Goal: Task Accomplishment & Management: Use online tool/utility

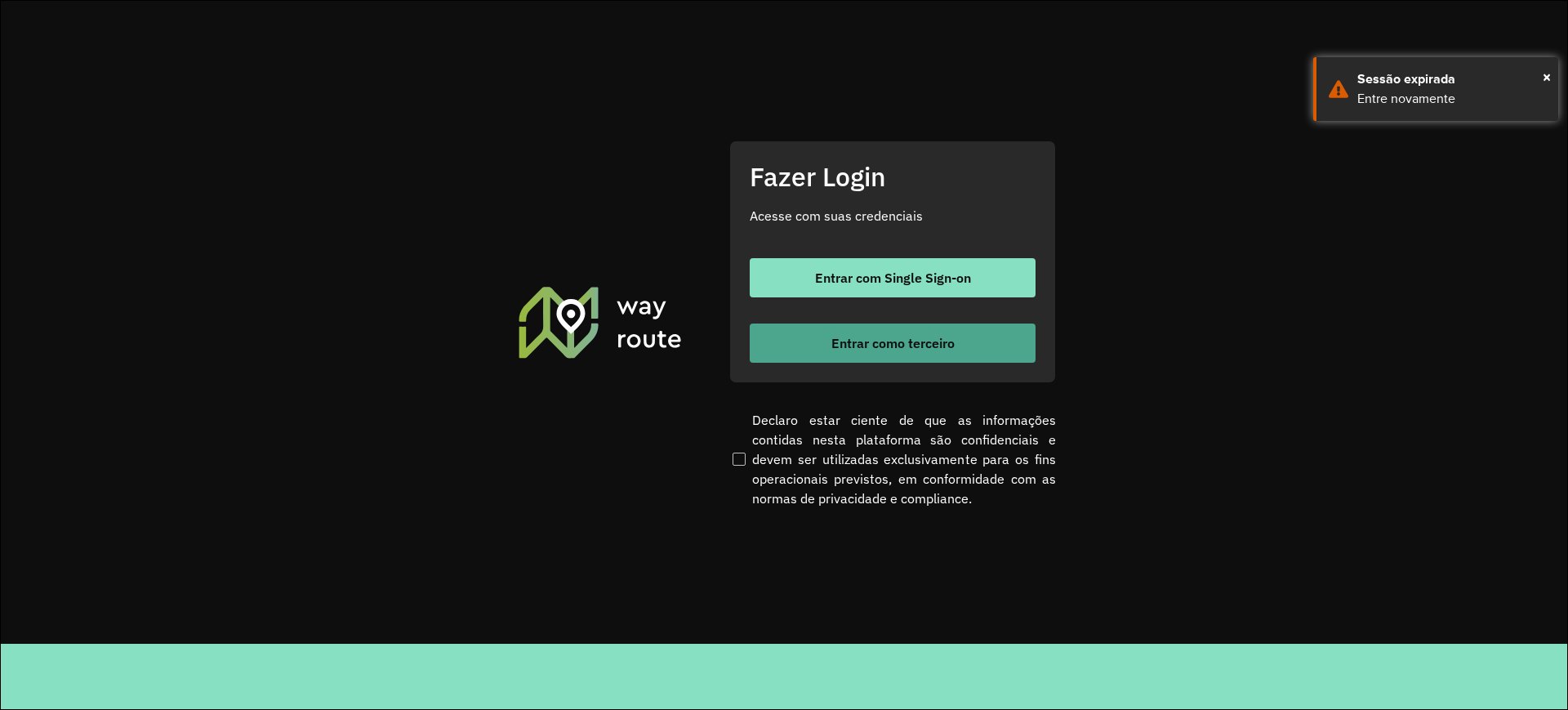
click at [874, 355] on button "Entrar como terceiro" at bounding box center [892, 343] width 285 height 39
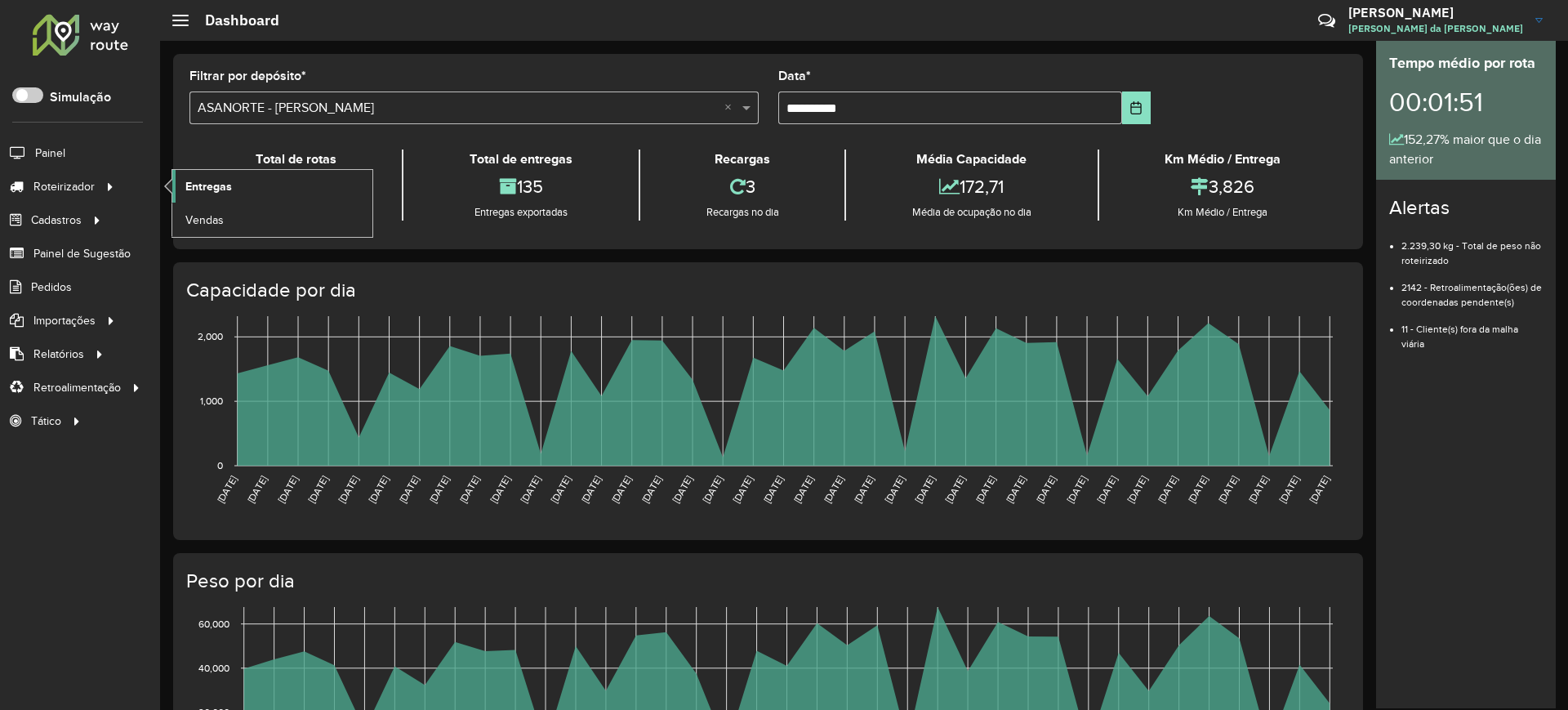
click at [267, 191] on link "Entregas" at bounding box center [272, 186] width 200 height 32
click at [250, 185] on link "Entregas" at bounding box center [272, 186] width 200 height 32
click at [214, 185] on span "Entregas" at bounding box center [209, 186] width 47 height 17
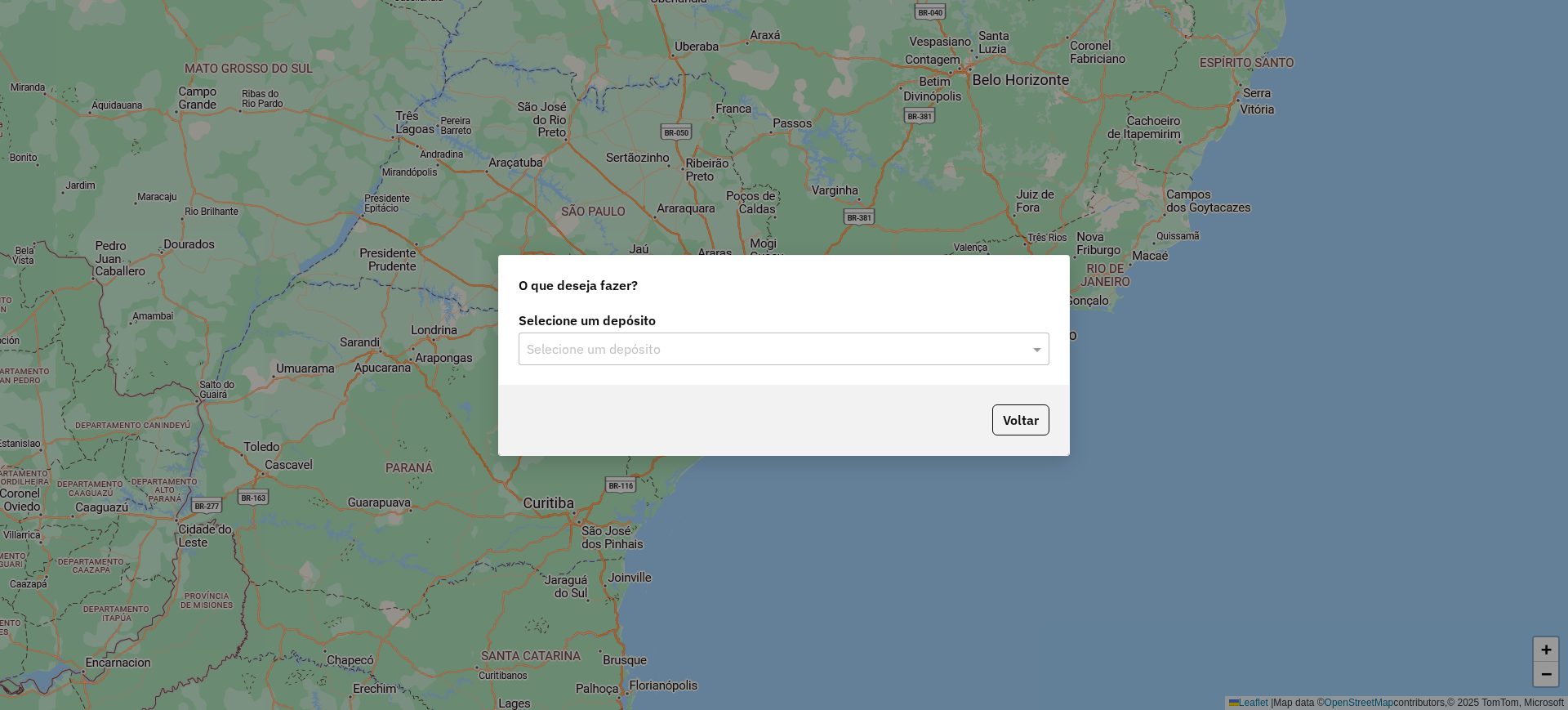
drag, startPoint x: 676, startPoint y: 355, endPoint x: 668, endPoint y: 361, distance: 10.0
click at [675, 353] on input "text" at bounding box center [767, 350] width 482 height 20
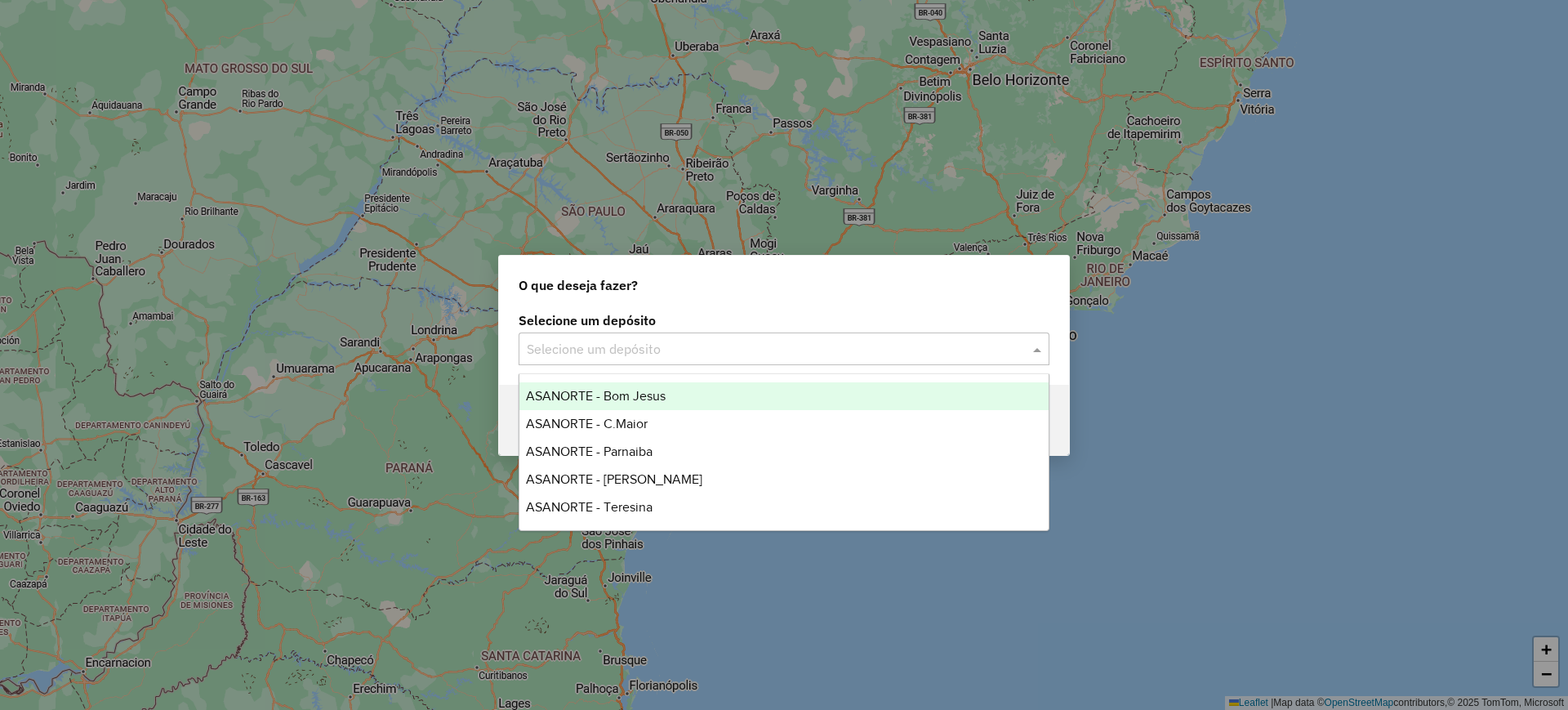
click at [618, 393] on span "ASANORTE - Bom Jesus" at bounding box center [596, 395] width 140 height 14
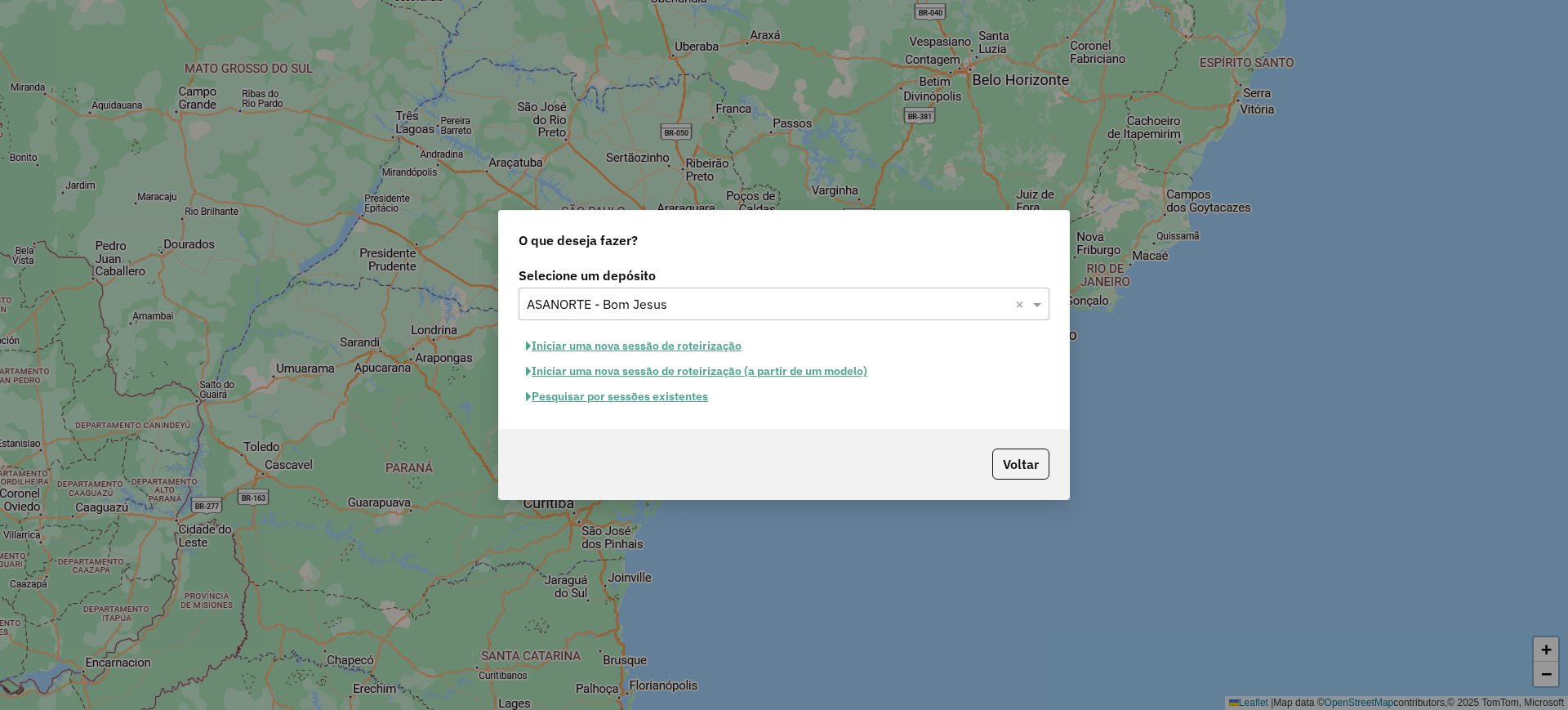
click at [599, 398] on button "Pesquisar por sessões existentes" at bounding box center [617, 396] width 197 height 25
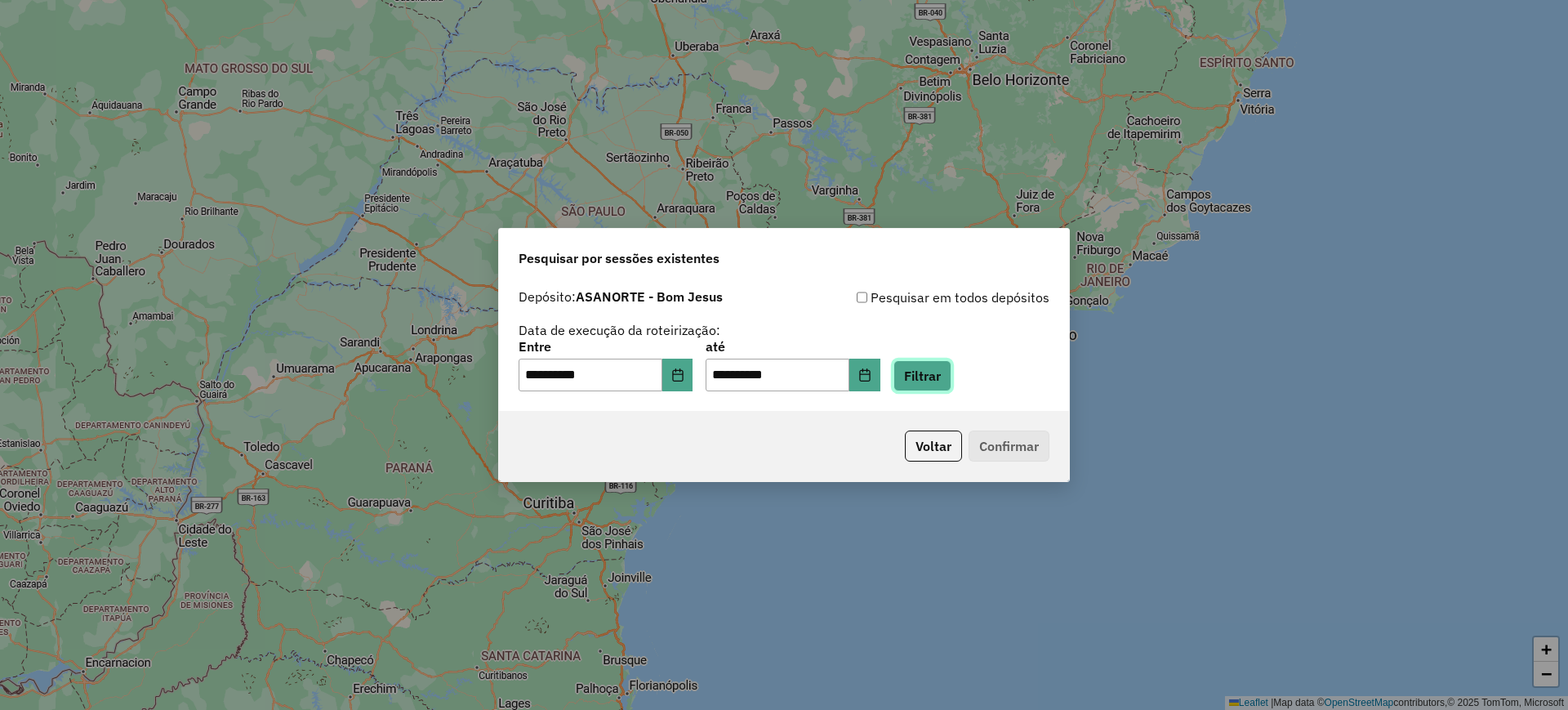
click at [938, 378] on button "Filtrar" at bounding box center [923, 375] width 58 height 31
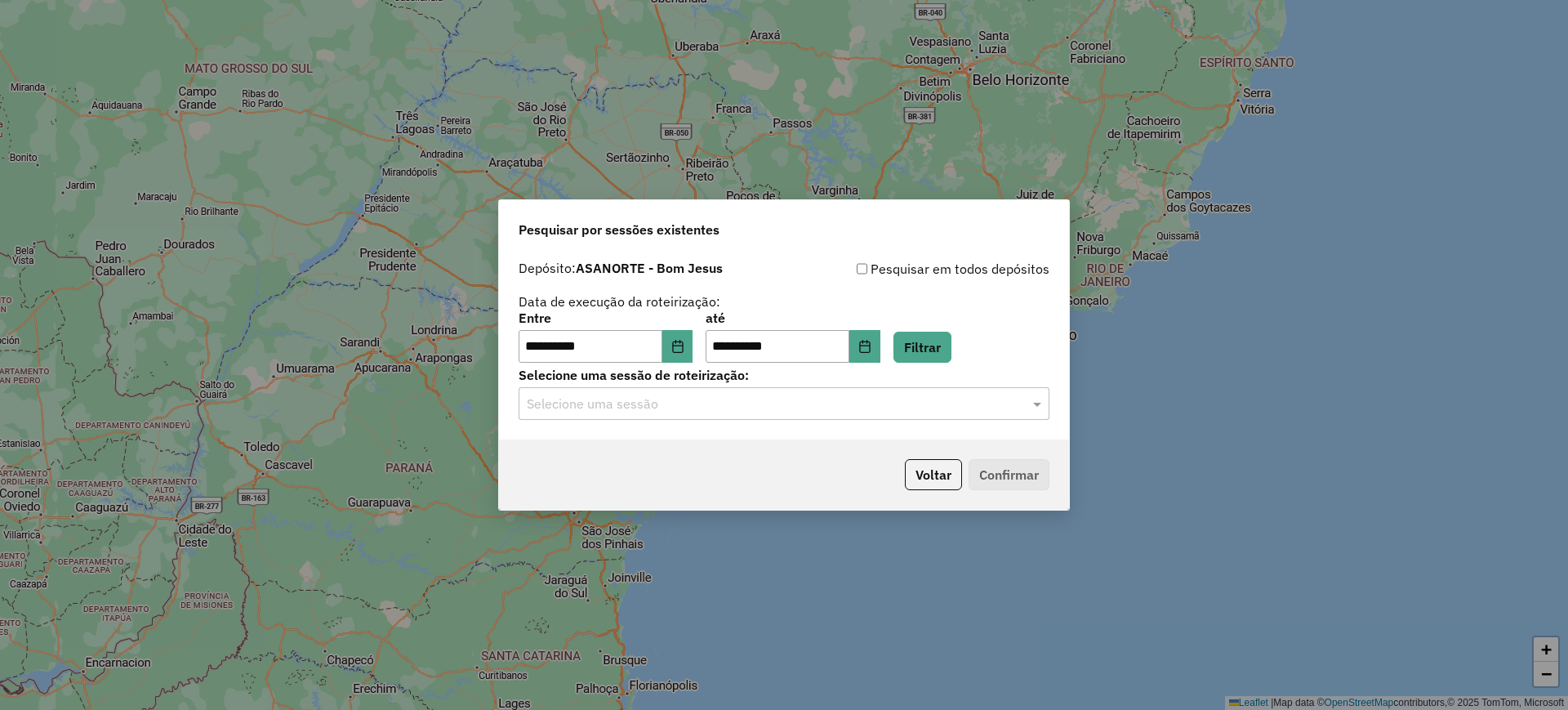
click at [685, 405] on input "text" at bounding box center [767, 405] width 482 height 20
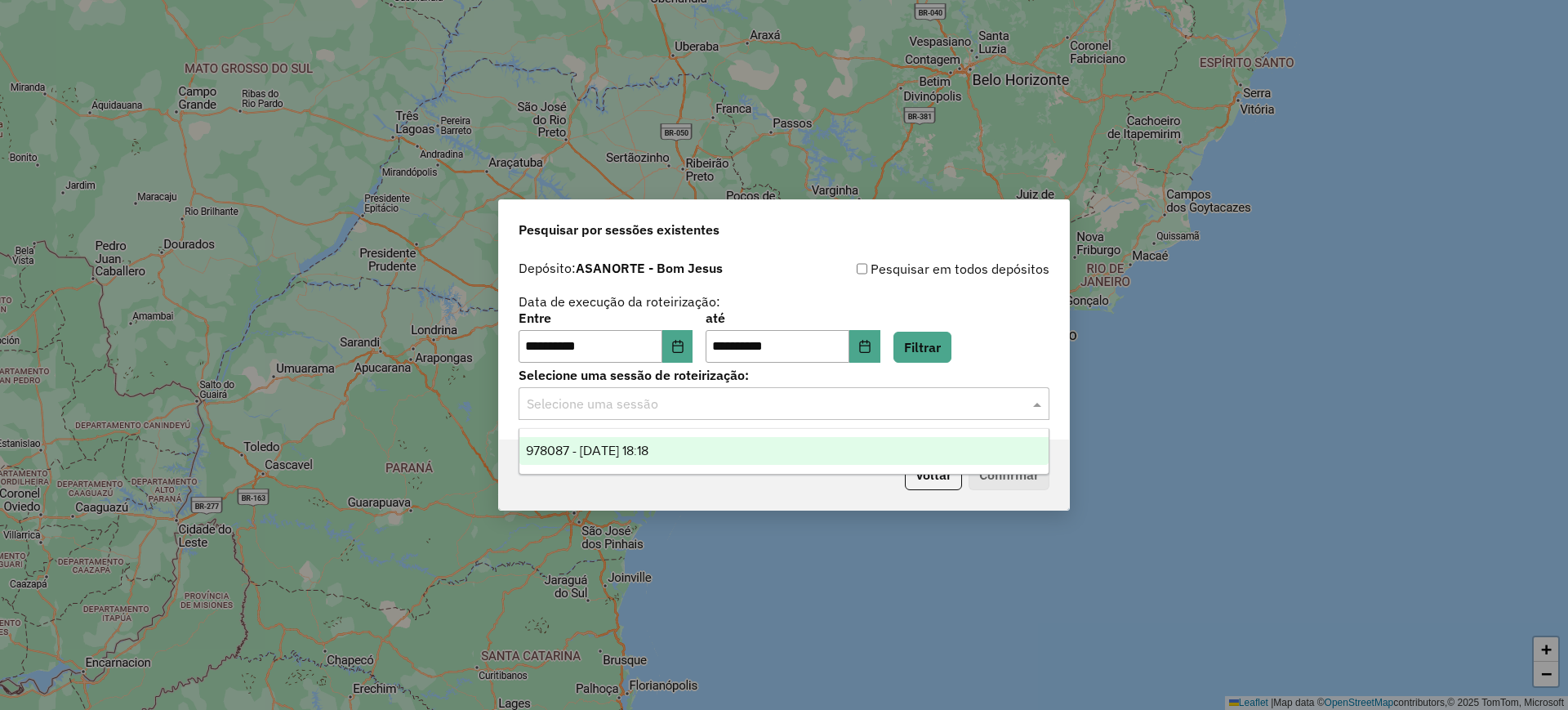
click at [692, 453] on div "978087 - 12/08/2025 18:18" at bounding box center [784, 450] width 529 height 27
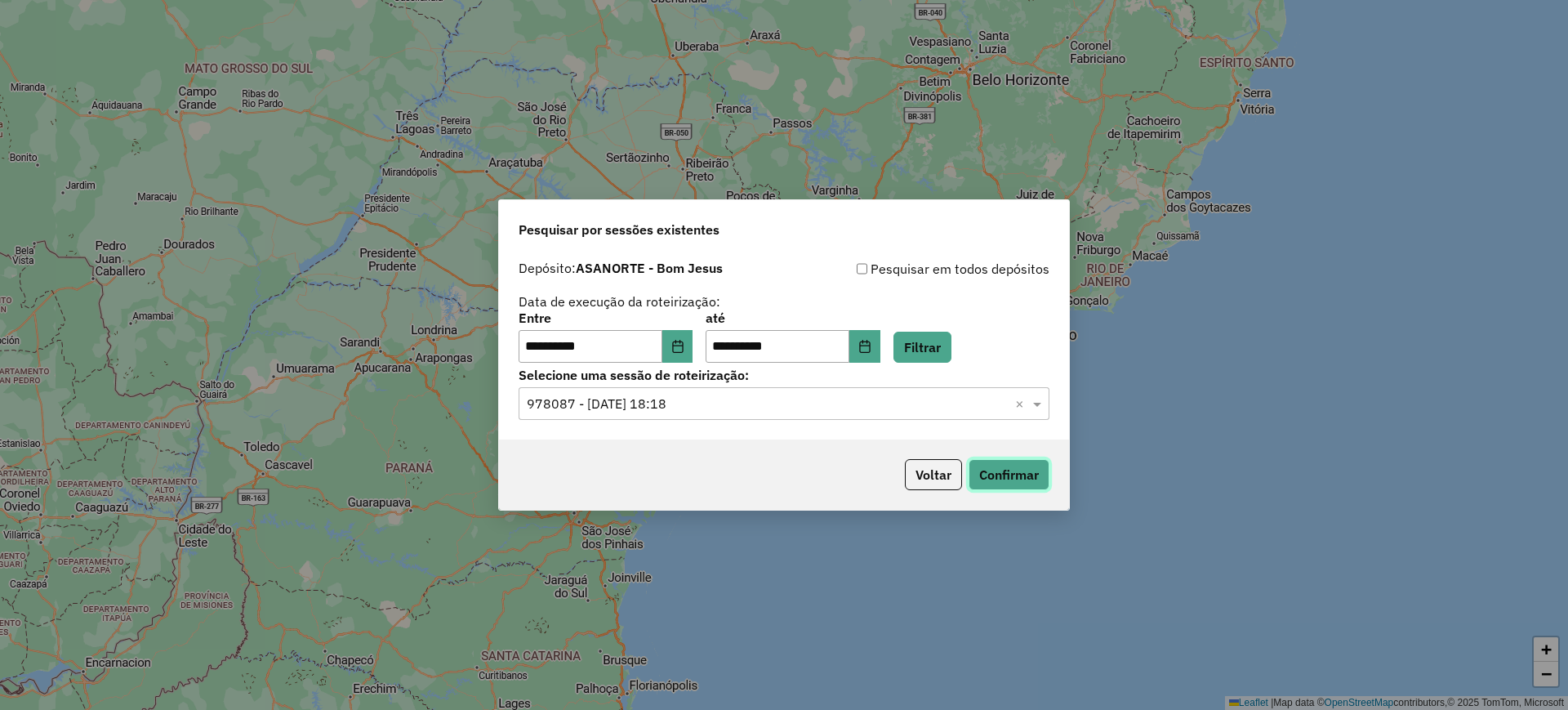
click at [1025, 477] on button "Confirmar" at bounding box center [1009, 474] width 81 height 31
click at [777, 412] on input "text" at bounding box center [767, 405] width 482 height 20
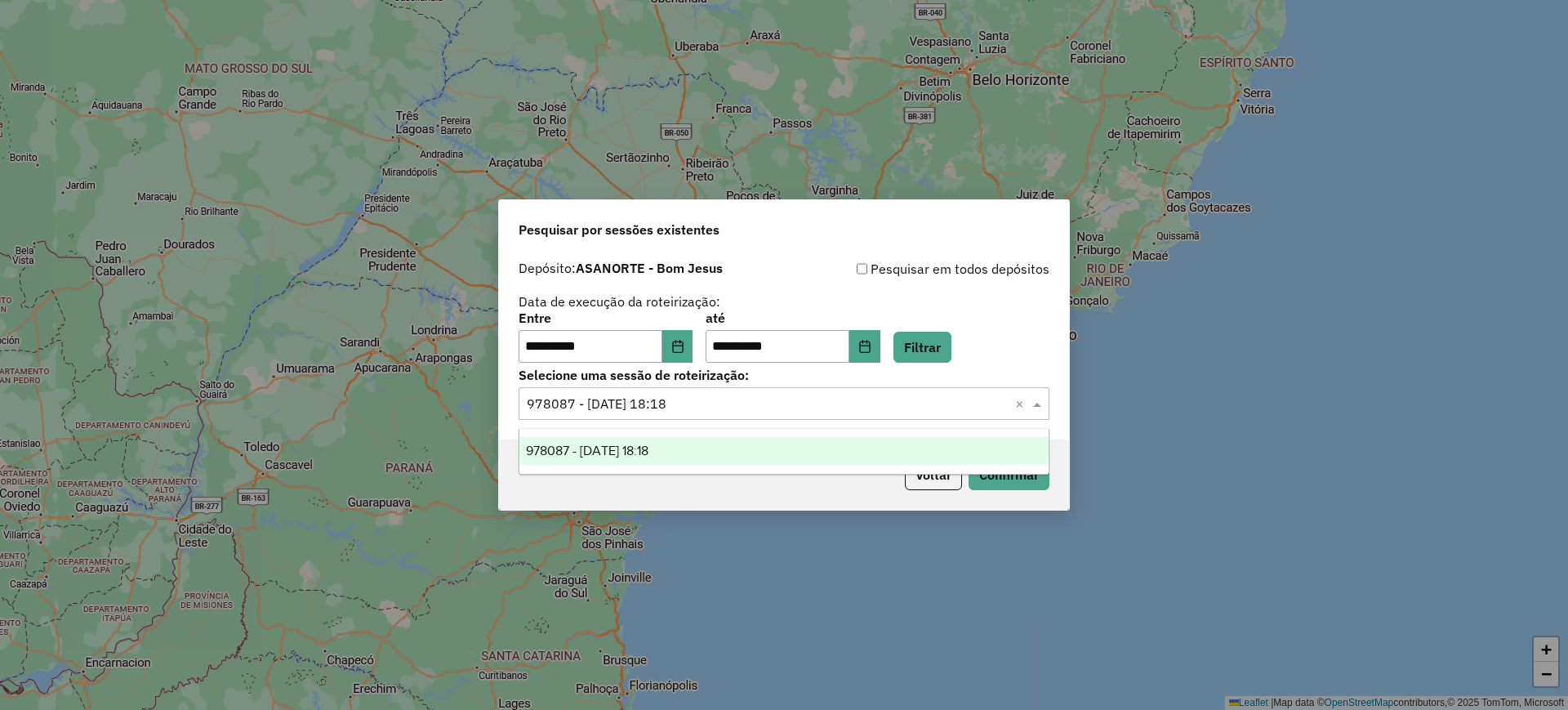
click at [769, 308] on label "até" at bounding box center [792, 318] width 174 height 20
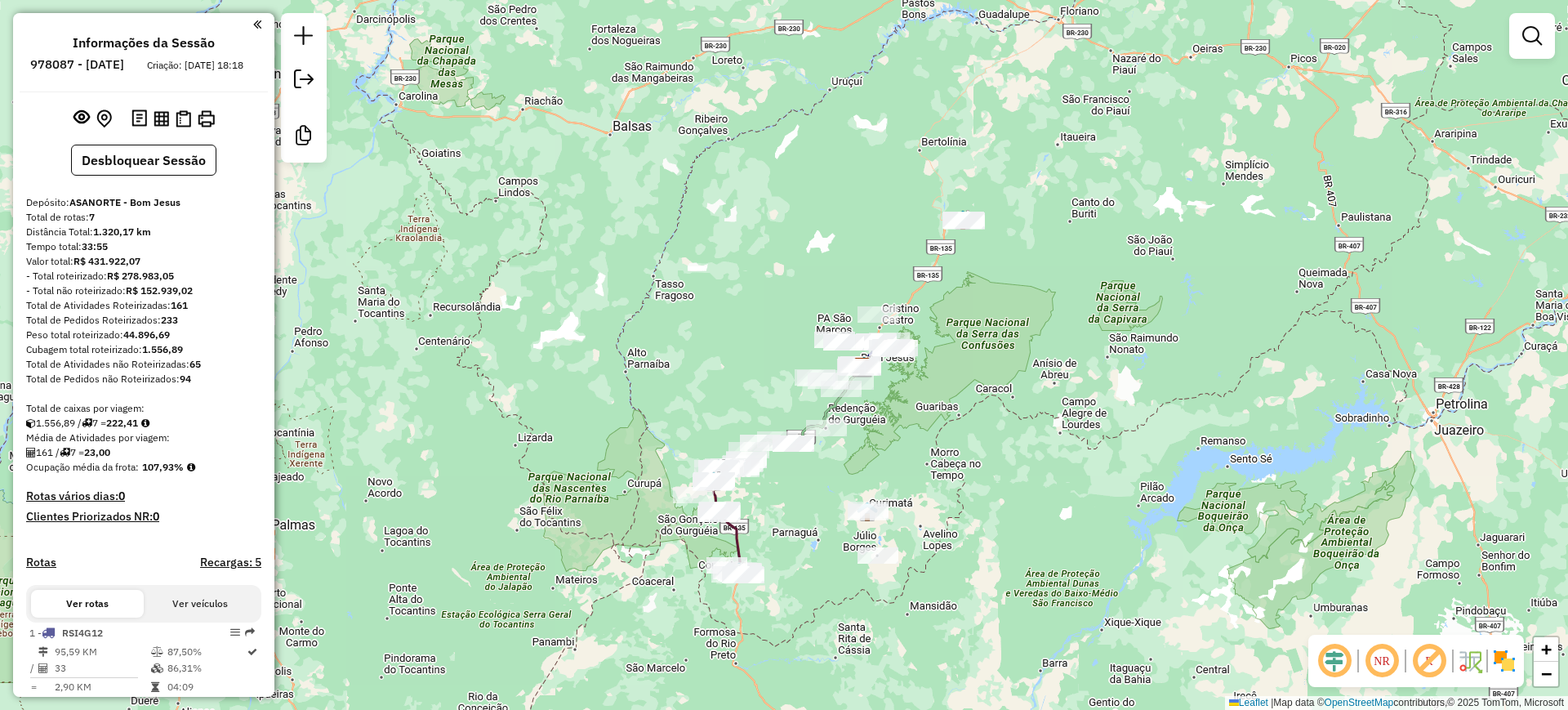
drag, startPoint x: 874, startPoint y: 444, endPoint x: 896, endPoint y: 444, distance: 22.0
click at [896, 444] on div "Janela de atendimento Grade de atendimento Capacidade Transportadoras Veículos …" at bounding box center [784, 355] width 1568 height 710
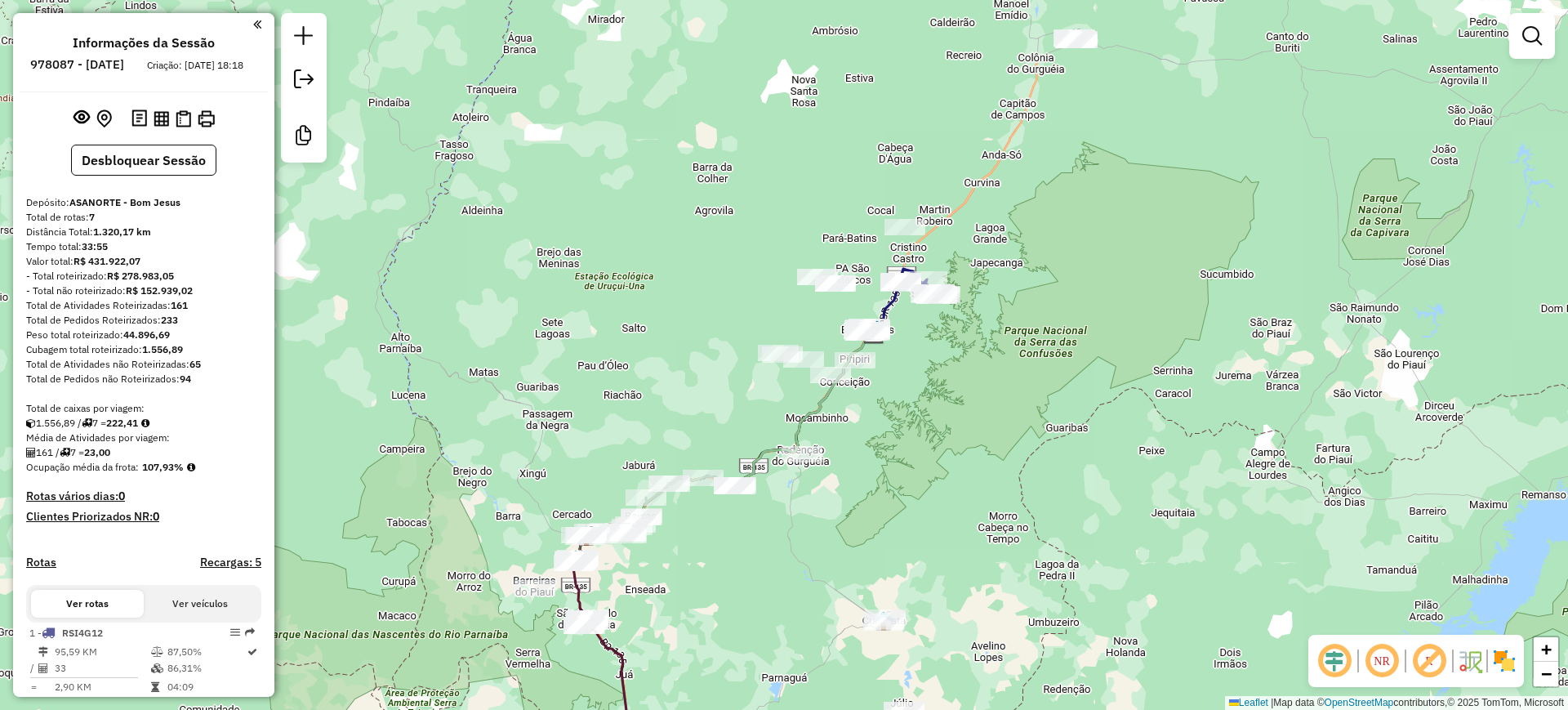
drag, startPoint x: 906, startPoint y: 456, endPoint x: 802, endPoint y: 527, distance: 125.9
click at [810, 527] on div "Janela de atendimento Grade de atendimento Capacidade Transportadoras Veículos …" at bounding box center [784, 355] width 1568 height 710
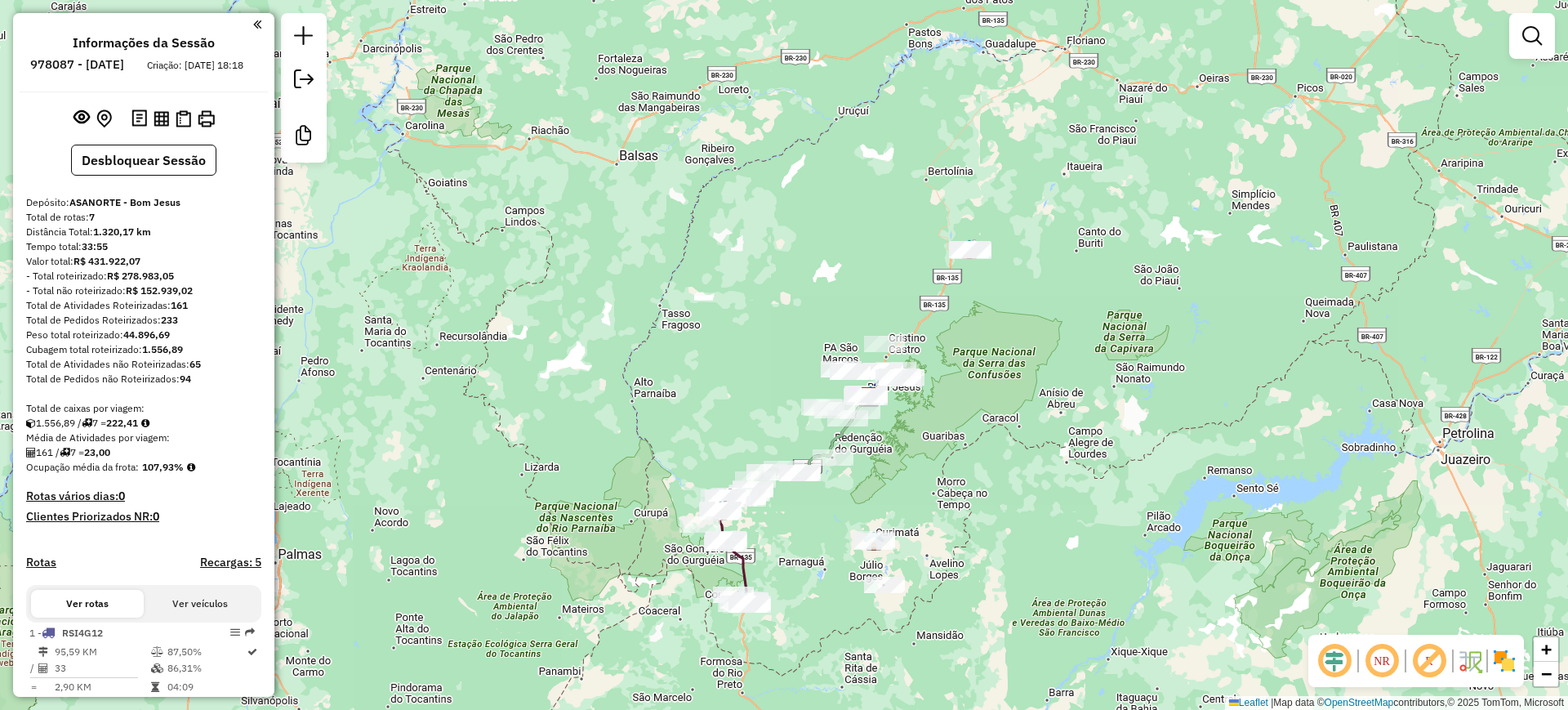
drag, startPoint x: 774, startPoint y: 330, endPoint x: 848, endPoint y: 371, distance: 84.6
click at [832, 371] on div "Janela de atendimento Grade de atendimento Capacidade Transportadoras Veículos …" at bounding box center [784, 355] width 1568 height 710
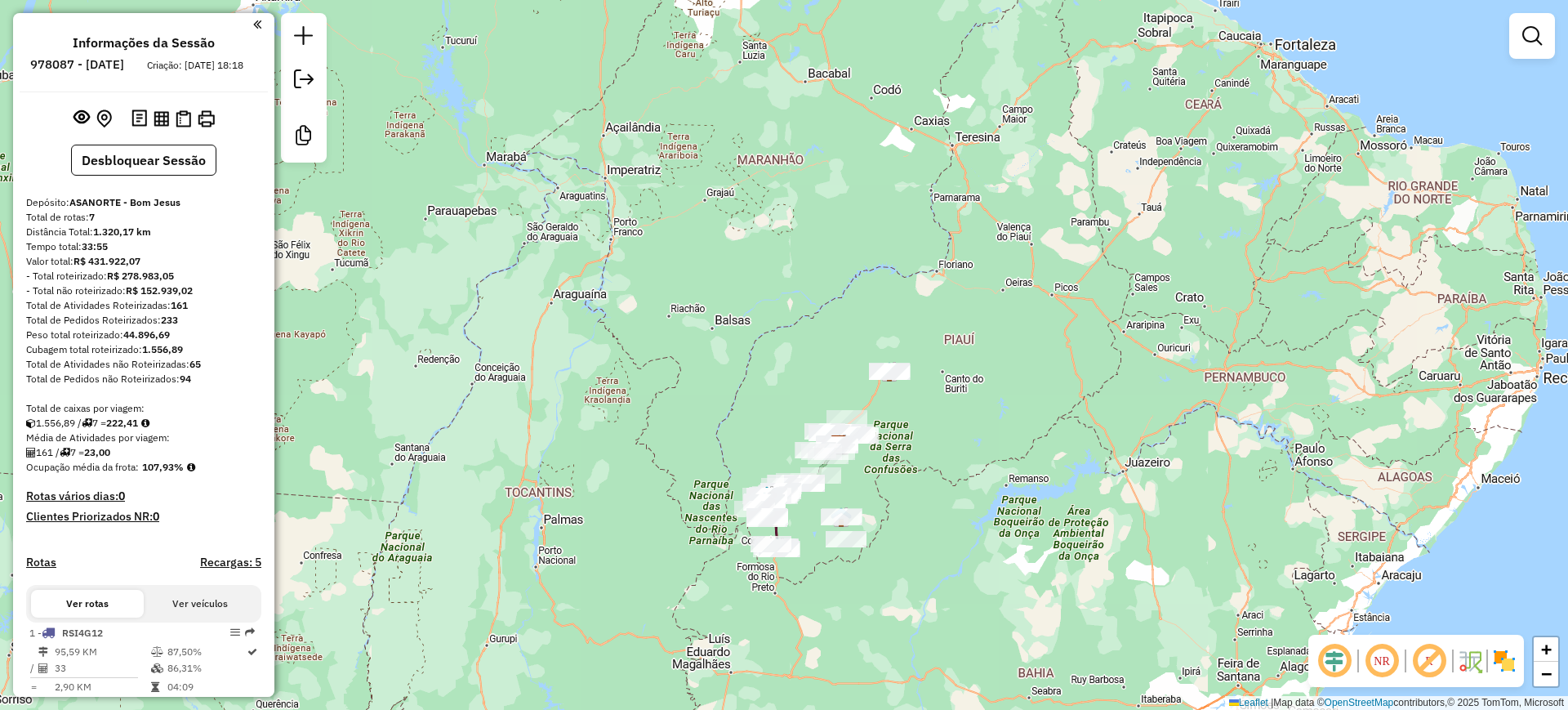
drag, startPoint x: 851, startPoint y: 349, endPoint x: 792, endPoint y: 367, distance: 61.7
click at [792, 387] on div "Janela de atendimento Grade de atendimento Capacidade Transportadoras Veículos …" at bounding box center [784, 355] width 1568 height 710
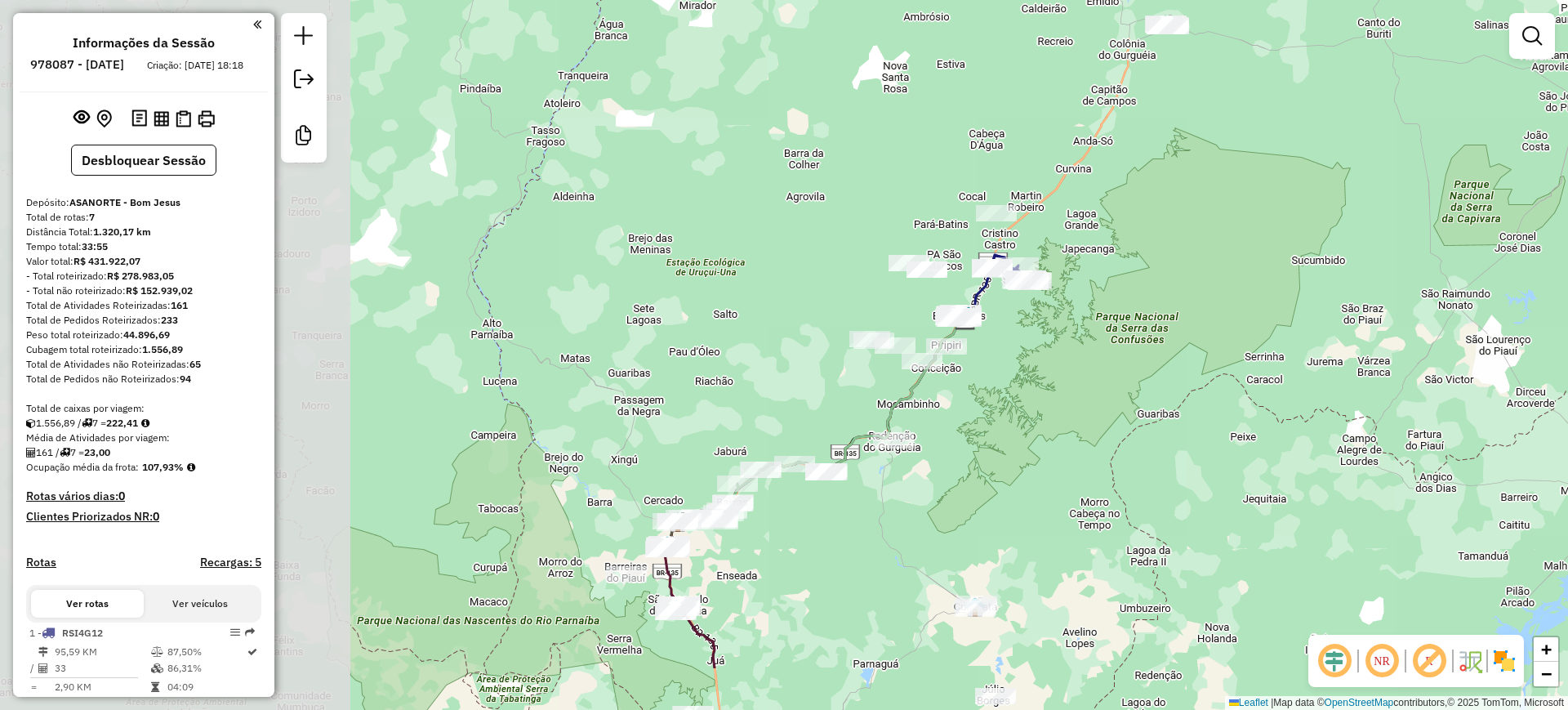
drag, startPoint x: 837, startPoint y: 461, endPoint x: 1203, endPoint y: 338, distance: 386.1
click at [1203, 338] on div "Janela de atendimento Grade de atendimento Capacidade Transportadoras Veículos …" at bounding box center [784, 355] width 1568 height 710
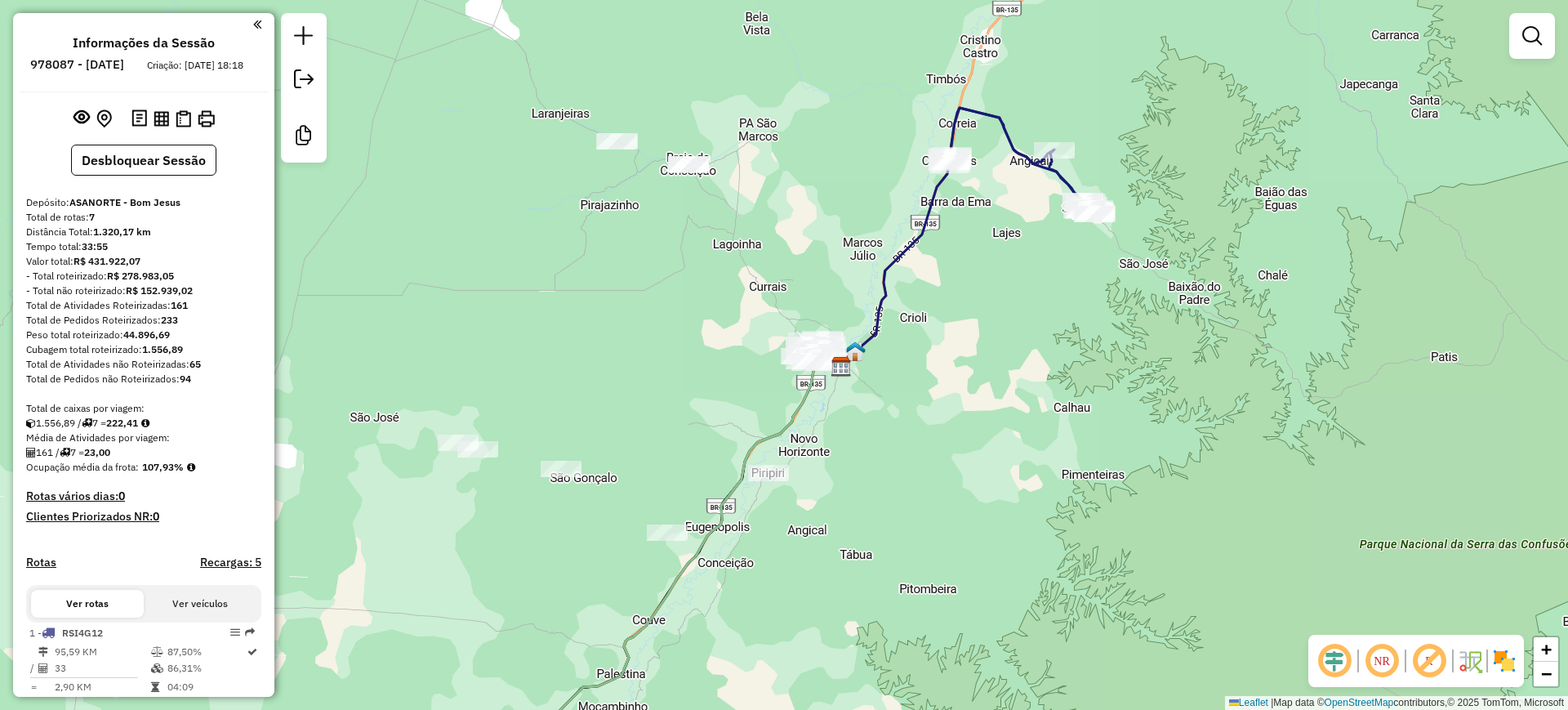
click at [910, 241] on icon at bounding box center [962, 237] width 241 height 259
select select "**********"
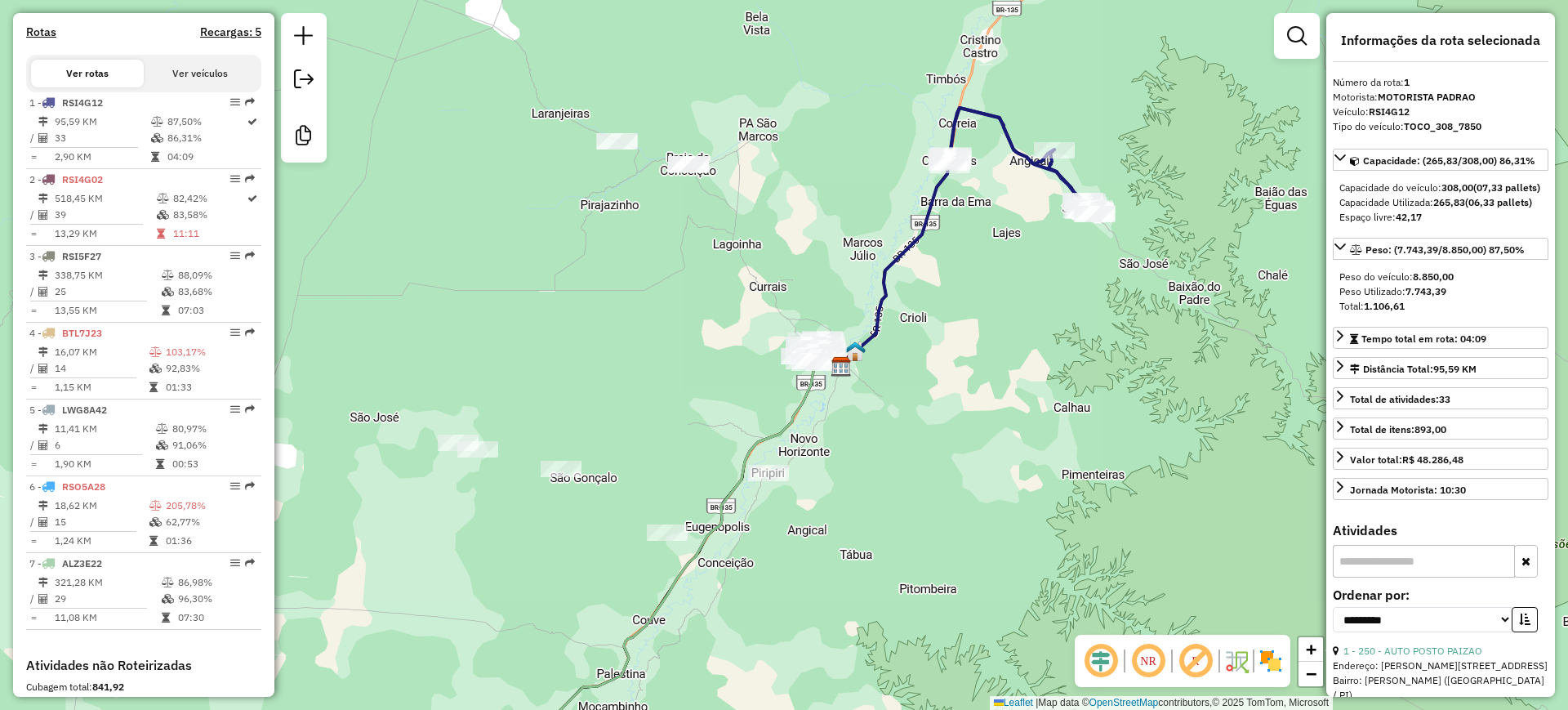
scroll to position [624, 0]
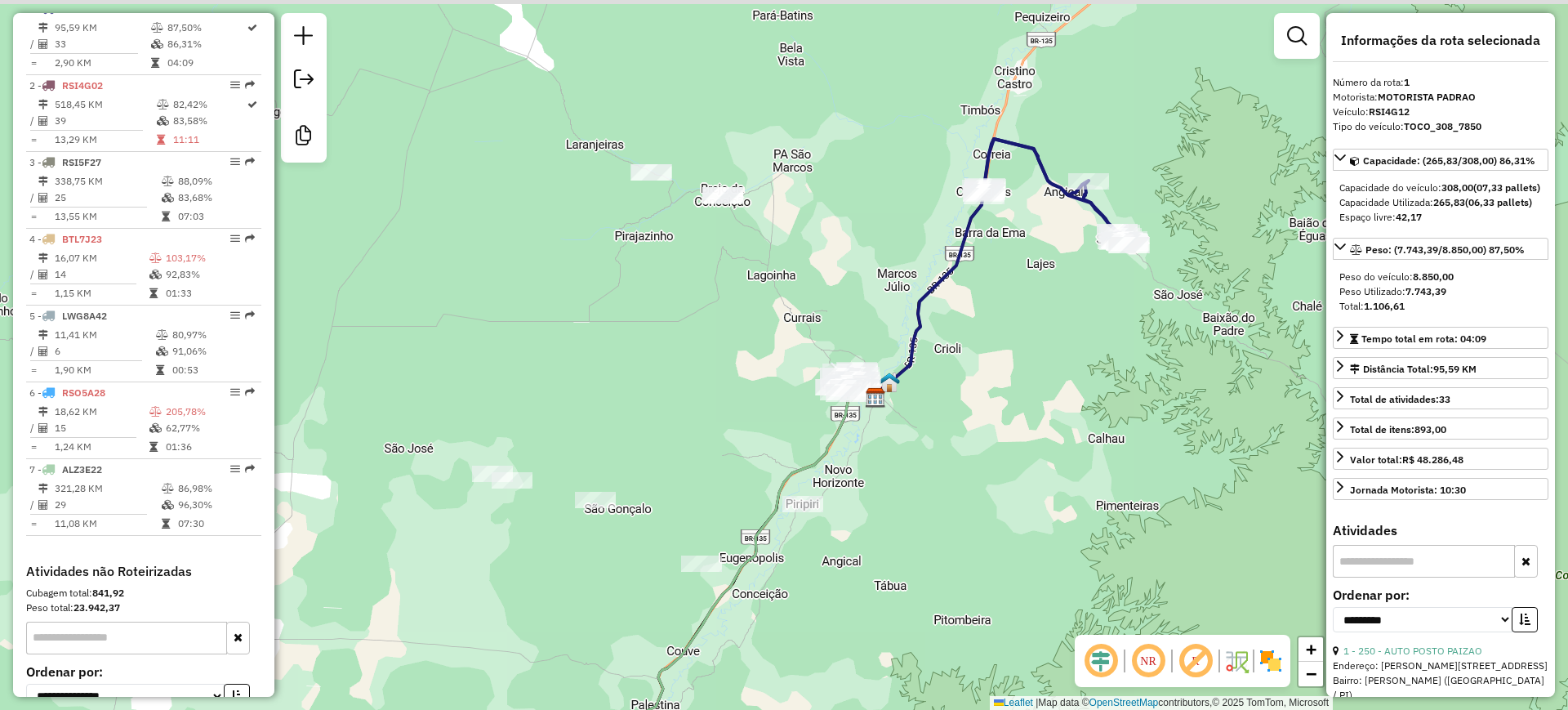
drag, startPoint x: 1000, startPoint y: 296, endPoint x: 1015, endPoint y: 342, distance: 48.4
click at [1027, 321] on div "Janela de atendimento Grade de atendimento Capacidade Transportadoras Veículos …" at bounding box center [784, 355] width 1568 height 710
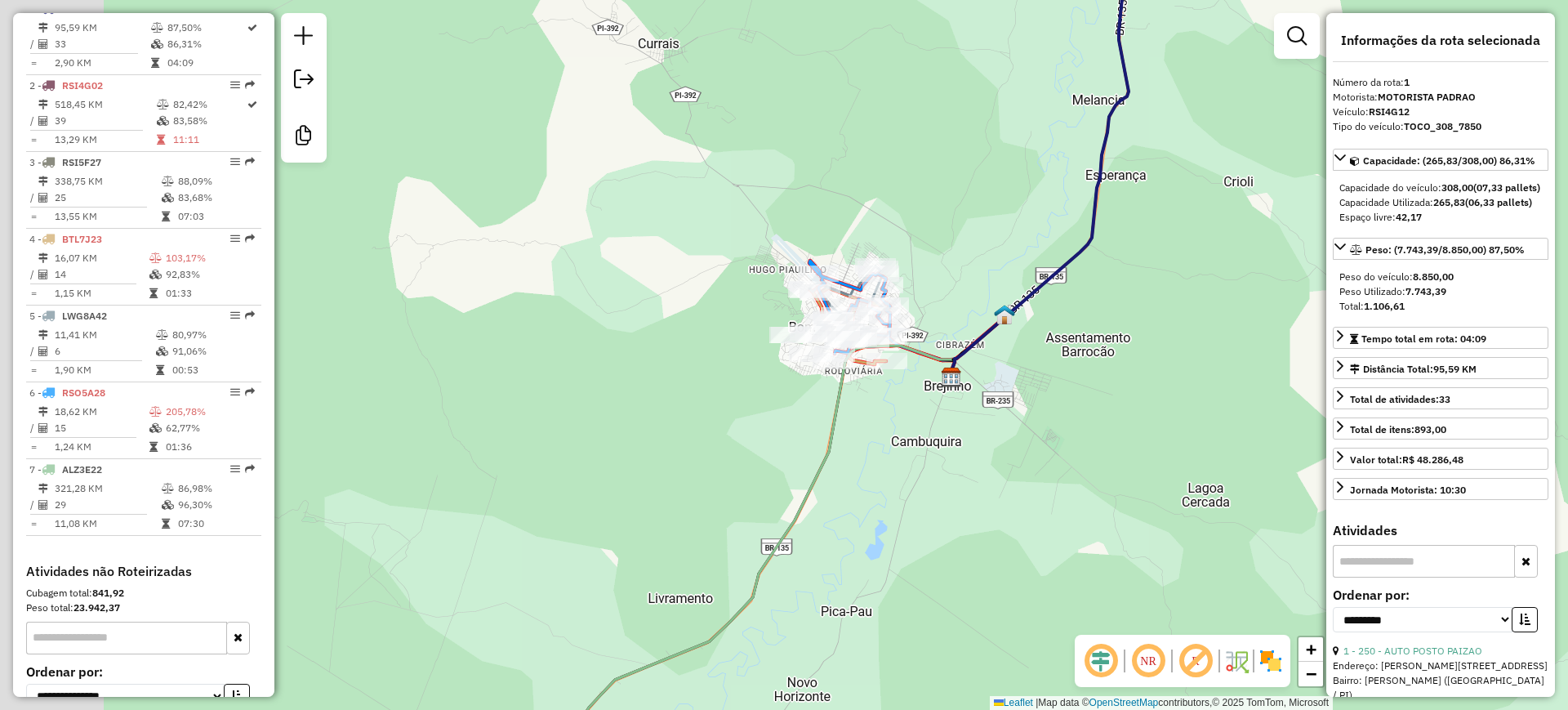
drag, startPoint x: 745, startPoint y: 415, endPoint x: 1010, endPoint y: 473, distance: 271.3
click at [1010, 473] on div "Janela de atendimento Grade de atendimento Capacidade Transportadoras Veículos …" at bounding box center [784, 355] width 1568 height 710
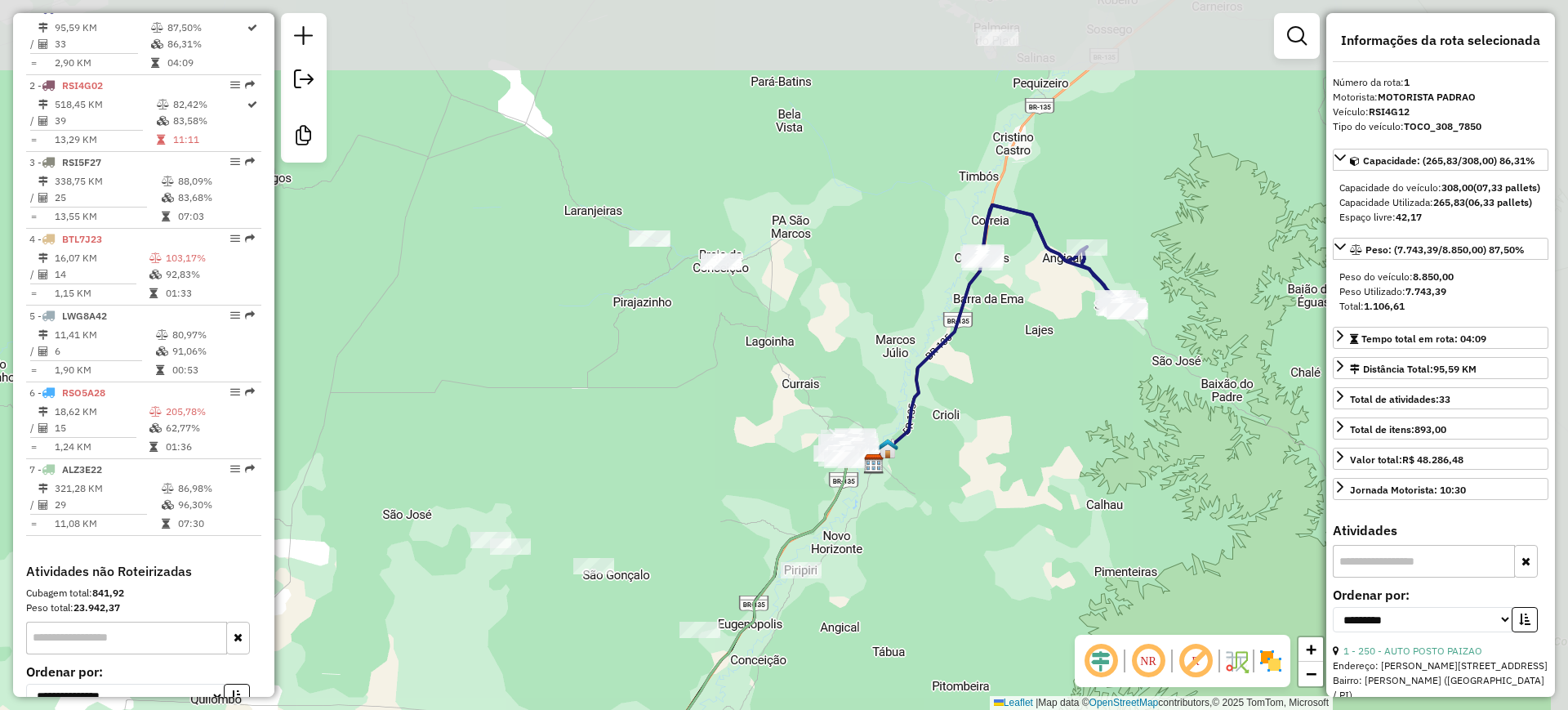
drag, startPoint x: 1150, startPoint y: 328, endPoint x: 1061, endPoint y: 427, distance: 133.1
click at [1061, 427] on div "Janela de atendimento Grade de atendimento Capacidade Transportadoras Veículos …" at bounding box center [784, 355] width 1568 height 710
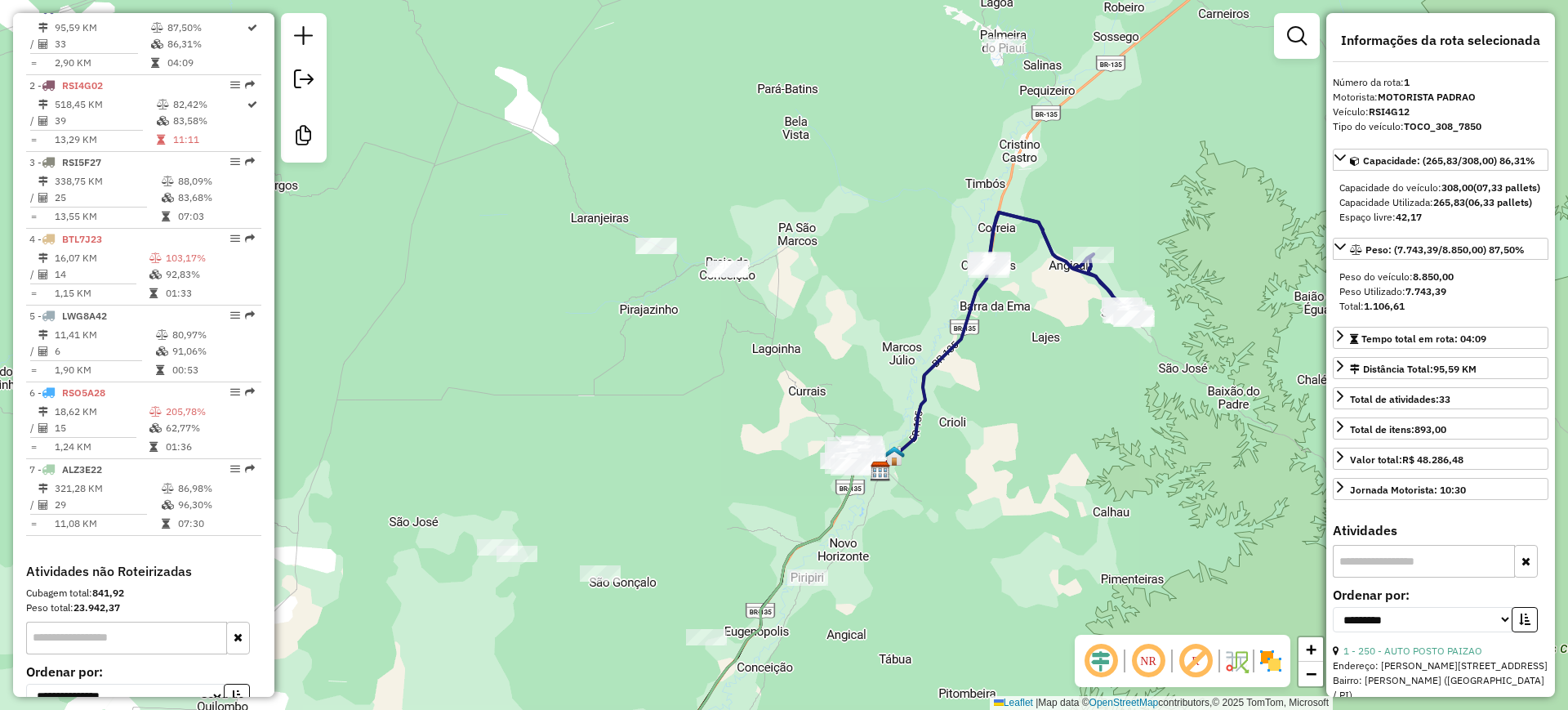
drag, startPoint x: 1081, startPoint y: 299, endPoint x: 1095, endPoint y: 307, distance: 16.1
click at [1095, 307] on div "Janela de atendimento Grade de atendimento Capacidade Transportadoras Veículos …" at bounding box center [784, 355] width 1568 height 710
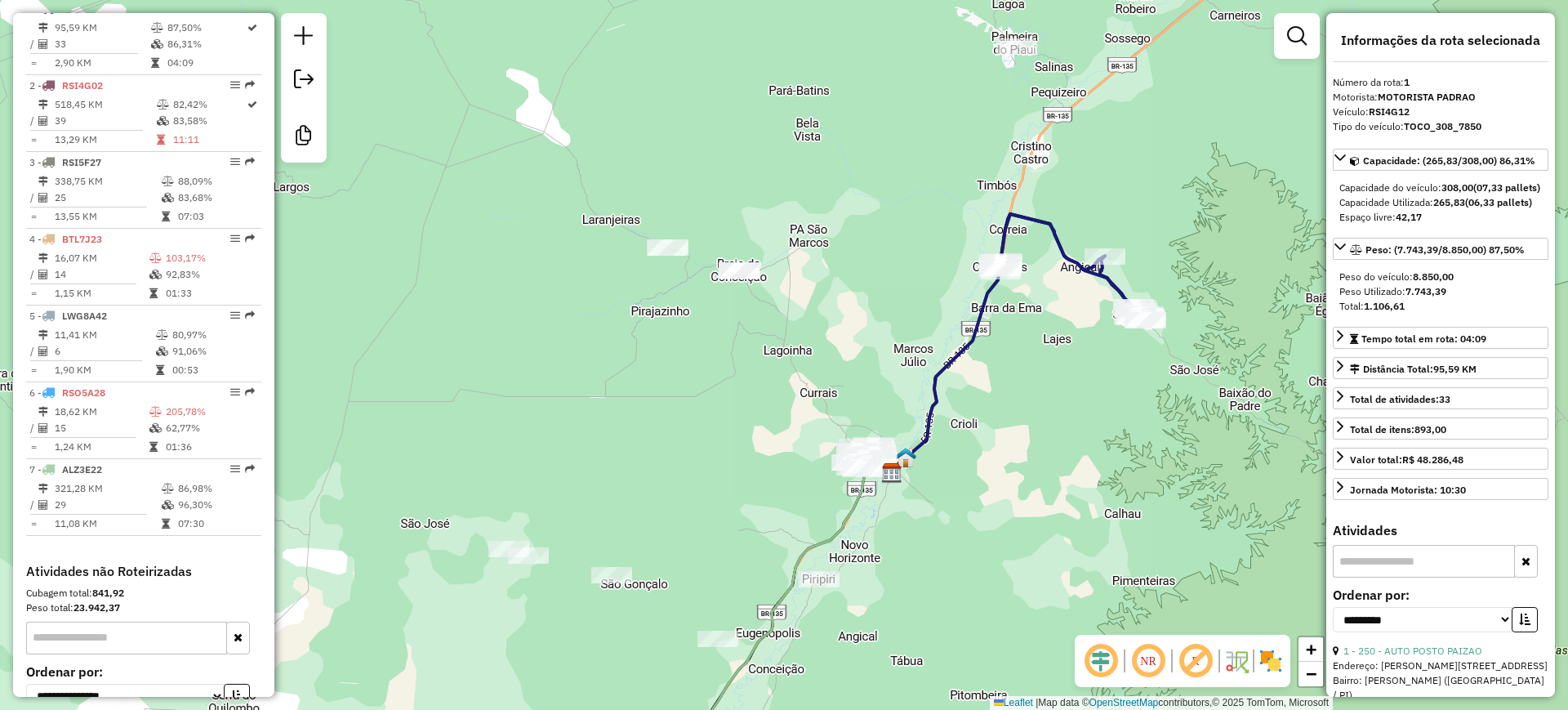
drag, startPoint x: 998, startPoint y: 464, endPoint x: 1114, endPoint y: 366, distance: 151.9
click at [1111, 369] on div "Janela de atendimento Grade de atendimento Capacidade Transportadoras Veículos …" at bounding box center [784, 355] width 1568 height 710
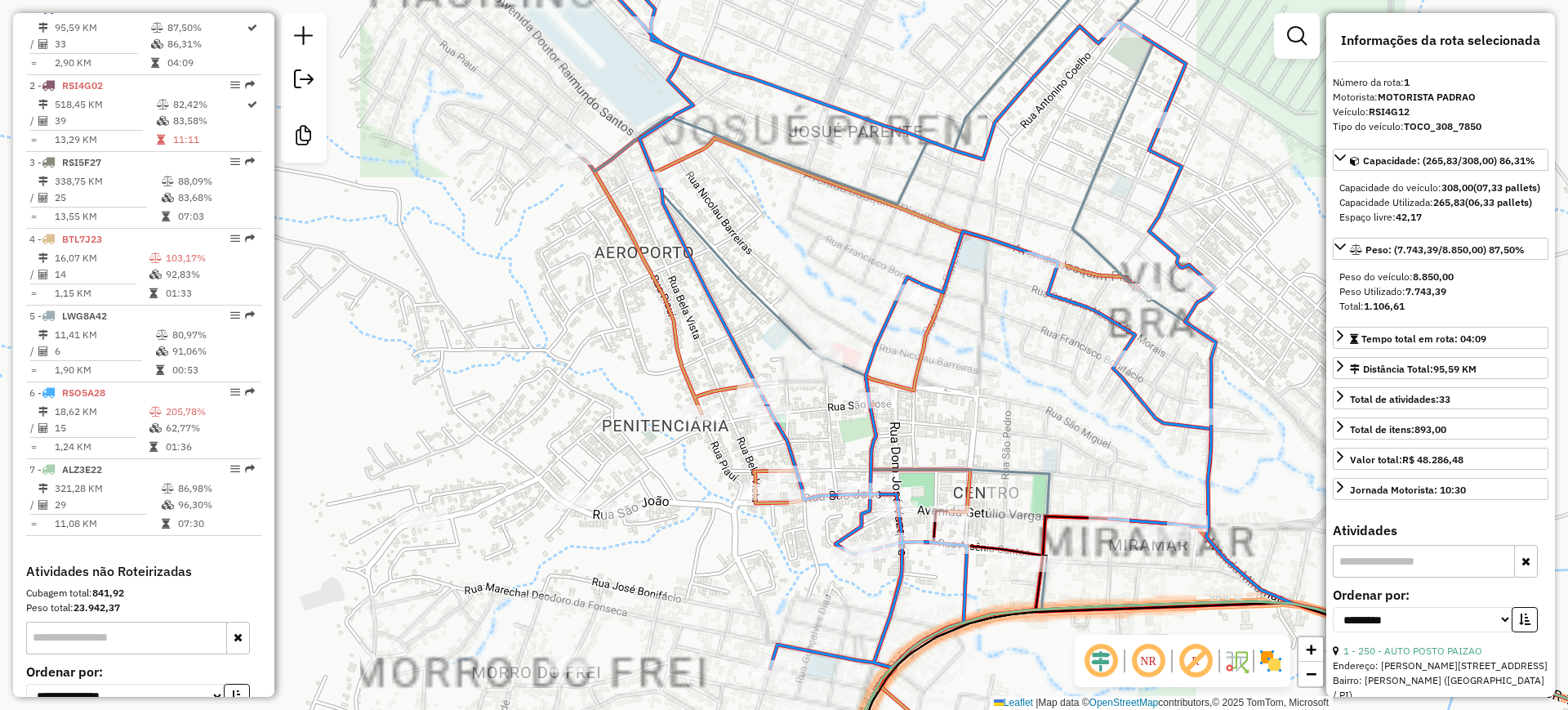
drag, startPoint x: 810, startPoint y: 216, endPoint x: 816, endPoint y: 259, distance: 43.4
click at [816, 259] on div "Janela de atendimento Grade de atendimento Capacidade Transportadoras Veículos …" at bounding box center [784, 355] width 1568 height 710
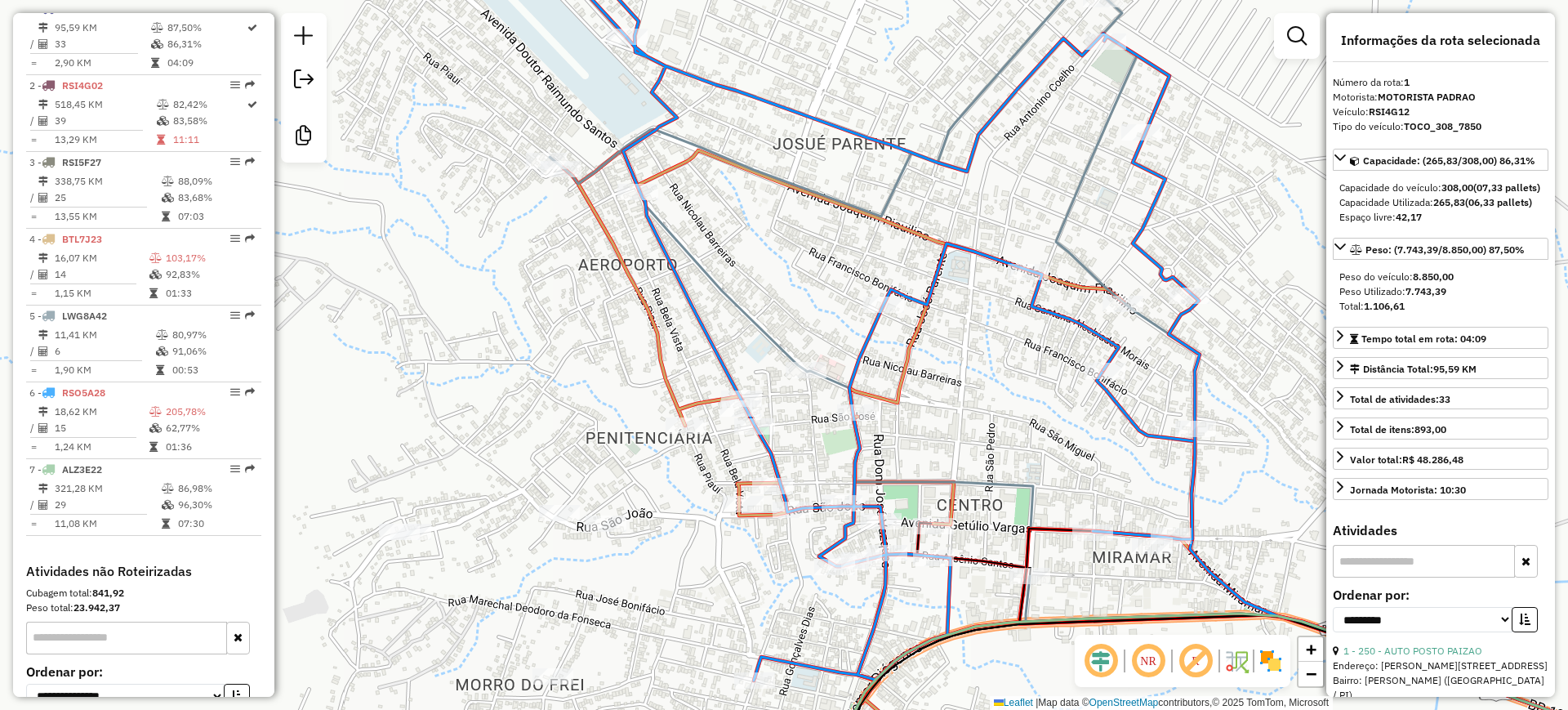
click at [876, 216] on icon at bounding box center [874, 301] width 650 height 646
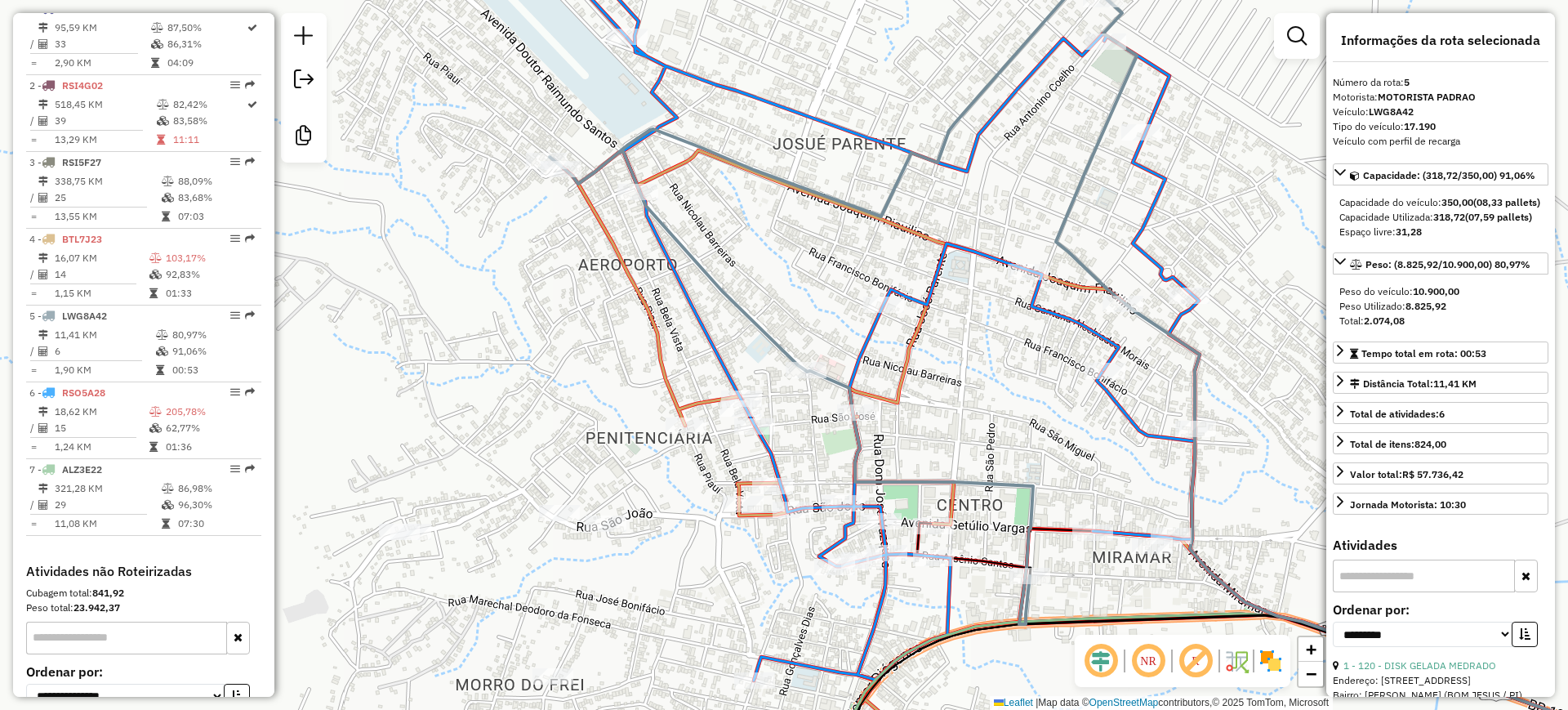
scroll to position [762, 0]
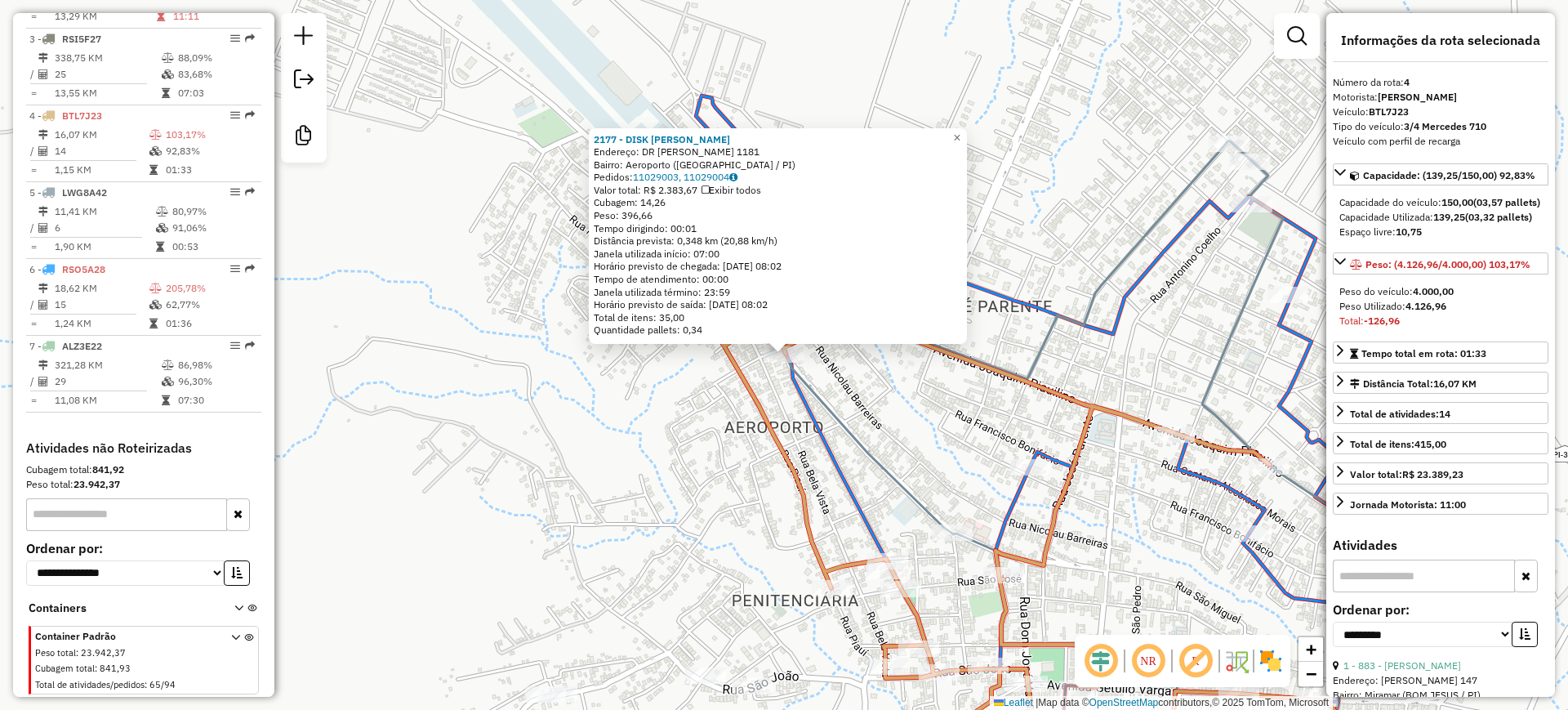
click at [615, 445] on div "2177 - DISK GELADA BARBOSA Endereço: DR RAIMUNDO SANTOS 1181 Bairro: Aeroporto …" at bounding box center [784, 355] width 1568 height 710
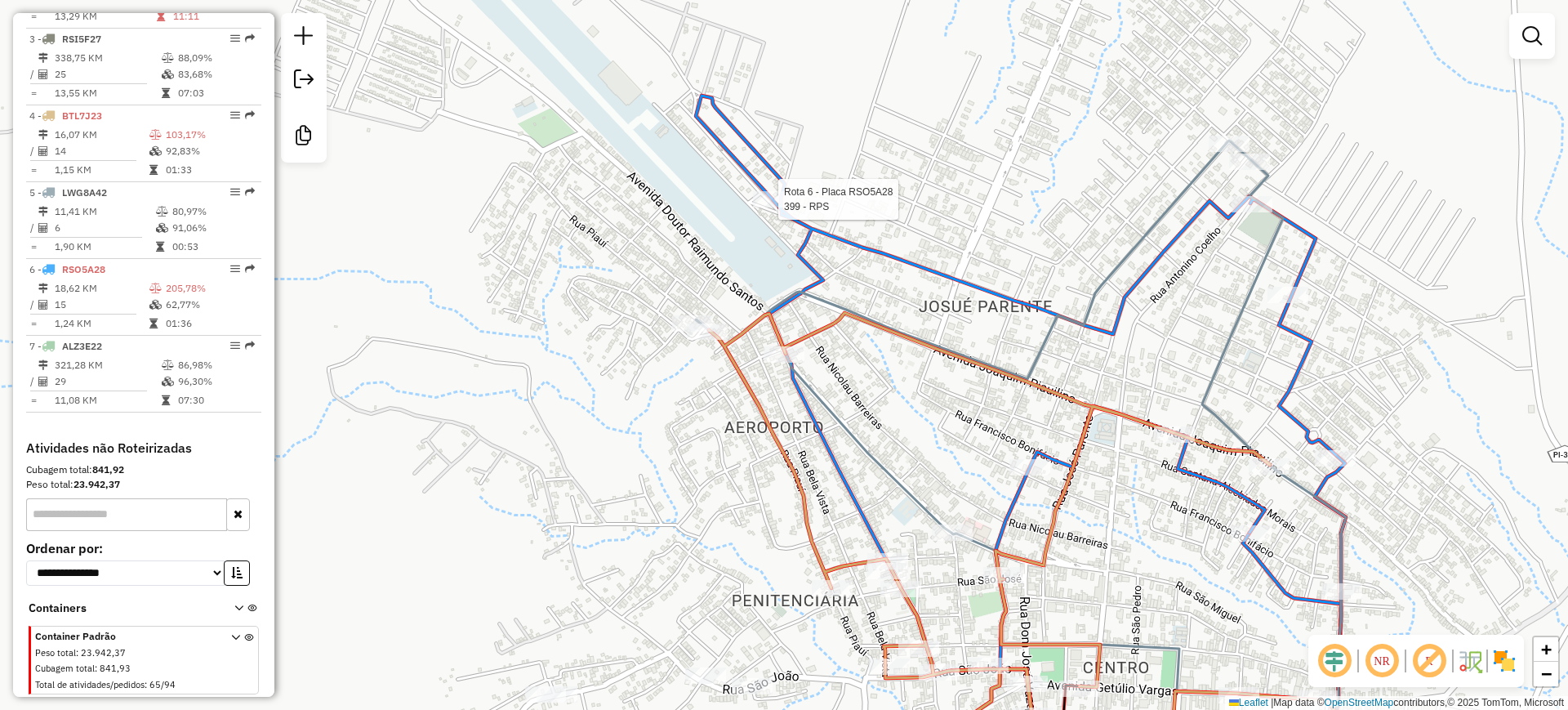
select select "**********"
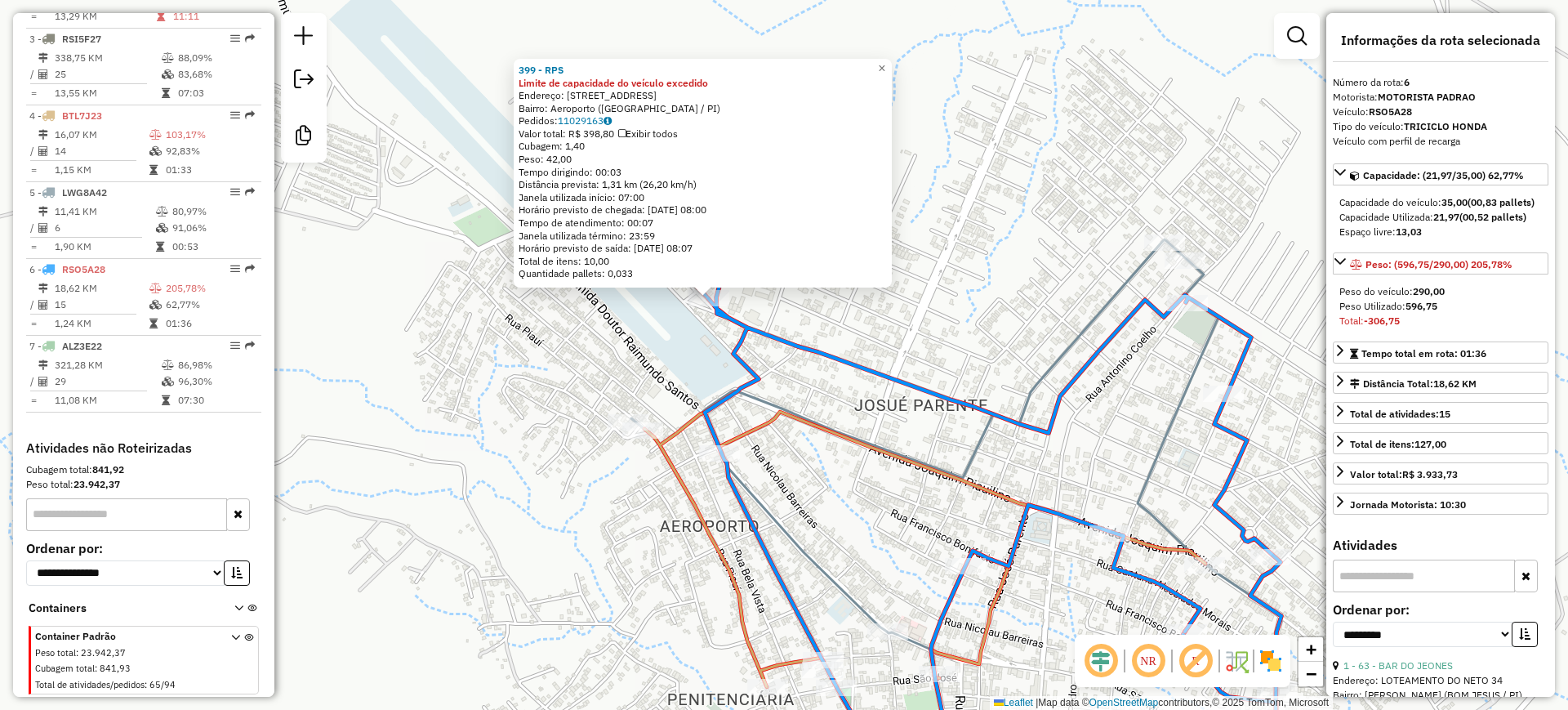
drag, startPoint x: 715, startPoint y: 410, endPoint x: 639, endPoint y: 353, distance: 95.0
click at [639, 353] on div "399 - RPS Limite de capacidade do veículo excedido Endereço: AVENIDA DAS PALMEI…" at bounding box center [784, 355] width 1568 height 710
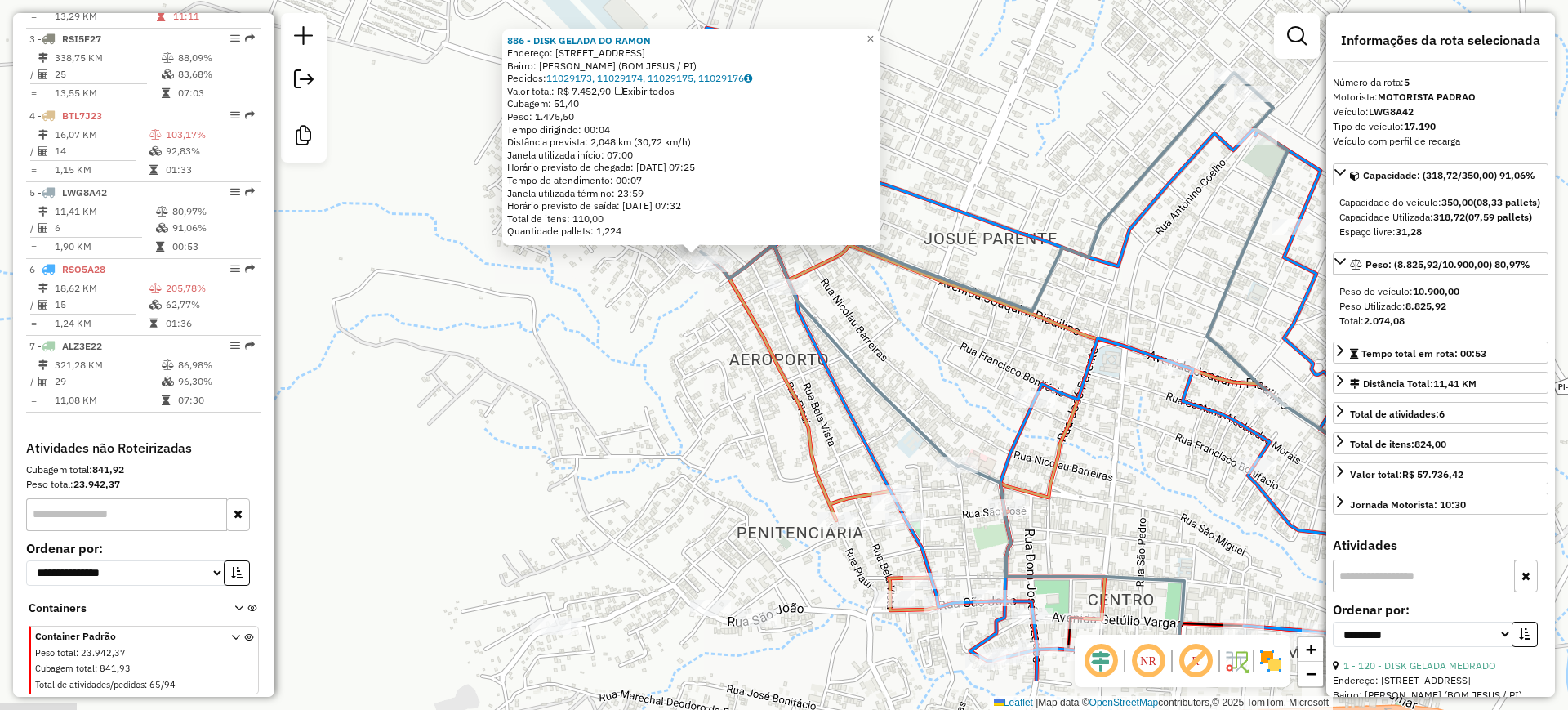
drag, startPoint x: 638, startPoint y: 484, endPoint x: 552, endPoint y: 364, distance: 147.6
click at [549, 375] on div "886 - DISK GELADA DO RAMON Endereço: RUA PIAUI 100 Bairro: Hugo Piaulino (BOM J…" at bounding box center [784, 355] width 1568 height 710
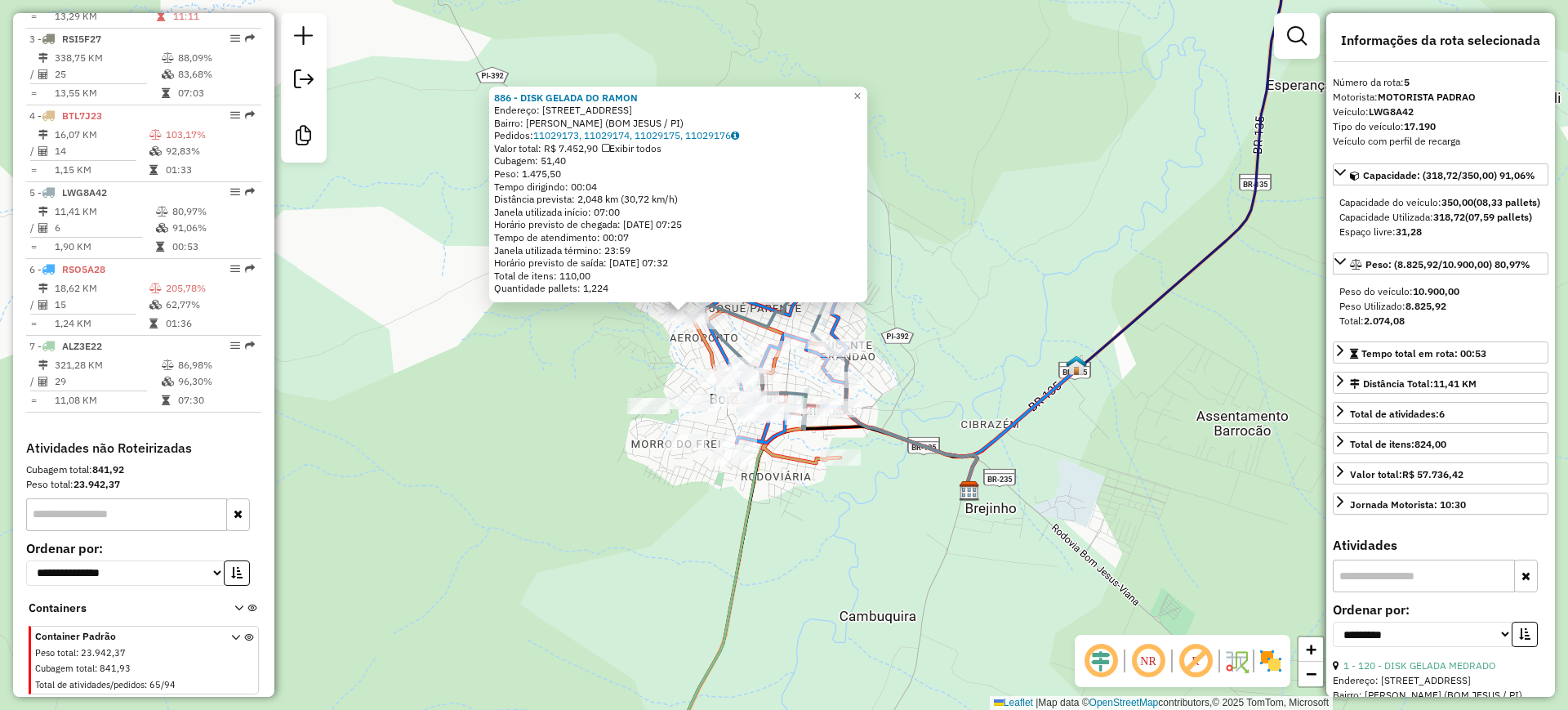
click at [643, 356] on div "886 - DISK GELADA DO RAMON Endereço: RUA PIAUI 100 Bairro: Hugo Piaulino (BOM J…" at bounding box center [784, 355] width 1568 height 710
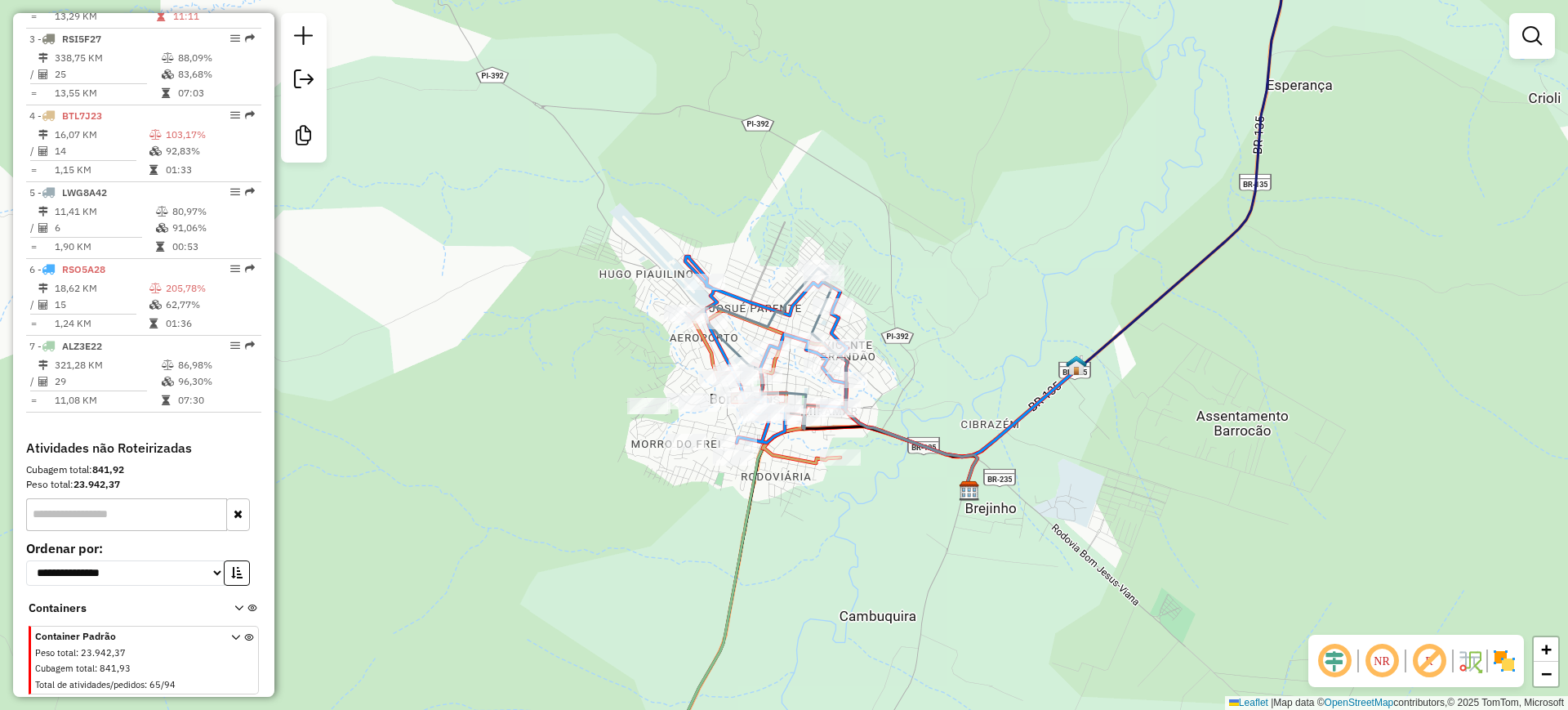
drag, startPoint x: 628, startPoint y: 357, endPoint x: 746, endPoint y: 207, distance: 190.9
click at [739, 221] on div "Janela de atendimento Grade de atendimento Capacidade Transportadoras Veículos …" at bounding box center [784, 355] width 1568 height 710
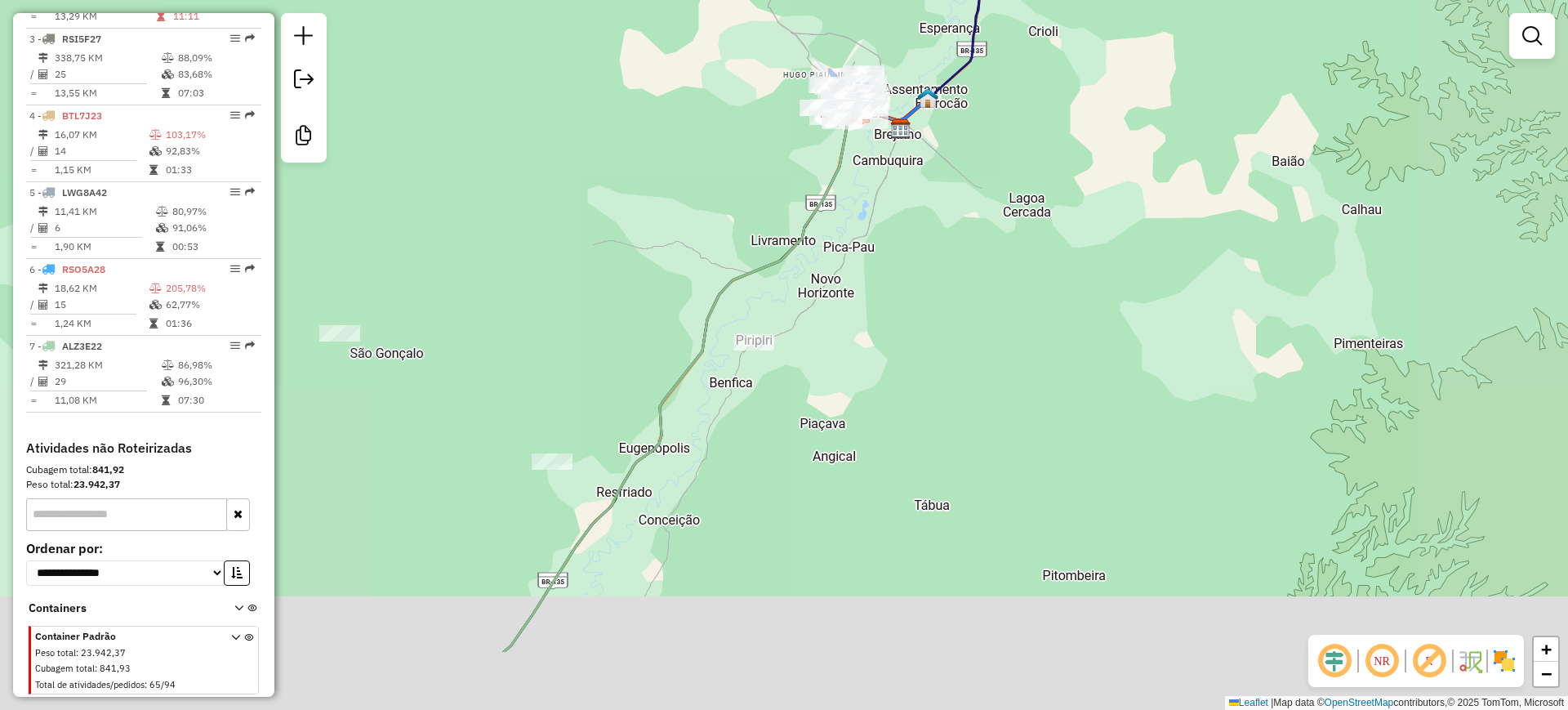
drag, startPoint x: 760, startPoint y: 246, endPoint x: 801, endPoint y: 196, distance: 64.7
click at [800, 199] on div "Janela de atendimento Grade de atendimento Capacidade Transportadoras Veículos …" at bounding box center [784, 355] width 1568 height 710
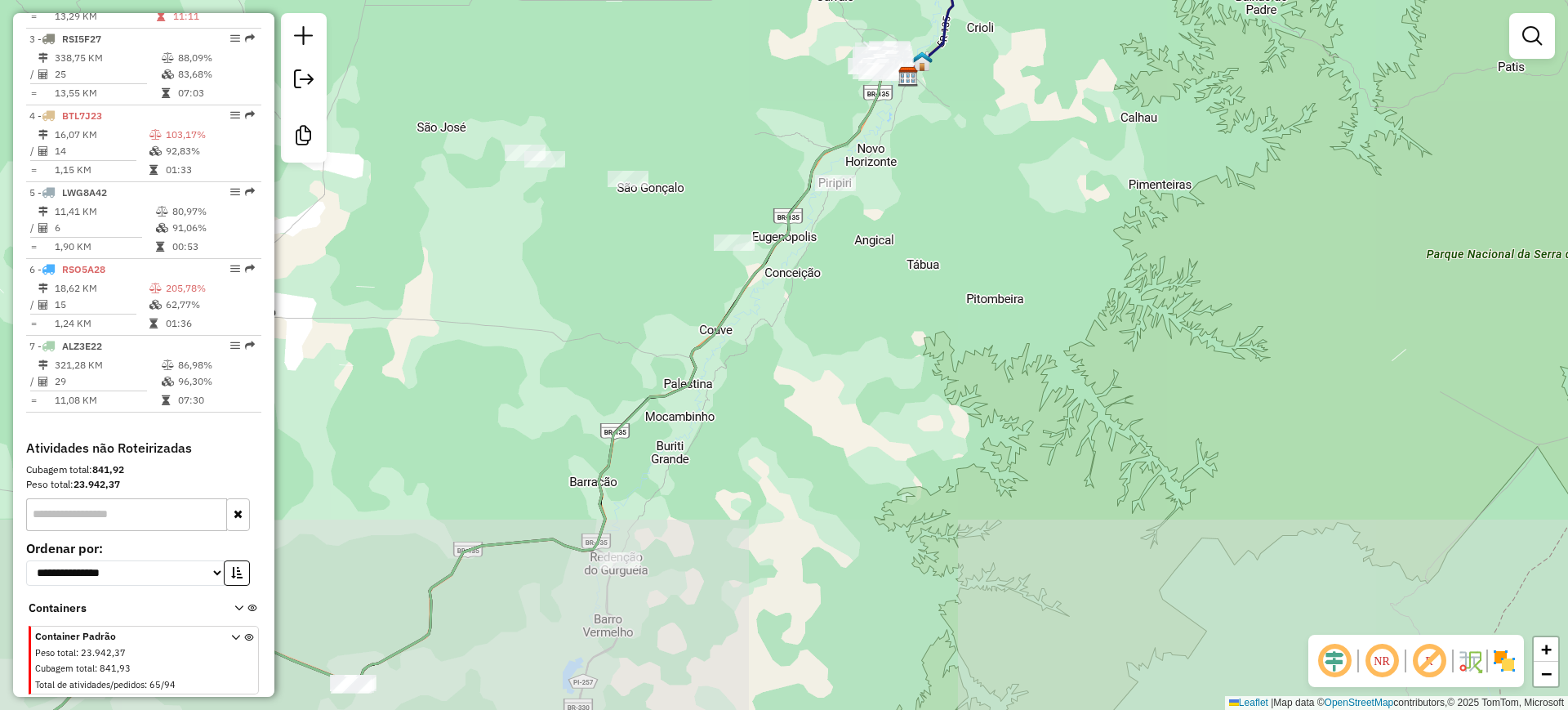
drag, startPoint x: 692, startPoint y: 444, endPoint x: 816, endPoint y: 200, distance: 273.7
click at [813, 203] on div "Janela de atendimento Grade de atendimento Capacidade Transportadoras Veículos …" at bounding box center [784, 355] width 1568 height 710
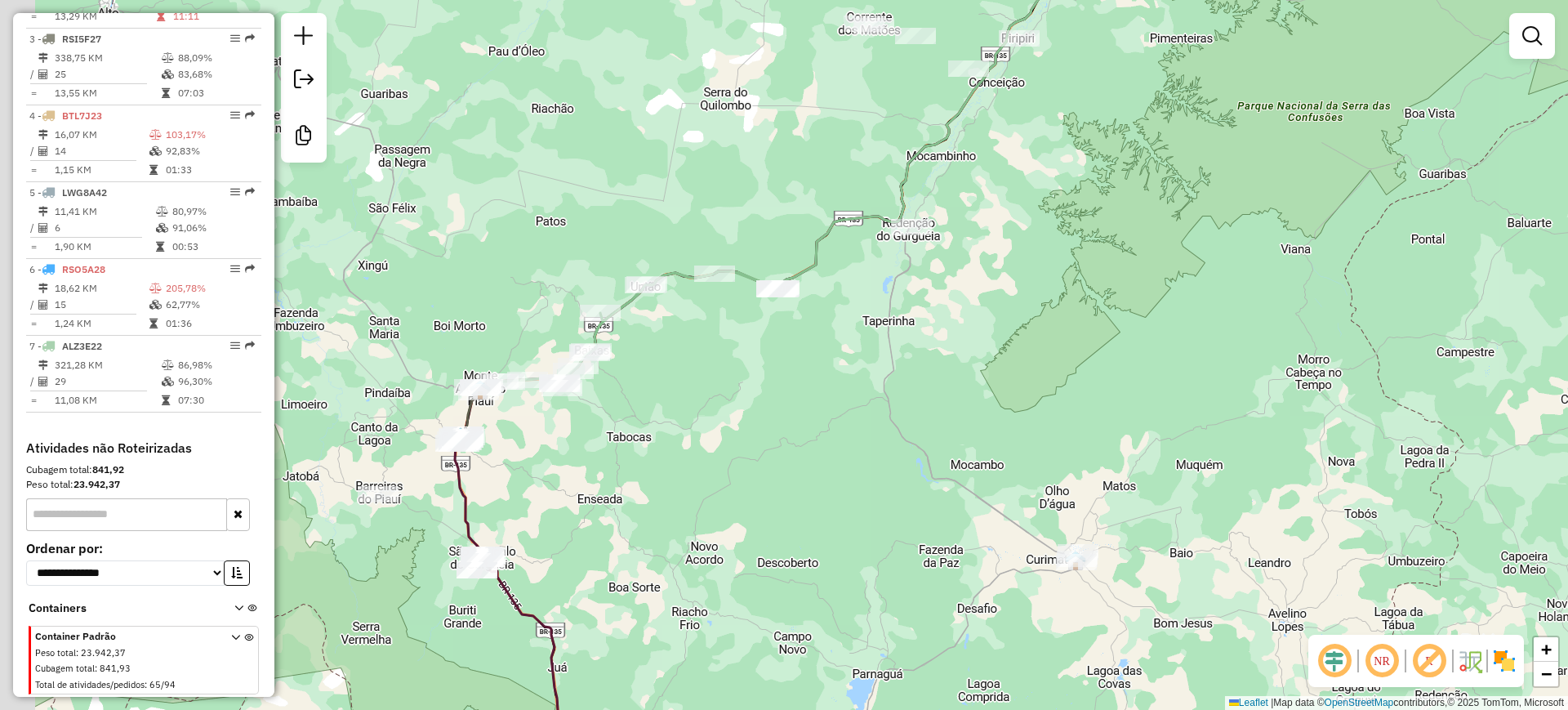
drag, startPoint x: 661, startPoint y: 410, endPoint x: 811, endPoint y: 346, distance: 163.1
click at [811, 348] on div "Janela de atendimento Grade de atendimento Capacidade Transportadoras Veículos …" at bounding box center [784, 355] width 1568 height 710
click at [746, 275] on icon at bounding box center [629, 329] width 300 height 121
select select "**********"
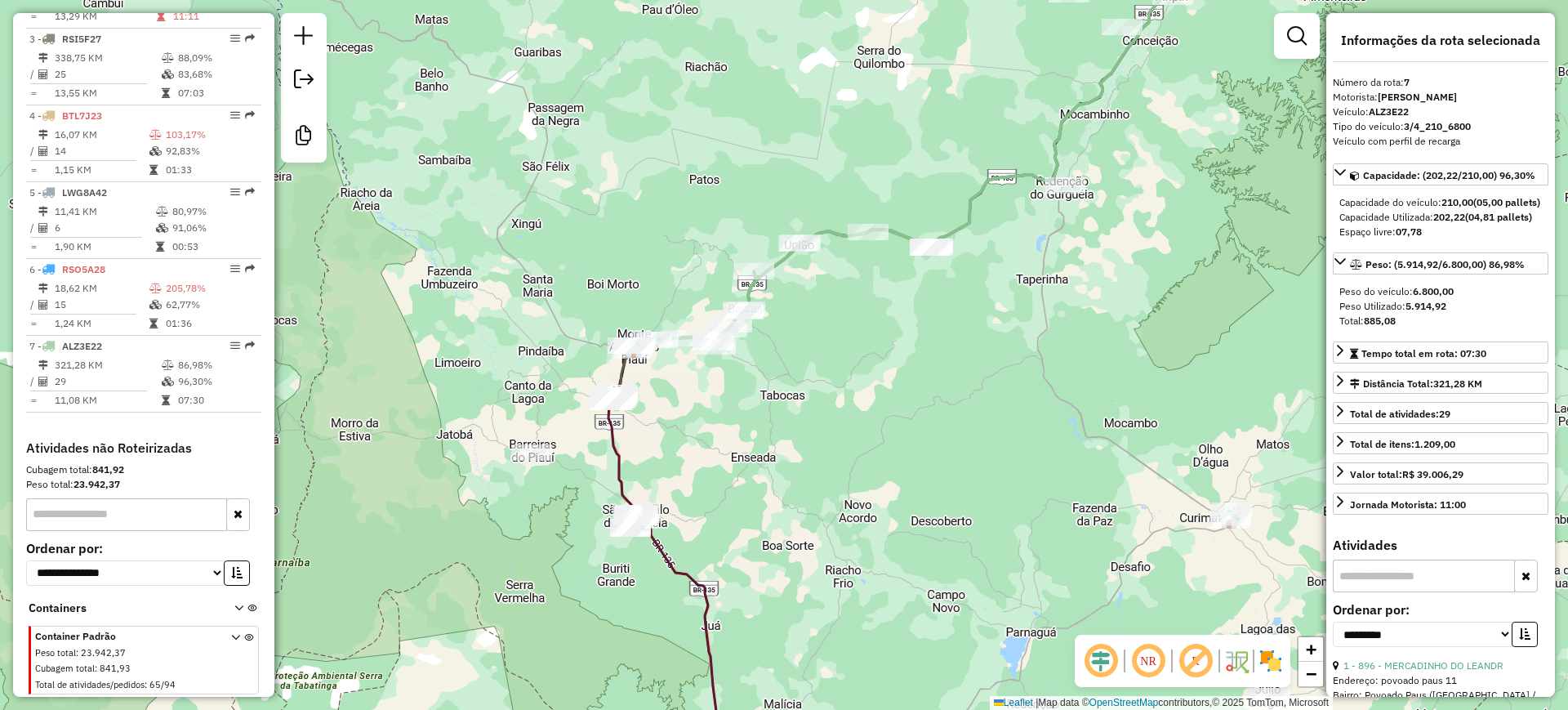
drag, startPoint x: 705, startPoint y: 388, endPoint x: 857, endPoint y: 349, distance: 156.9
click at [857, 349] on div "Janela de atendimento Grade de atendimento Capacidade Transportadoras Veículos …" at bounding box center [784, 355] width 1568 height 710
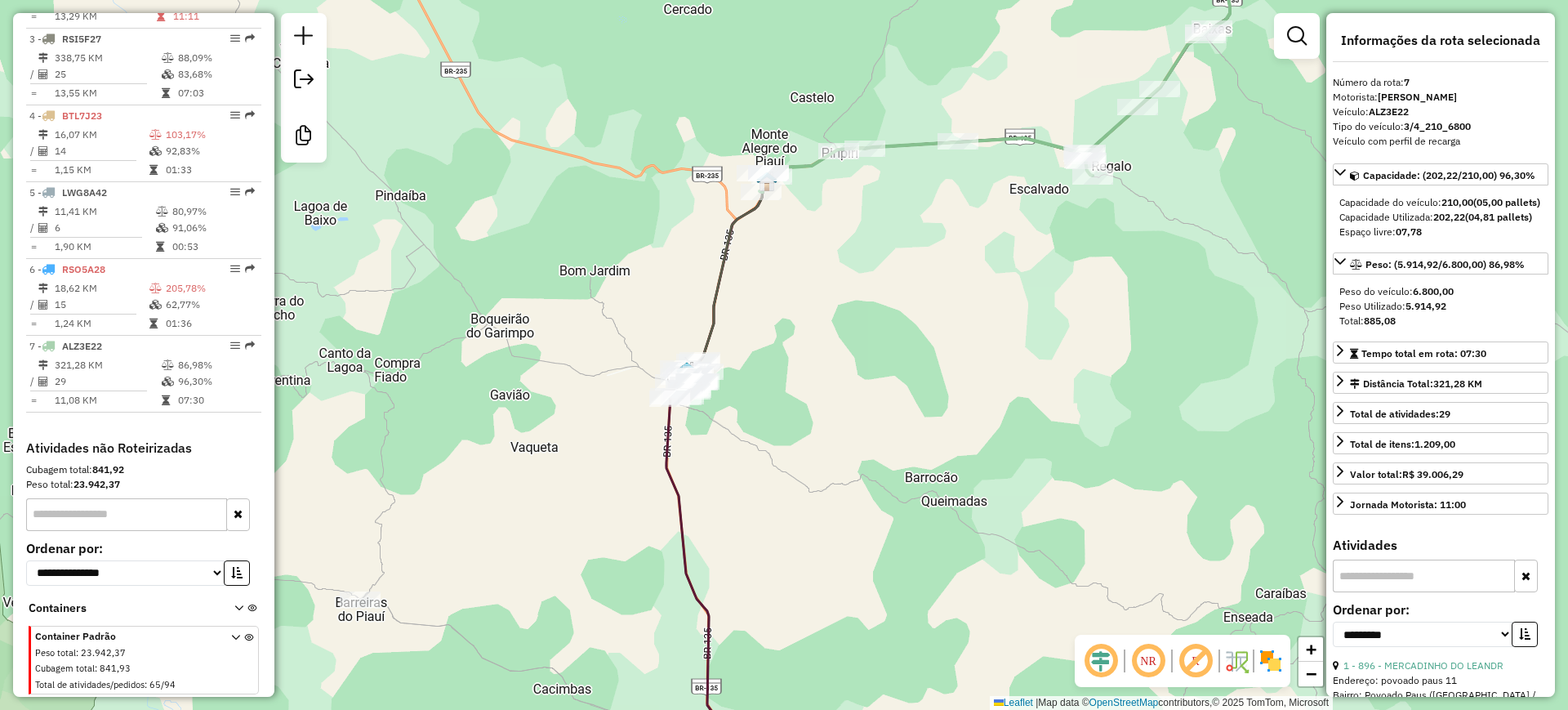
drag, startPoint x: 813, startPoint y: 328, endPoint x: 897, endPoint y: 304, distance: 87.4
click at [897, 304] on div "Janela de atendimento Grade de atendimento Capacidade Transportadoras Veículos …" at bounding box center [784, 355] width 1568 height 710
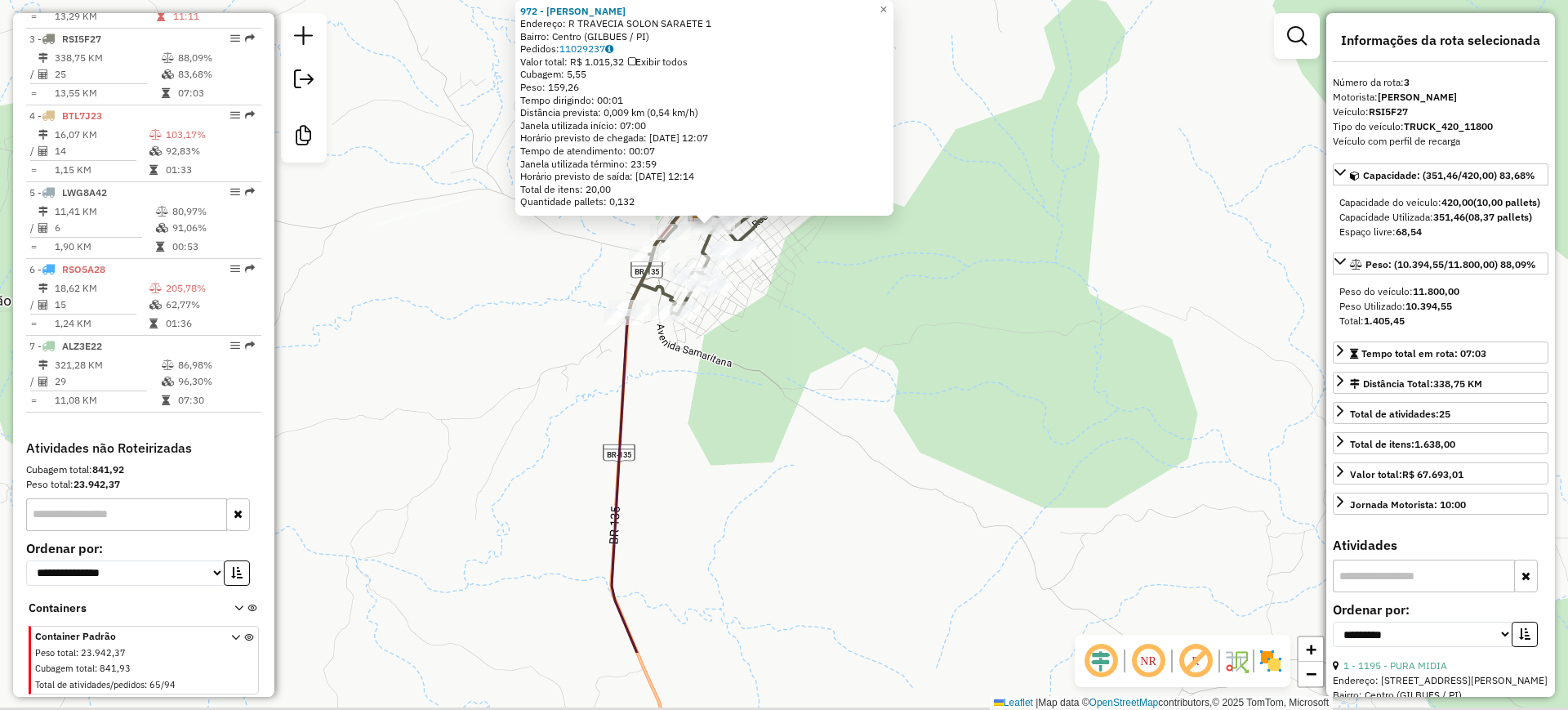
drag, startPoint x: 917, startPoint y: 440, endPoint x: 899, endPoint y: 365, distance: 77.1
click at [901, 375] on div "972 - DANIEL FERREIRA DE S Endereço: R TRAVECIA SOLON SARAETE 1 Bairro: Centro …" at bounding box center [784, 355] width 1568 height 710
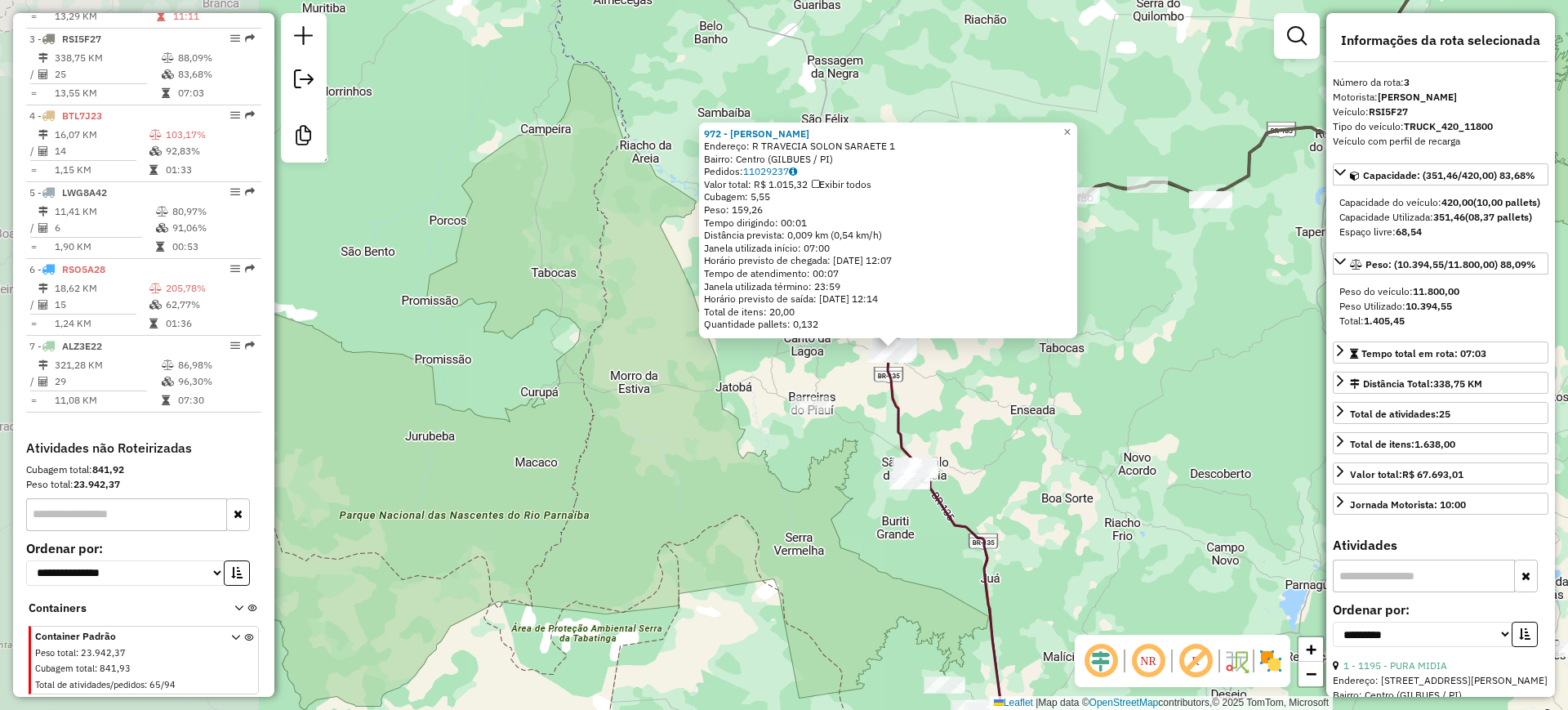
click at [939, 413] on div "972 - DANIEL FERREIRA DE S Endereço: R TRAVECIA SOLON SARAETE 1 Bairro: Centro …" at bounding box center [784, 355] width 1568 height 710
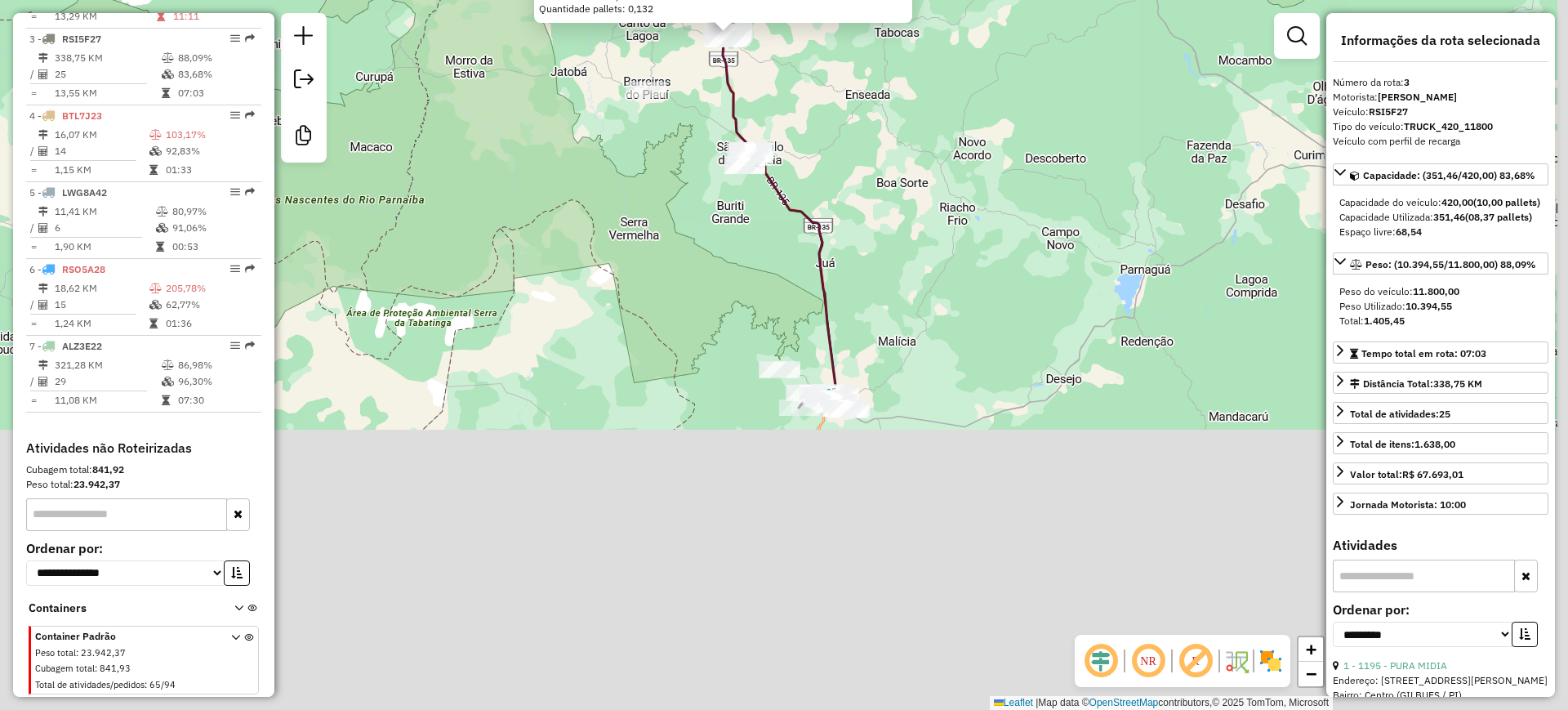
drag, startPoint x: 997, startPoint y: 466, endPoint x: 813, endPoint y: 203, distance: 321.0
click at [831, 151] on div "972 - DANIEL FERREIRA DE S Endereço: R TRAVECIA SOLON SARAETE 1 Bairro: Centro …" at bounding box center [784, 355] width 1568 height 710
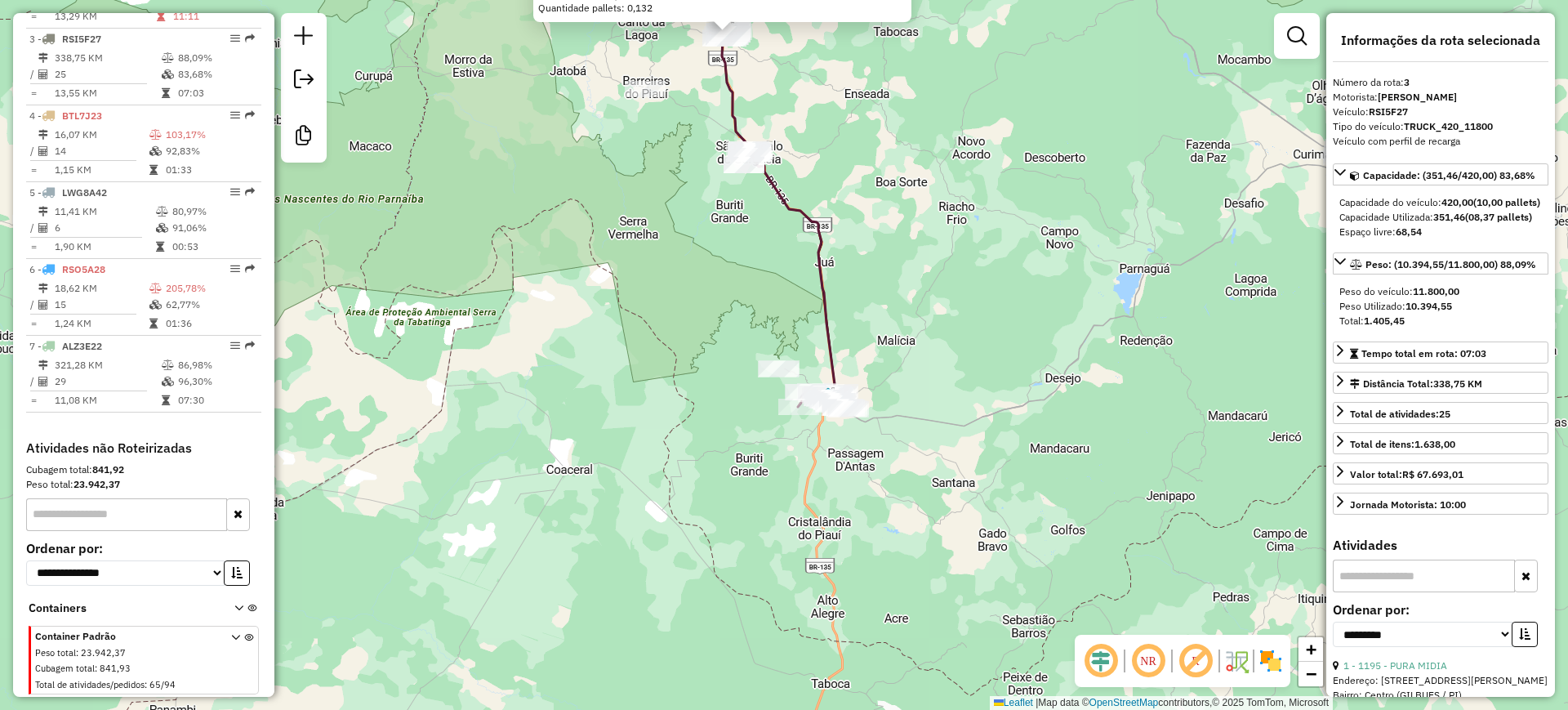
click at [827, 421] on div "972 - DANIEL FERREIRA DE S Endereço: R TRAVECIA SOLON SARAETE 1 Bairro: Centro …" at bounding box center [784, 355] width 1568 height 710
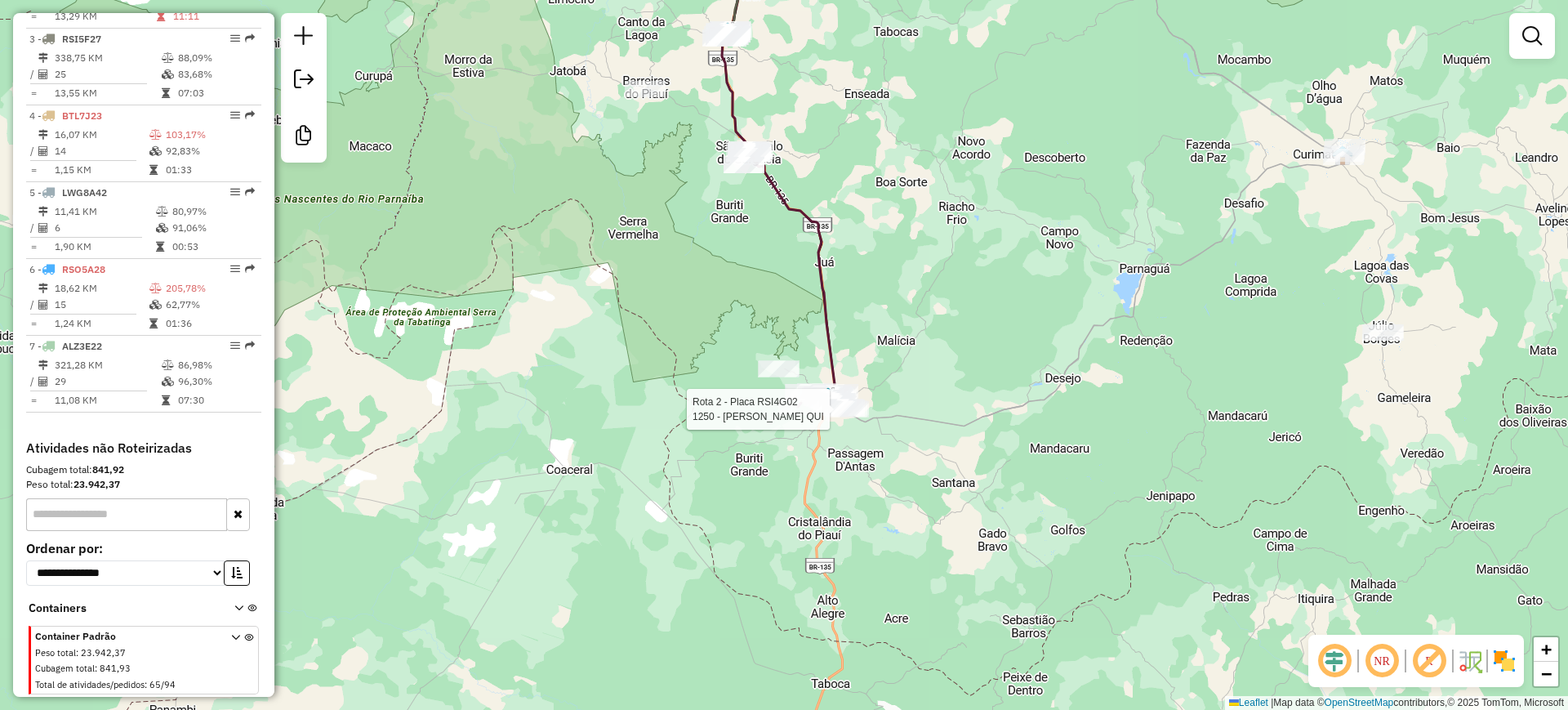
select select "**********"
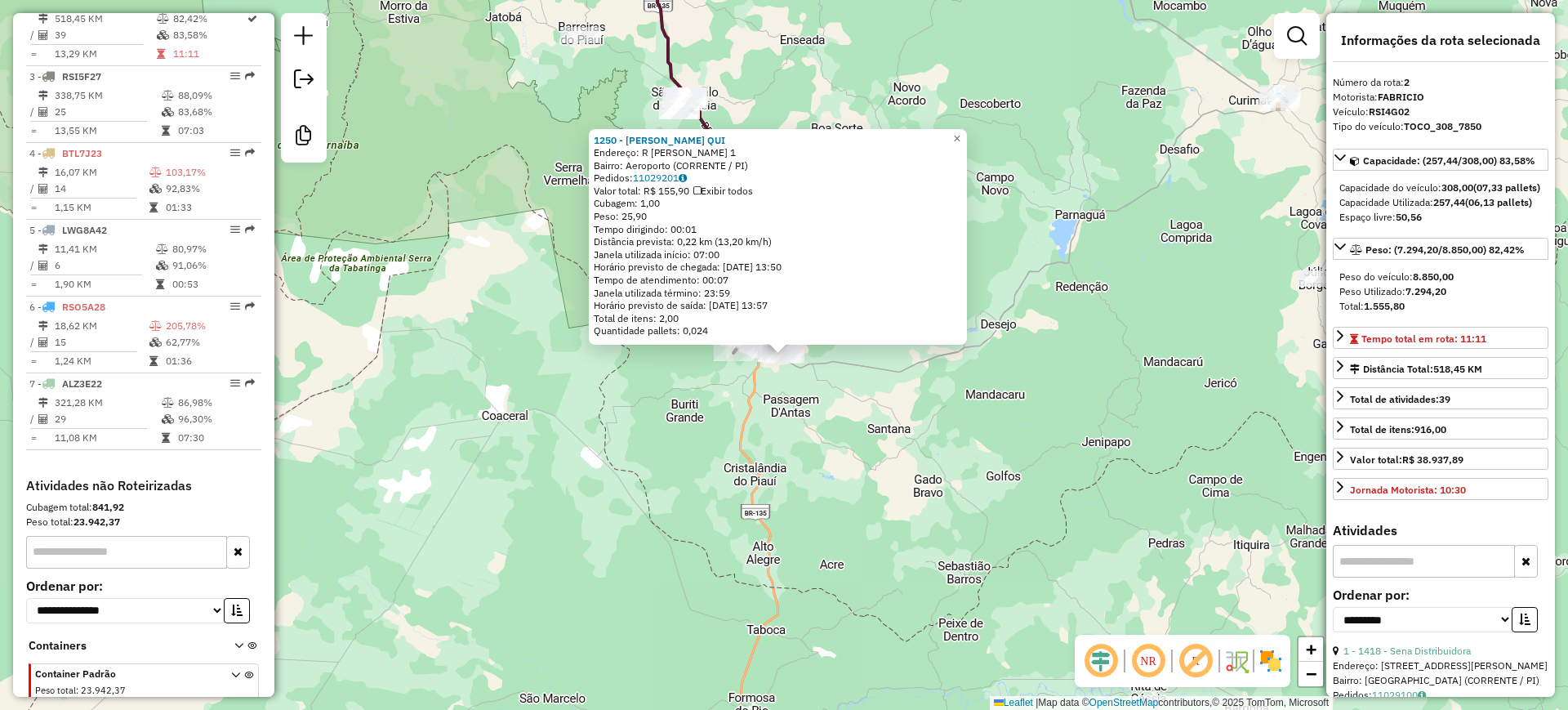
scroll to position [701, 0]
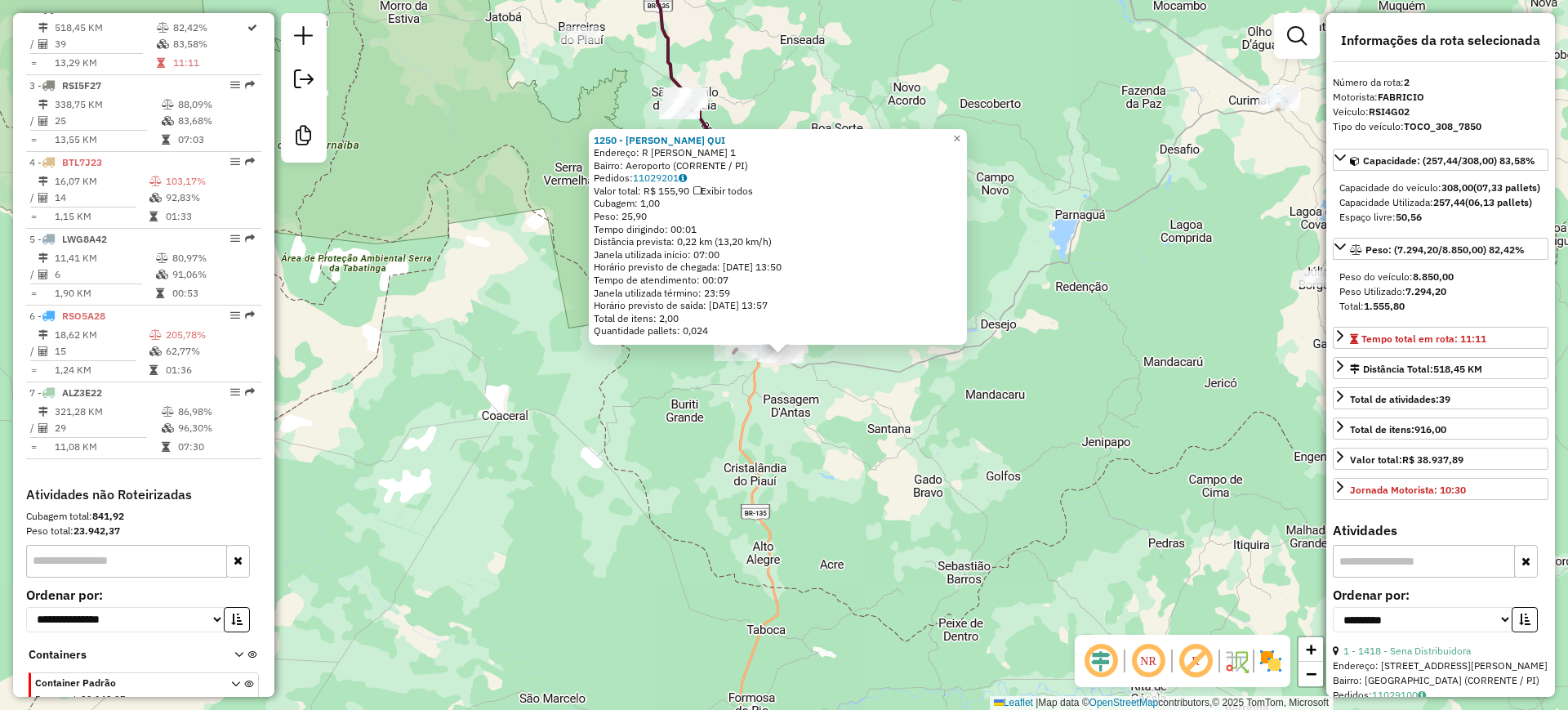
click at [851, 440] on div "1250 - VALDIMAR PEREIRA QUI Endereço: R PEDRO II 1 Bairro: Aeroporto (CORRENTE …" at bounding box center [784, 355] width 1568 height 710
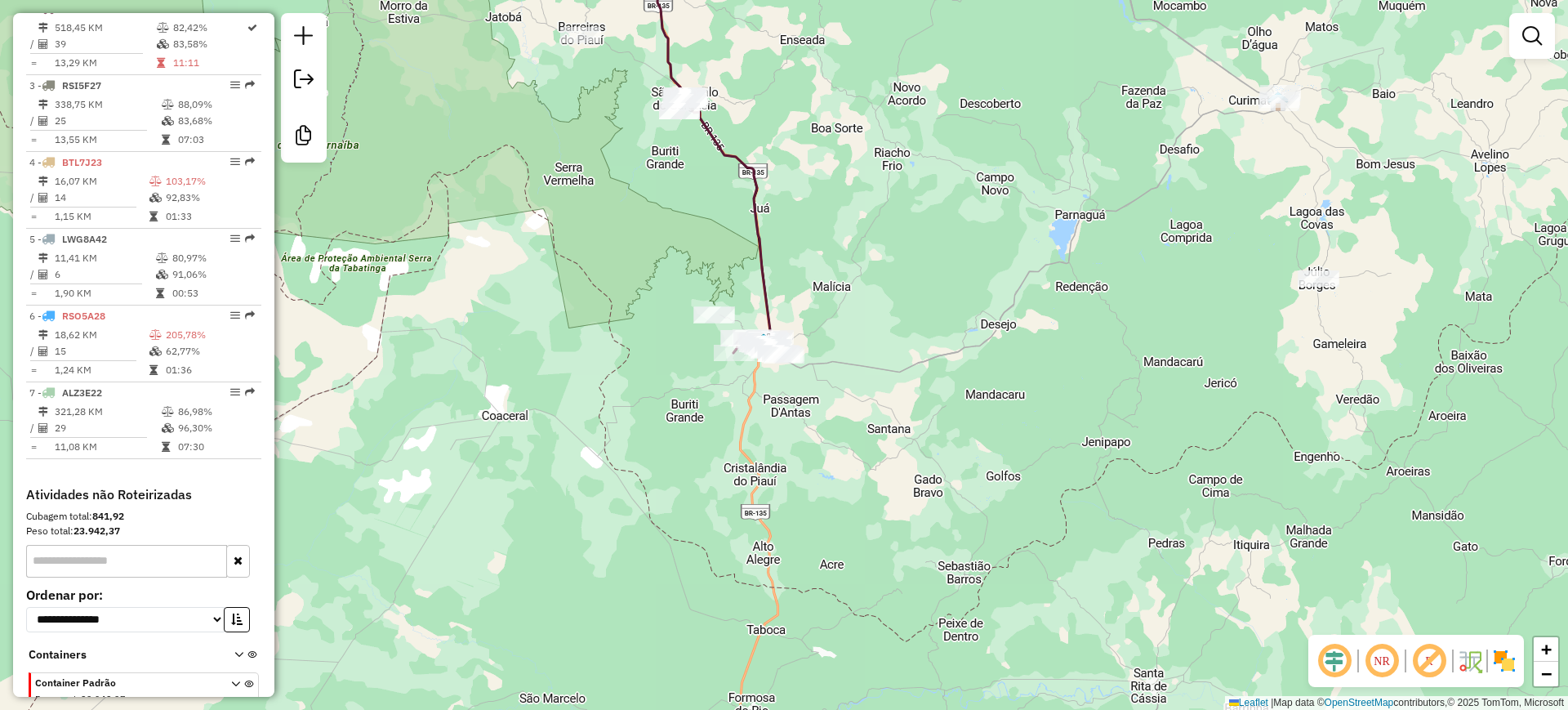
drag, startPoint x: 861, startPoint y: 423, endPoint x: 887, endPoint y: 446, distance: 34.7
click at [882, 446] on div "Janela de atendimento Grade de atendimento Capacidade Transportadoras Veículos …" at bounding box center [784, 355] width 1568 height 710
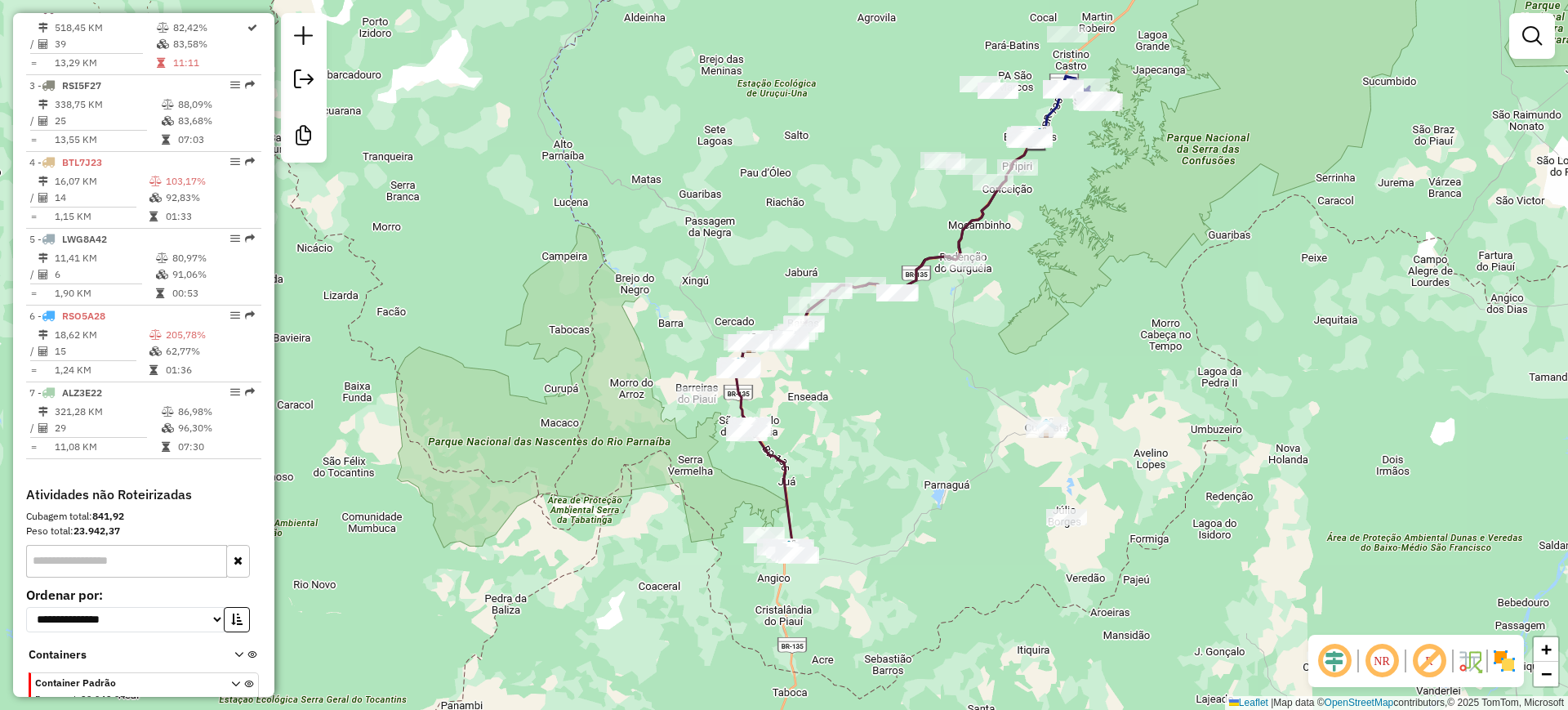
drag, startPoint x: 908, startPoint y: 392, endPoint x: 851, endPoint y: 536, distance: 154.9
click at [851, 536] on div "Janela de atendimento Grade de atendimento Capacidade Transportadoras Veículos …" at bounding box center [784, 355] width 1568 height 710
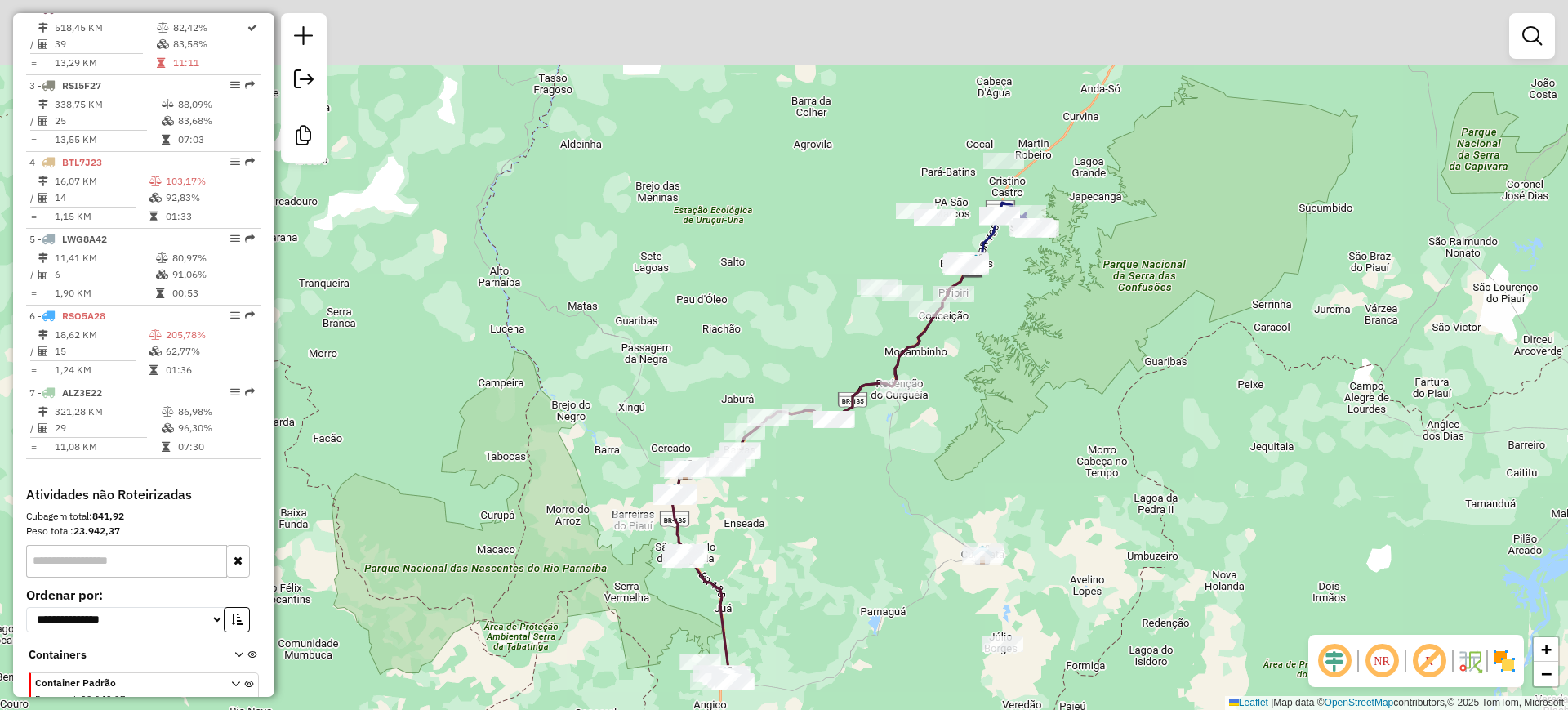
drag, startPoint x: 1092, startPoint y: 260, endPoint x: 1020, endPoint y: 396, distance: 153.9
click at [1025, 397] on div "Janela de atendimento Grade de atendimento Capacidade Transportadoras Veículos …" at bounding box center [784, 355] width 1568 height 710
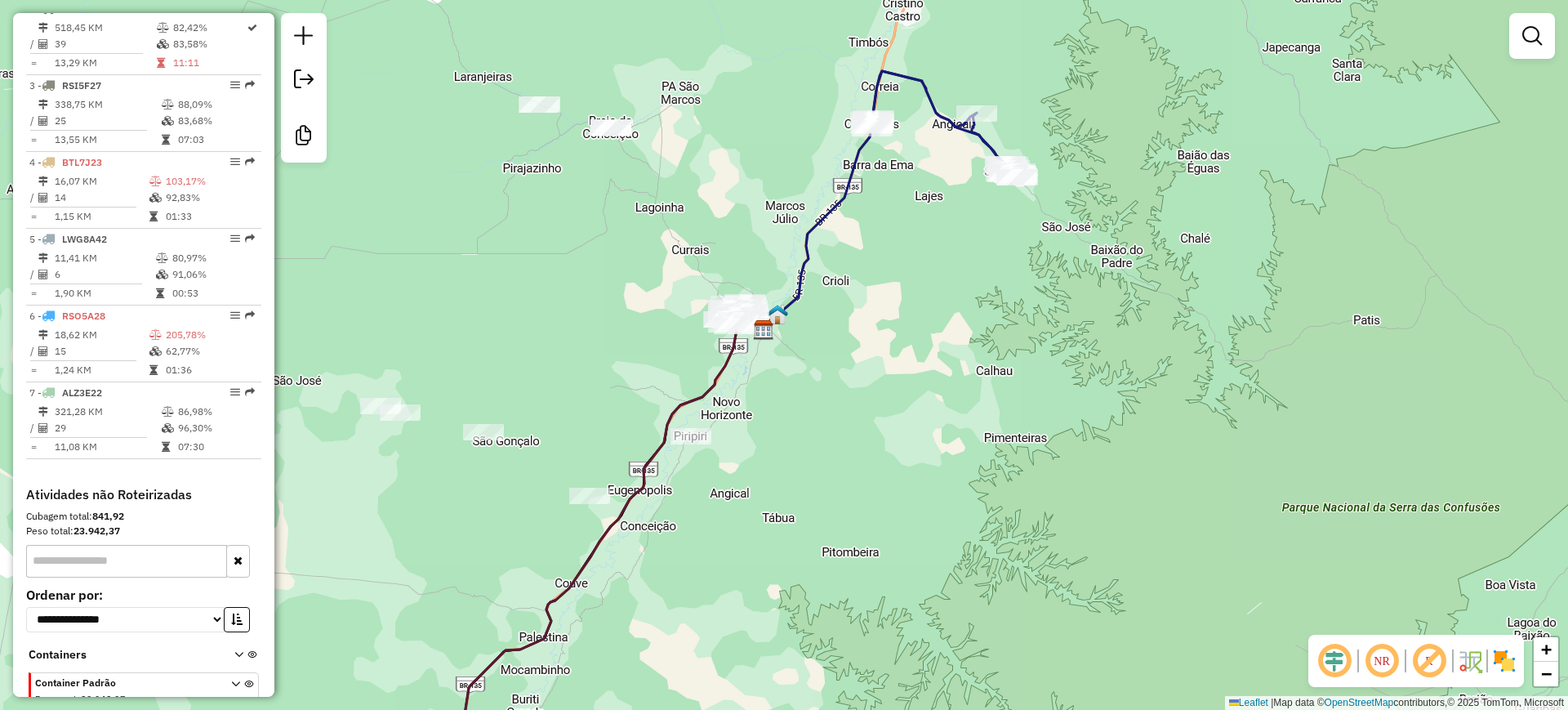
drag, startPoint x: 980, startPoint y: 266, endPoint x: 1046, endPoint y: 256, distance: 66.8
click at [1046, 256] on div "Janela de atendimento Grade de atendimento Capacidade Transportadoras Veículos …" at bounding box center [784, 355] width 1568 height 710
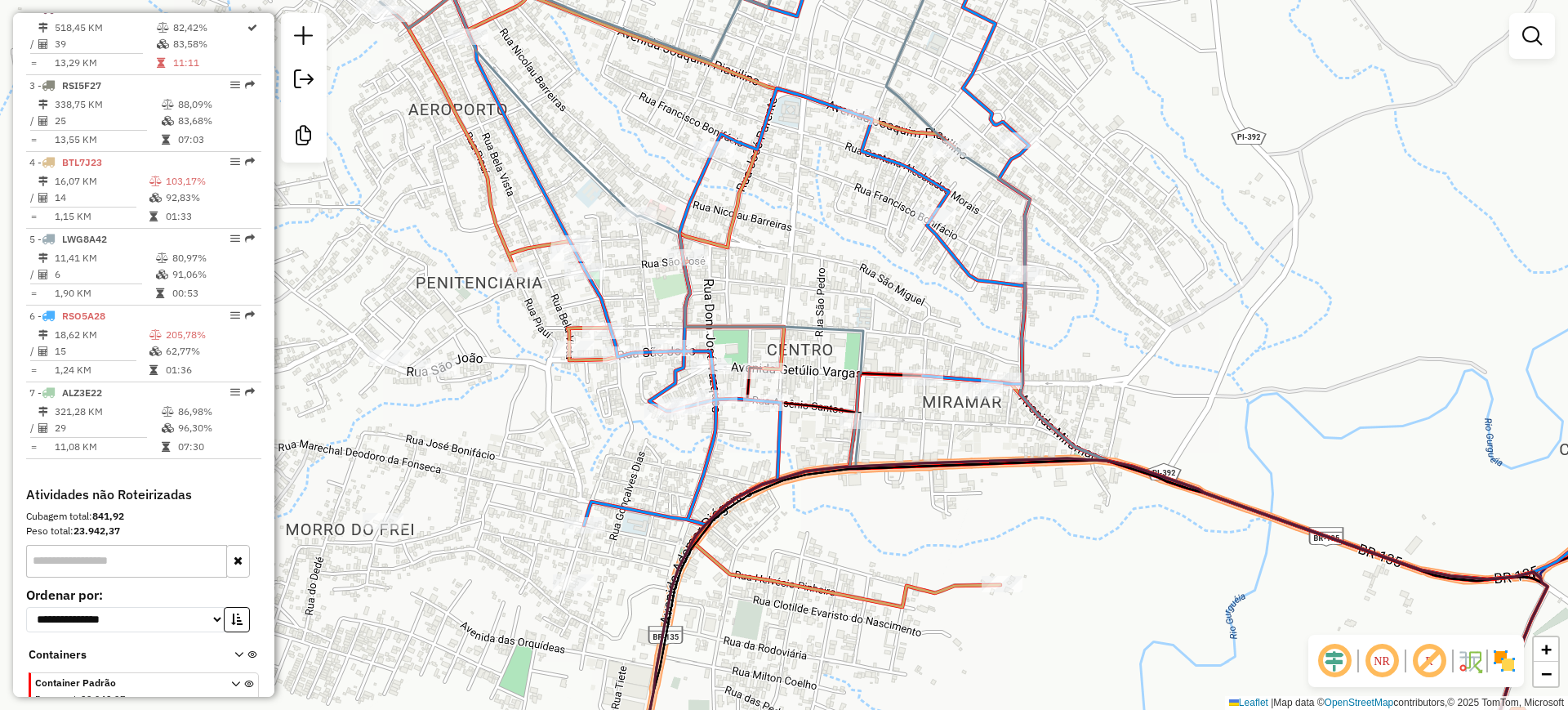
drag, startPoint x: 631, startPoint y: 114, endPoint x: 853, endPoint y: 259, distance: 265.2
click at [841, 256] on div "Janela de atendimento Grade de atendimento Capacidade Transportadoras Veículos …" at bounding box center [784, 355] width 1568 height 710
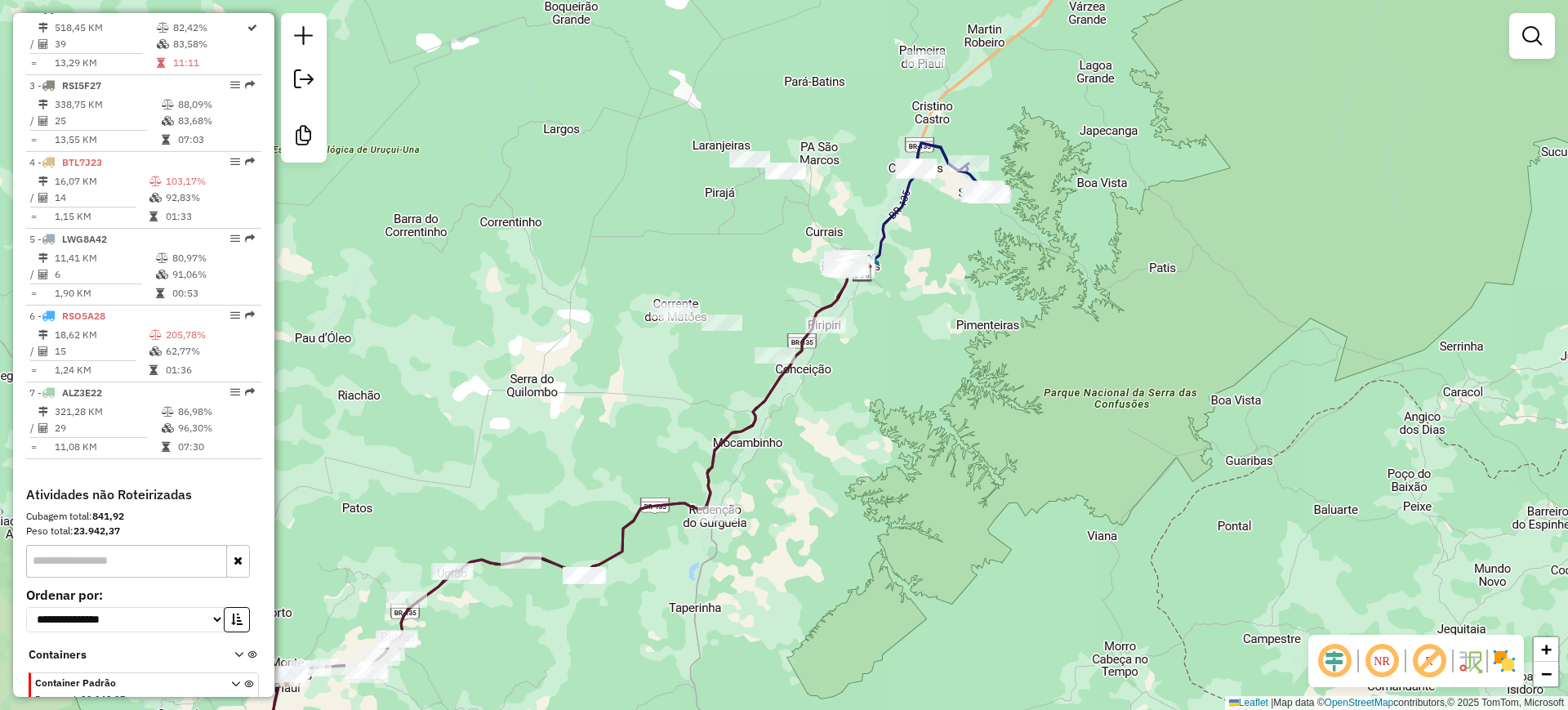
click at [388, 331] on div "Janela de atendimento Grade de atendimento Capacidade Transportadoras Veículos …" at bounding box center [784, 355] width 1568 height 710
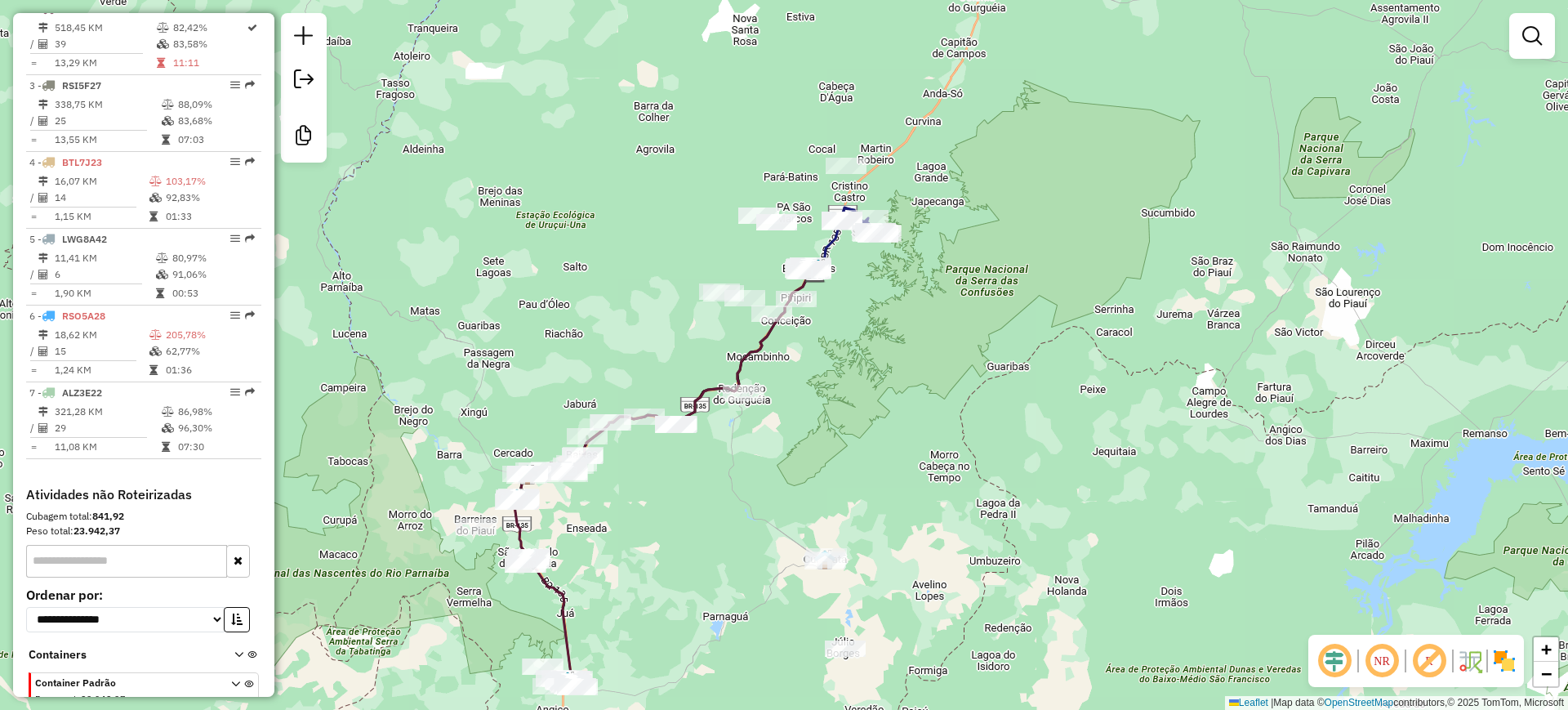
drag, startPoint x: 581, startPoint y: 276, endPoint x: 633, endPoint y: 279, distance: 52.1
click at [633, 279] on div "Janela de atendimento Grade de atendimento Capacidade Transportadoras Veículos …" at bounding box center [784, 355] width 1568 height 710
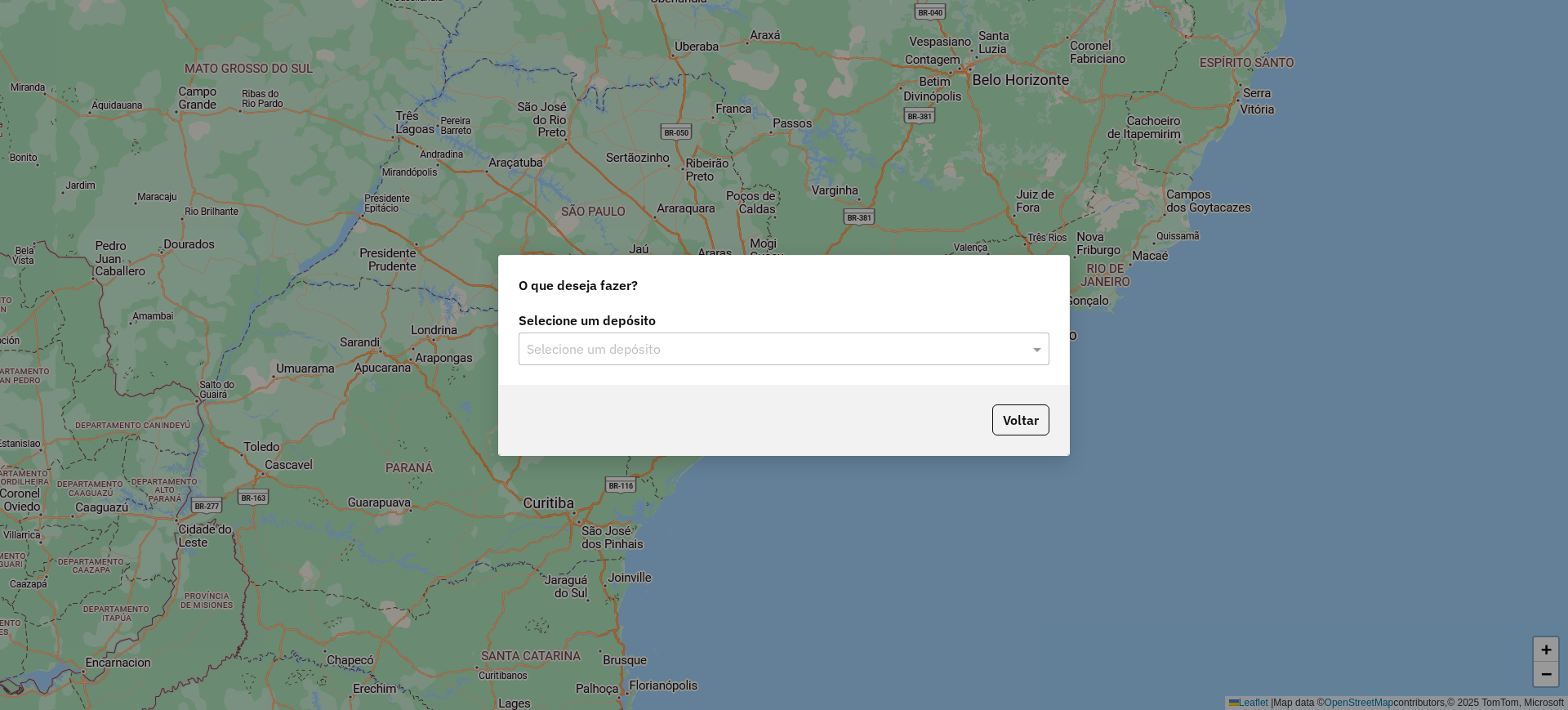
click at [741, 352] on input "text" at bounding box center [767, 350] width 482 height 20
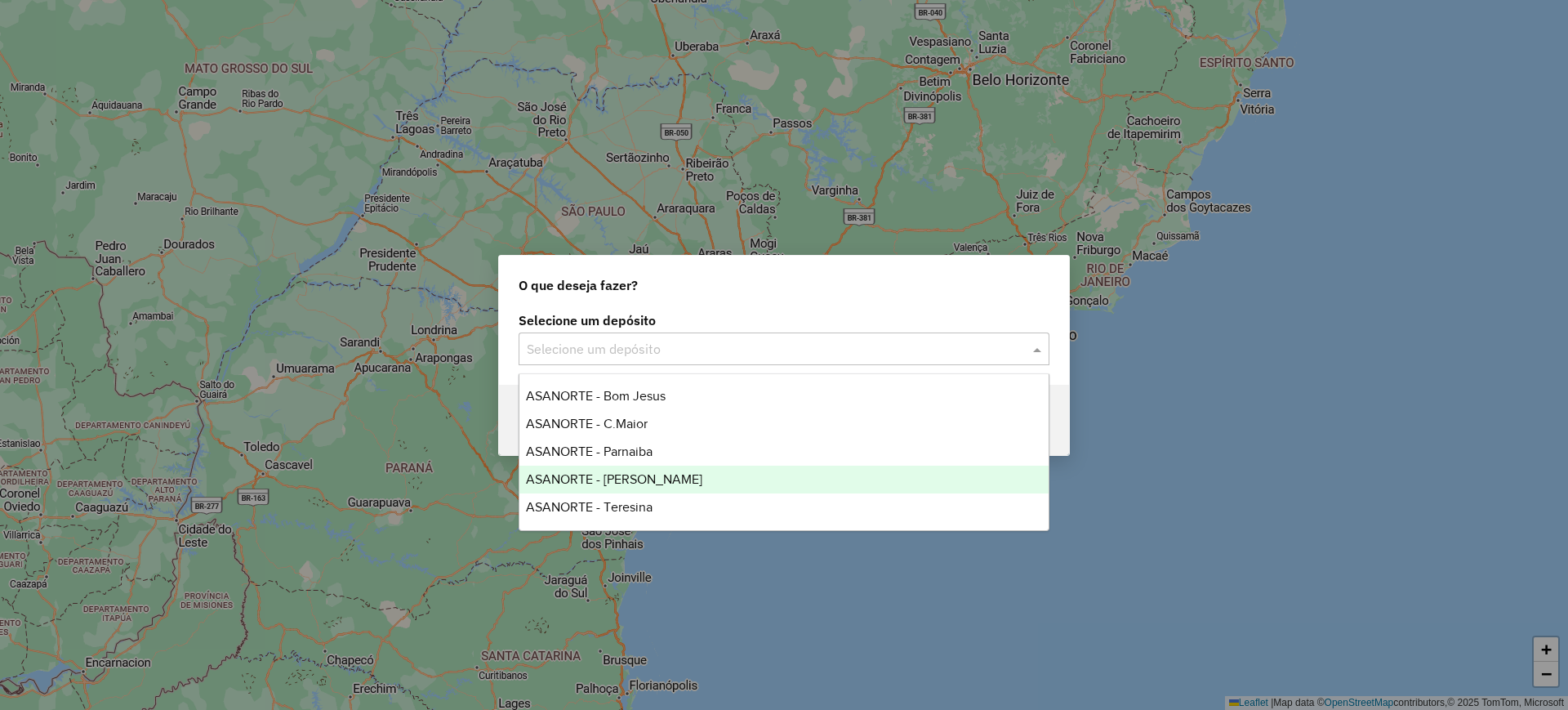
click at [666, 480] on span "ASANORTE - [PERSON_NAME]" at bounding box center [614, 479] width 176 height 14
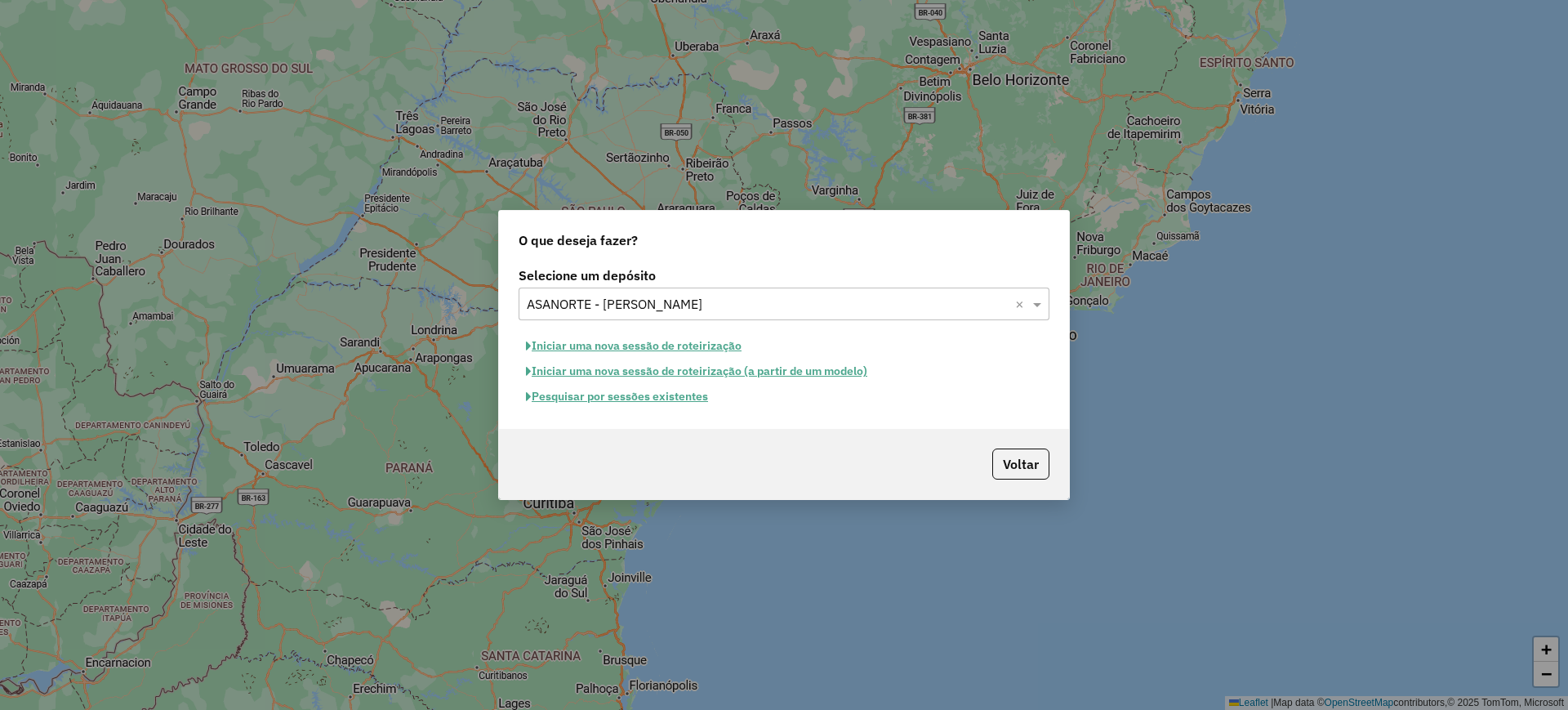
click at [648, 396] on button "Pesquisar por sessões existentes" at bounding box center [617, 396] width 197 height 25
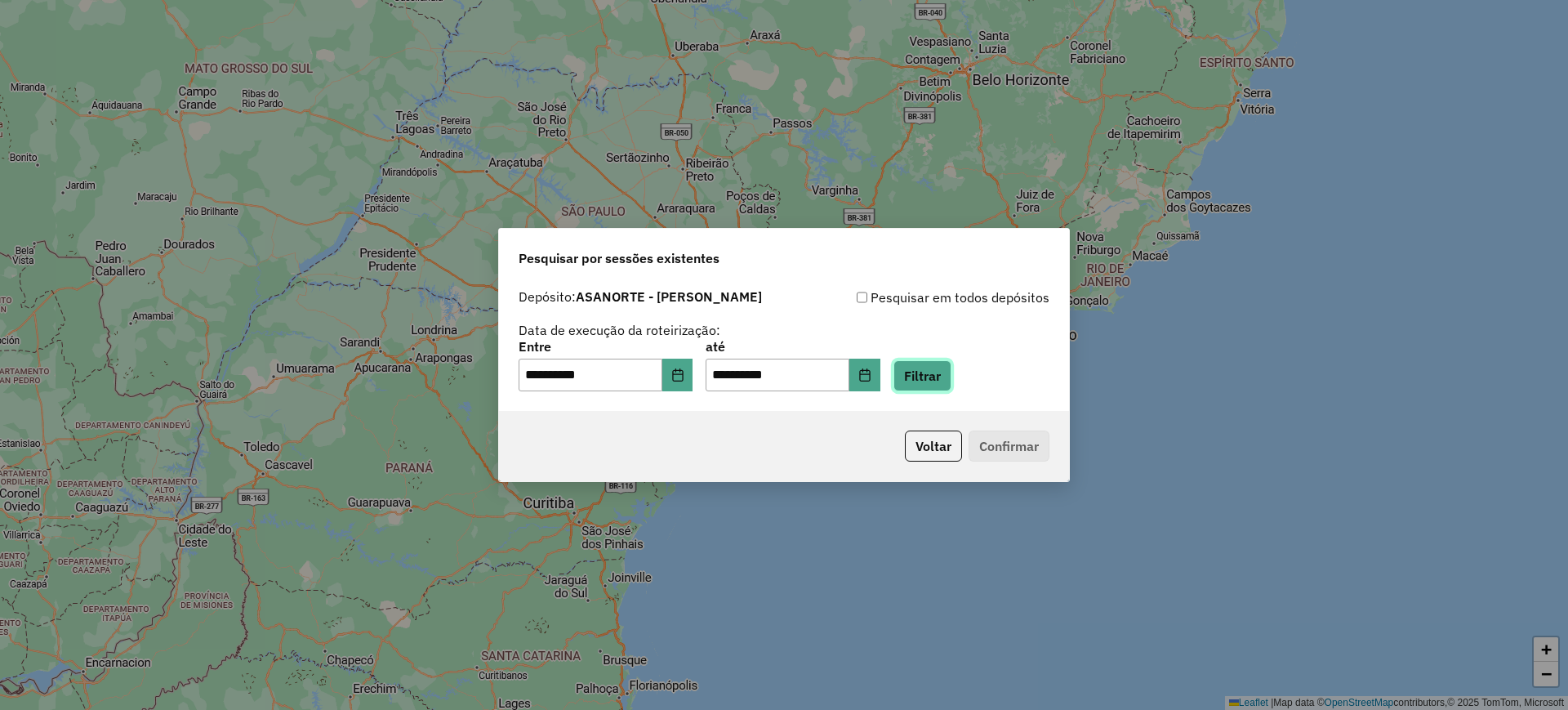
click at [930, 372] on button "Filtrar" at bounding box center [923, 375] width 58 height 31
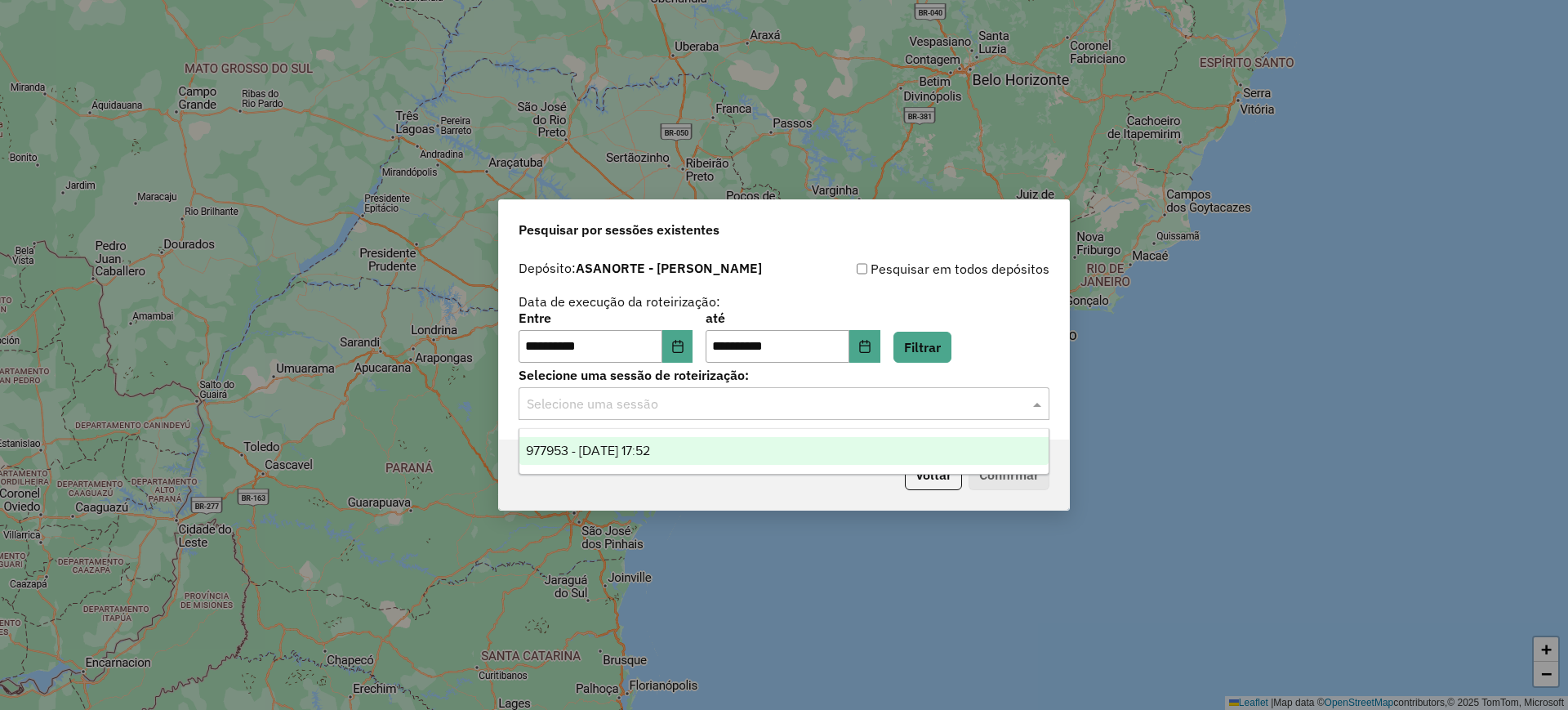
click at [590, 400] on input "text" at bounding box center [767, 405] width 482 height 20
click at [610, 448] on span "977953 - 12/08/2025 17:52" at bounding box center [588, 450] width 124 height 14
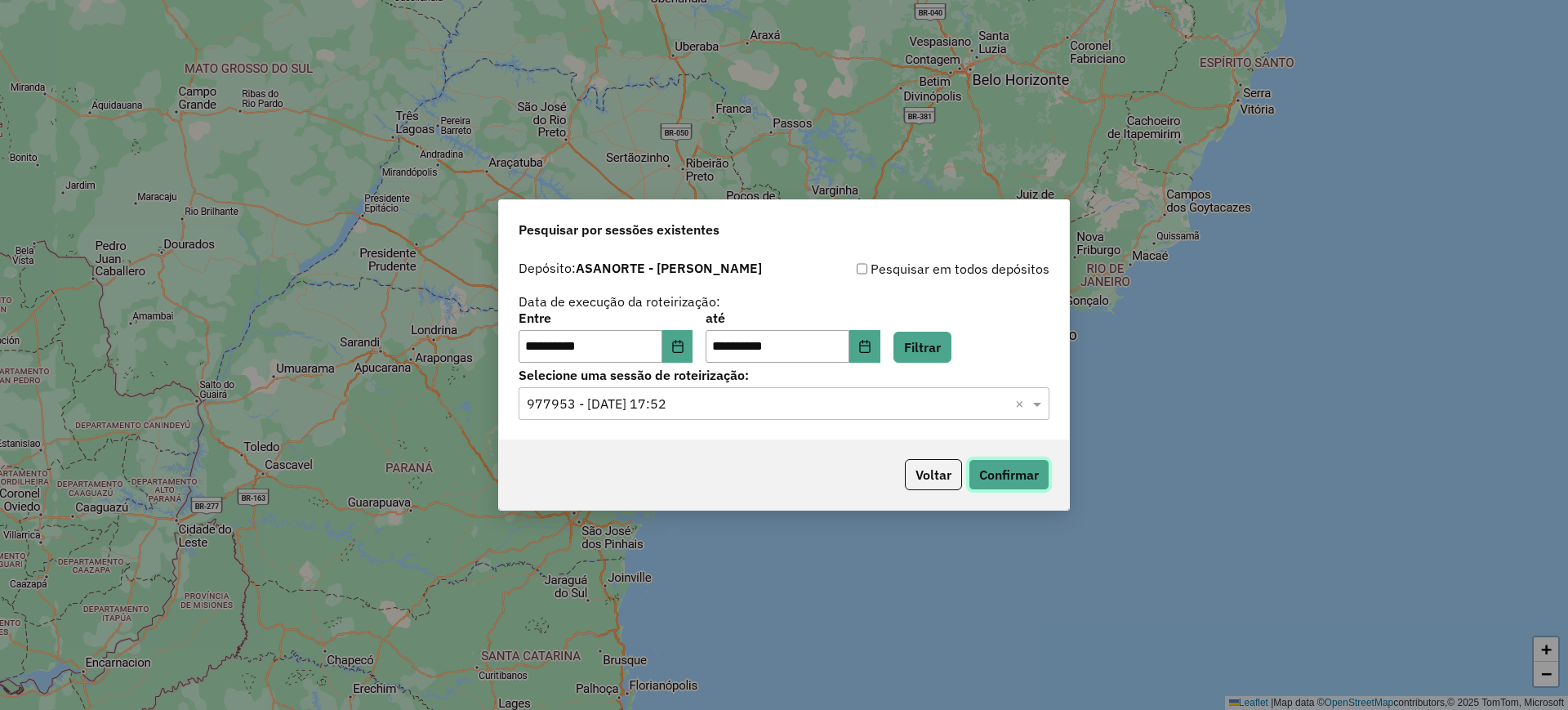
click at [997, 483] on button "Confirmar" at bounding box center [1009, 474] width 81 height 31
click at [944, 477] on button "Voltar" at bounding box center [933, 474] width 57 height 31
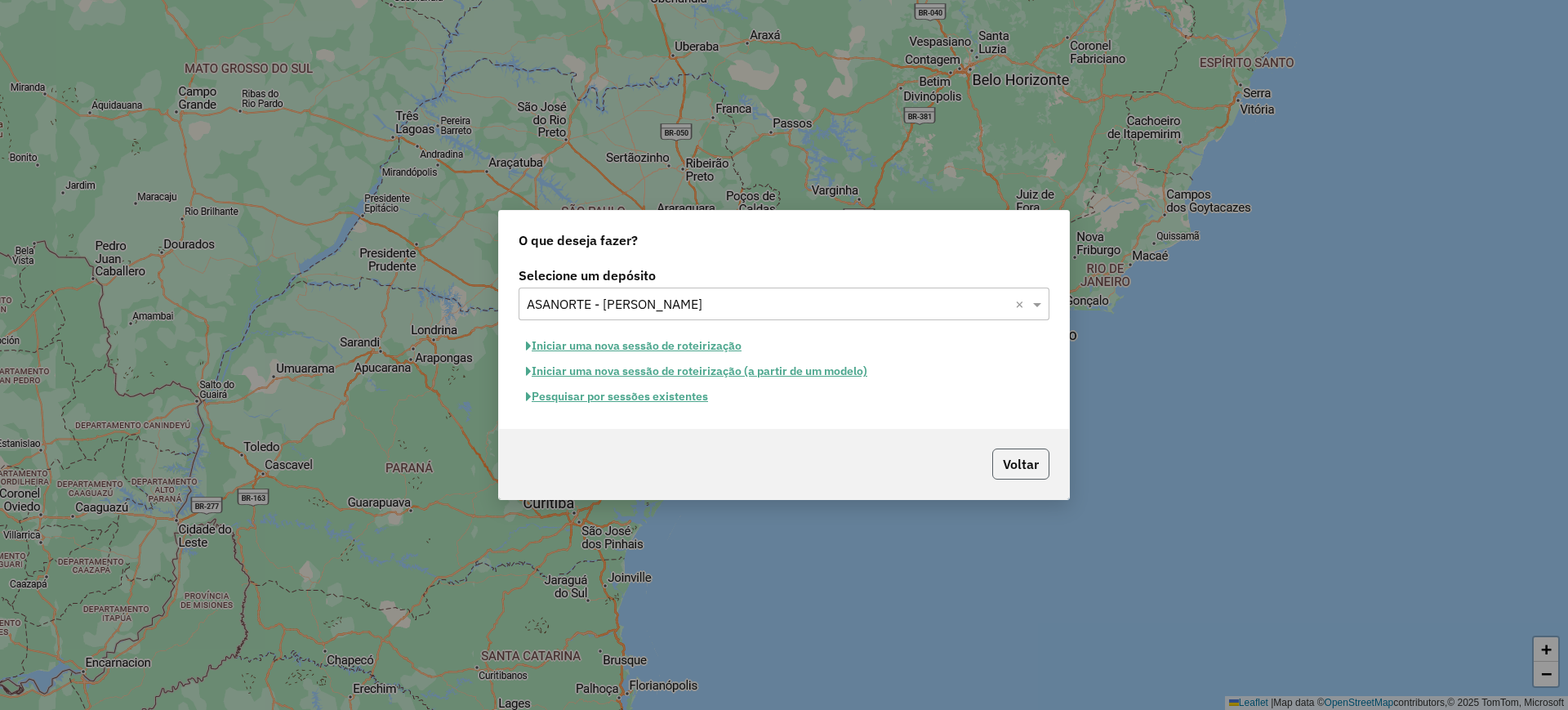
click at [1028, 469] on button "Voltar" at bounding box center [1020, 464] width 57 height 31
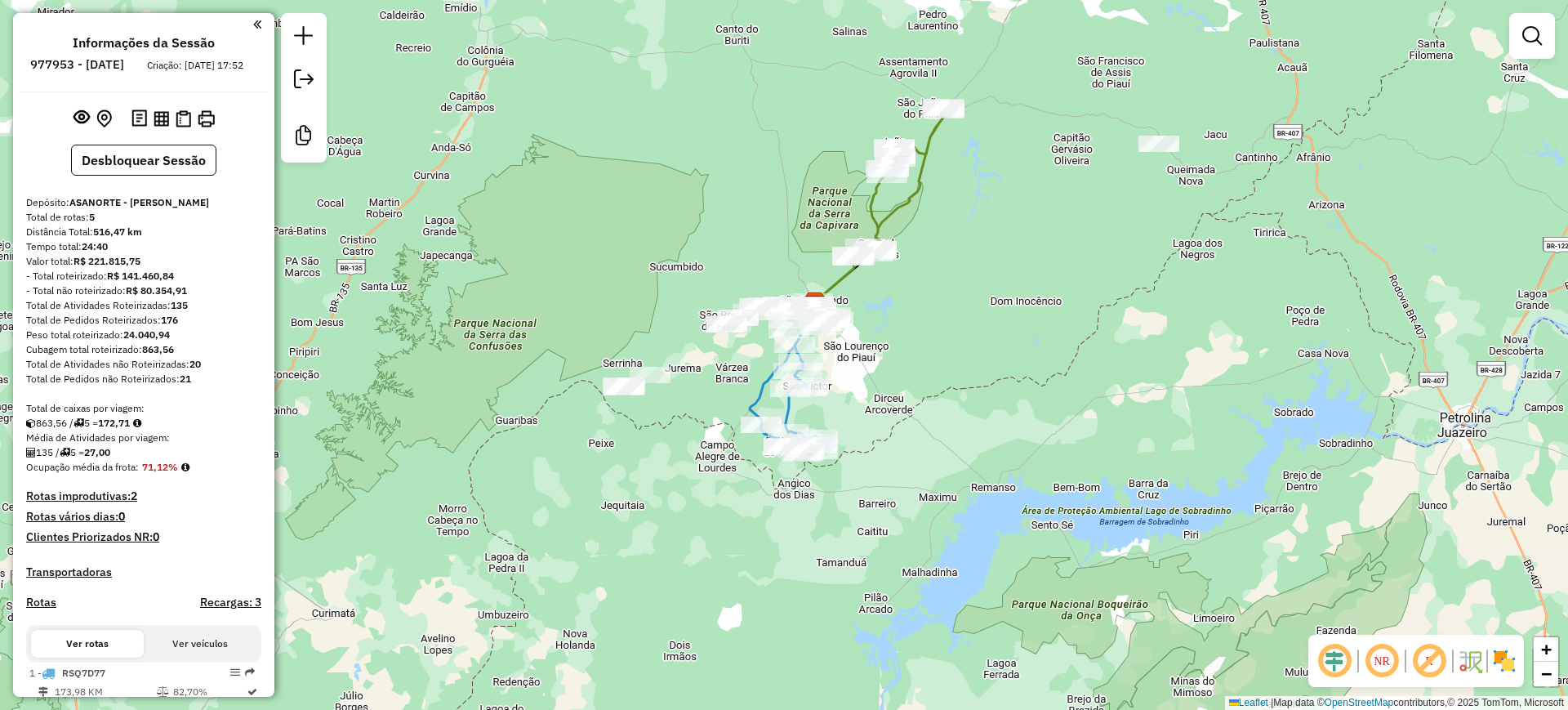
drag, startPoint x: 795, startPoint y: 236, endPoint x: 808, endPoint y: 242, distance: 14.3
click at [806, 242] on div "Janela de atendimento Grade de atendimento Capacidade Transportadoras Veículos …" at bounding box center [784, 355] width 1568 height 710
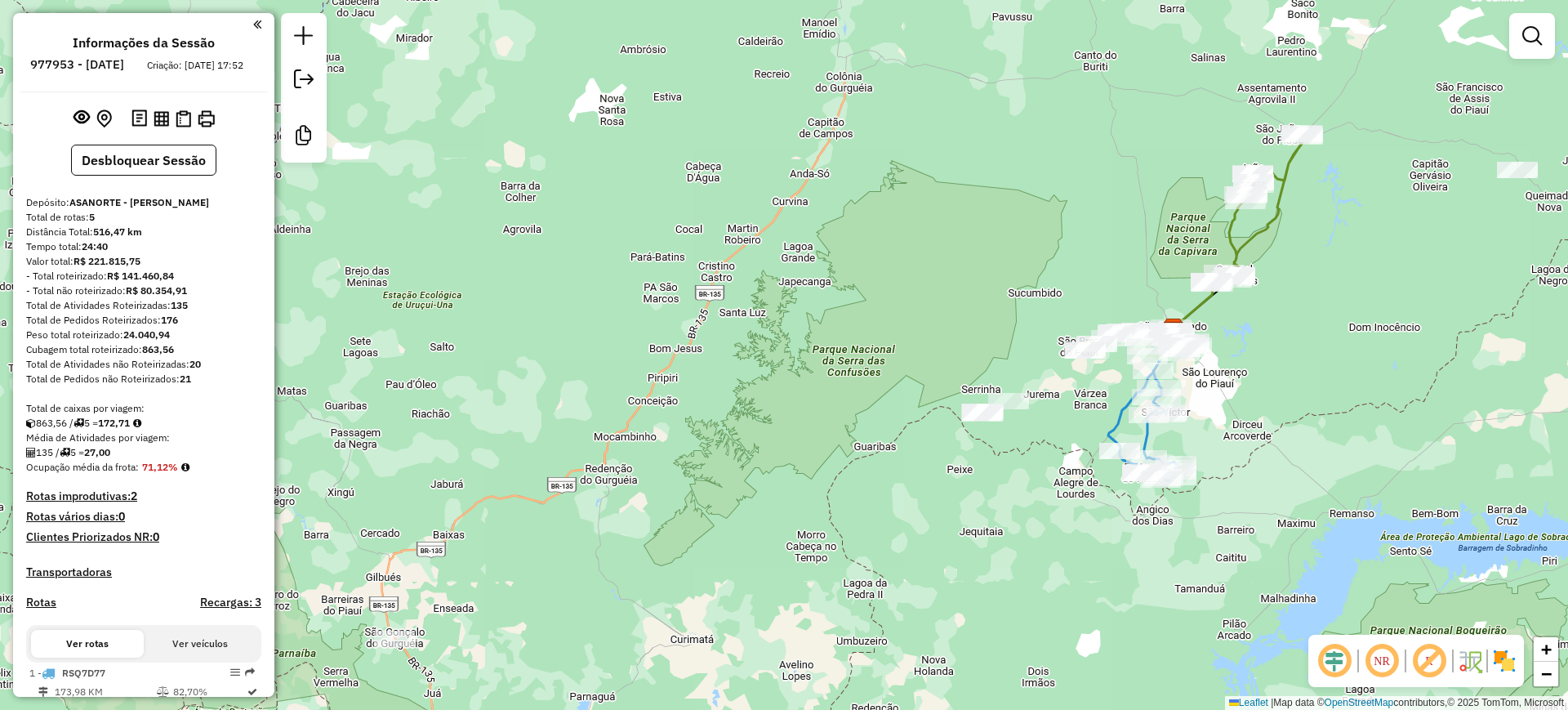
drag, startPoint x: 777, startPoint y: 236, endPoint x: 1061, endPoint y: 181, distance: 289.3
click at [1125, 256] on div "Janela de atendimento Grade de atendimento Capacidade Transportadoras Veículos …" at bounding box center [784, 355] width 1568 height 710
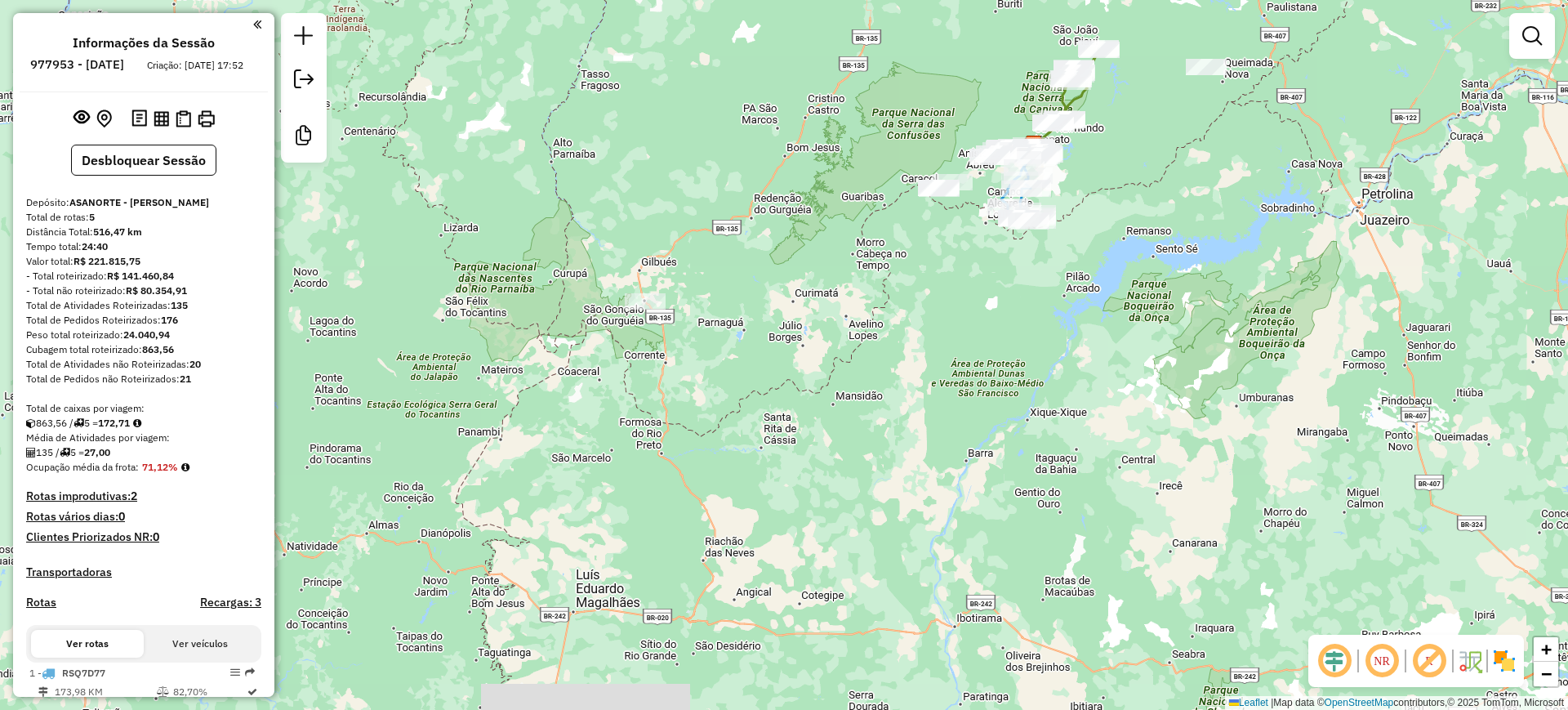
drag, startPoint x: 849, startPoint y: 314, endPoint x: 786, endPoint y: 191, distance: 138.2
click at [792, 202] on div "Janela de atendimento Grade de atendimento Capacidade Transportadoras Veículos …" at bounding box center [784, 355] width 1568 height 710
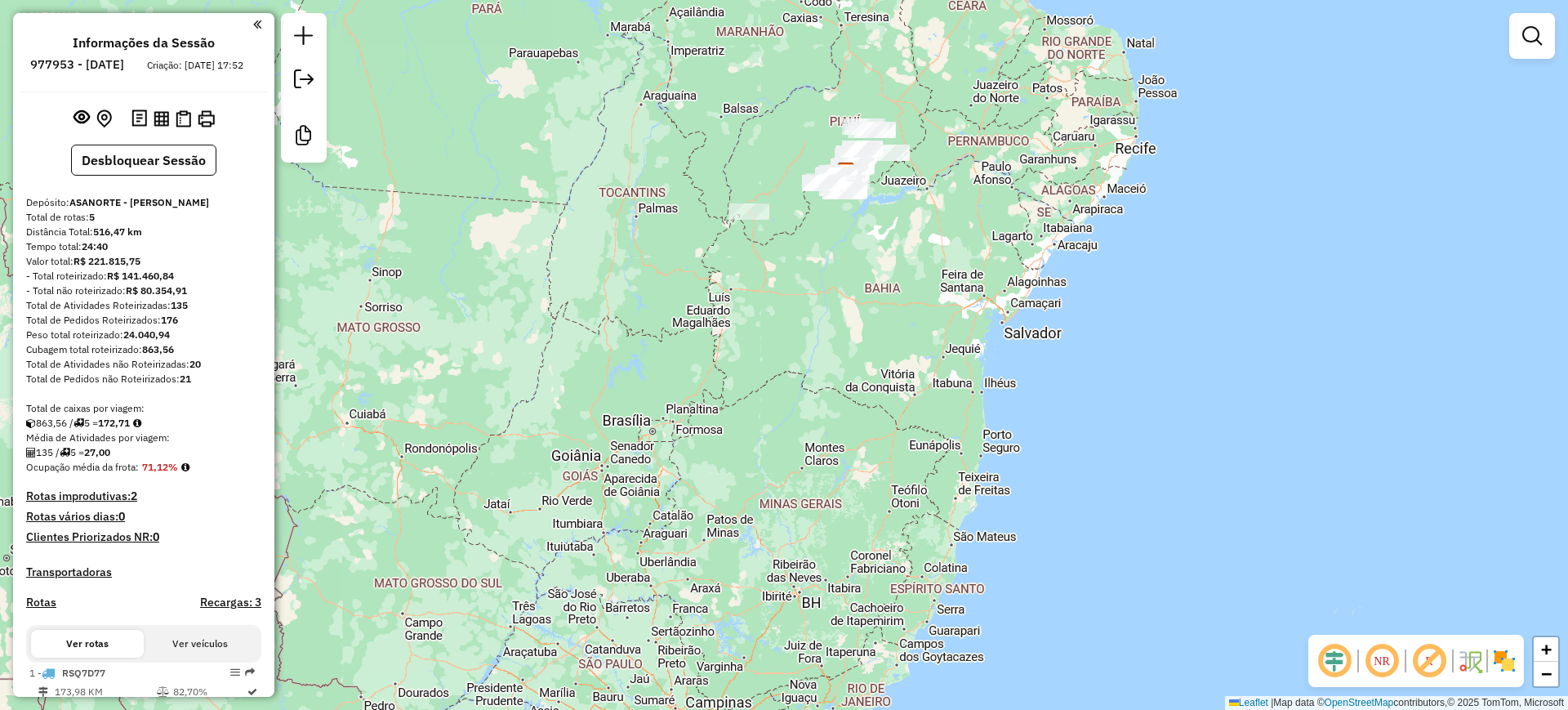
drag, startPoint x: 821, startPoint y: 266, endPoint x: 827, endPoint y: 281, distance: 16.2
click at [827, 281] on div "Janela de atendimento Grade de atendimento Capacidade Transportadoras Veículos …" at bounding box center [784, 355] width 1568 height 710
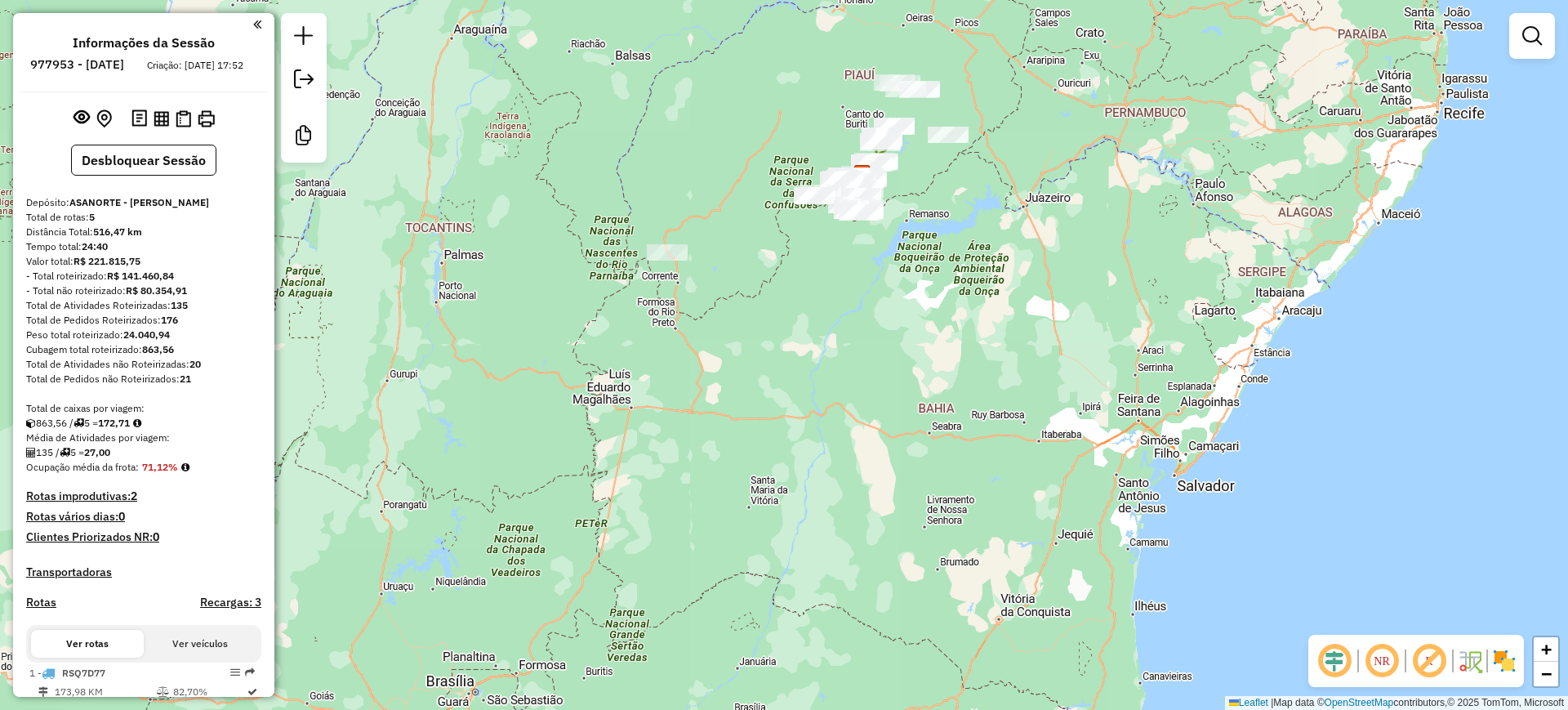
drag, startPoint x: 841, startPoint y: 221, endPoint x: 843, endPoint y: 256, distance: 35.1
click at [843, 256] on div "Janela de atendimento Grade de atendimento Capacidade Transportadoras Veículos …" at bounding box center [784, 355] width 1568 height 710
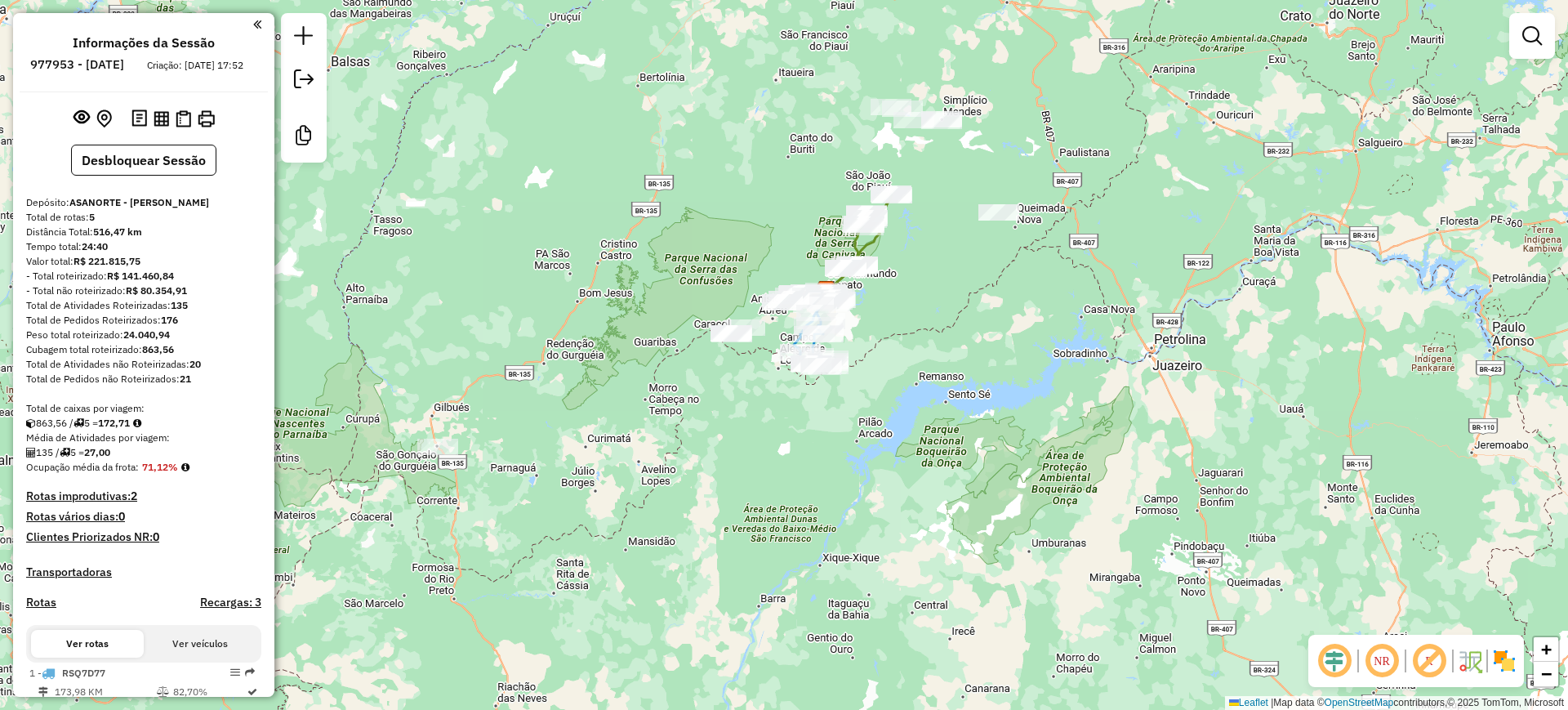
drag, startPoint x: 849, startPoint y: 246, endPoint x: 796, endPoint y: 443, distance: 204.0
click at [796, 443] on div "Janela de atendimento Grade de atendimento Capacidade Transportadoras Veículos …" at bounding box center [784, 355] width 1568 height 710
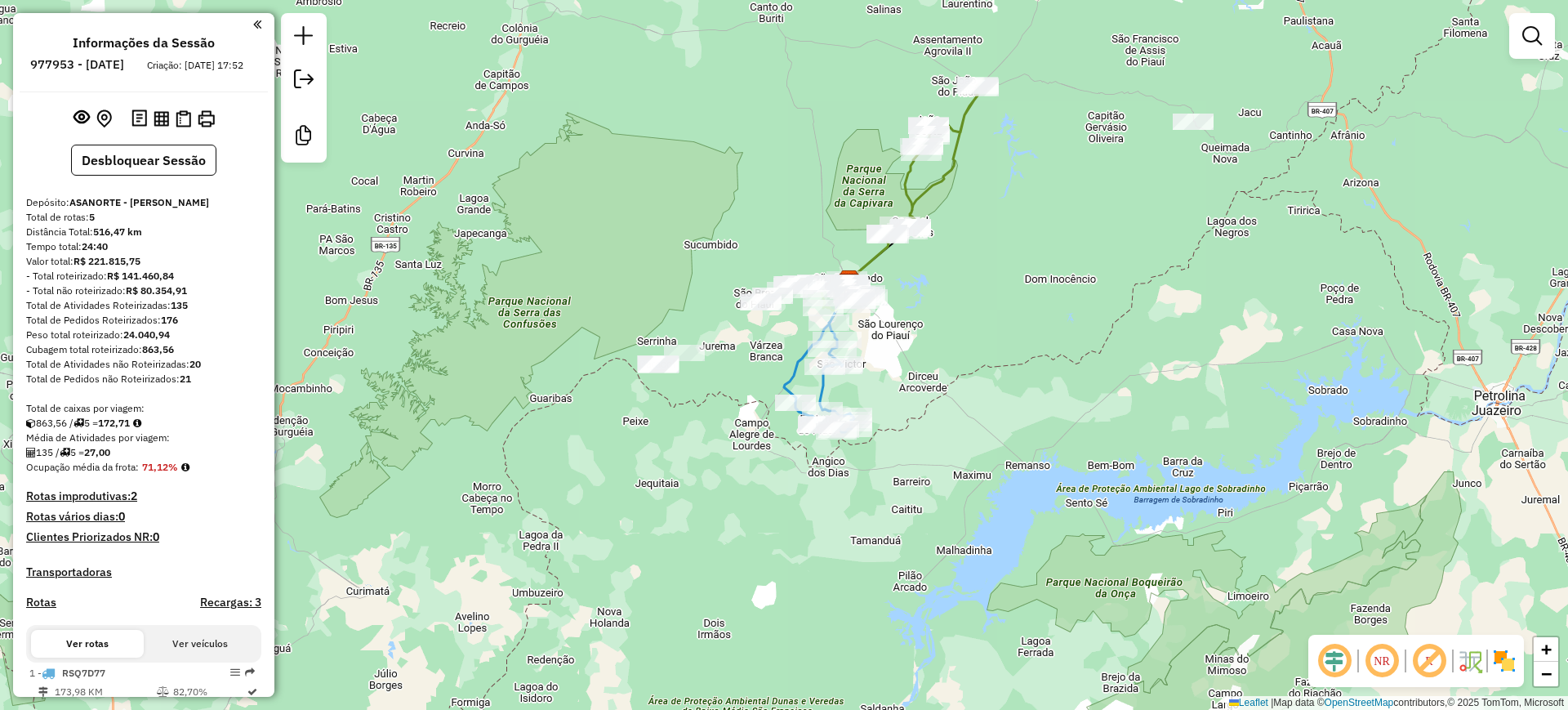
drag, startPoint x: 740, startPoint y: 246, endPoint x: 737, endPoint y: 309, distance: 63.1
click at [737, 309] on div "Janela de atendimento Grade de atendimento Capacidade Transportadoras Veículos …" at bounding box center [784, 355] width 1568 height 710
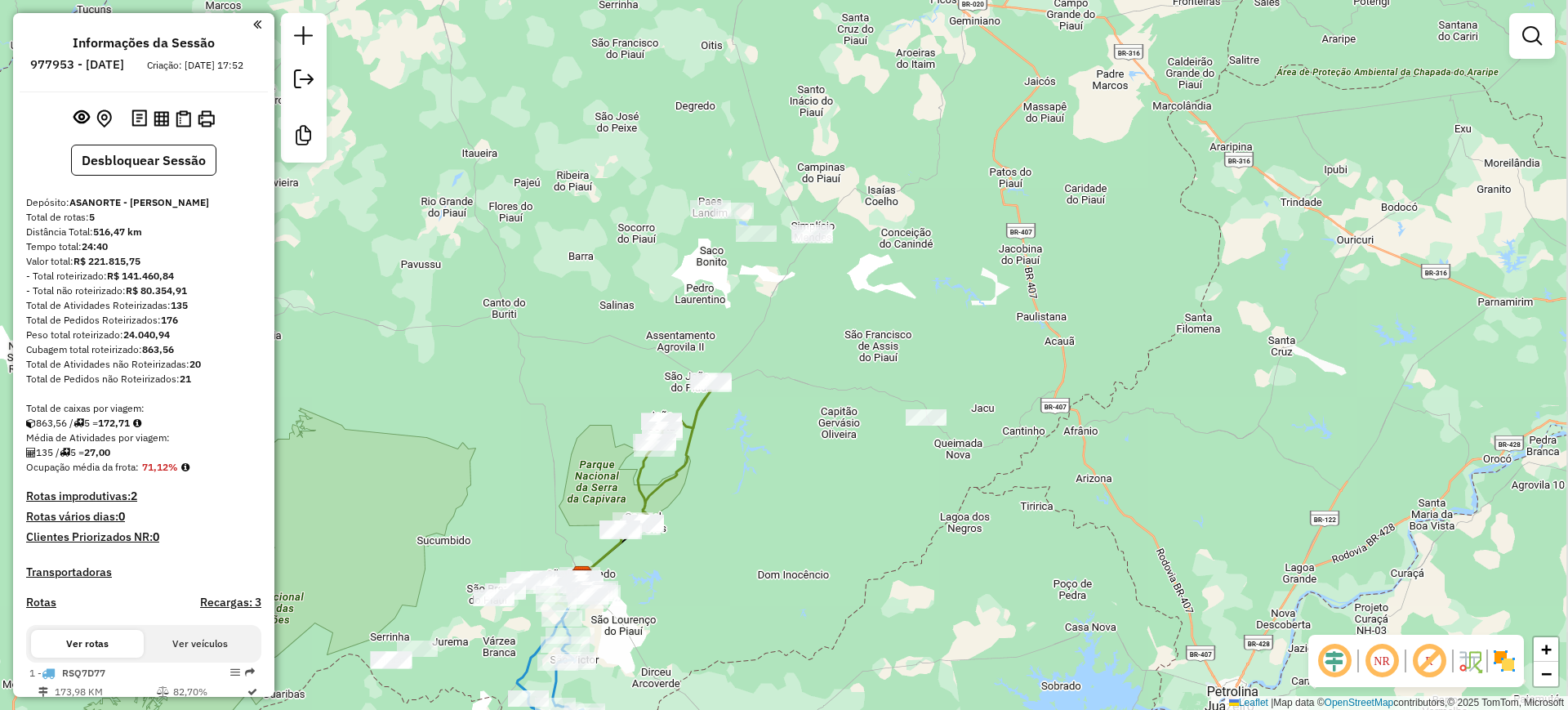
drag, startPoint x: 771, startPoint y: 184, endPoint x: 504, endPoint y: 479, distance: 397.9
click at [504, 479] on div "Janela de atendimento Grade de atendimento Capacidade Transportadoras Veículos …" at bounding box center [784, 355] width 1568 height 710
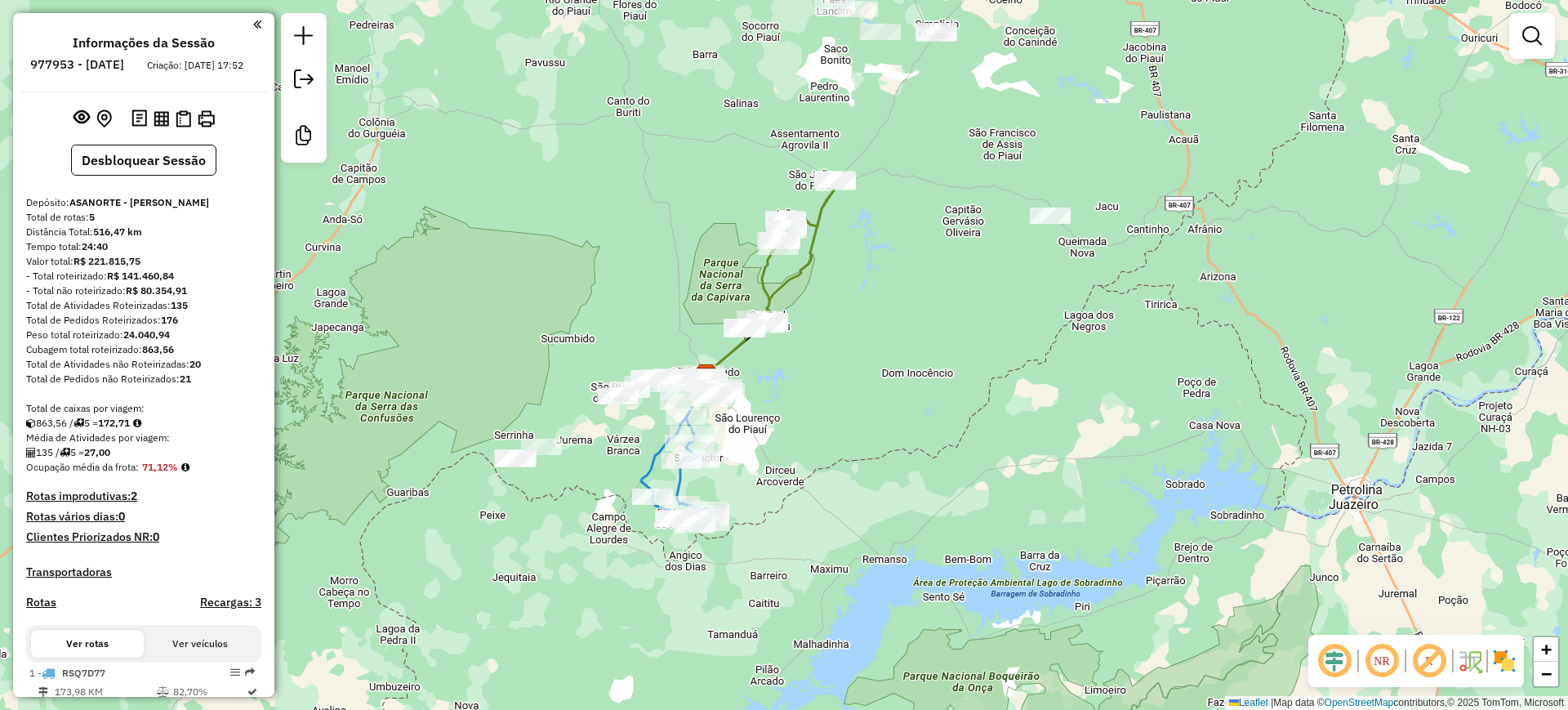
drag, startPoint x: 617, startPoint y: 365, endPoint x: 724, endPoint y: 208, distance: 190.0
click at [729, 171] on div "Janela de atendimento Grade de atendimento Capacidade Transportadoras Veículos …" at bounding box center [784, 355] width 1568 height 710
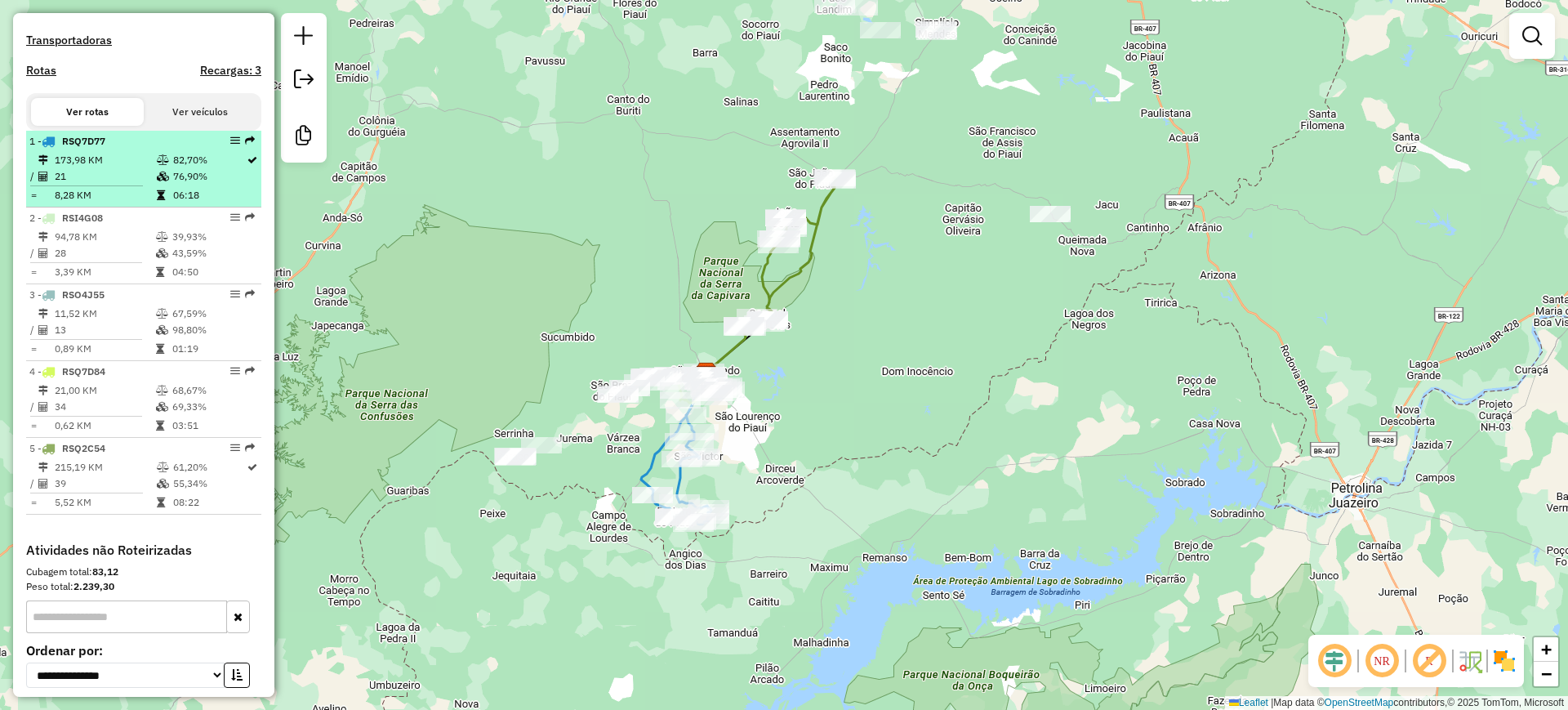
scroll to position [649, 0]
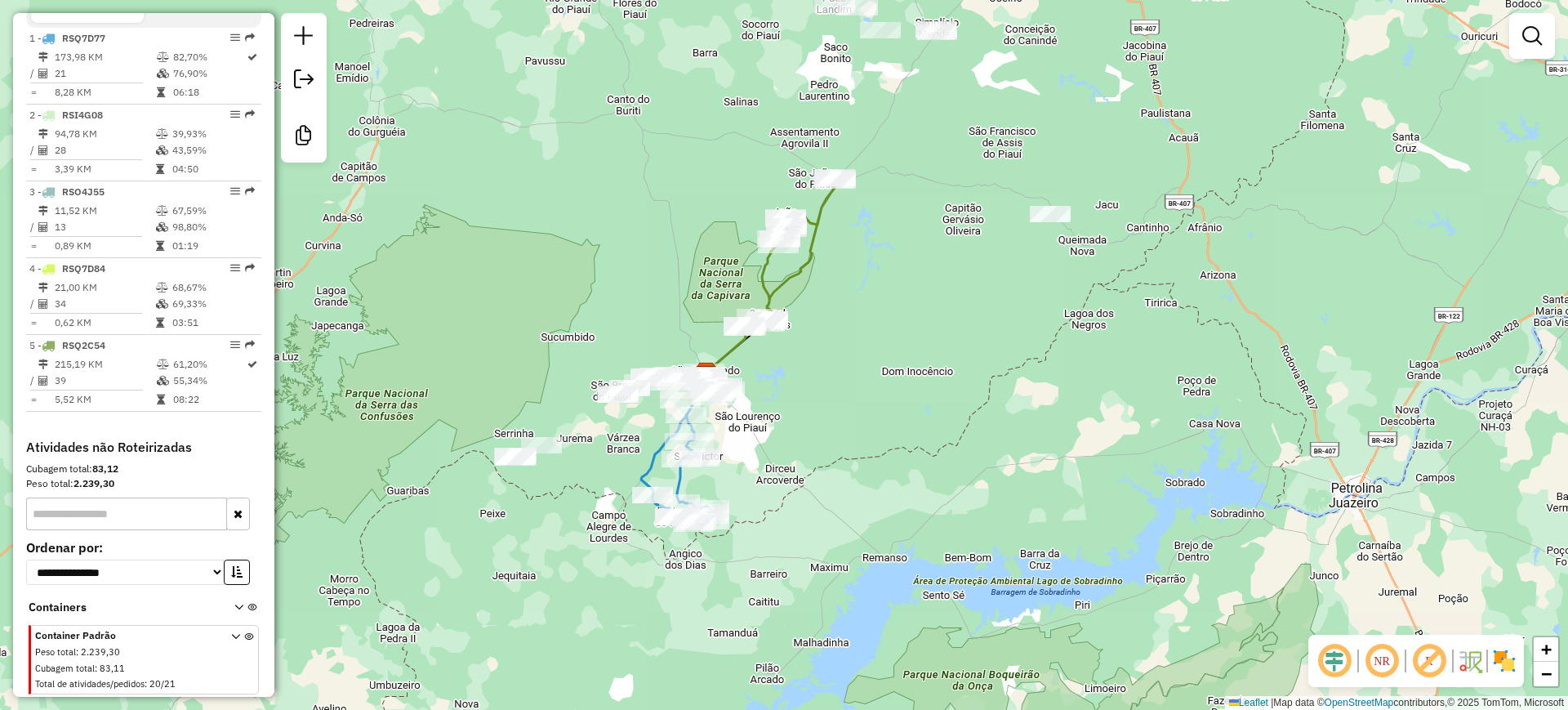
click at [773, 283] on icon at bounding box center [790, 252] width 92 height 151
select select "**********"
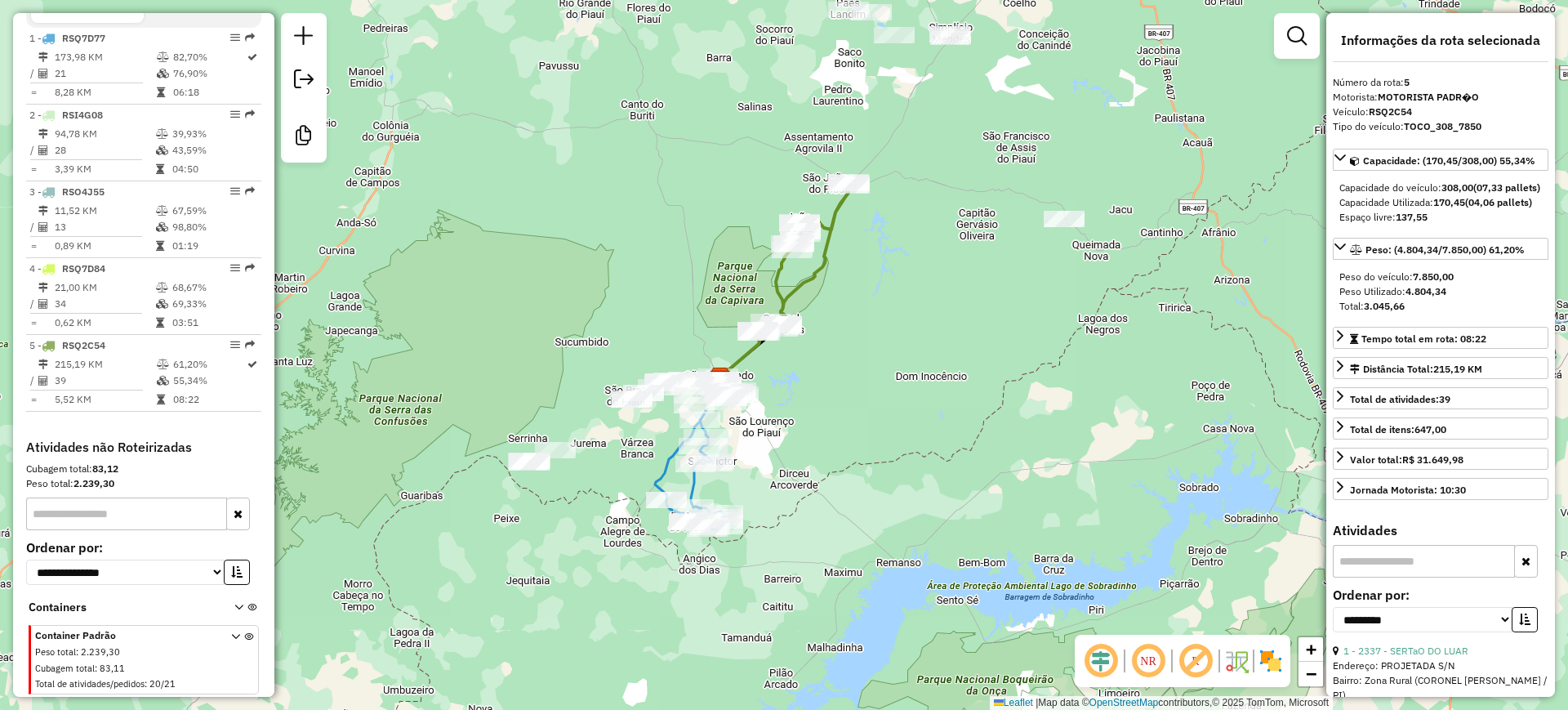
drag, startPoint x: 728, startPoint y: 283, endPoint x: 750, endPoint y: 298, distance: 26.6
click at [747, 288] on div "Janela de atendimento Grade de atendimento Capacidade Transportadoras Veículos …" at bounding box center [784, 355] width 1568 height 710
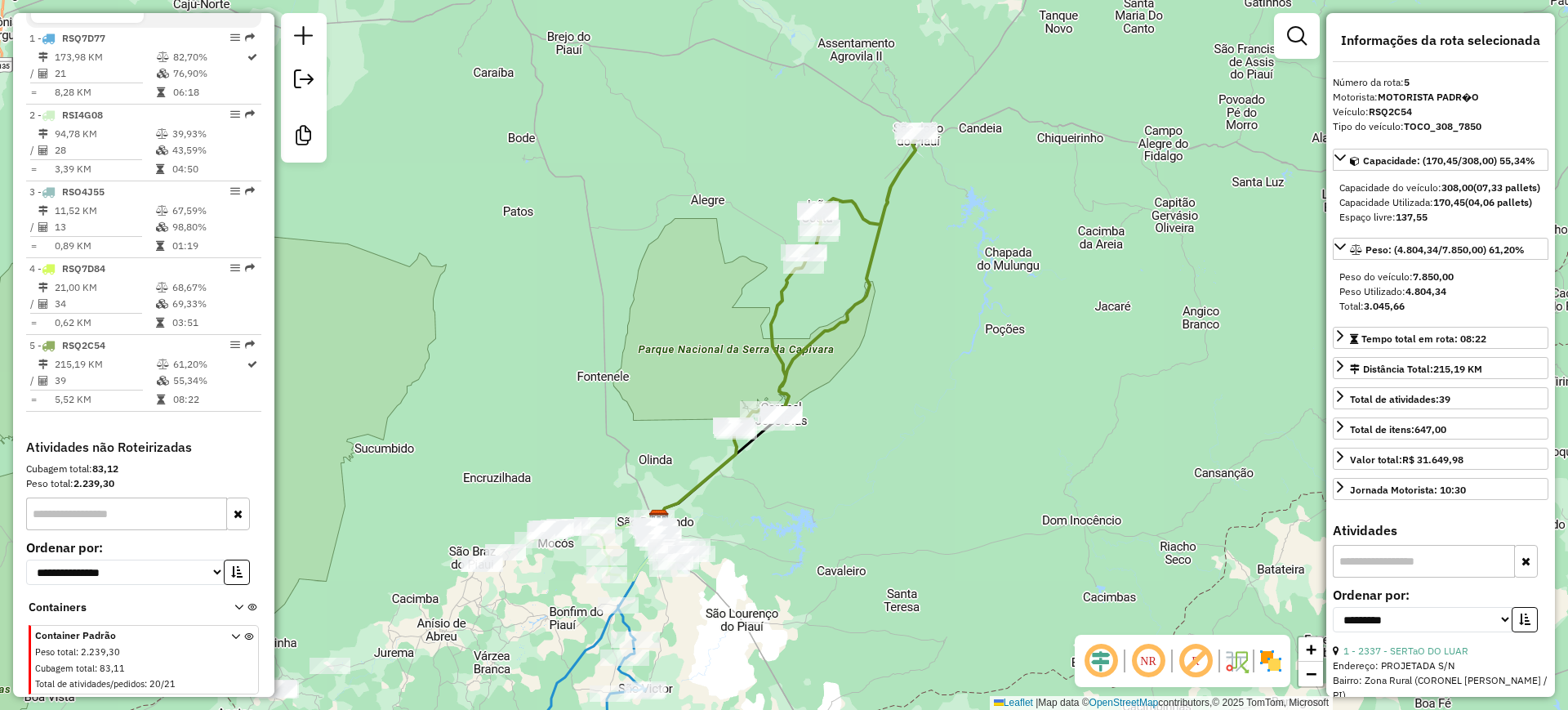
drag, startPoint x: 787, startPoint y: 383, endPoint x: 744, endPoint y: 499, distance: 123.7
click at [747, 505] on div "Janela de atendimento Grade de atendimento Capacidade Transportadoras Veículos …" at bounding box center [784, 355] width 1568 height 710
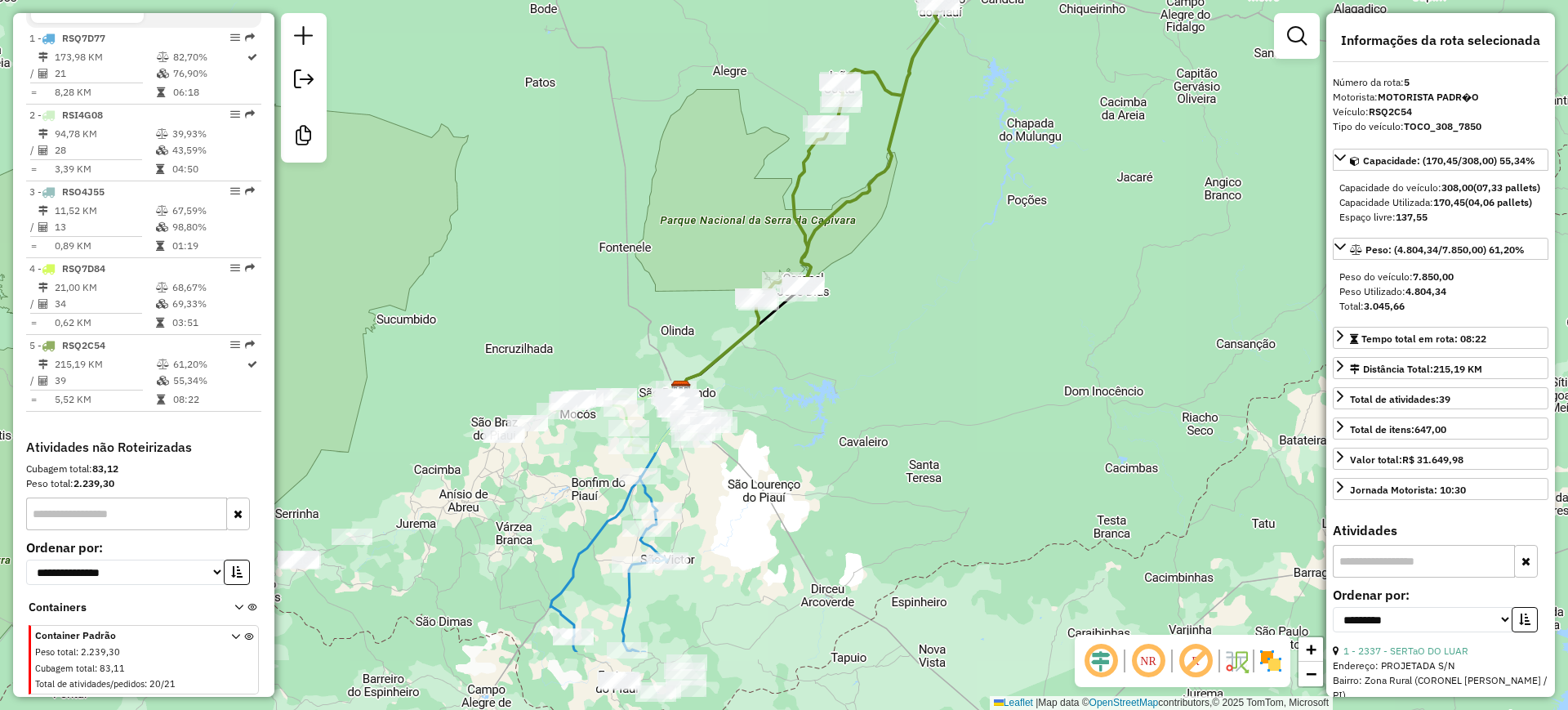
drag, startPoint x: 747, startPoint y: 529, endPoint x: 764, endPoint y: 389, distance: 141.0
click at [766, 389] on div "Janela de atendimento Grade de atendimento Capacidade Transportadoras Veículos …" at bounding box center [784, 355] width 1568 height 710
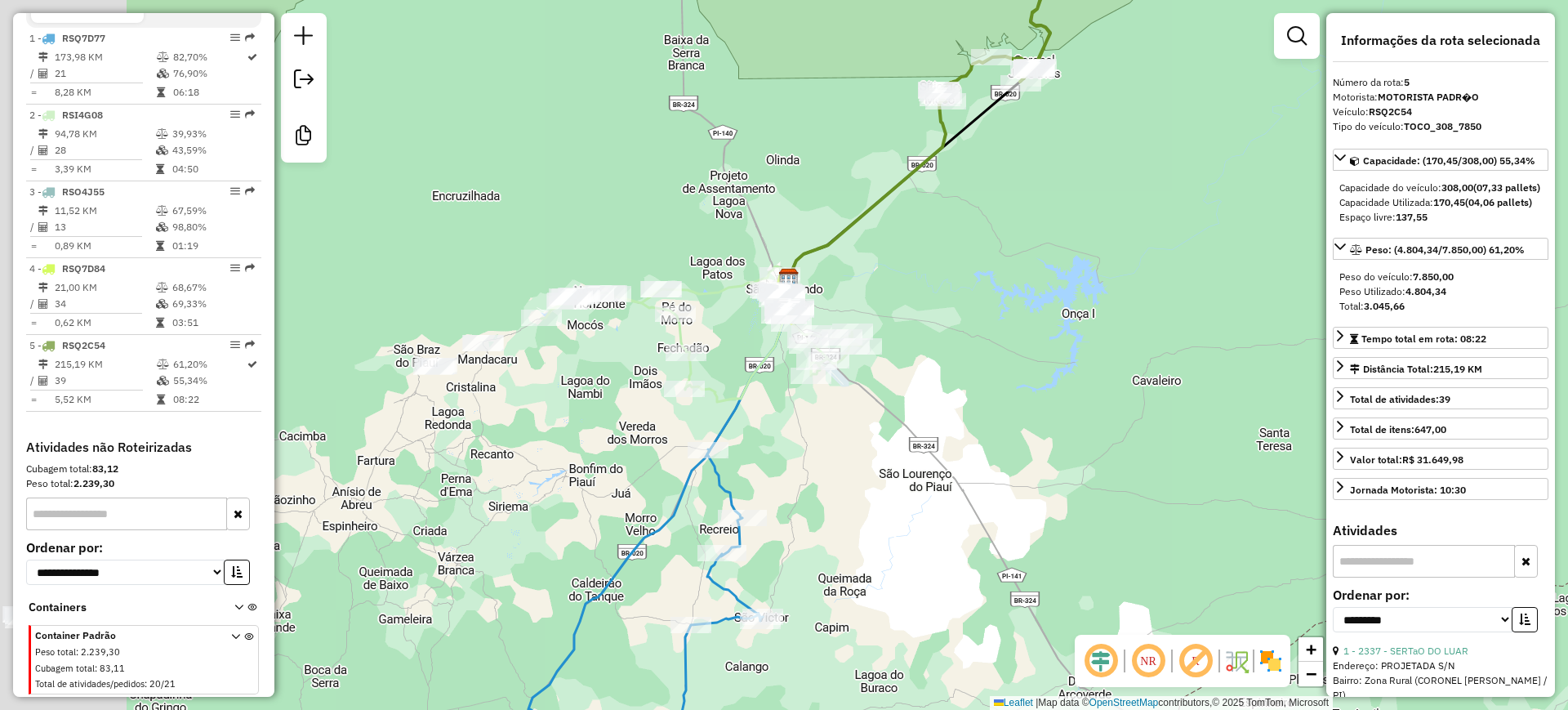
drag, startPoint x: 640, startPoint y: 425, endPoint x: 782, endPoint y: 405, distance: 143.4
click at [782, 405] on div "Janela de atendimento Grade de atendimento Capacidade Transportadoras Veículos …" at bounding box center [784, 355] width 1568 height 710
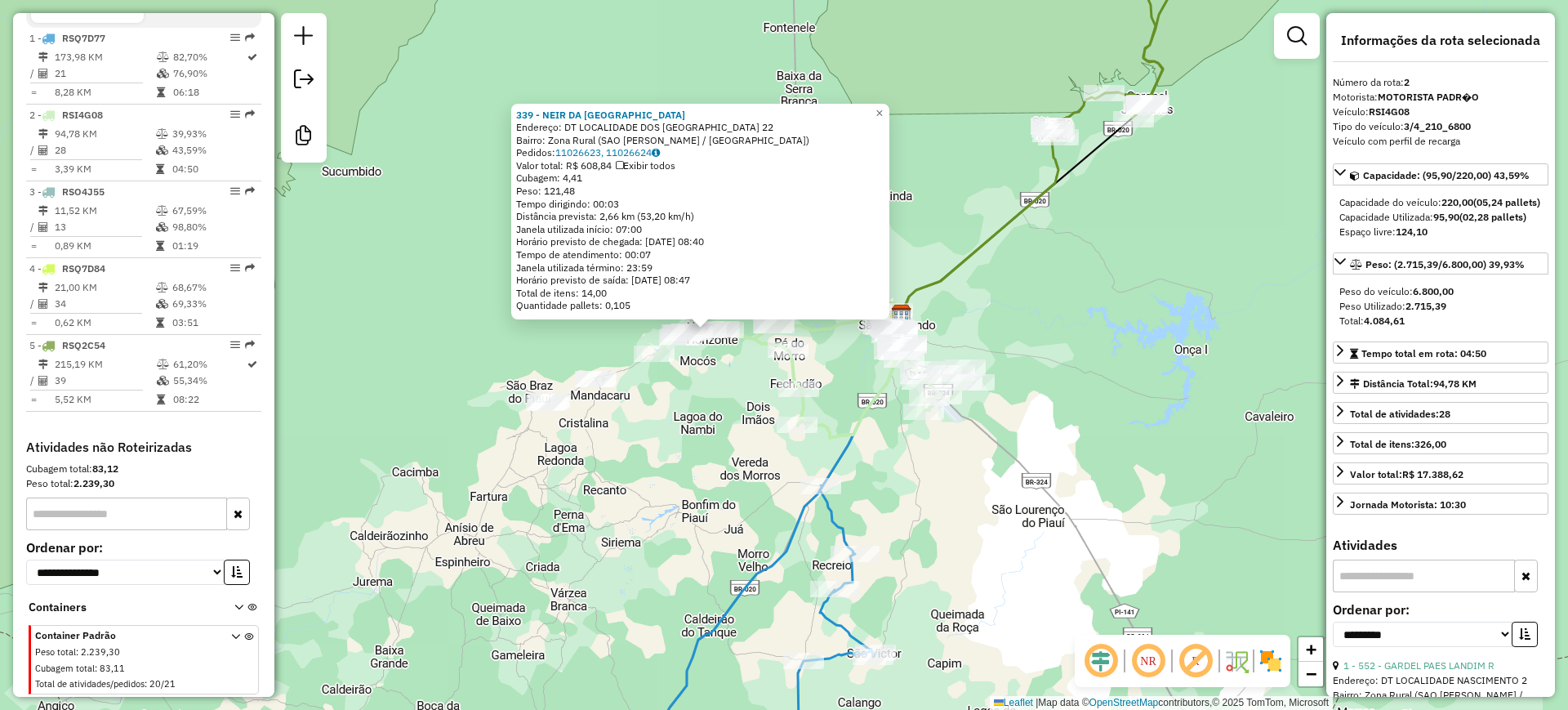
drag, startPoint x: 782, startPoint y: 454, endPoint x: 704, endPoint y: 429, distance: 81.9
click at [704, 429] on div "339 - NEIR DA COSTA SANTOS Endereço: DT LOCALIDADE DOS CORINGAS 22 Bairro: Zona…" at bounding box center [784, 355] width 1568 height 710
click at [693, 403] on div "339 - NEIR DA COSTA SANTOS Endereço: DT LOCALIDADE DOS CORINGAS 22 Bairro: Zona…" at bounding box center [784, 355] width 1568 height 710
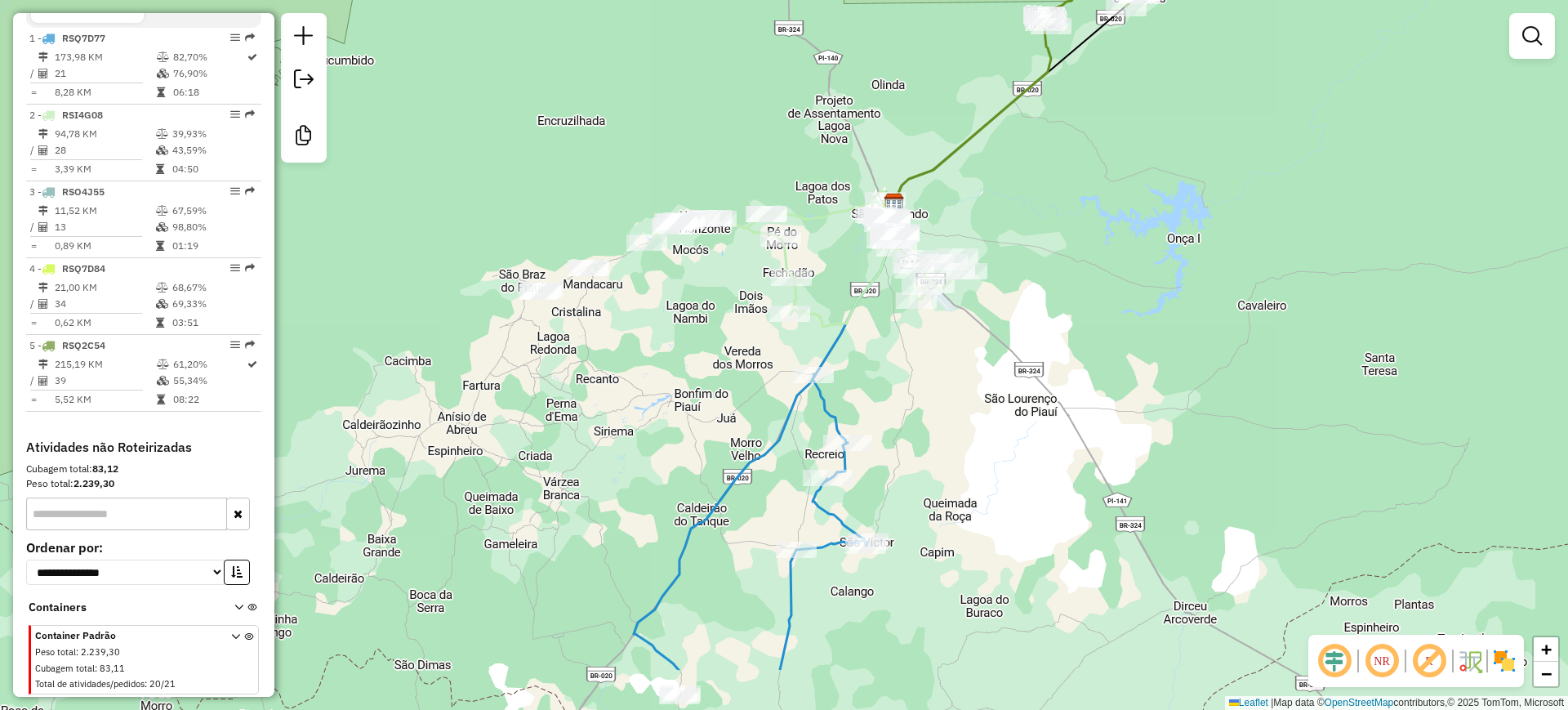
drag, startPoint x: 870, startPoint y: 351, endPoint x: 850, endPoint y: 309, distance: 46.5
click at [864, 330] on div "Janela de atendimento Grade de atendimento Capacidade Transportadoras Veículos …" at bounding box center [784, 355] width 1568 height 710
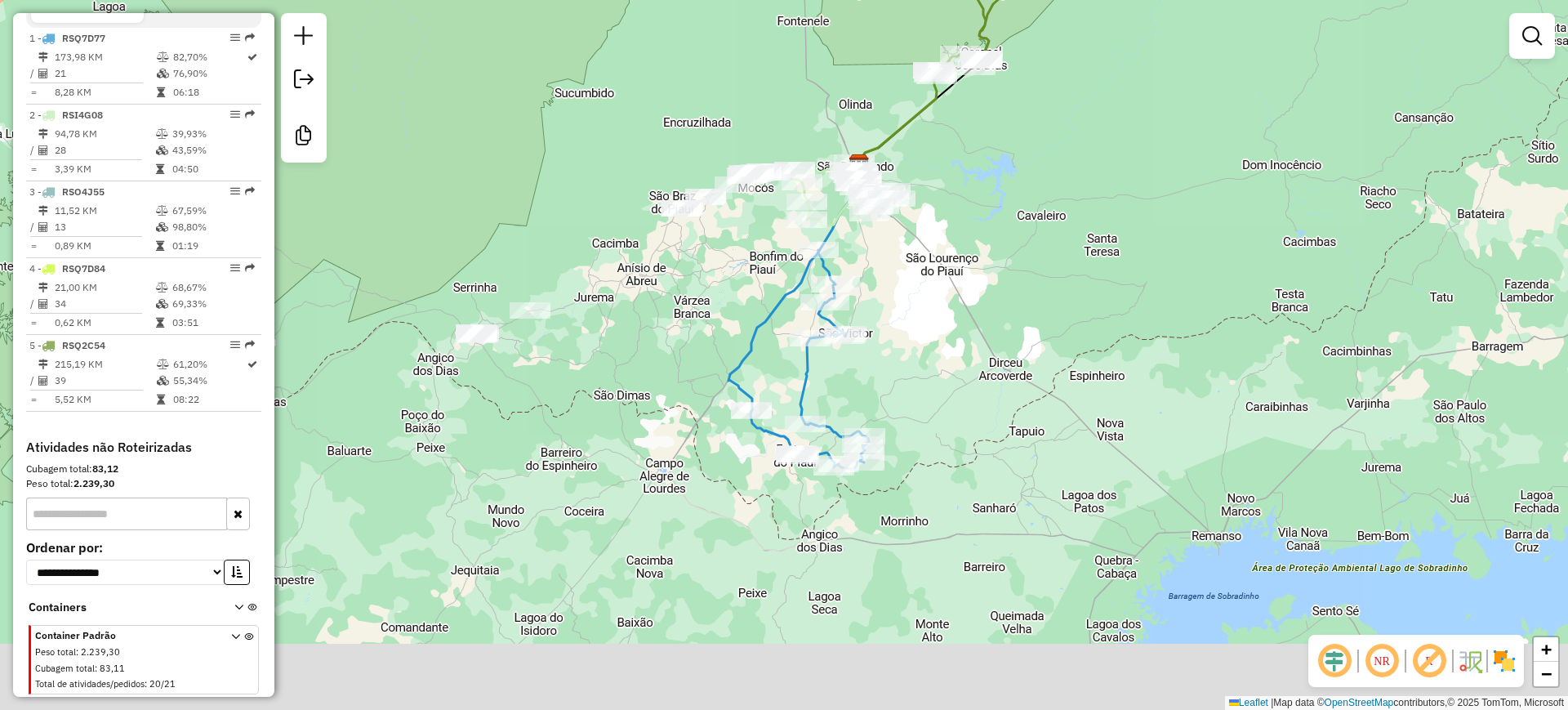
drag, startPoint x: 662, startPoint y: 391, endPoint x: 707, endPoint y: 332, distance: 74.2
click at [692, 333] on div "Janela de atendimento Grade de atendimento Capacidade Transportadoras Veículos …" at bounding box center [784, 355] width 1568 height 710
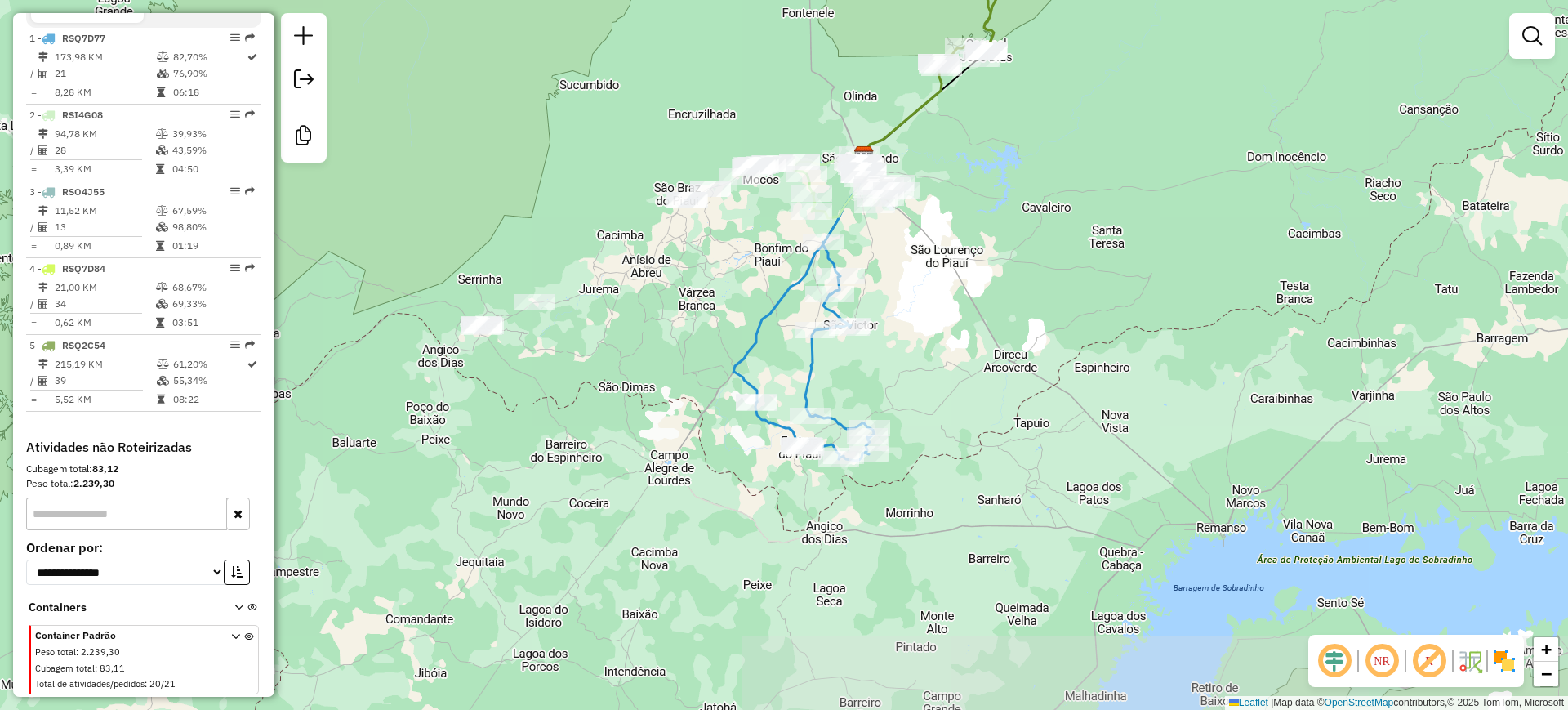
click at [762, 335] on icon at bounding box center [799, 278] width 132 height 246
select select "**********"
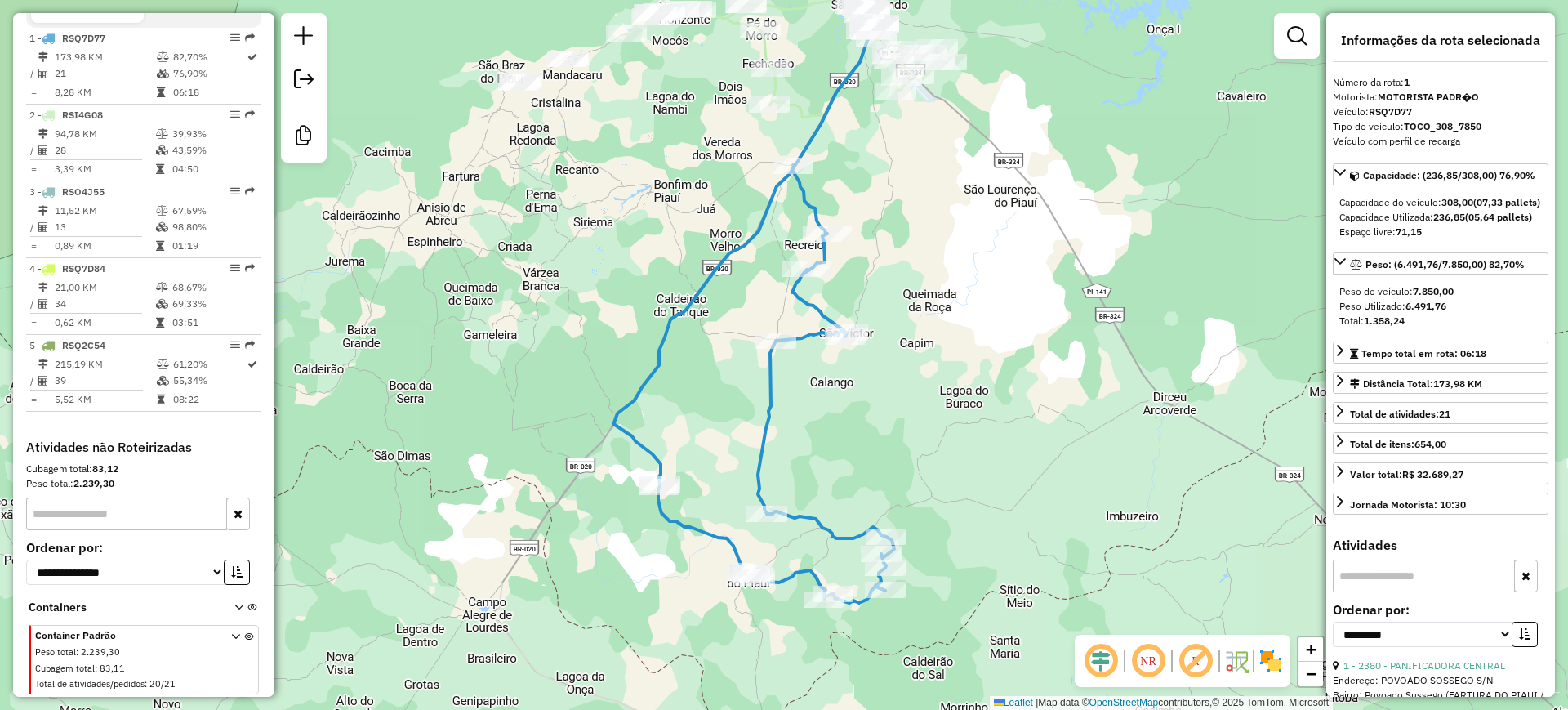
click at [737, 242] on icon at bounding box center [746, 239] width 265 height 490
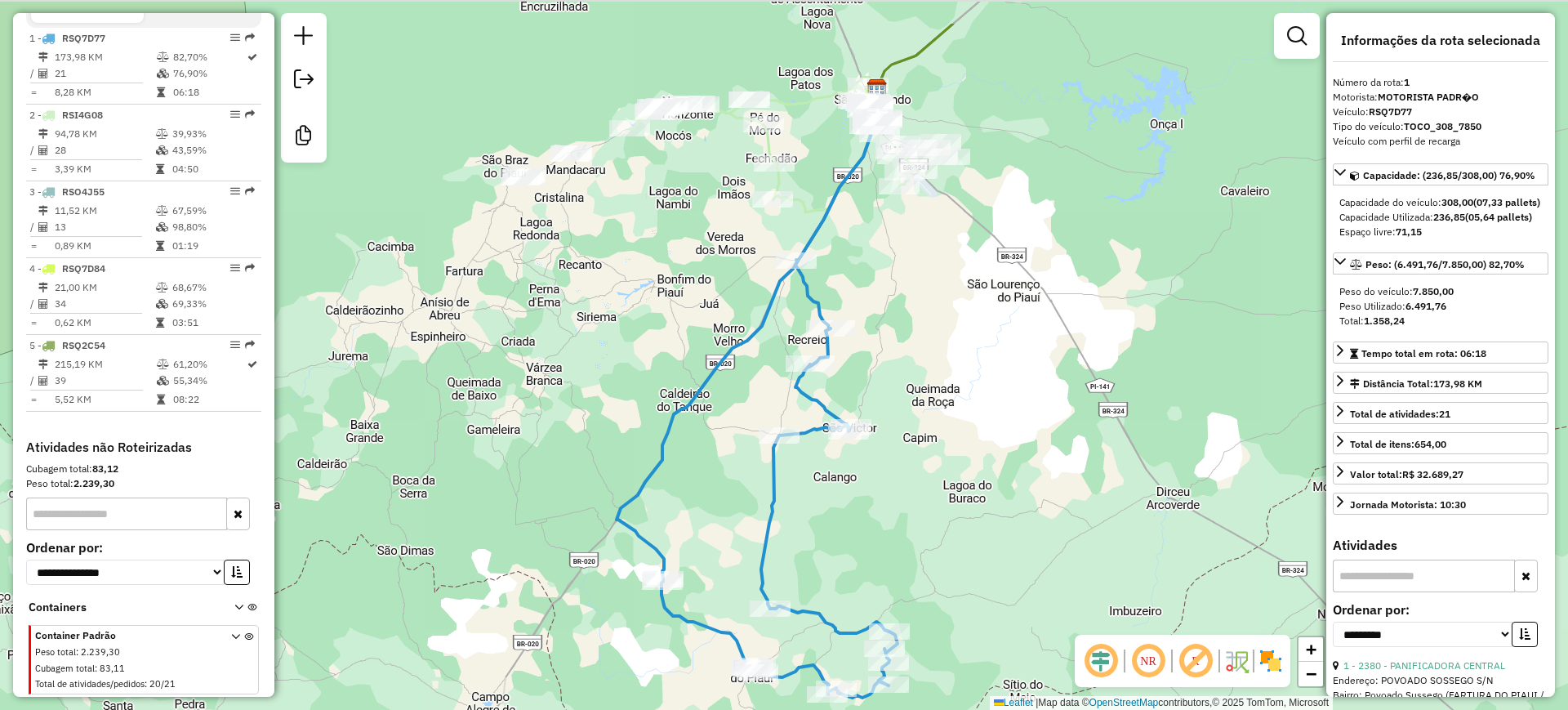
drag, startPoint x: 687, startPoint y: 179, endPoint x: 671, endPoint y: 371, distance: 192.7
click at [671, 372] on div "Janela de atendimento Grade de atendimento Capacidade Transportadoras Veículos …" at bounding box center [784, 355] width 1568 height 710
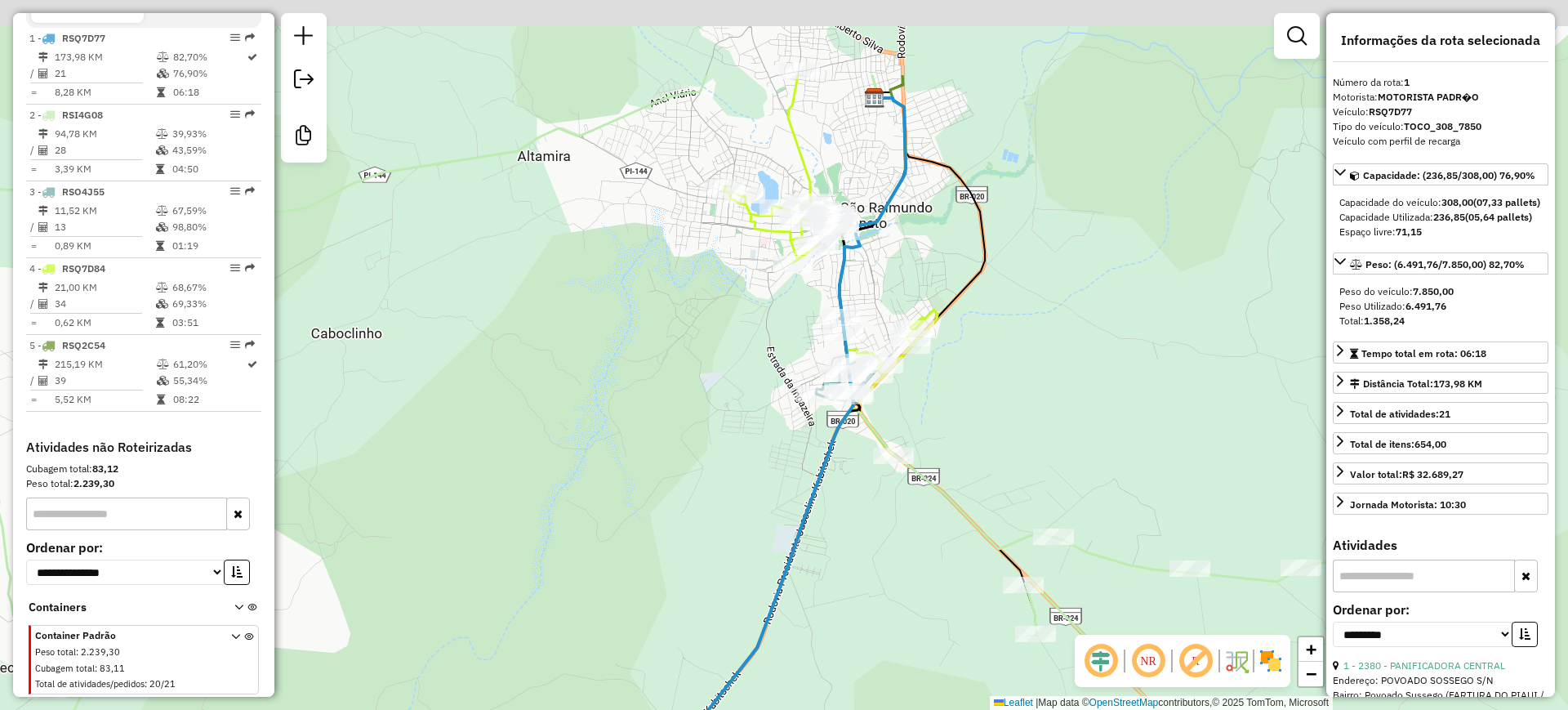
drag, startPoint x: 872, startPoint y: 244, endPoint x: 880, endPoint y: 273, distance: 30.1
click at [880, 273] on div "Janela de atendimento Grade de atendimento Capacidade Transportadoras Veículos …" at bounding box center [784, 355] width 1568 height 710
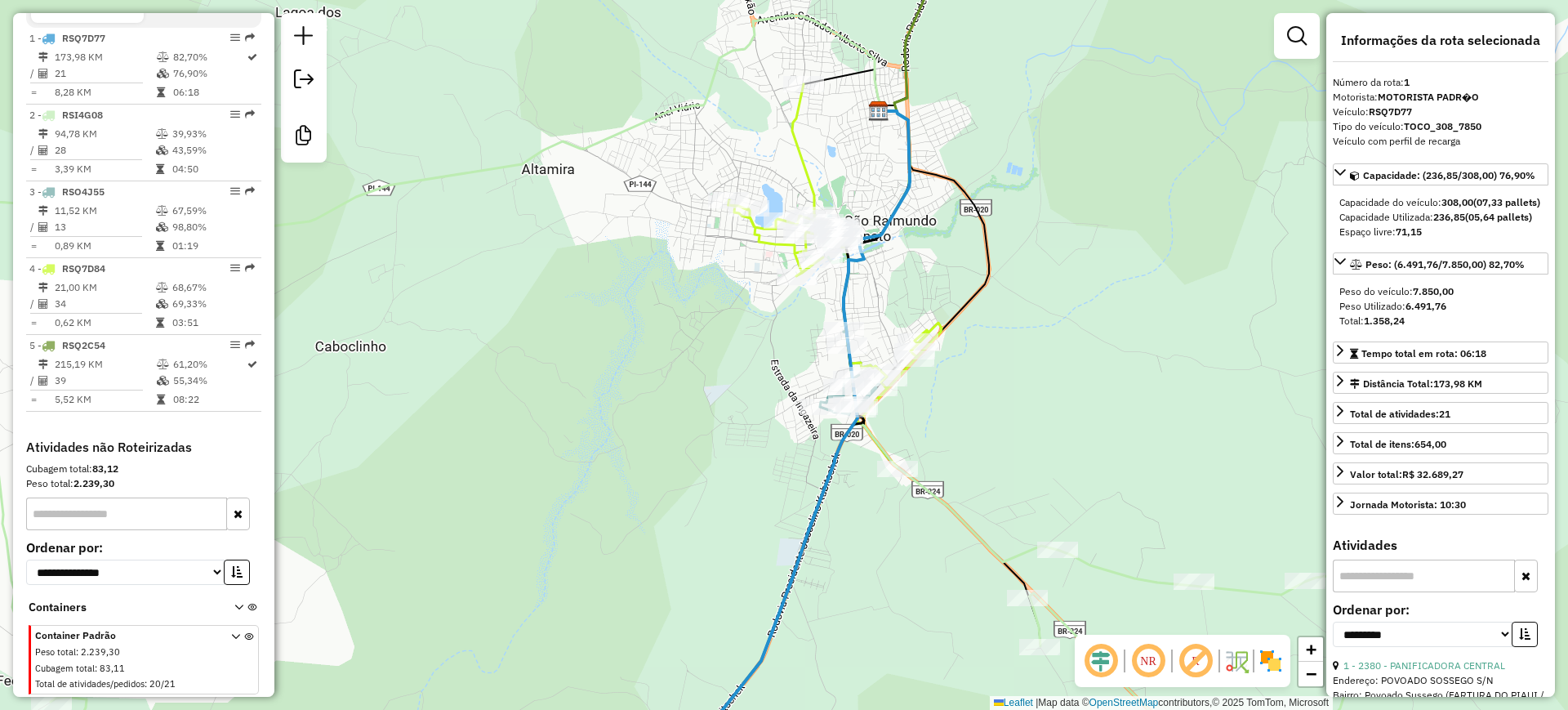
click at [810, 165] on icon at bounding box center [835, 276] width 213 height 384
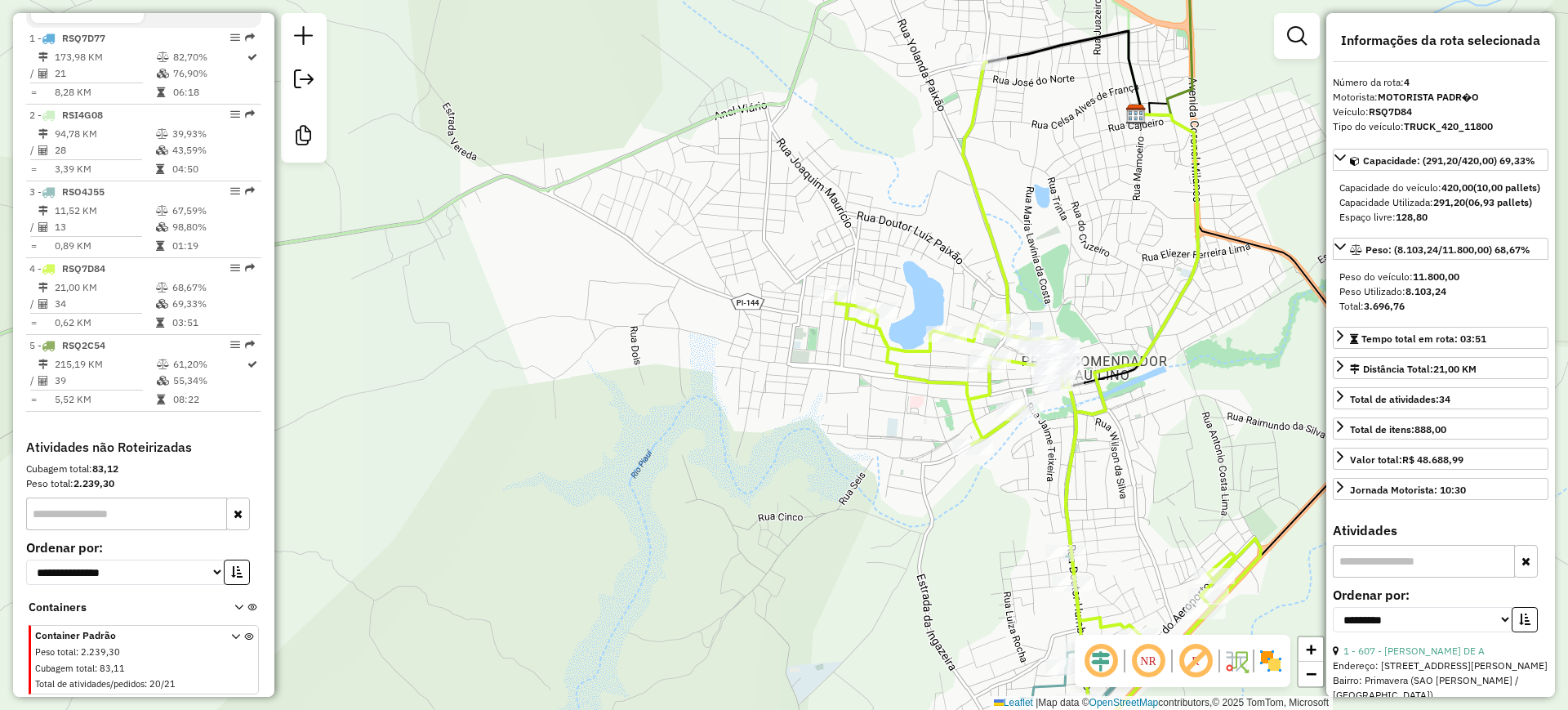
drag, startPoint x: 911, startPoint y: 254, endPoint x: 862, endPoint y: 240, distance: 51.0
click at [862, 240] on div "Janela de atendimento Grade de atendimento Capacidade Transportadoras Veículos …" at bounding box center [784, 355] width 1568 height 710
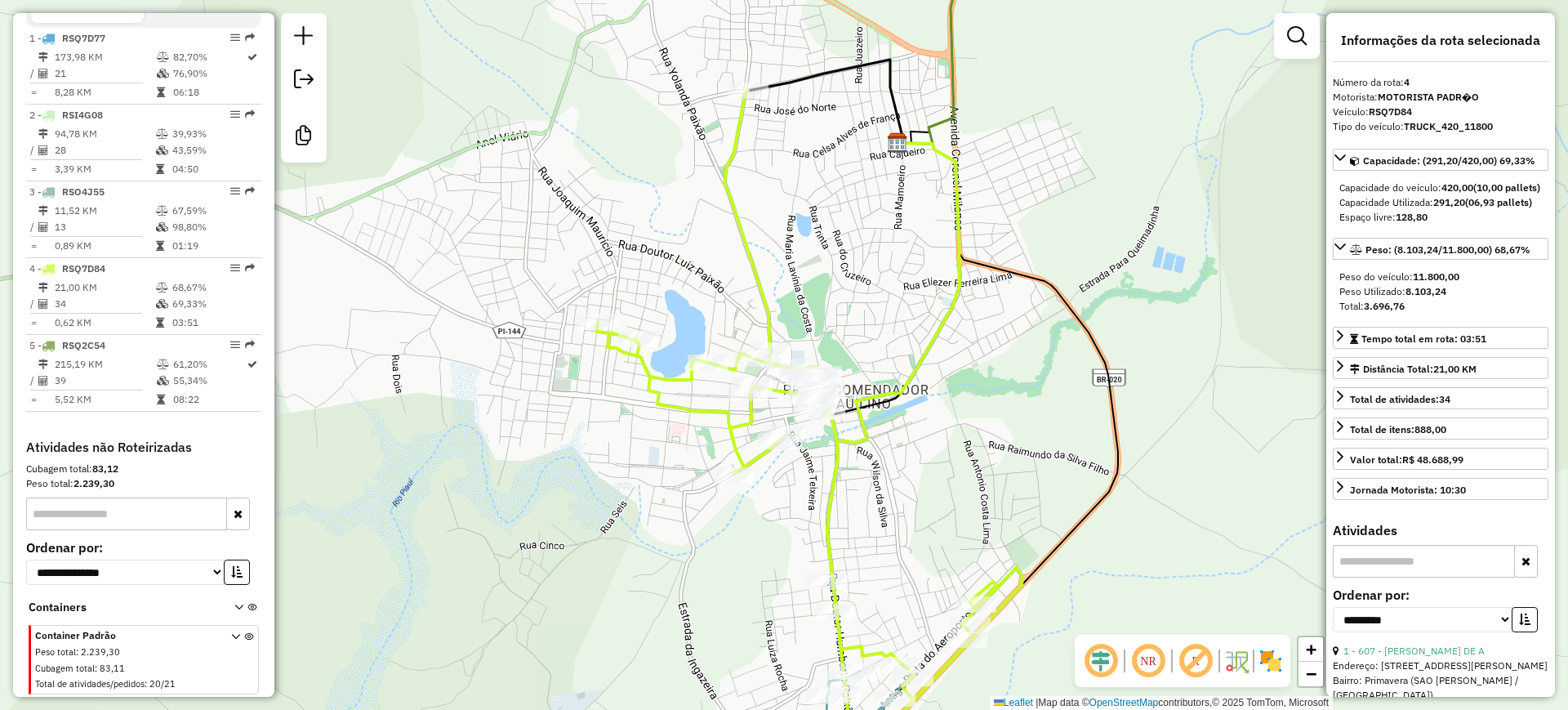
drag, startPoint x: 889, startPoint y: 192, endPoint x: 696, endPoint y: 216, distance: 194.5
click at [696, 186] on div "Janela de atendimento Grade de atendimento Capacidade Transportadoras Veículos …" at bounding box center [784, 355] width 1568 height 710
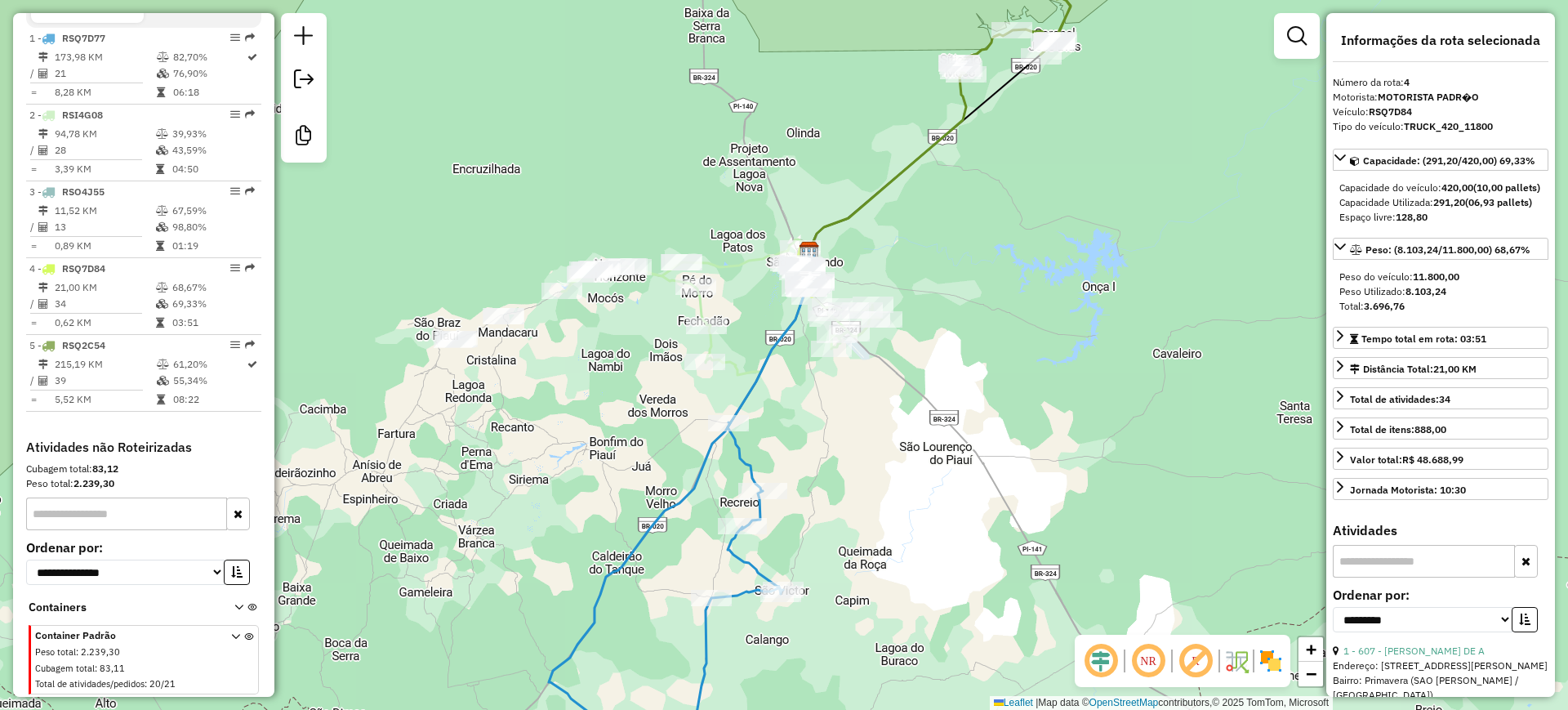
drag, startPoint x: 830, startPoint y: 187, endPoint x: 890, endPoint y: 229, distance: 73.2
click at [890, 229] on div "Janela de atendimento Grade de atendimento Capacidade Transportadoras Veículos …" at bounding box center [784, 355] width 1568 height 710
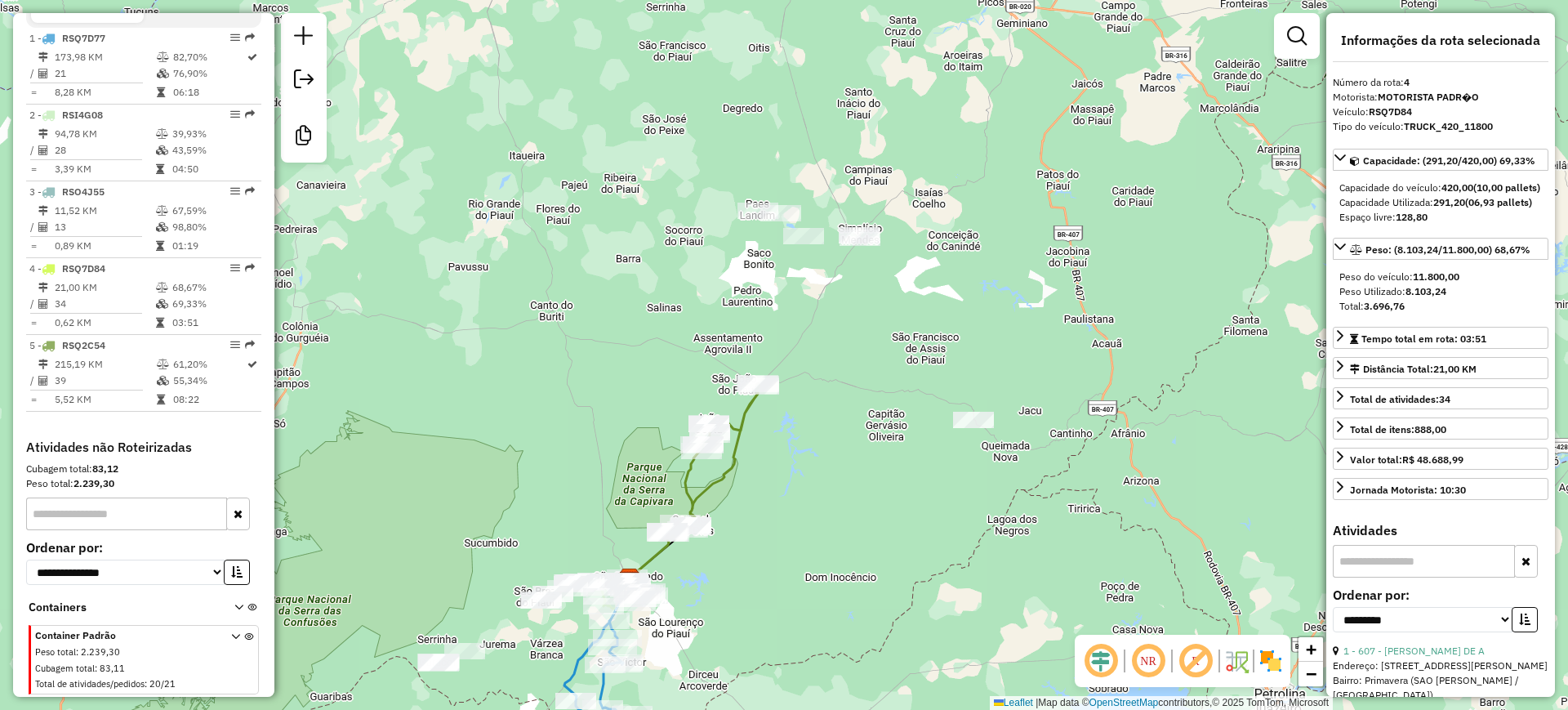
drag, startPoint x: 761, startPoint y: 177, endPoint x: 639, endPoint y: 474, distance: 321.1
click at [639, 474] on div "Janela de atendimento Grade de atendimento Capacidade Transportadoras Veículos …" at bounding box center [784, 355] width 1568 height 710
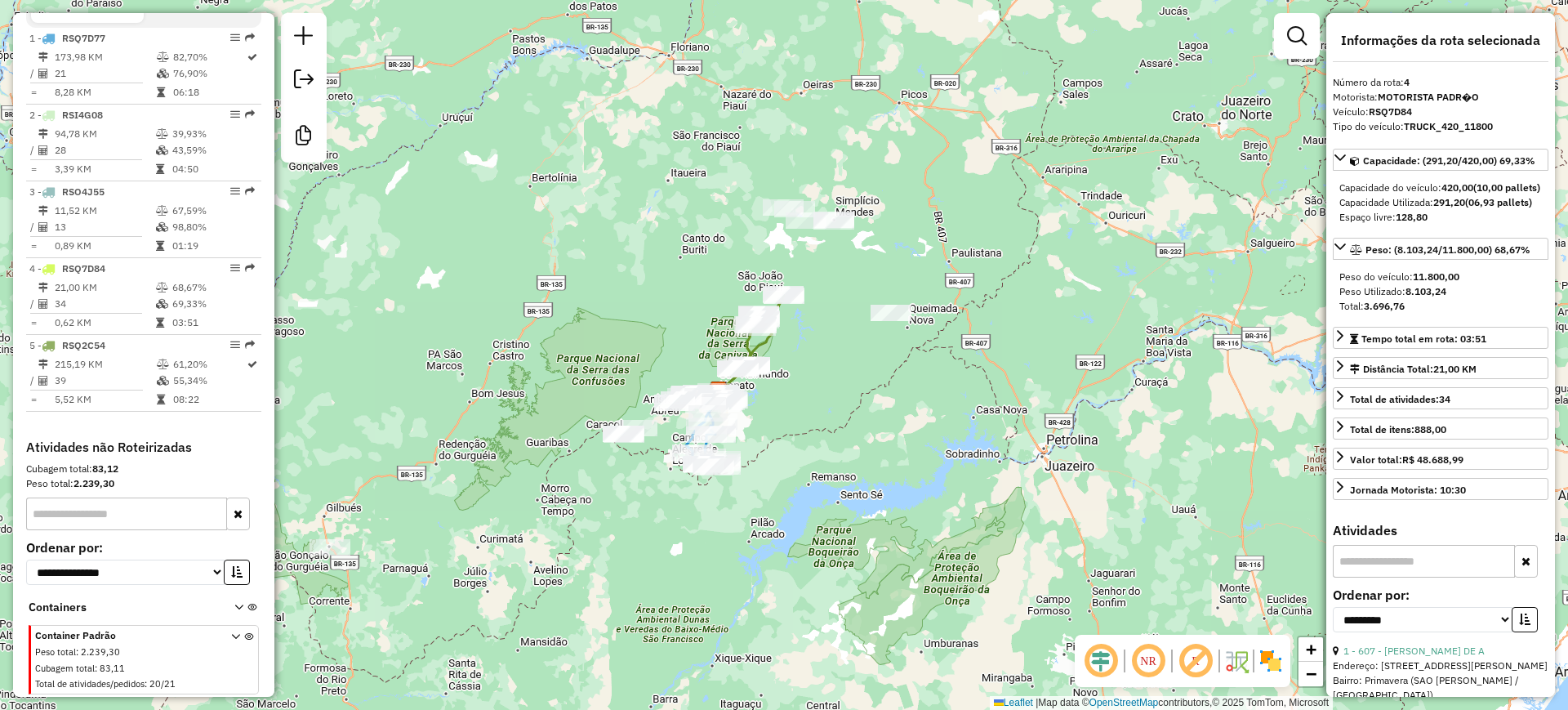
drag, startPoint x: 855, startPoint y: 409, endPoint x: 832, endPoint y: 356, distance: 57.8
click at [837, 357] on div "Janela de atendimento Grade de atendimento Capacidade Transportadoras Veículos …" at bounding box center [784, 355] width 1568 height 710
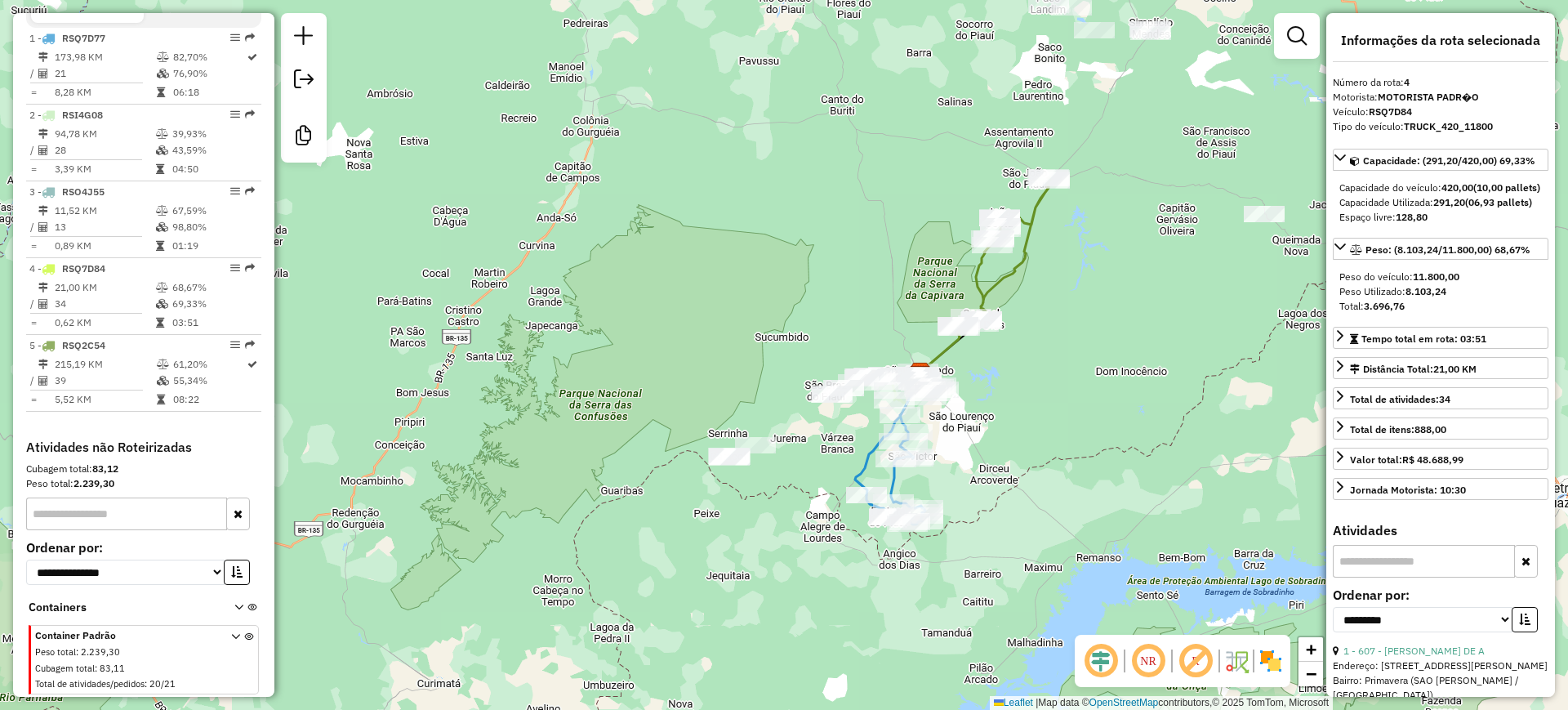
drag, startPoint x: 622, startPoint y: 364, endPoint x: 722, endPoint y: 369, distance: 100.1
click at [722, 369] on div "Janela de atendimento Grade de atendimento Capacidade Transportadoras Veículos …" at bounding box center [784, 355] width 1568 height 710
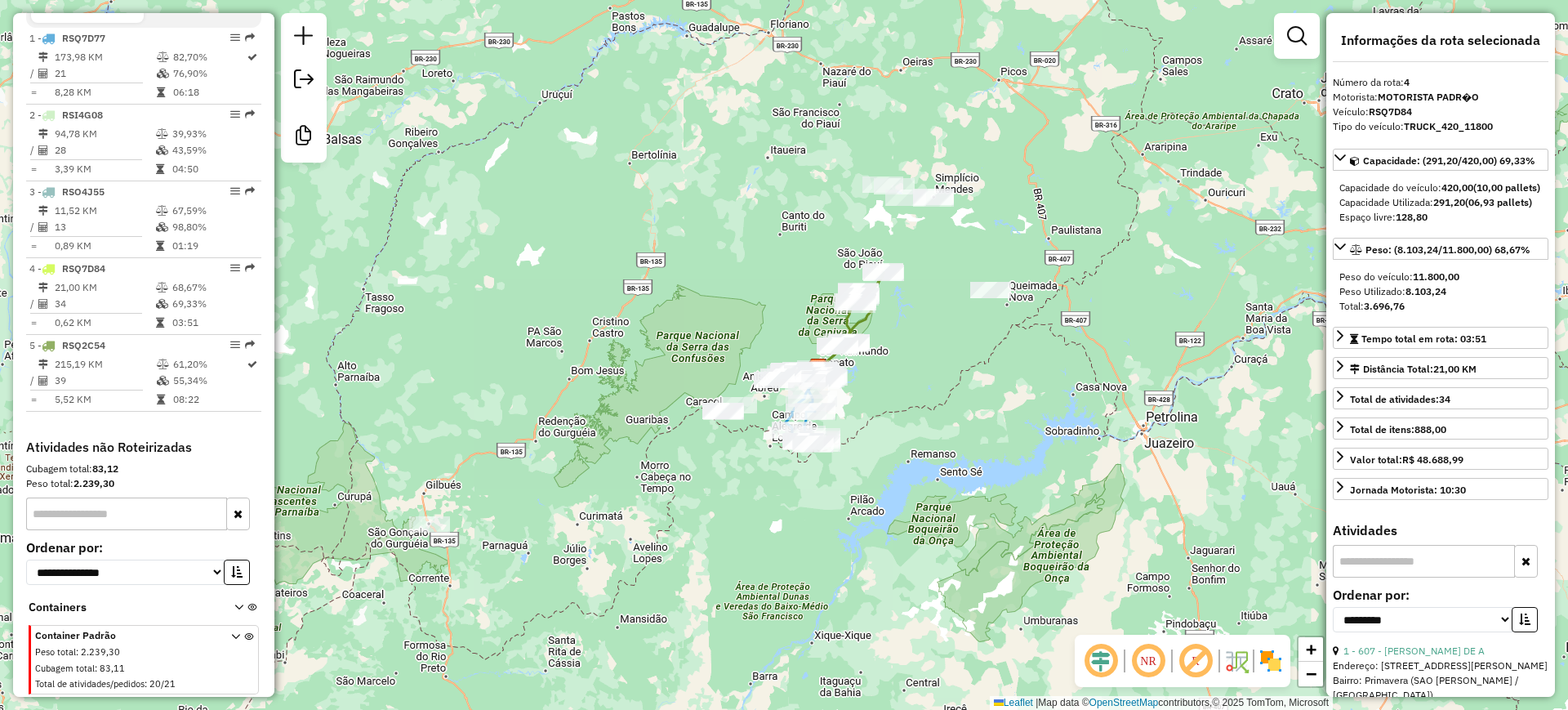
drag, startPoint x: 697, startPoint y: 459, endPoint x: 675, endPoint y: 325, distance: 135.8
click at [675, 333] on div "Janela de atendimento Grade de atendimento Capacidade Transportadoras Veículos …" at bounding box center [784, 355] width 1568 height 710
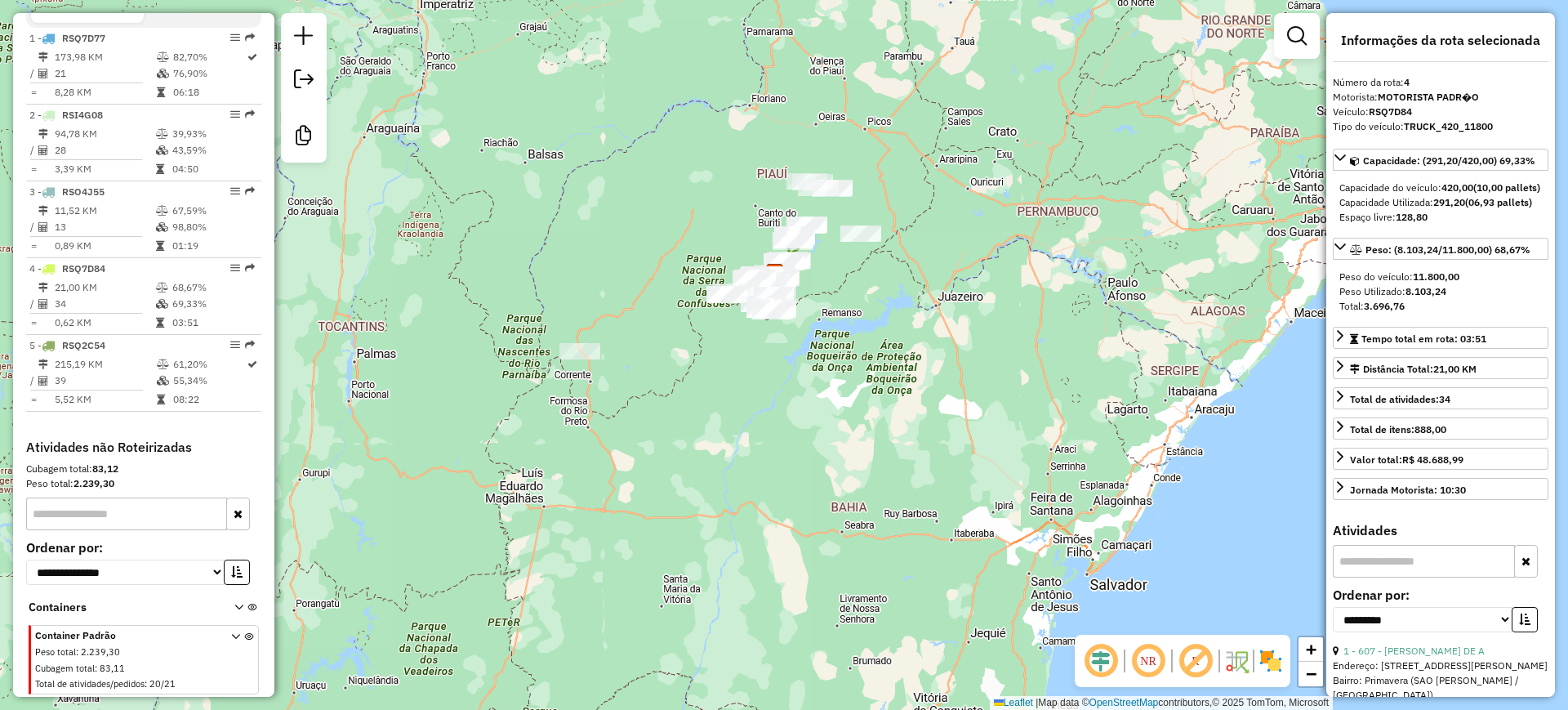
drag, startPoint x: 720, startPoint y: 375, endPoint x: 763, endPoint y: 364, distance: 44.4
click at [762, 365] on div "Janela de atendimento Grade de atendimento Capacidade Transportadoras Veículos …" at bounding box center [784, 355] width 1568 height 710
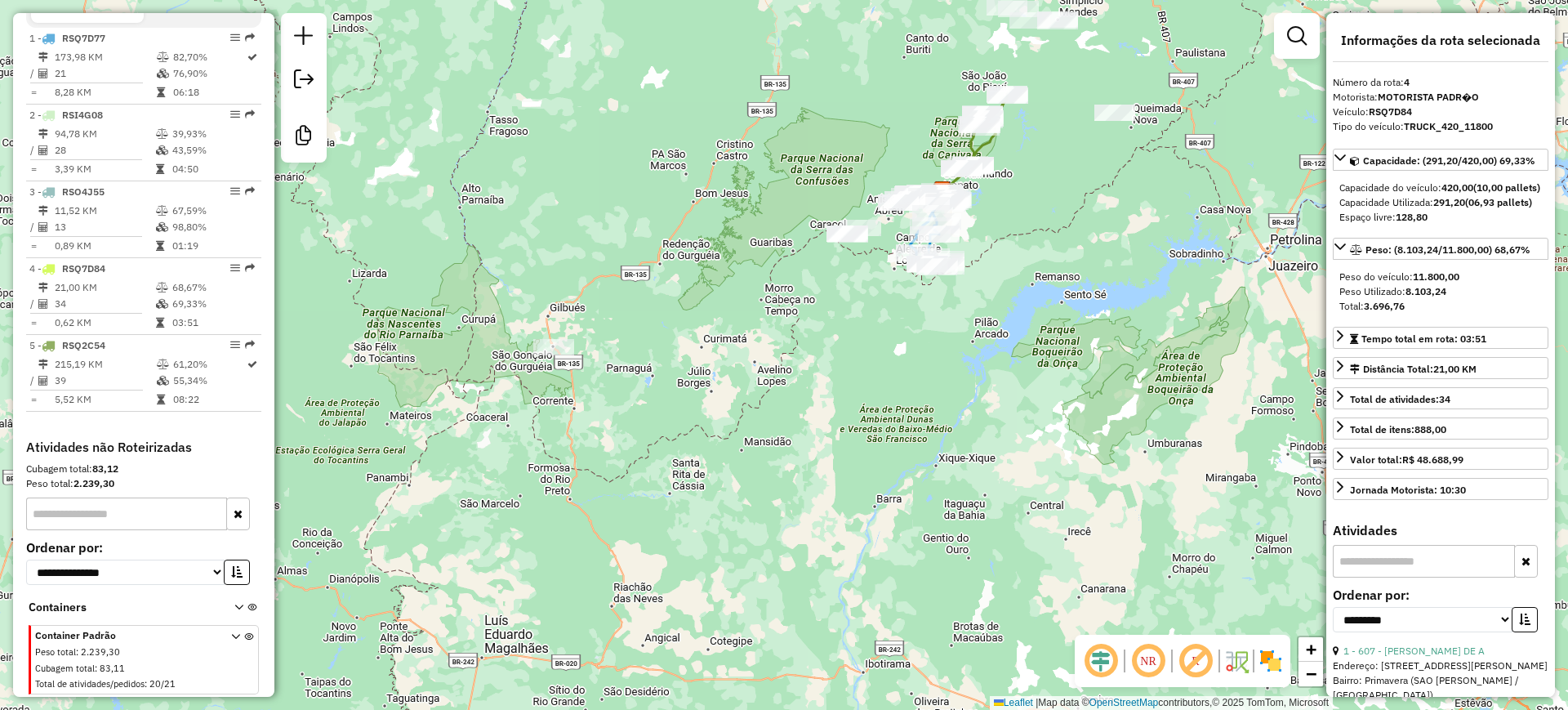
drag, startPoint x: 648, startPoint y: 354, endPoint x: 694, endPoint y: 353, distance: 46.0
click at [693, 353] on div "Janela de atendimento Grade de atendimento Capacidade Transportadoras Veículos …" at bounding box center [784, 355] width 1568 height 710
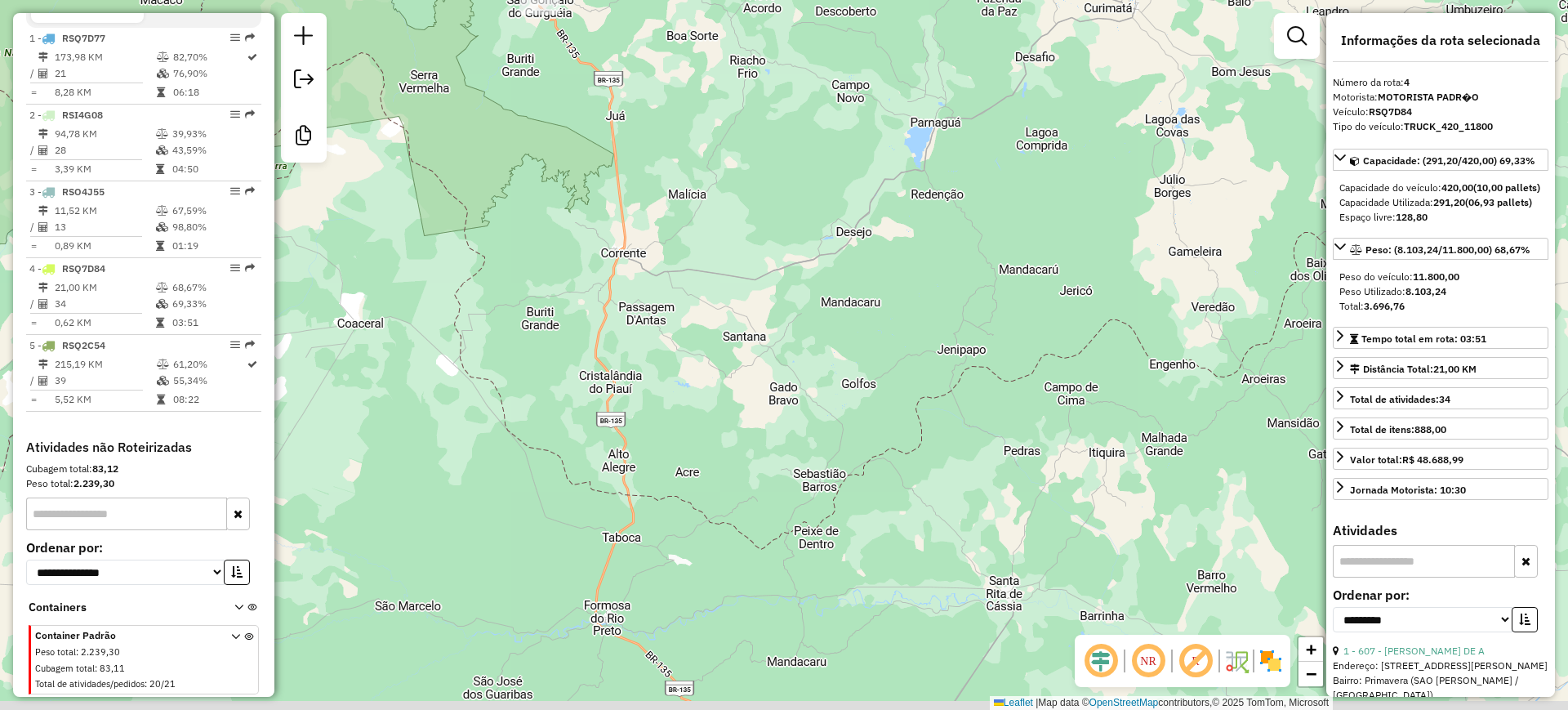
drag, startPoint x: 736, startPoint y: 236, endPoint x: 727, endPoint y: 221, distance: 17.5
click at [727, 221] on div "Janela de atendimento Grade de atendimento Capacidade Transportadoras Veículos …" at bounding box center [784, 355] width 1568 height 710
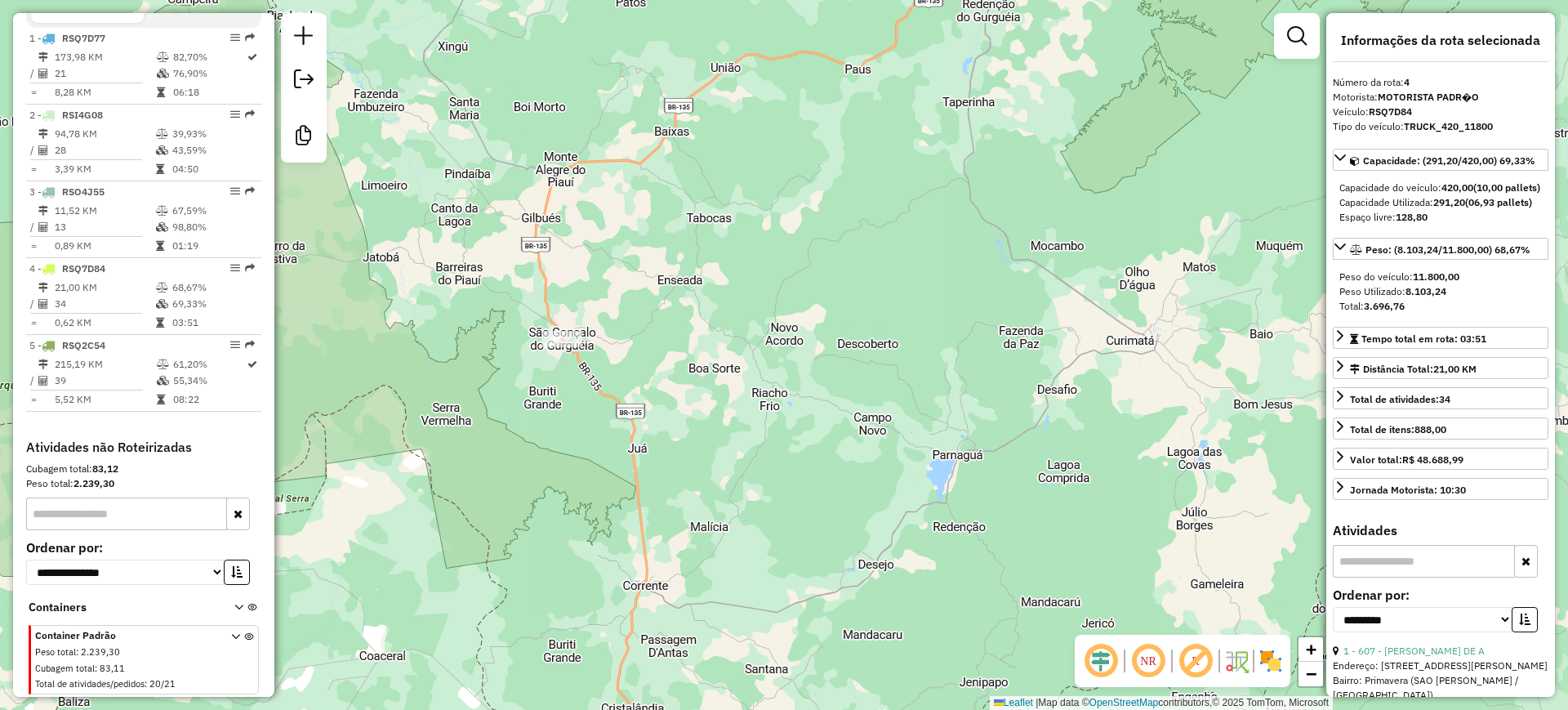
drag, startPoint x: 787, startPoint y: 118, endPoint x: 802, endPoint y: 459, distance: 341.3
click at [804, 458] on div "Janela de atendimento Grade de atendimento Capacidade Transportadoras Veículos …" at bounding box center [784, 355] width 1568 height 710
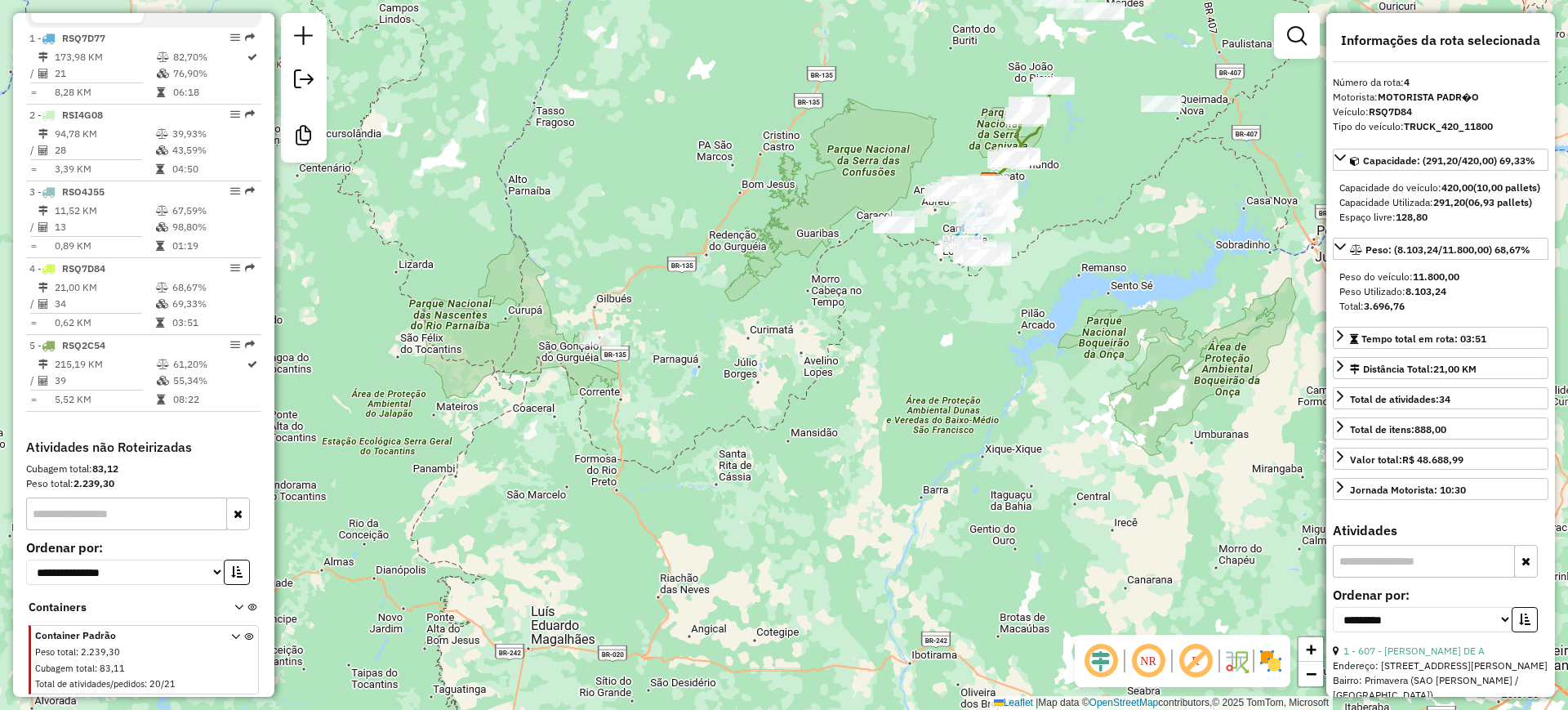
drag, startPoint x: 837, startPoint y: 374, endPoint x: 713, endPoint y: 325, distance: 133.3
click at [713, 325] on div "Janela de atendimento Grade de atendimento Capacidade Transportadoras Veículos …" at bounding box center [784, 355] width 1568 height 710
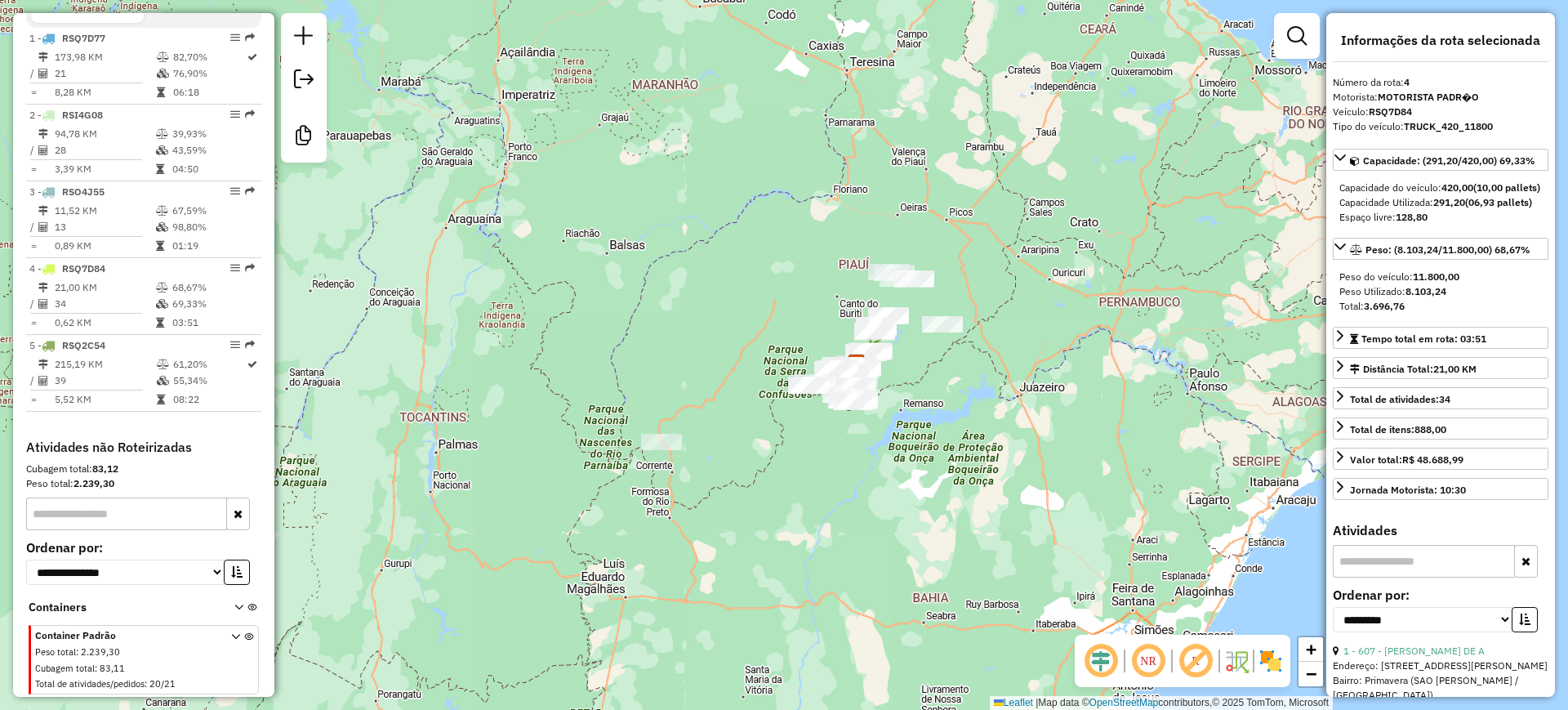
drag, startPoint x: 698, startPoint y: 256, endPoint x: 721, endPoint y: 366, distance: 112.4
click at [714, 366] on div "Janela de atendimento Grade de atendimento Capacidade Transportadoras Veículos …" at bounding box center [784, 355] width 1568 height 710
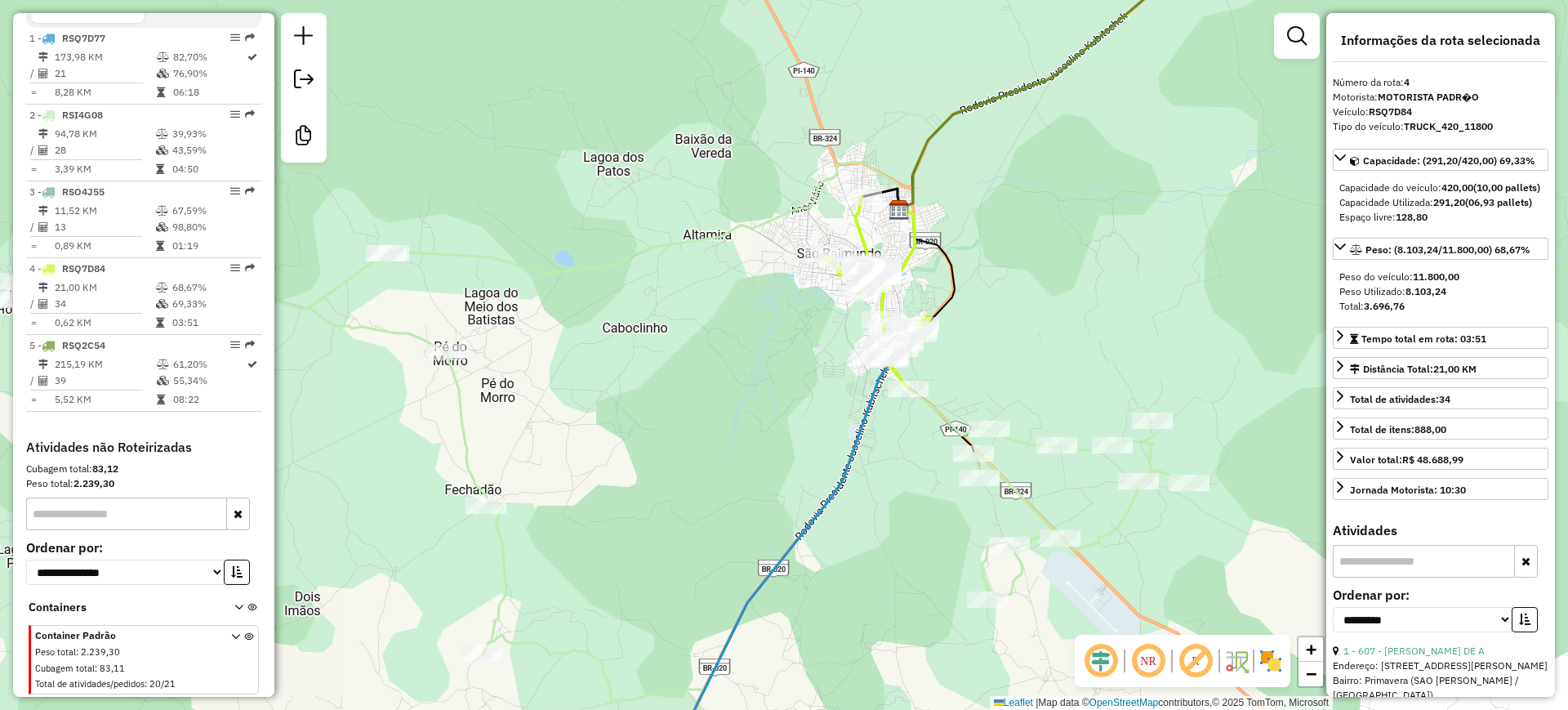
click at [859, 223] on icon at bounding box center [877, 293] width 107 height 191
click at [858, 222] on icon at bounding box center [877, 293] width 107 height 191
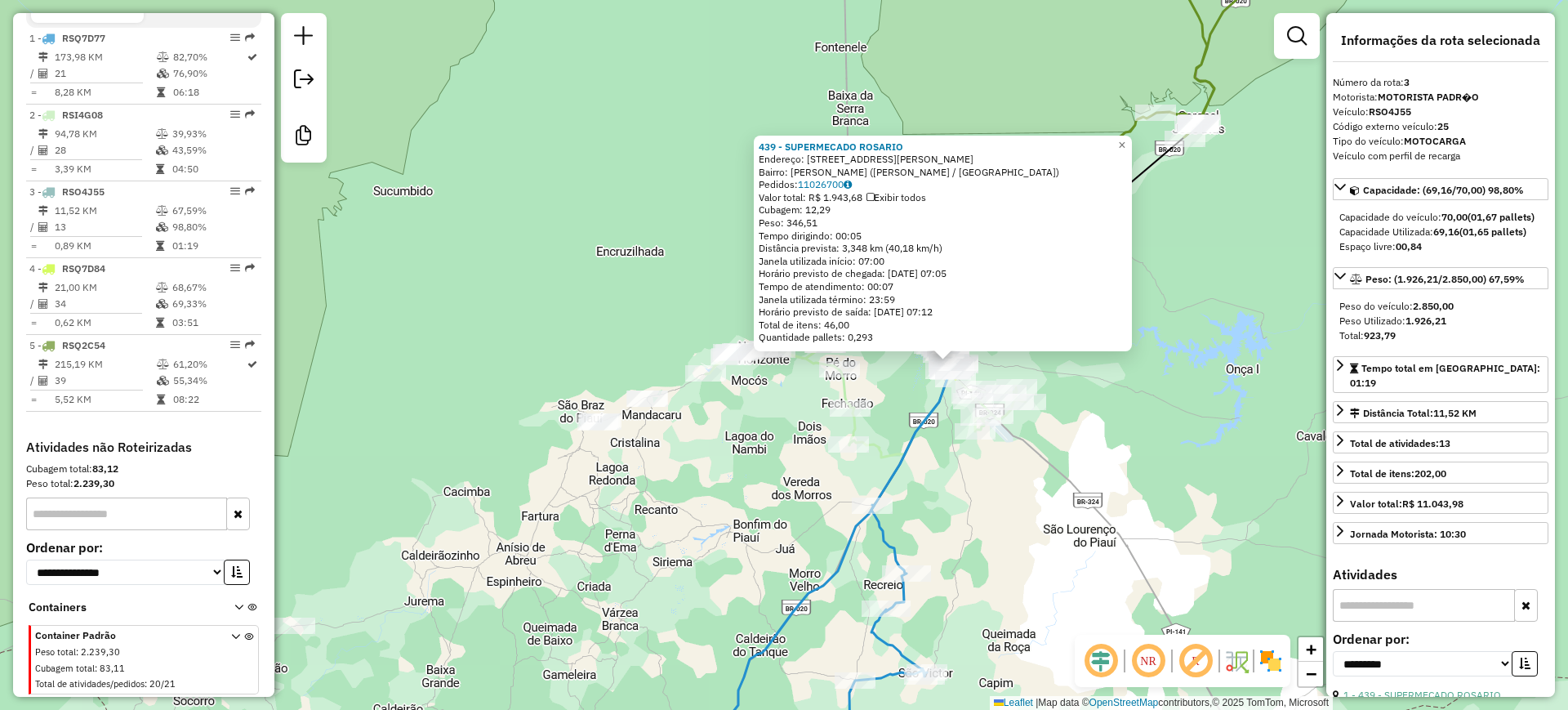
click at [1144, 415] on div "439 - SUPERMECADO ROSARIO Endereço: R RUA DR UMBERTO PAIXAO 2 Bairro: Galo Bran…" at bounding box center [784, 355] width 1568 height 710
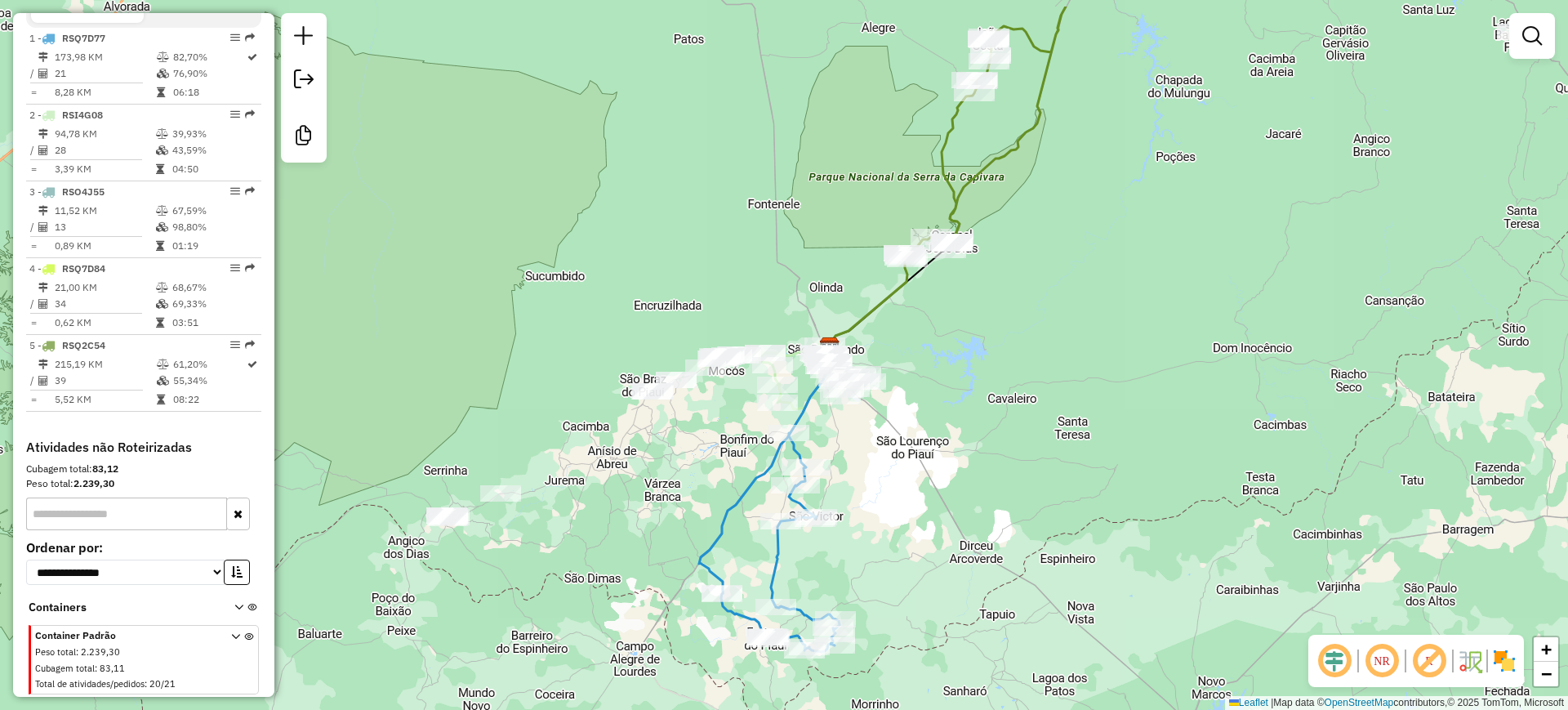
drag, startPoint x: 820, startPoint y: 218, endPoint x: 848, endPoint y: 312, distance: 98.1
click at [844, 312] on div "Janela de atendimento Grade de atendimento Capacidade Transportadoras Veículos …" at bounding box center [784, 355] width 1568 height 710
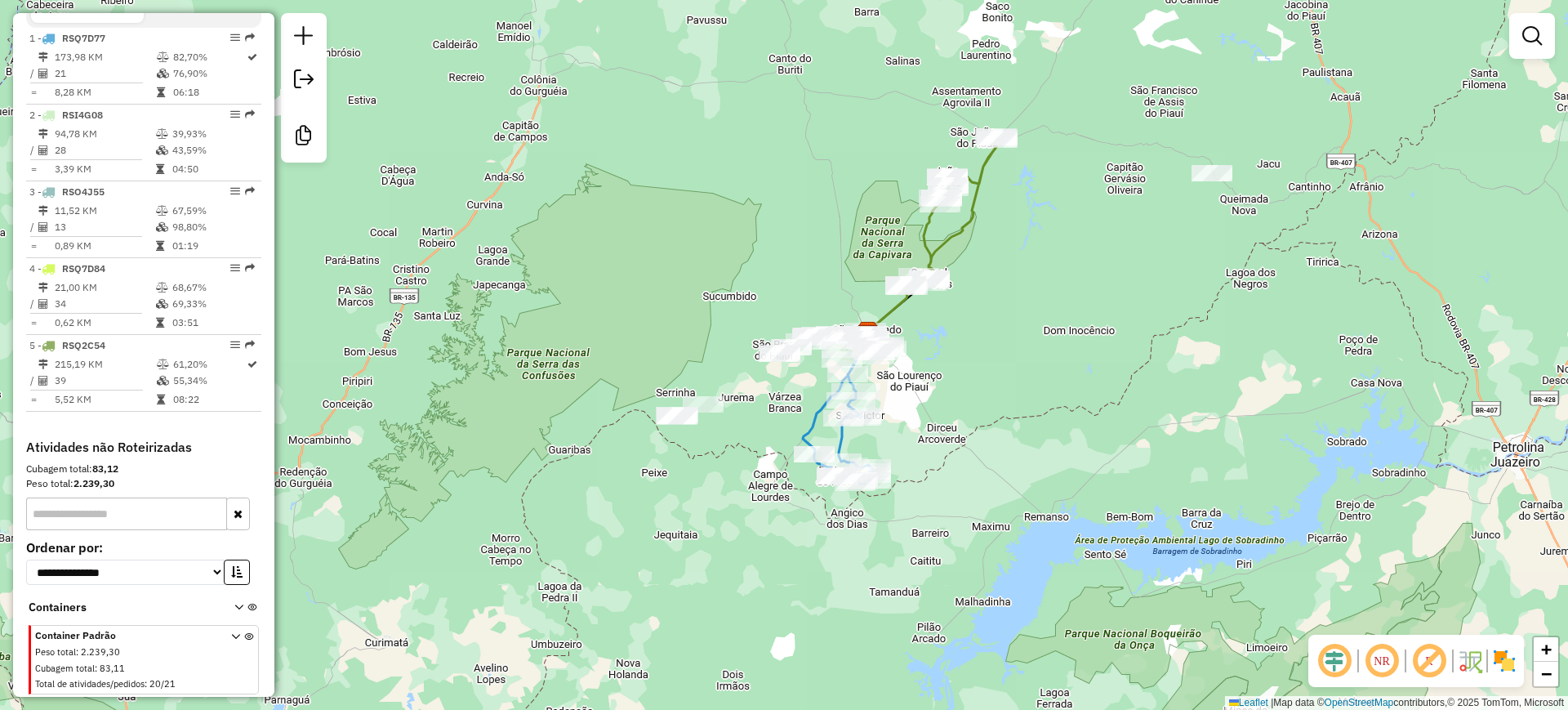
drag, startPoint x: 806, startPoint y: 222, endPoint x: 821, endPoint y: 244, distance: 26.6
click at [821, 244] on div "Janela de atendimento Grade de atendimento Capacidade Transportadoras Veículos …" at bounding box center [784, 355] width 1568 height 710
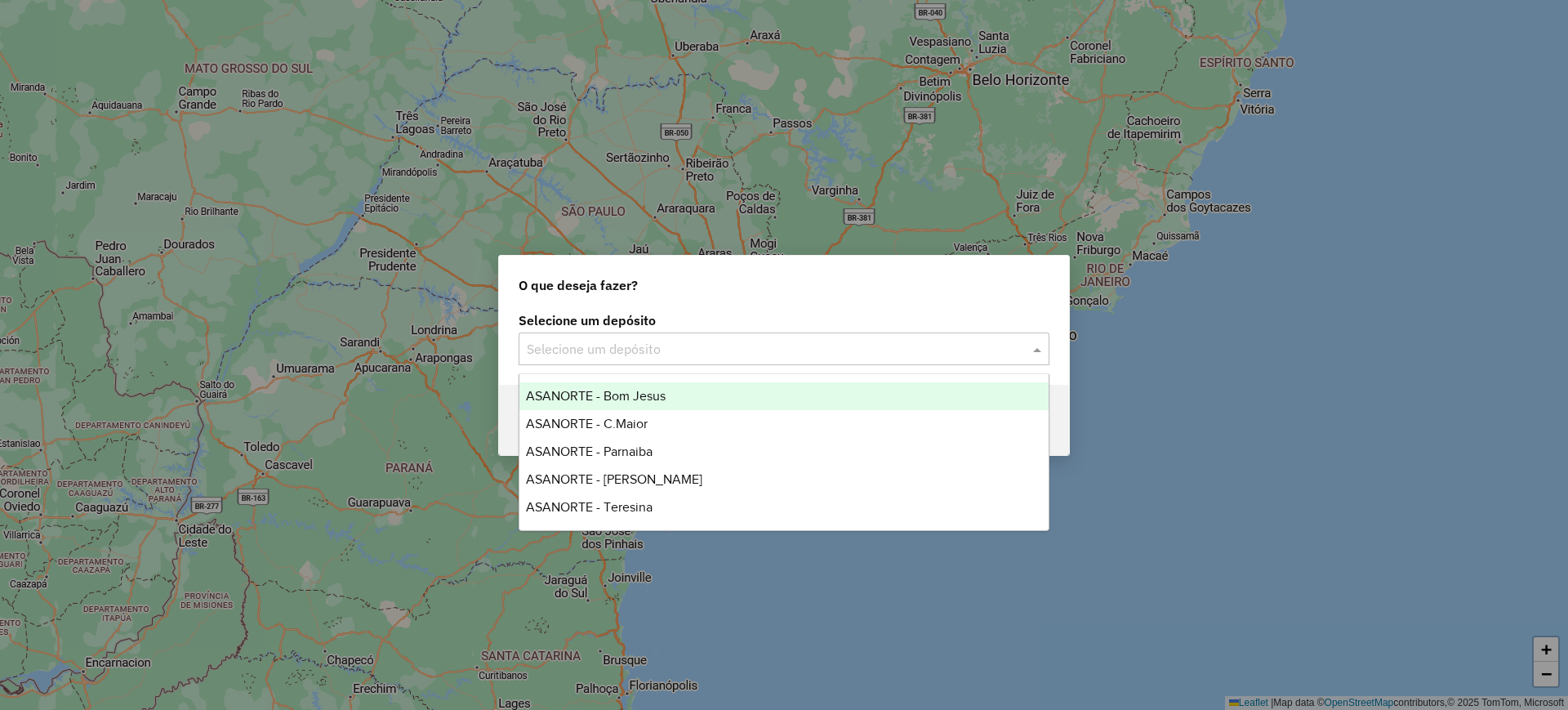
click at [603, 360] on div "Selecione um depósito" at bounding box center [784, 348] width 531 height 32
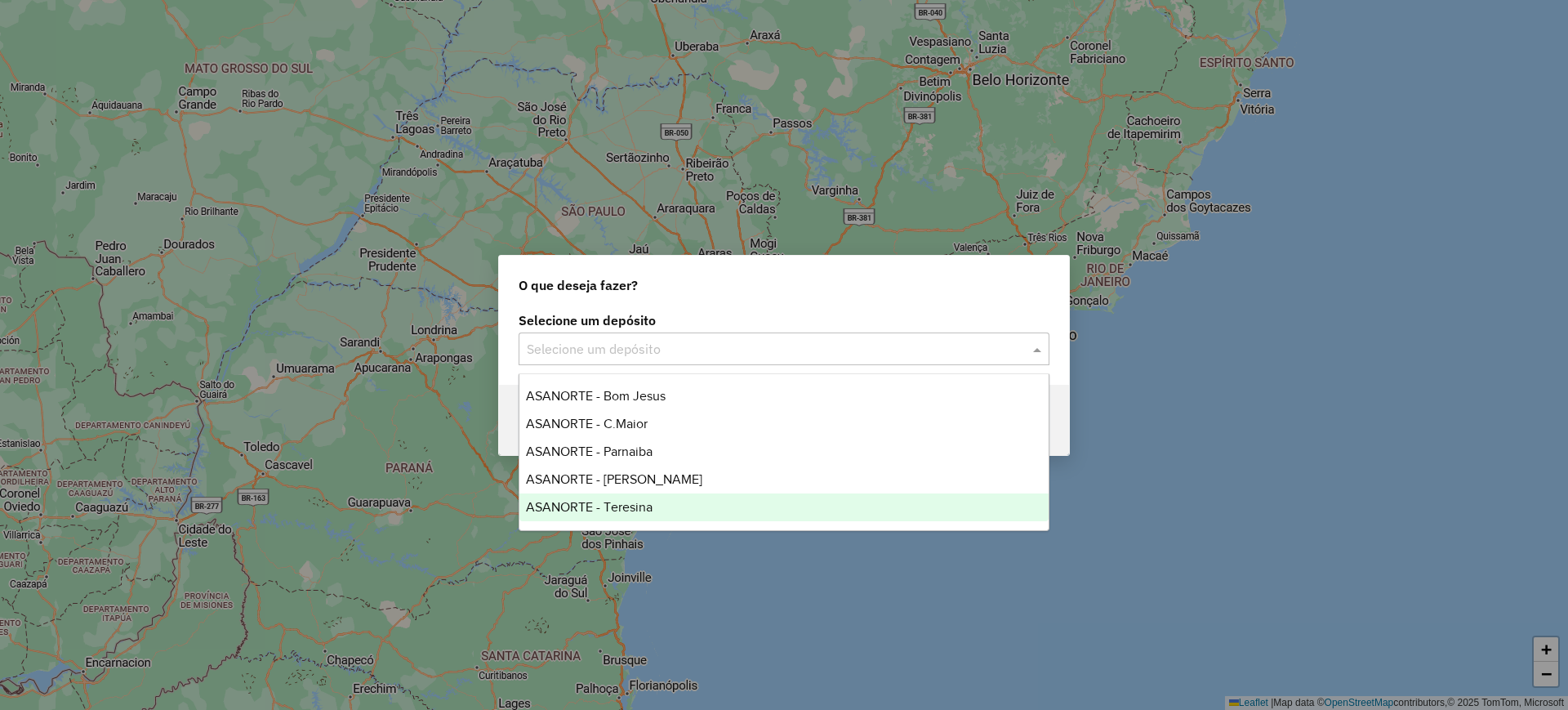
click at [605, 509] on span "ASANORTE - Teresina" at bounding box center [589, 507] width 127 height 14
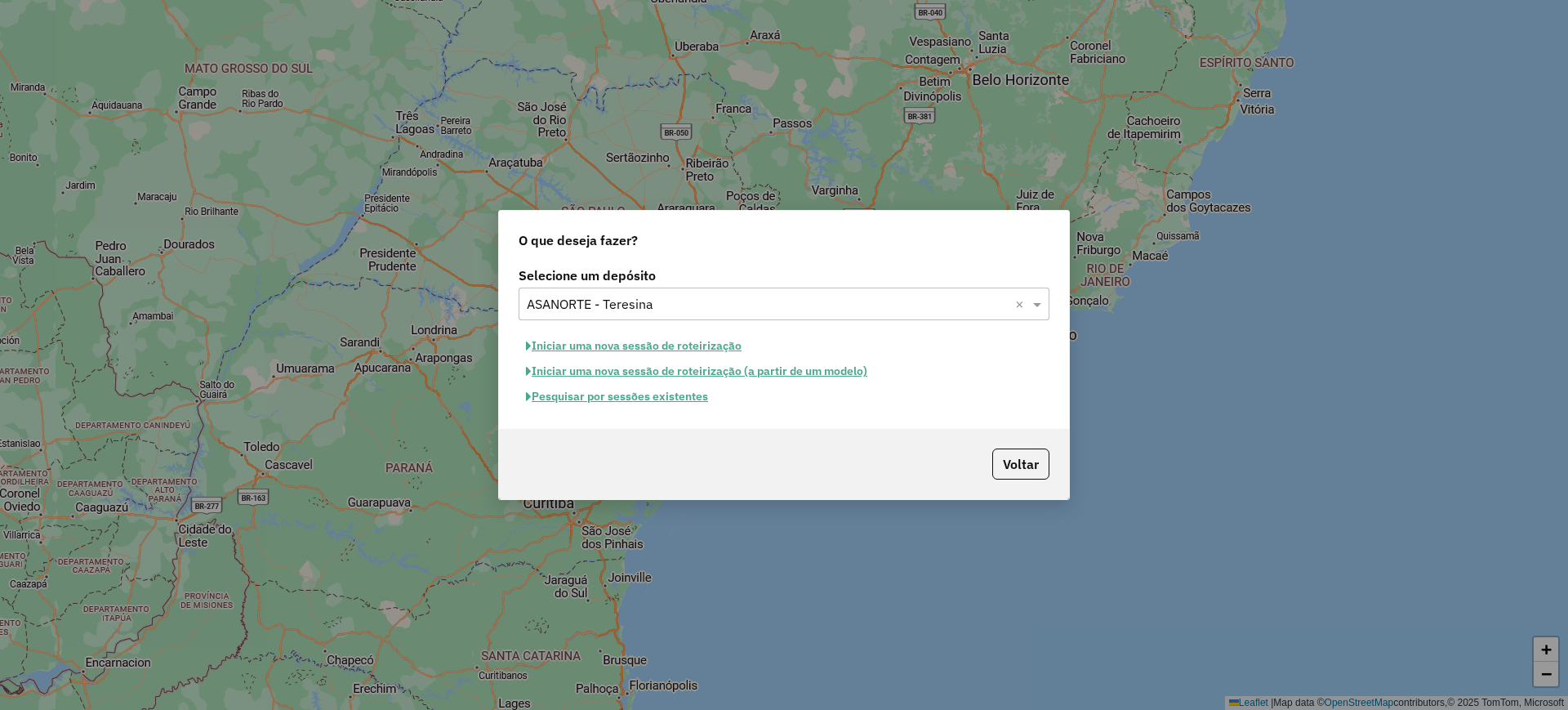
click at [653, 392] on button "Pesquisar por sessões existentes" at bounding box center [617, 396] width 197 height 25
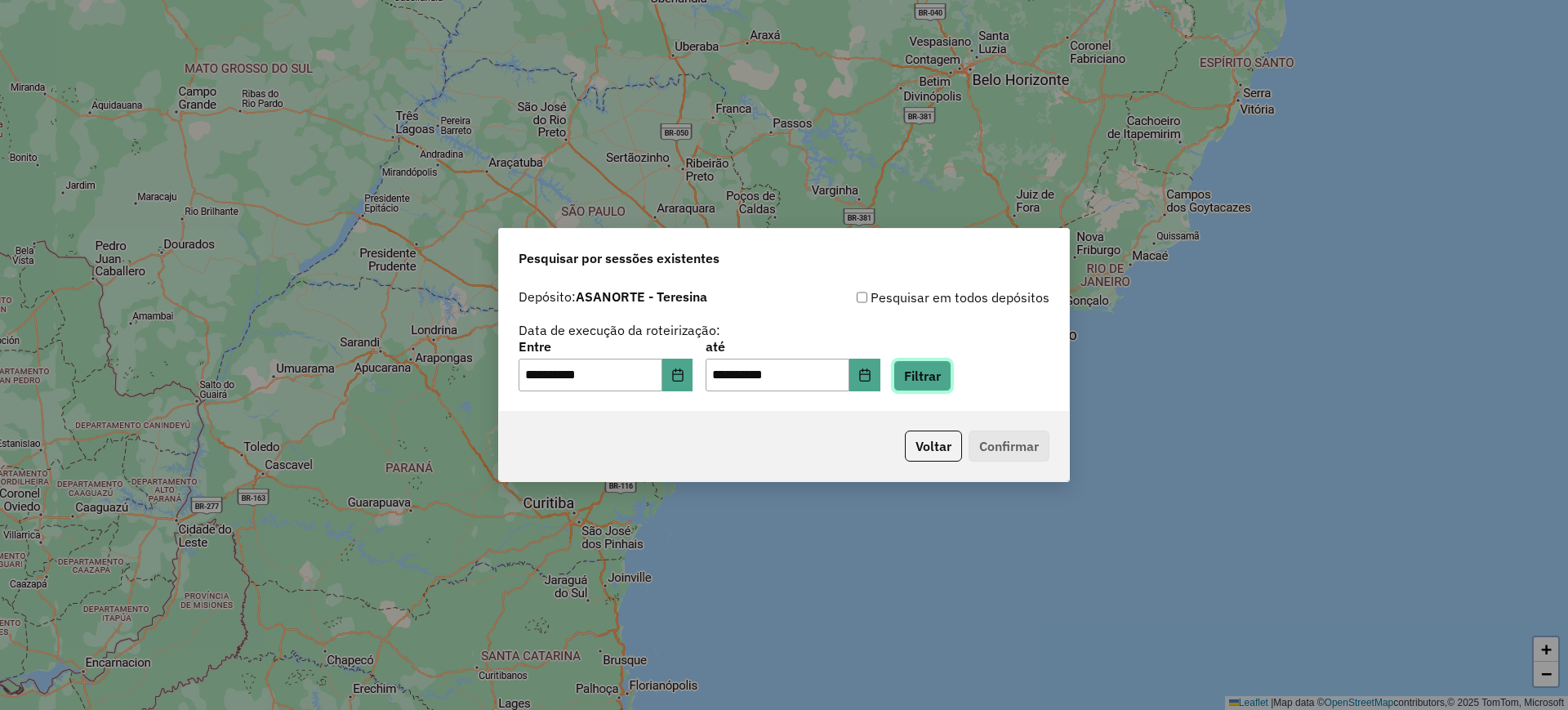
drag, startPoint x: 941, startPoint y: 379, endPoint x: 930, endPoint y: 376, distance: 11.4
click at [941, 378] on button "Filtrar" at bounding box center [923, 375] width 58 height 31
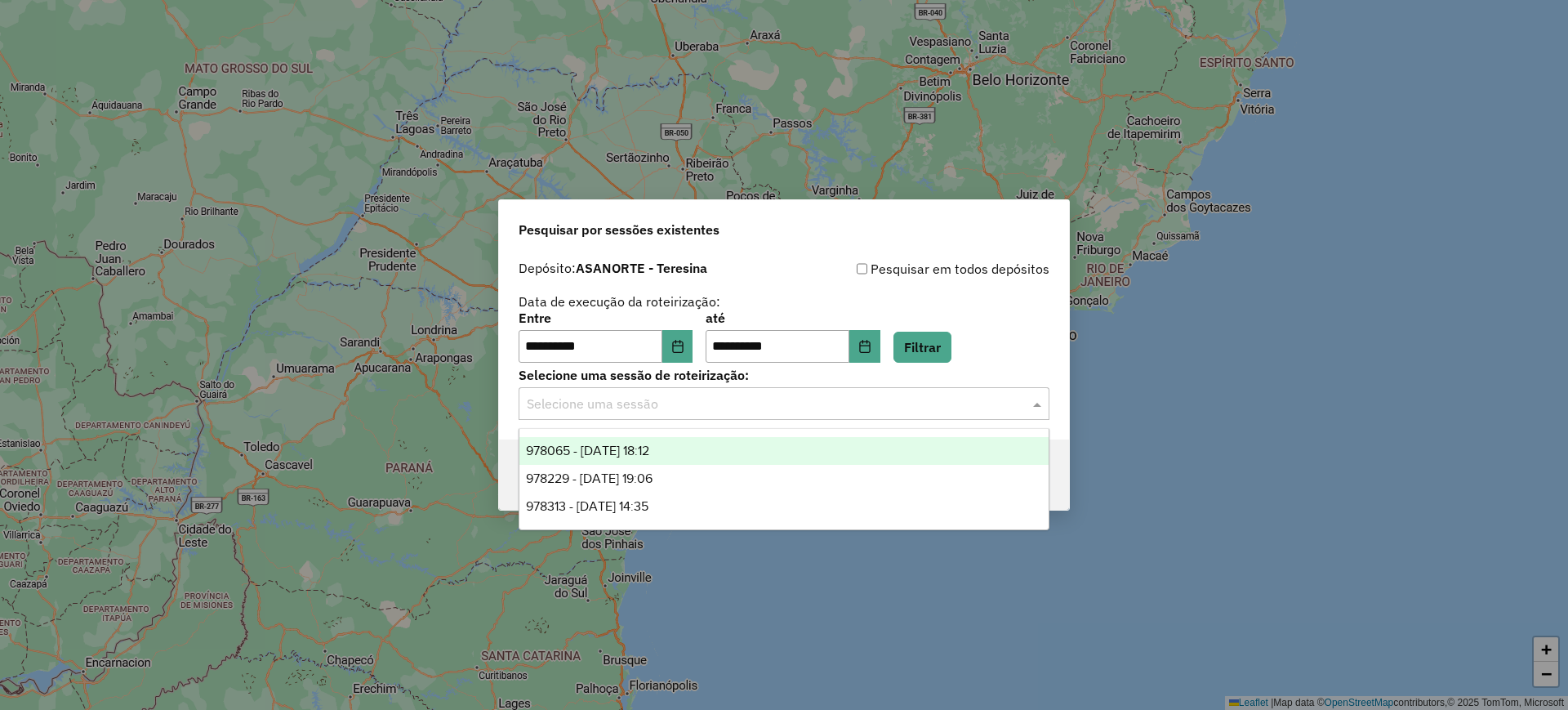
click at [677, 410] on input "text" at bounding box center [767, 405] width 482 height 20
click at [635, 458] on div "978065 - 12/08/2025 18:12" at bounding box center [784, 450] width 529 height 27
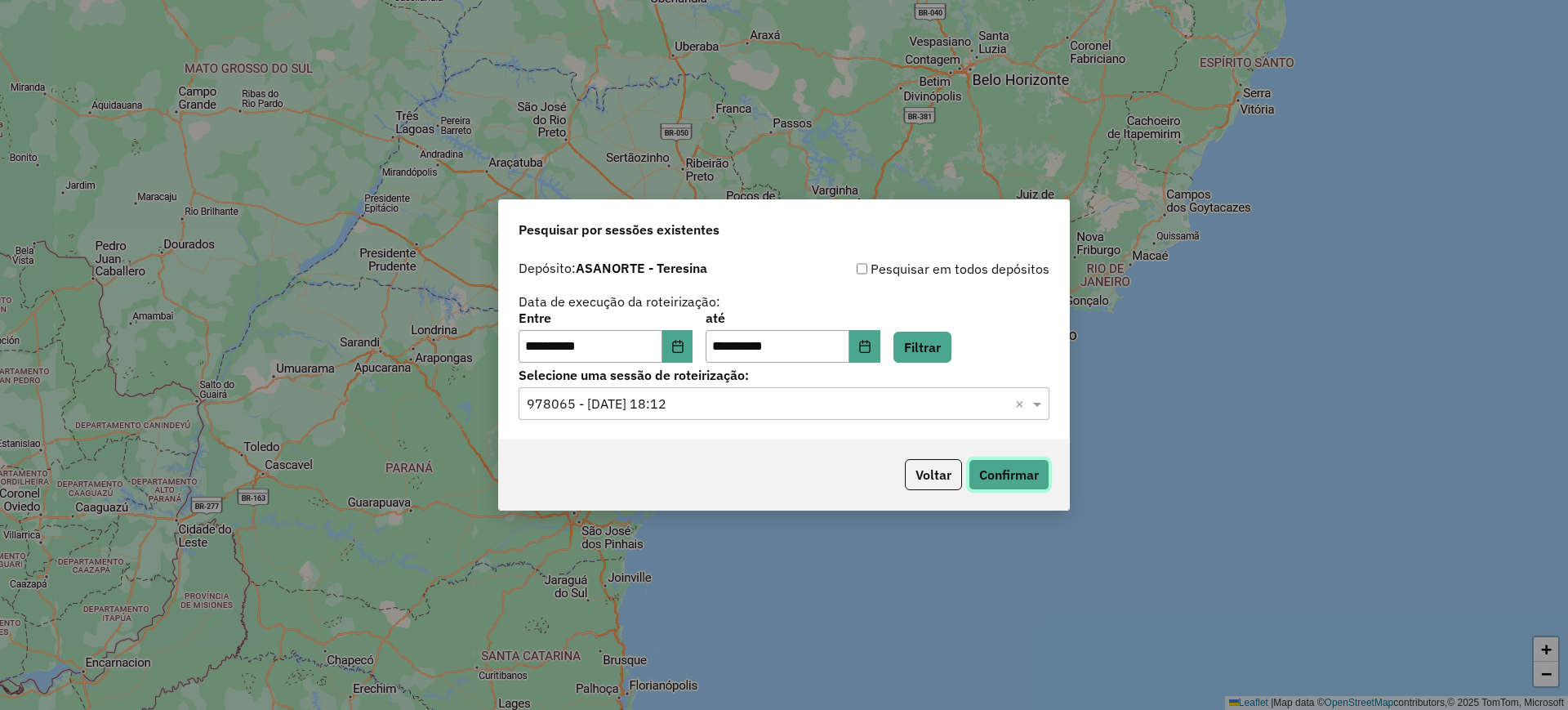
click at [998, 473] on button "Confirmar" at bounding box center [1009, 474] width 81 height 31
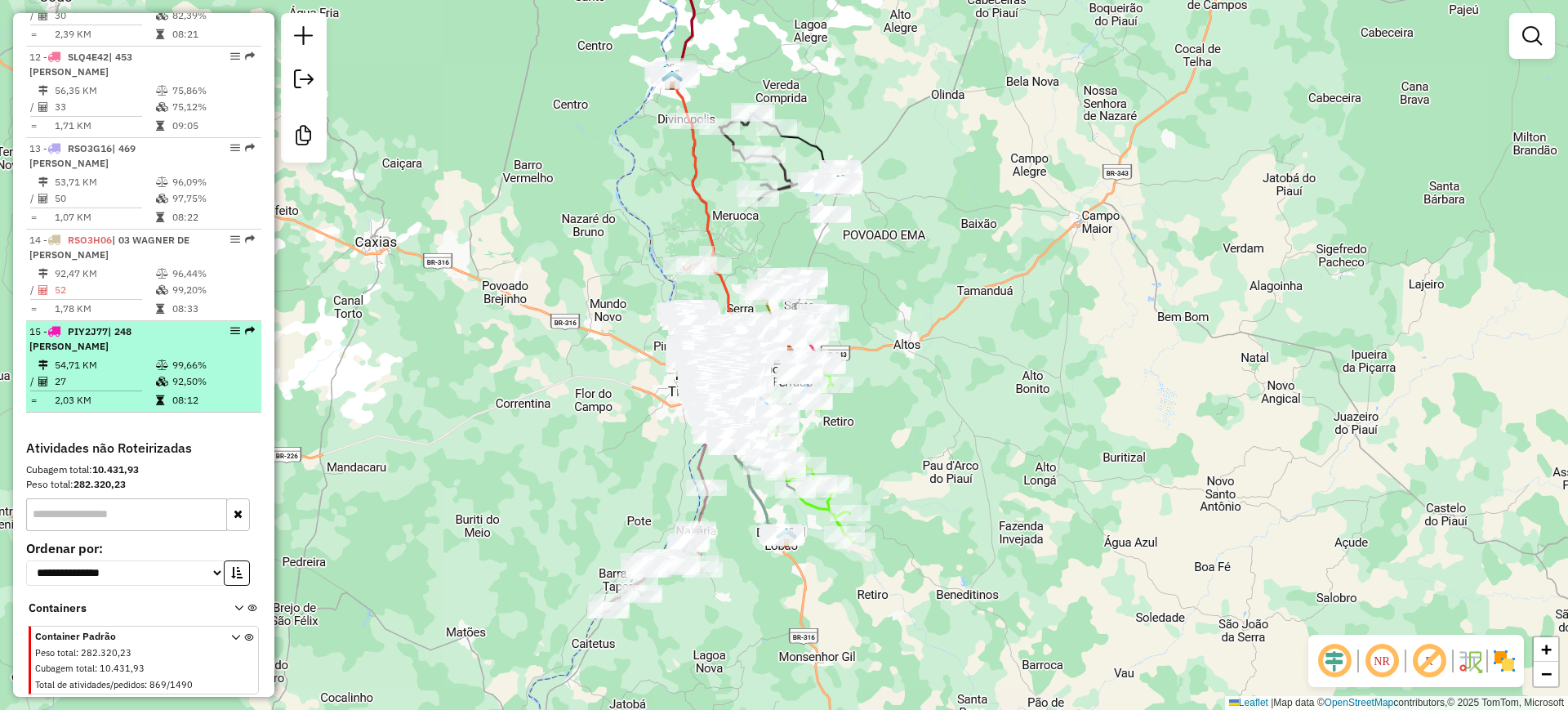
scroll to position [1582, 0]
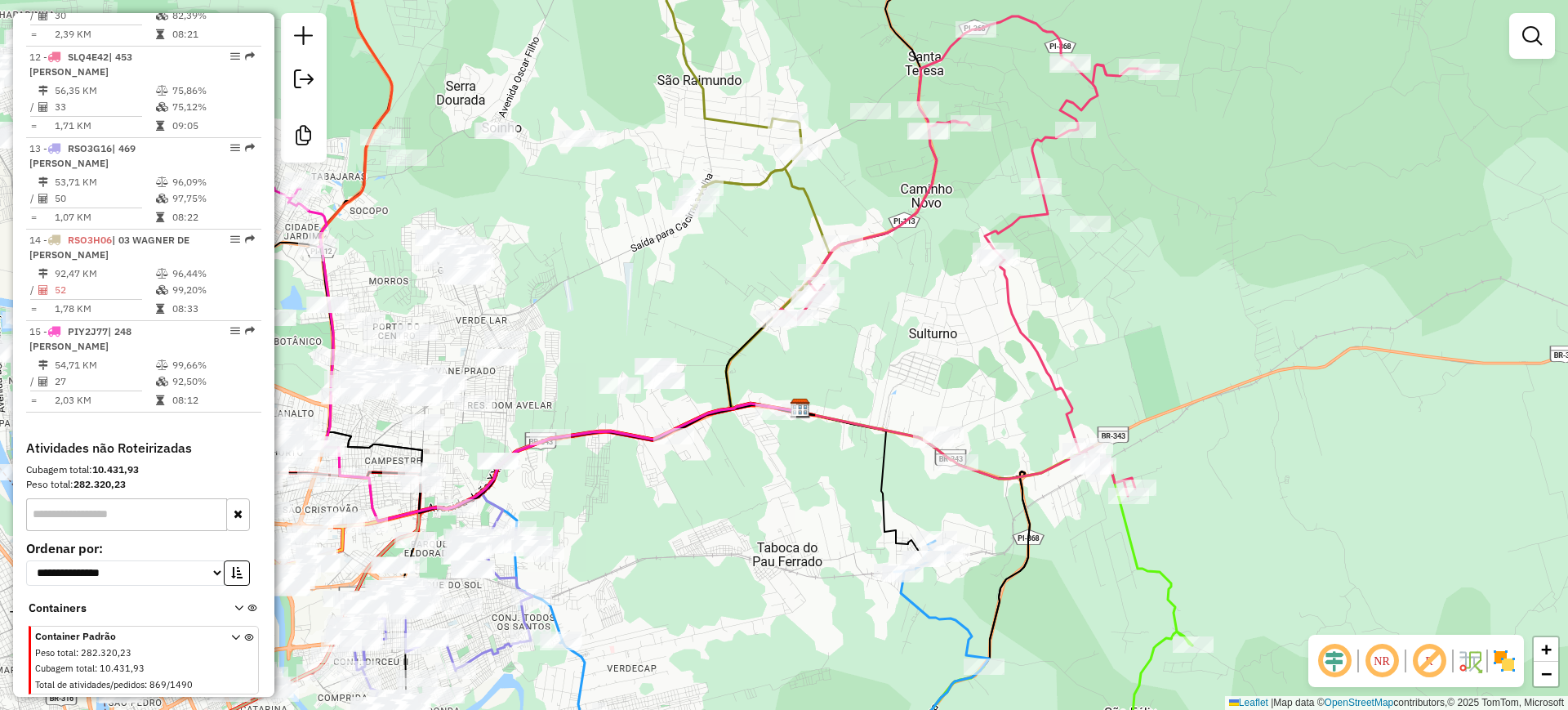
click at [907, 220] on icon at bounding box center [966, 256] width 385 height 479
select select "**********"
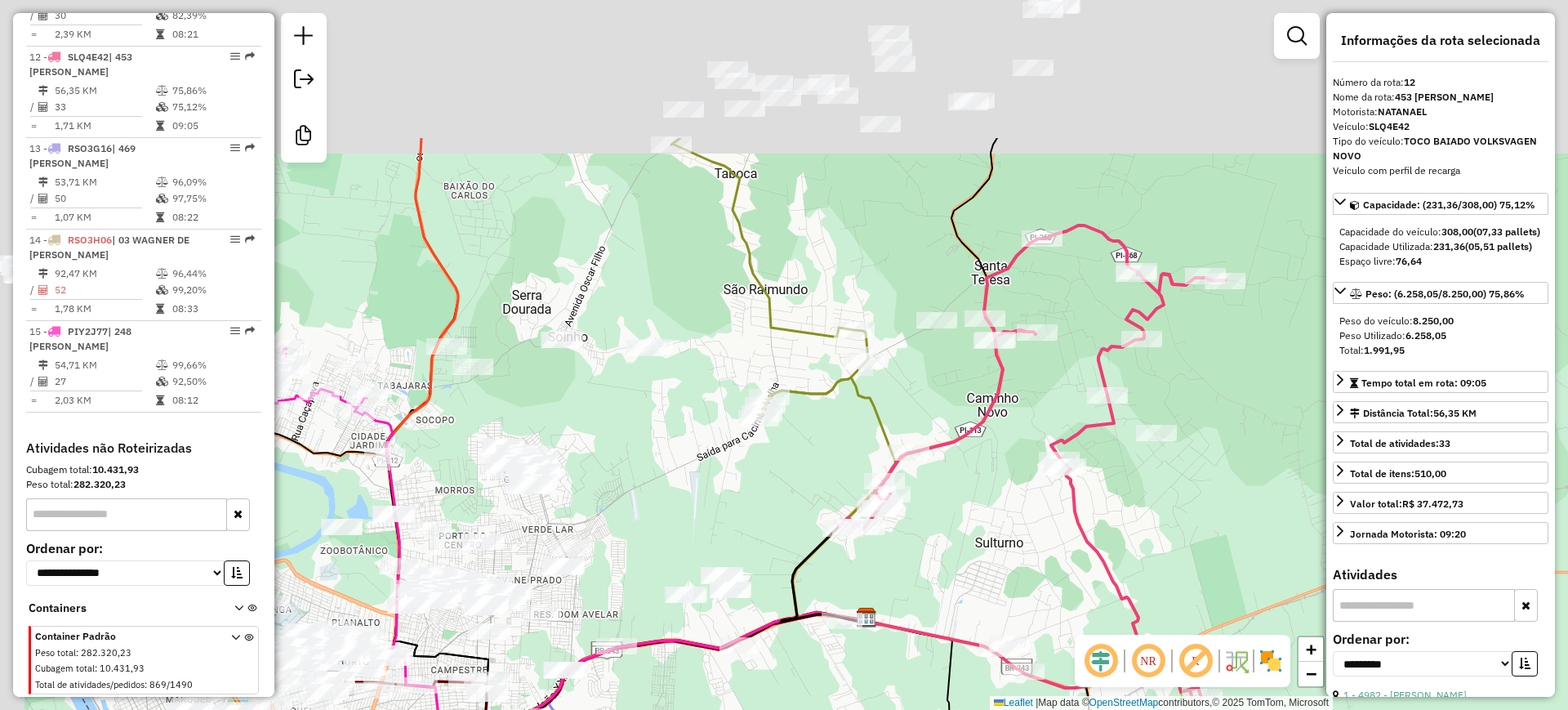
drag, startPoint x: 880, startPoint y: 194, endPoint x: 938, endPoint y: 405, distance: 218.8
click at [947, 408] on div "Janela de atendimento Grade de atendimento Capacidade Transportadoras Veículos …" at bounding box center [784, 355] width 1568 height 710
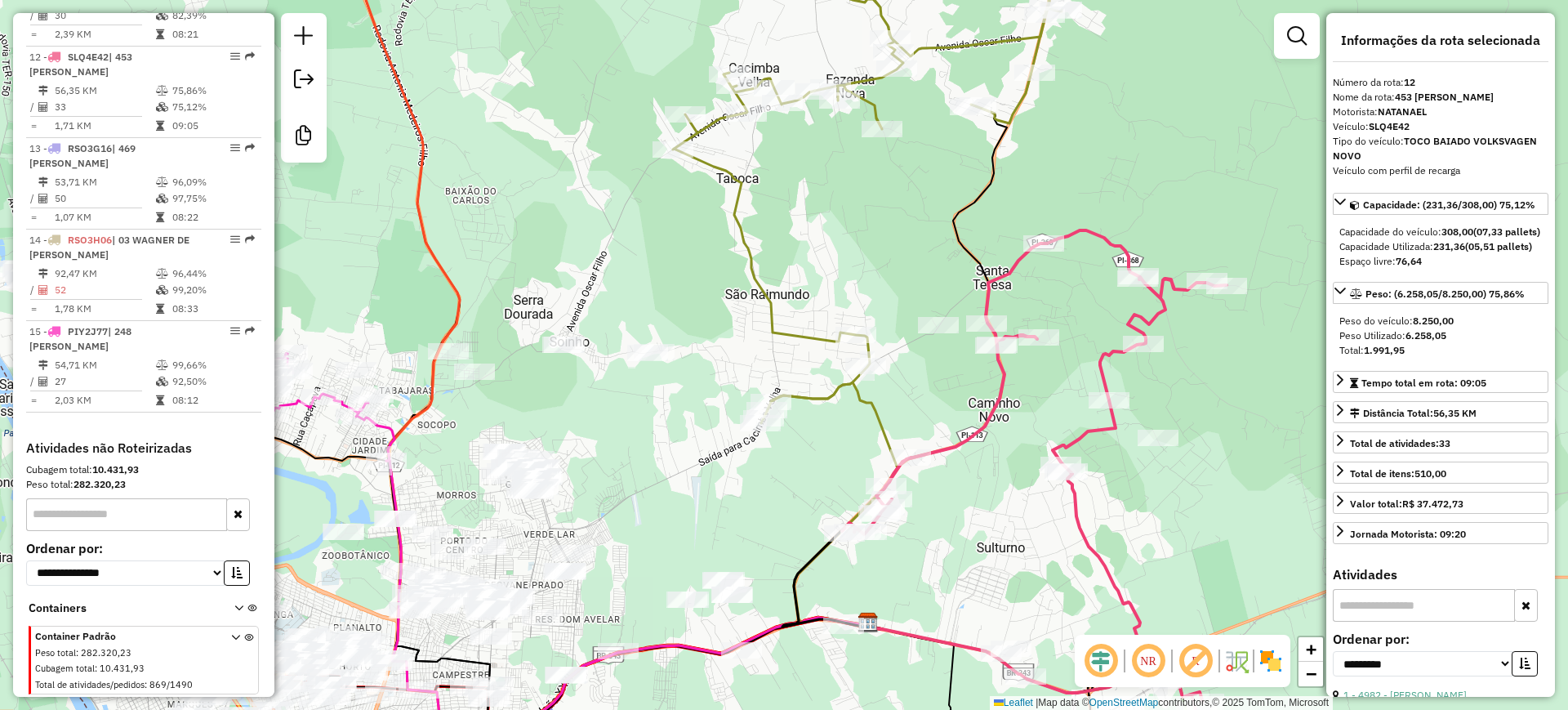
click at [761, 300] on icon at bounding box center [867, 202] width 389 height 440
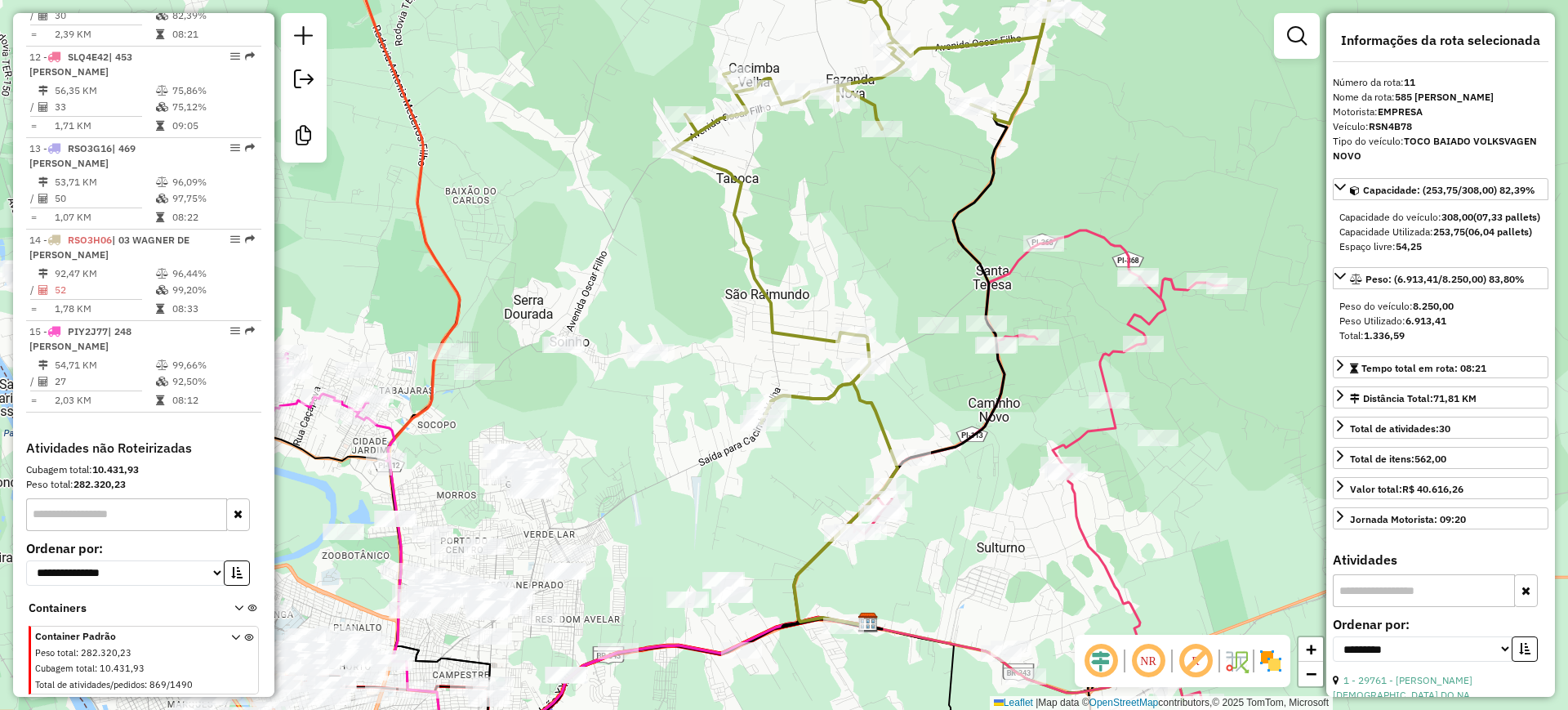
scroll to position [1524, 0]
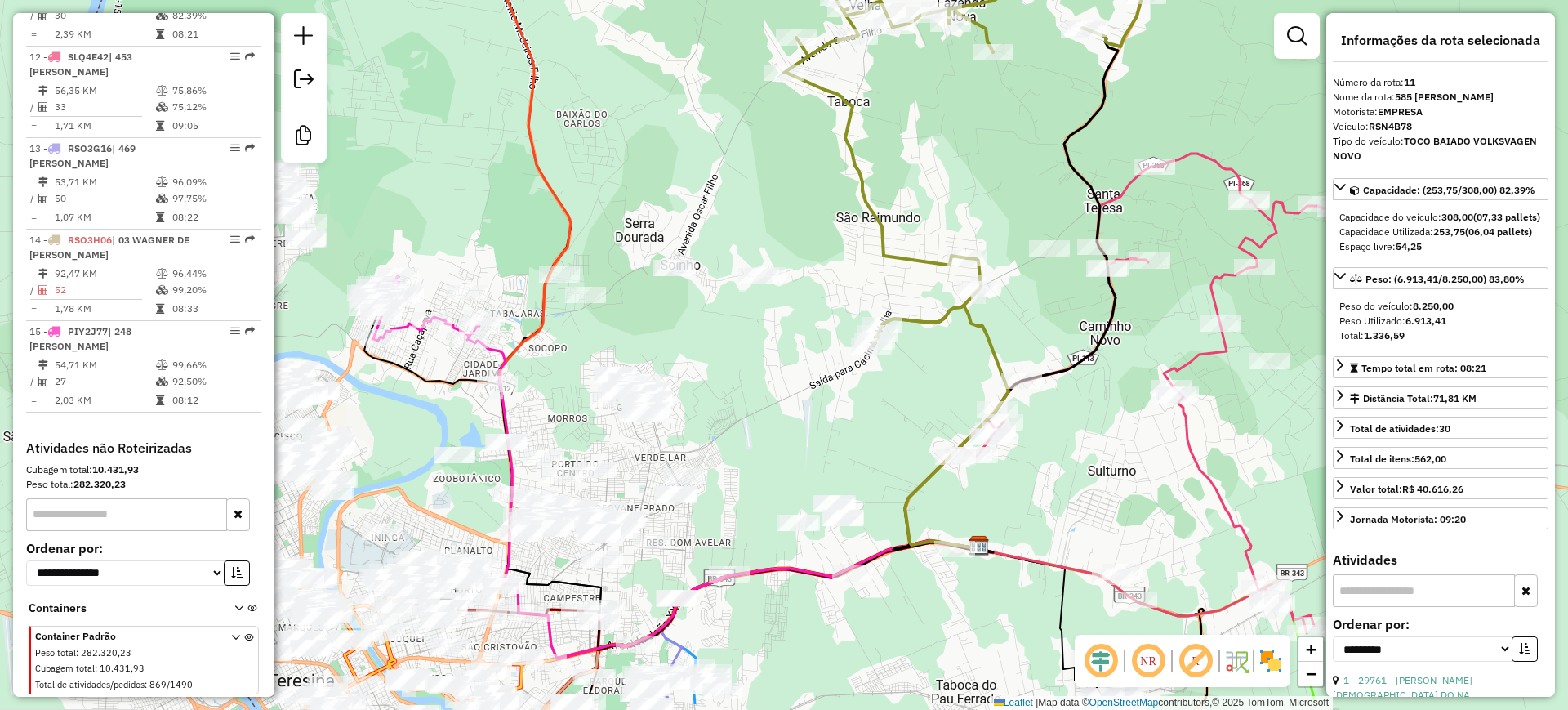
drag, startPoint x: 817, startPoint y: 228, endPoint x: 930, endPoint y: 146, distance: 139.6
click at [930, 146] on div "Janela de atendimento Grade de atendimento Capacidade Transportadoras Veículos …" at bounding box center [784, 355] width 1568 height 710
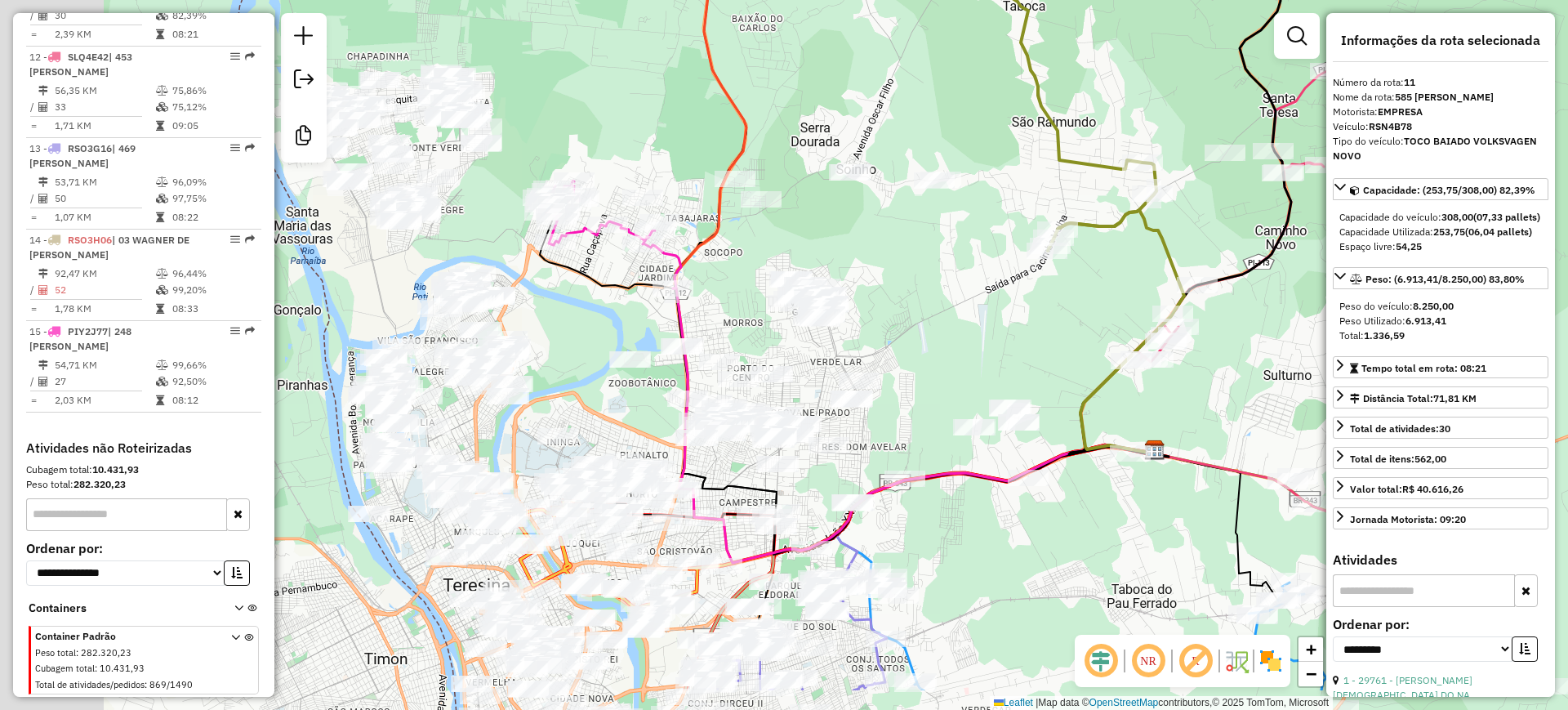
drag, startPoint x: 737, startPoint y: 352, endPoint x: 912, endPoint y: 261, distance: 197.2
click at [912, 261] on div "Janela de atendimento Grade de atendimento Capacidade Transportadoras Veículos …" at bounding box center [784, 355] width 1568 height 710
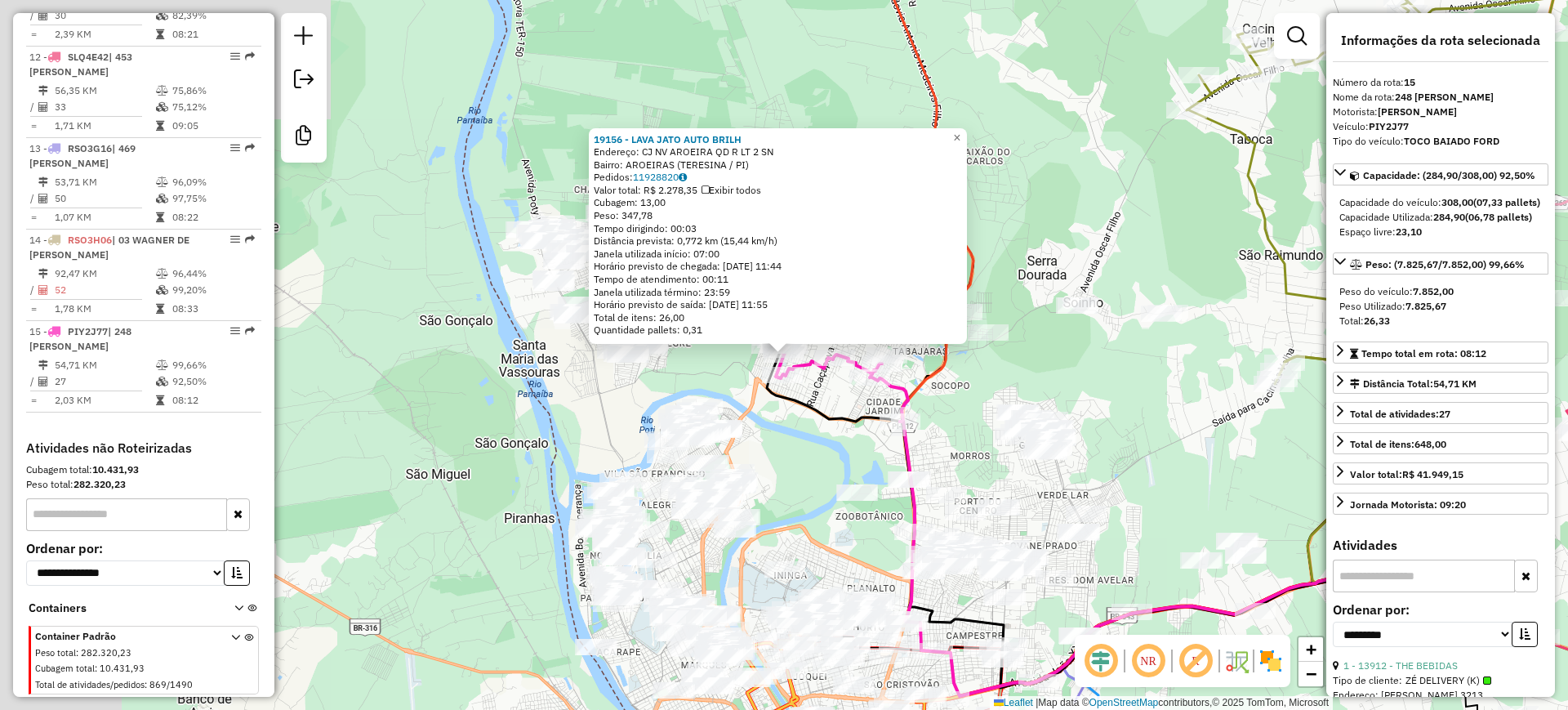
scroll to position [1582, 0]
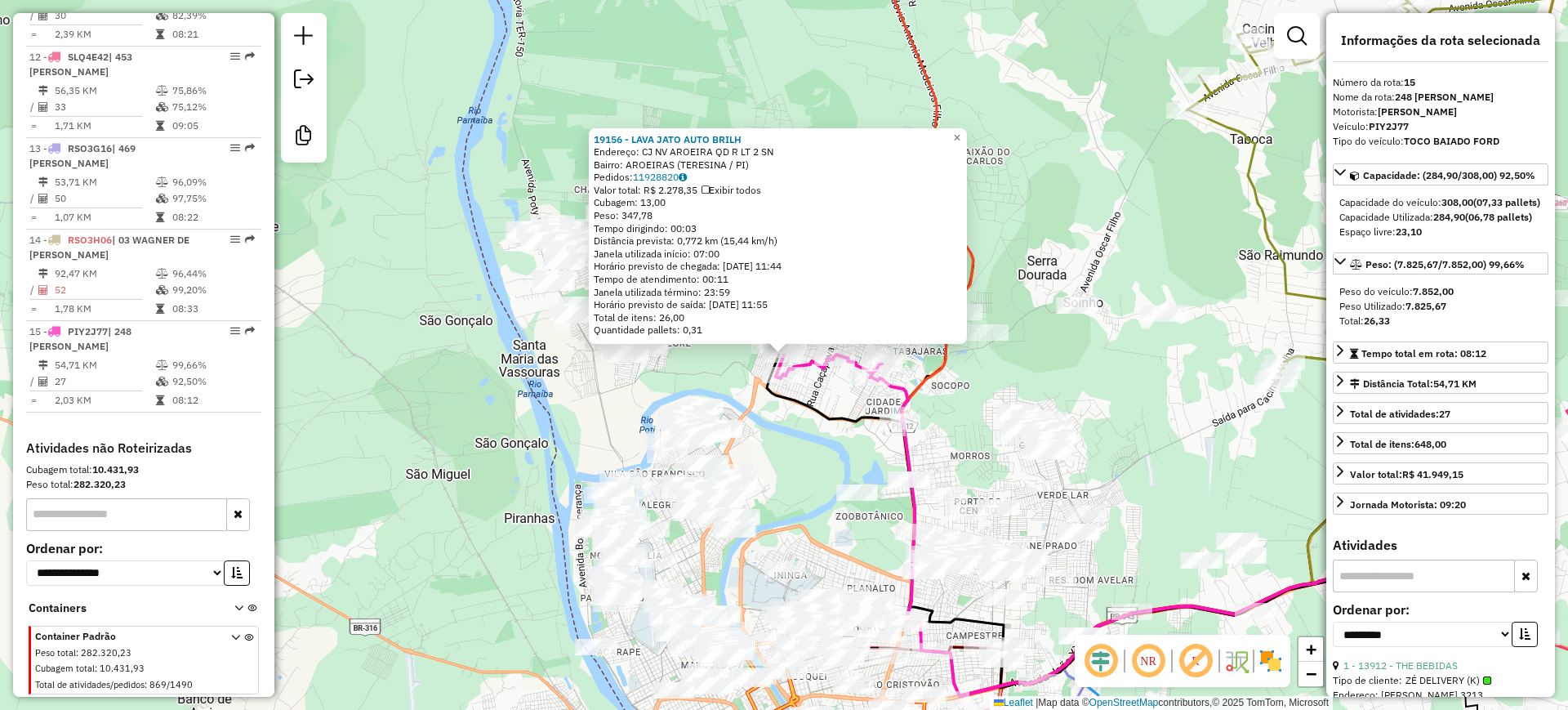
click at [733, 367] on div "19156 - LAVA JATO AUTO BRILH Endereço: CJ NV AROEIRA QD R LT 2 SN Bairro: AROEI…" at bounding box center [784, 355] width 1568 height 710
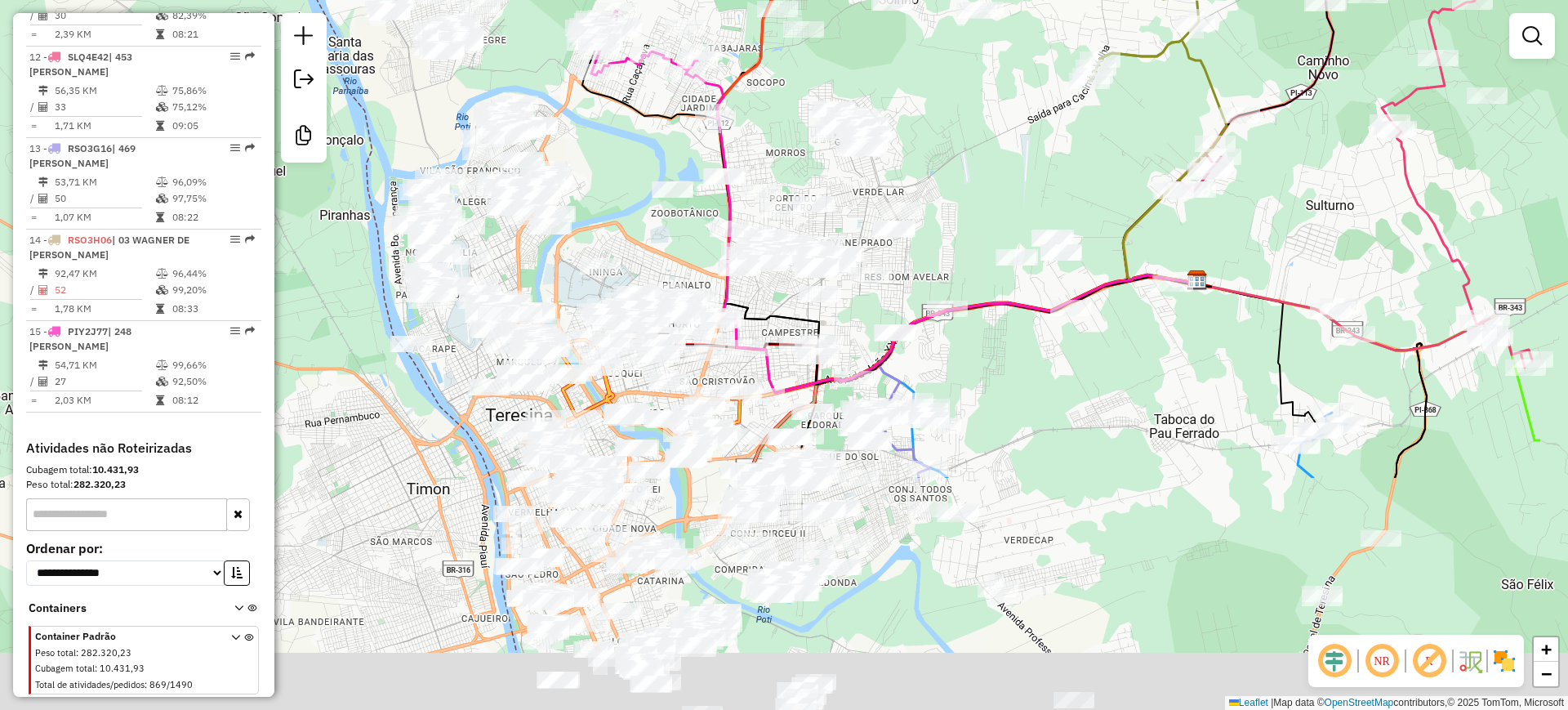
drag, startPoint x: 827, startPoint y: 436, endPoint x: 682, endPoint y: 205, distance: 272.7
click at [643, 144] on div "Janela de atendimento Grade de atendimento Capacidade Transportadoras Veículos …" at bounding box center [784, 355] width 1568 height 710
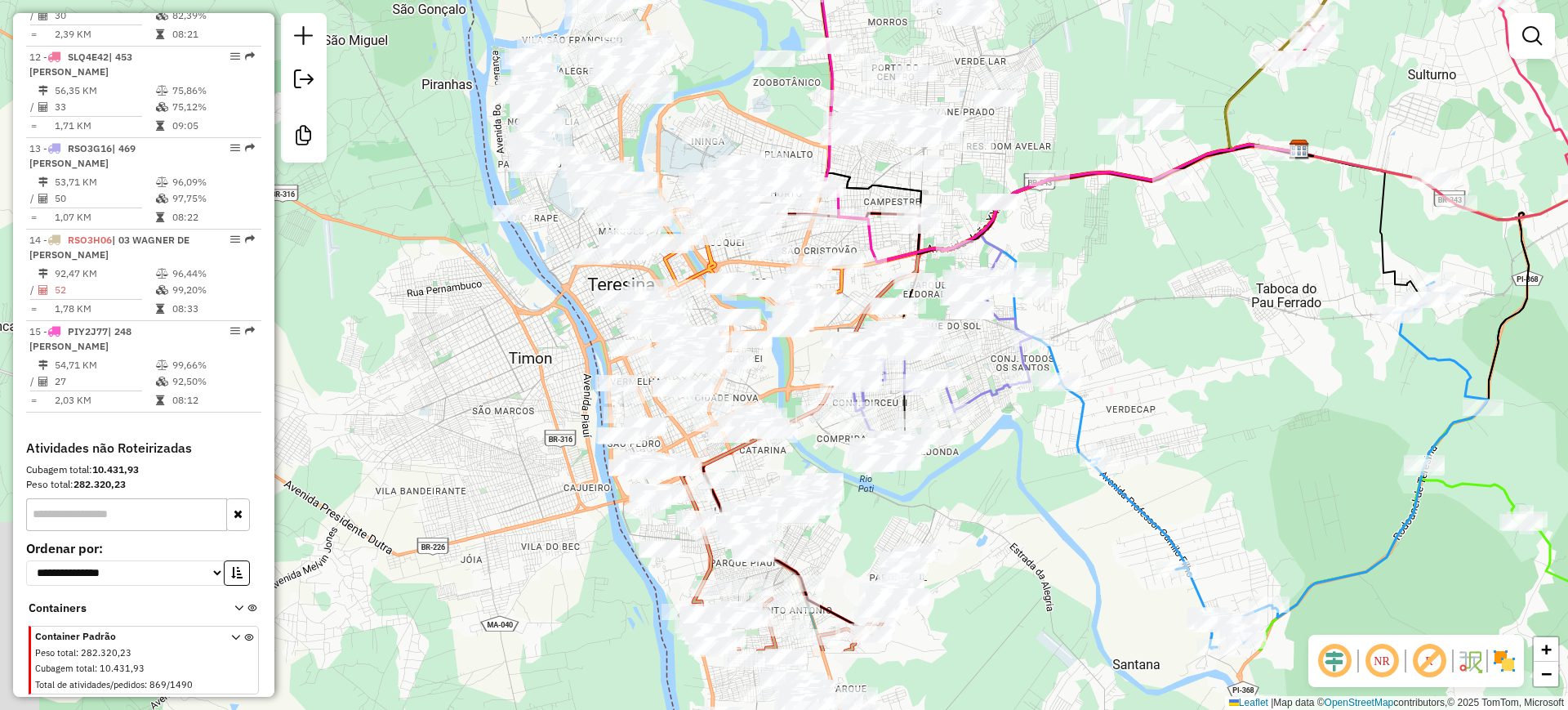
drag, startPoint x: 1031, startPoint y: 434, endPoint x: 1133, endPoint y: 305, distance: 164.5
click at [1133, 305] on div "Rota 15 - Placa PIY2J77 27617 - EMPORIO TODO DIA Rota 15 - Placa PIY2J77 21871 …" at bounding box center [784, 355] width 1568 height 710
click at [980, 385] on icon at bounding box center [939, 365] width 186 height 191
select select "**********"
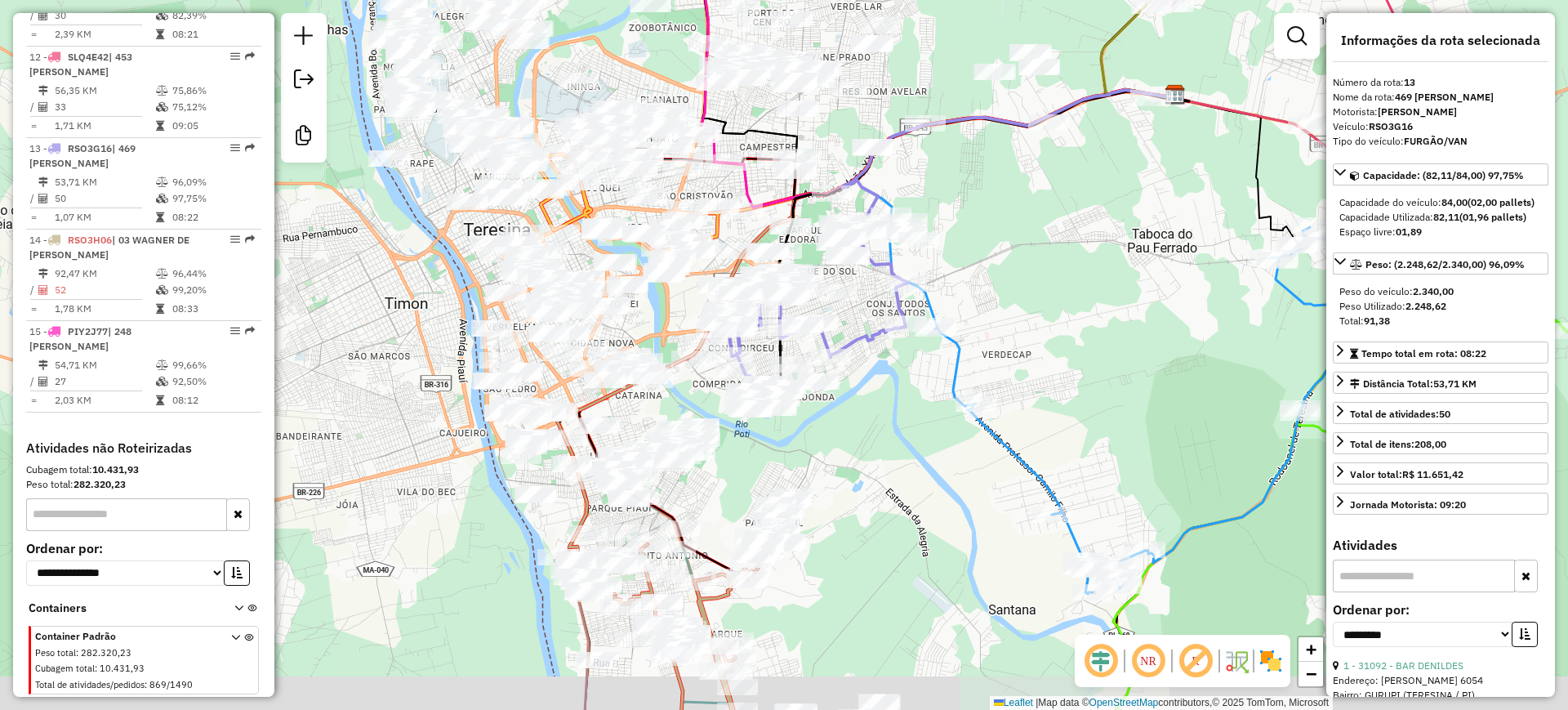
drag, startPoint x: 1010, startPoint y: 444, endPoint x: 886, endPoint y: 390, distance: 135.2
click at [886, 390] on div "Janela de atendimento Grade de atendimento Capacidade Transportadoras Veículos …" at bounding box center [784, 355] width 1568 height 710
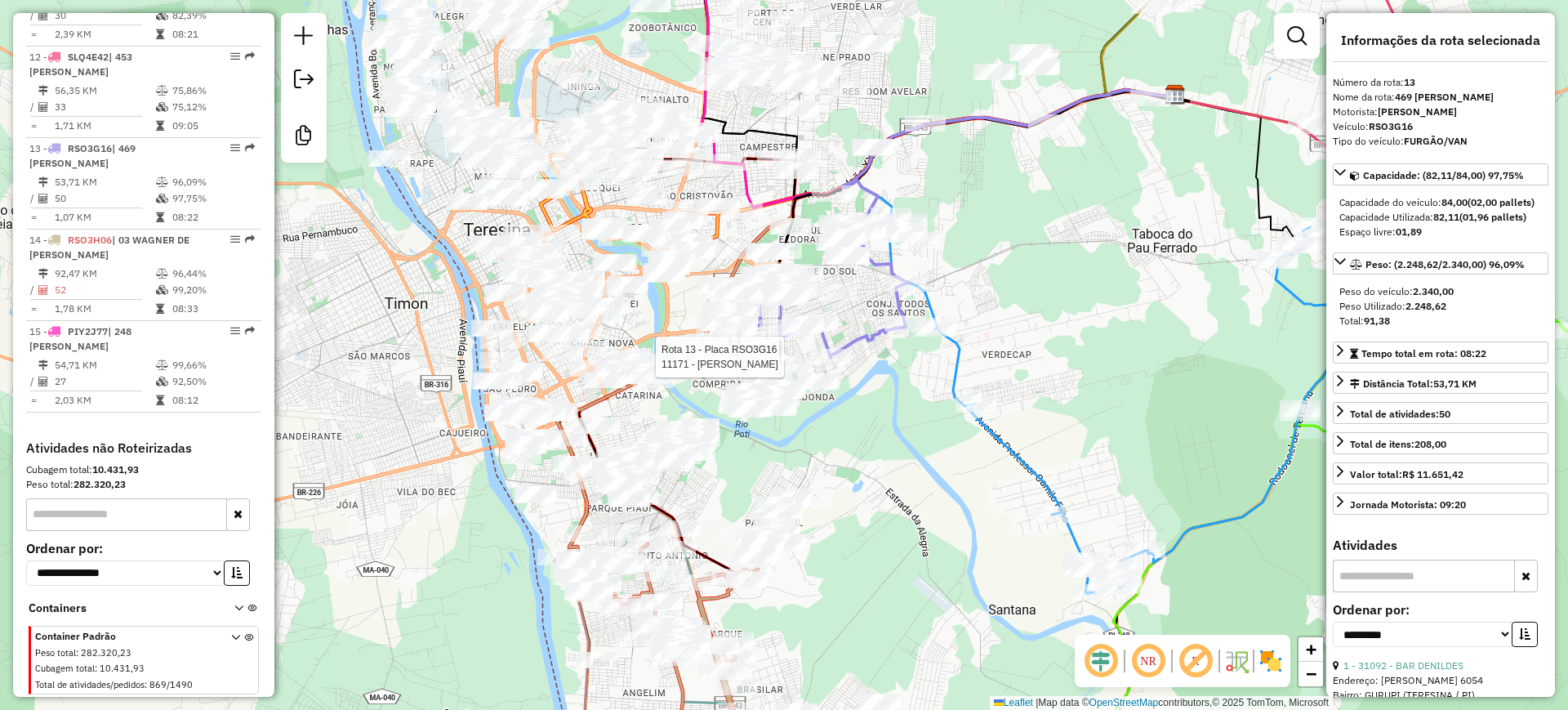
click at [999, 437] on icon at bounding box center [1149, 410] width 429 height 367
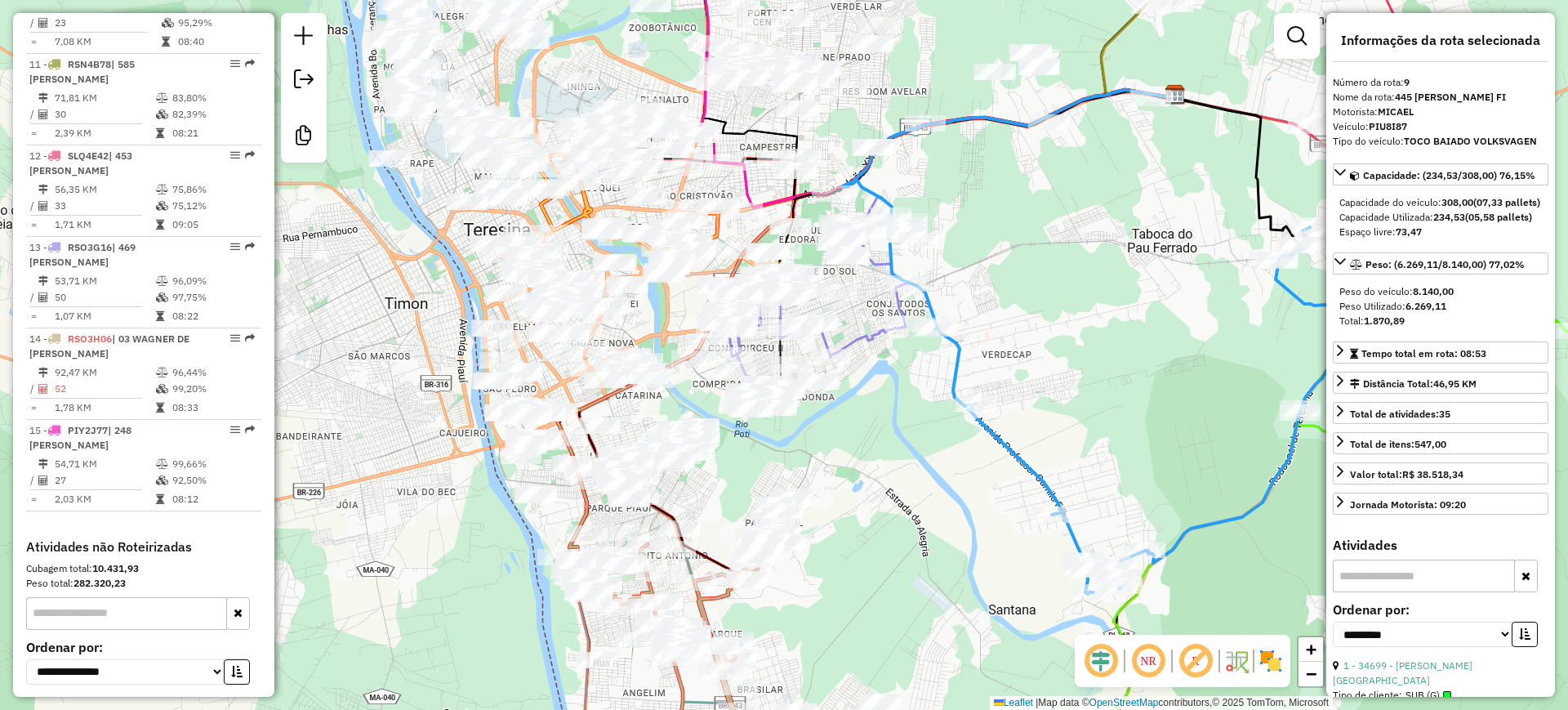
scroll to position [1341, 0]
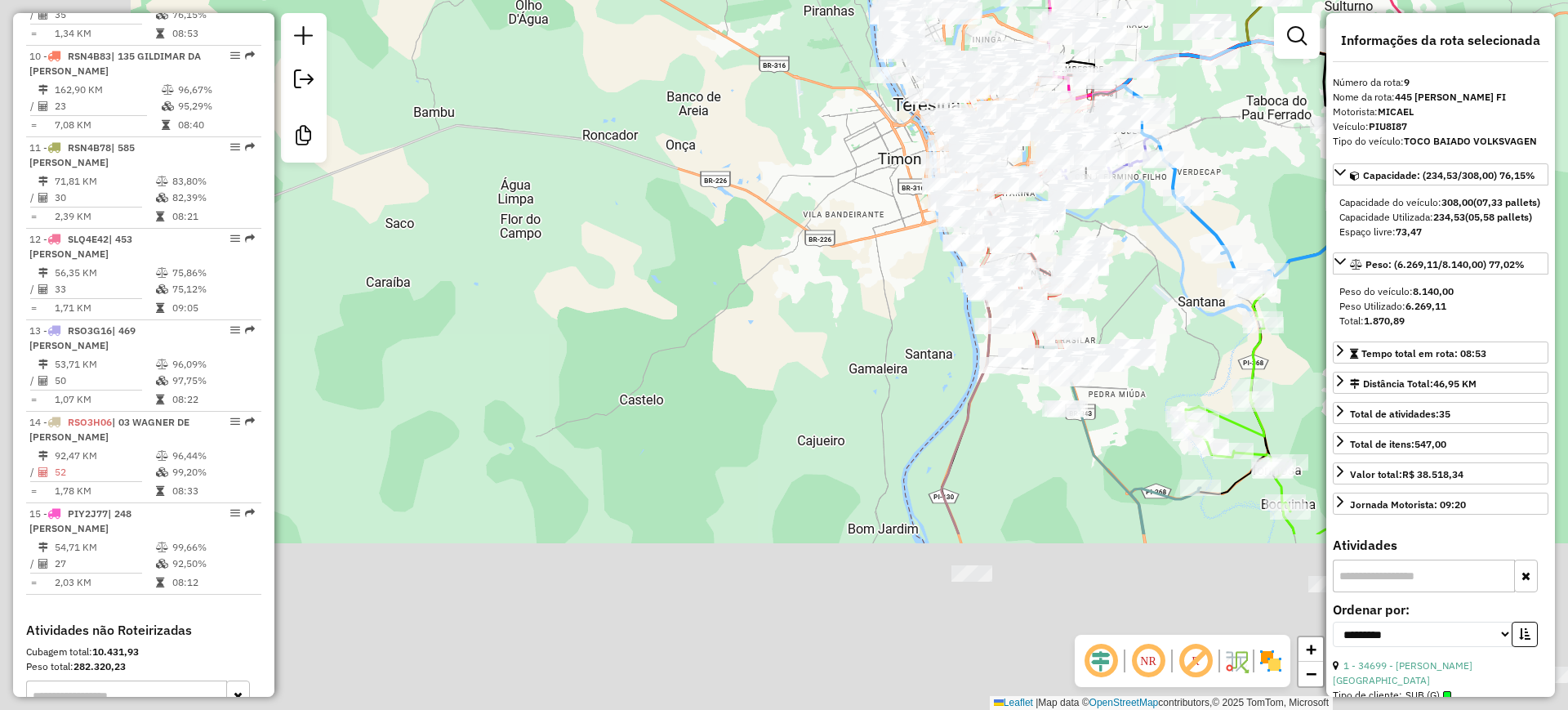
drag, startPoint x: 937, startPoint y: 523, endPoint x: 1157, endPoint y: 276, distance: 330.8
click at [1157, 276] on div "Janela de atendimento Grade de atendimento Capacidade Transportadoras Veículos …" at bounding box center [784, 355] width 1568 height 710
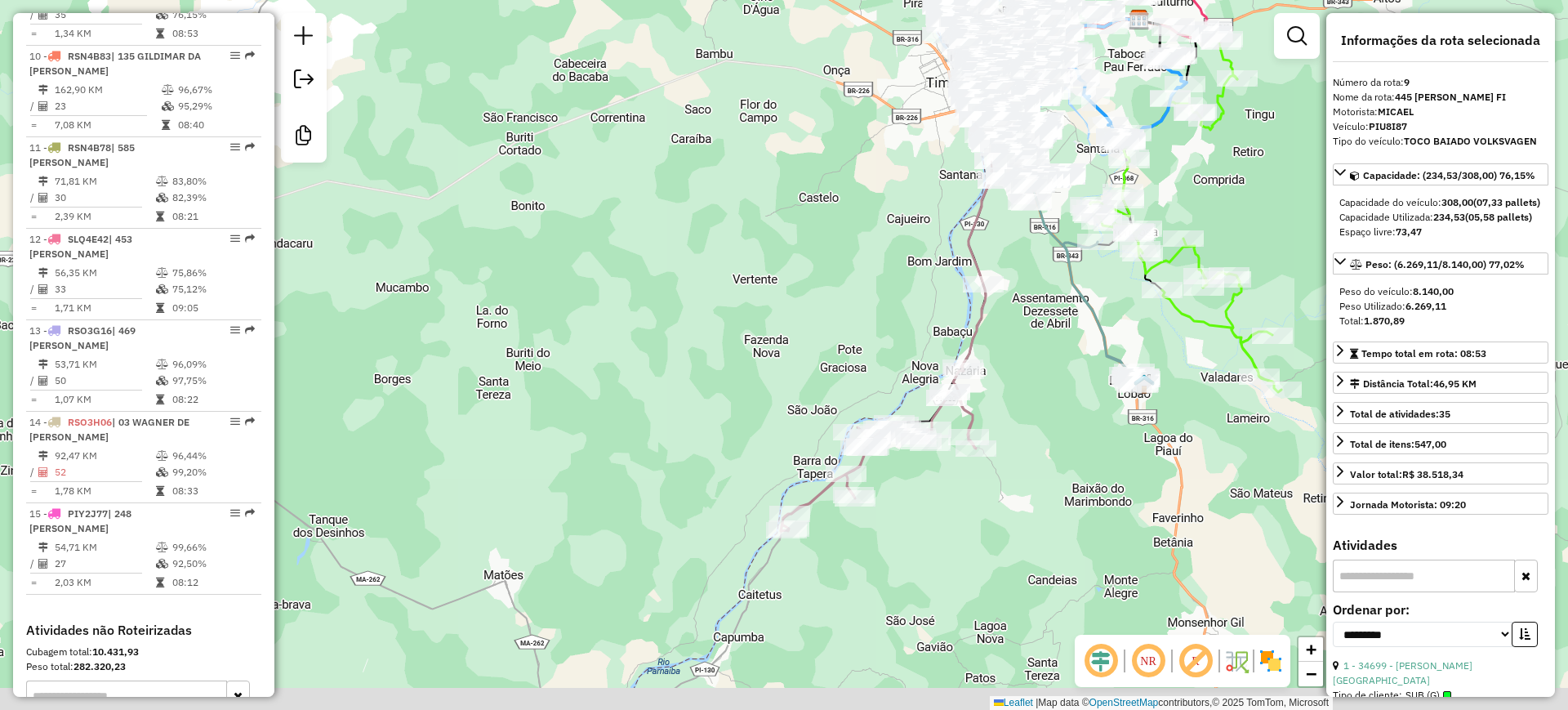
drag, startPoint x: 955, startPoint y: 300, endPoint x: 879, endPoint y: 255, distance: 88.3
click at [886, 127] on div "Janela de atendimento Grade de atendimento Capacidade Transportadoras Veículos …" at bounding box center [784, 355] width 1568 height 710
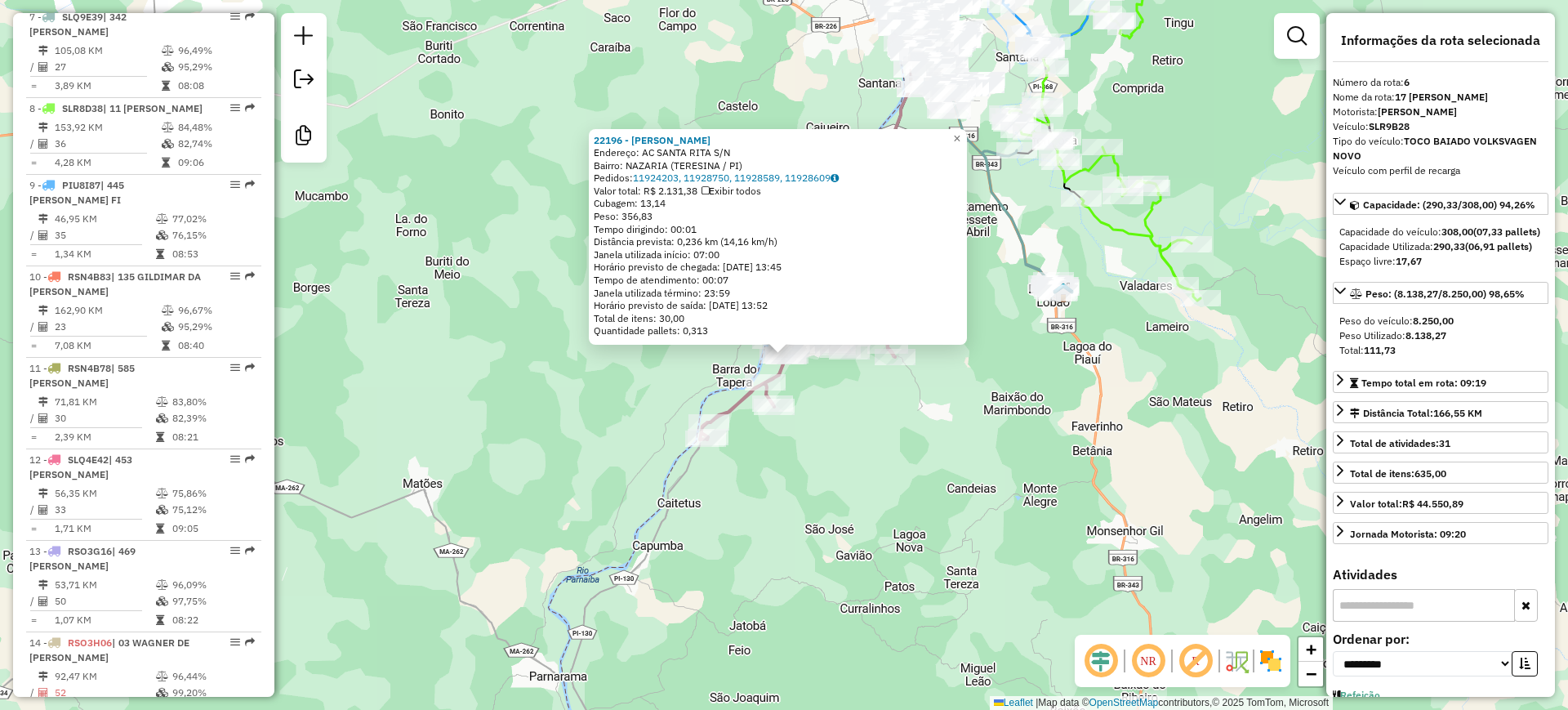
scroll to position [1067, 0]
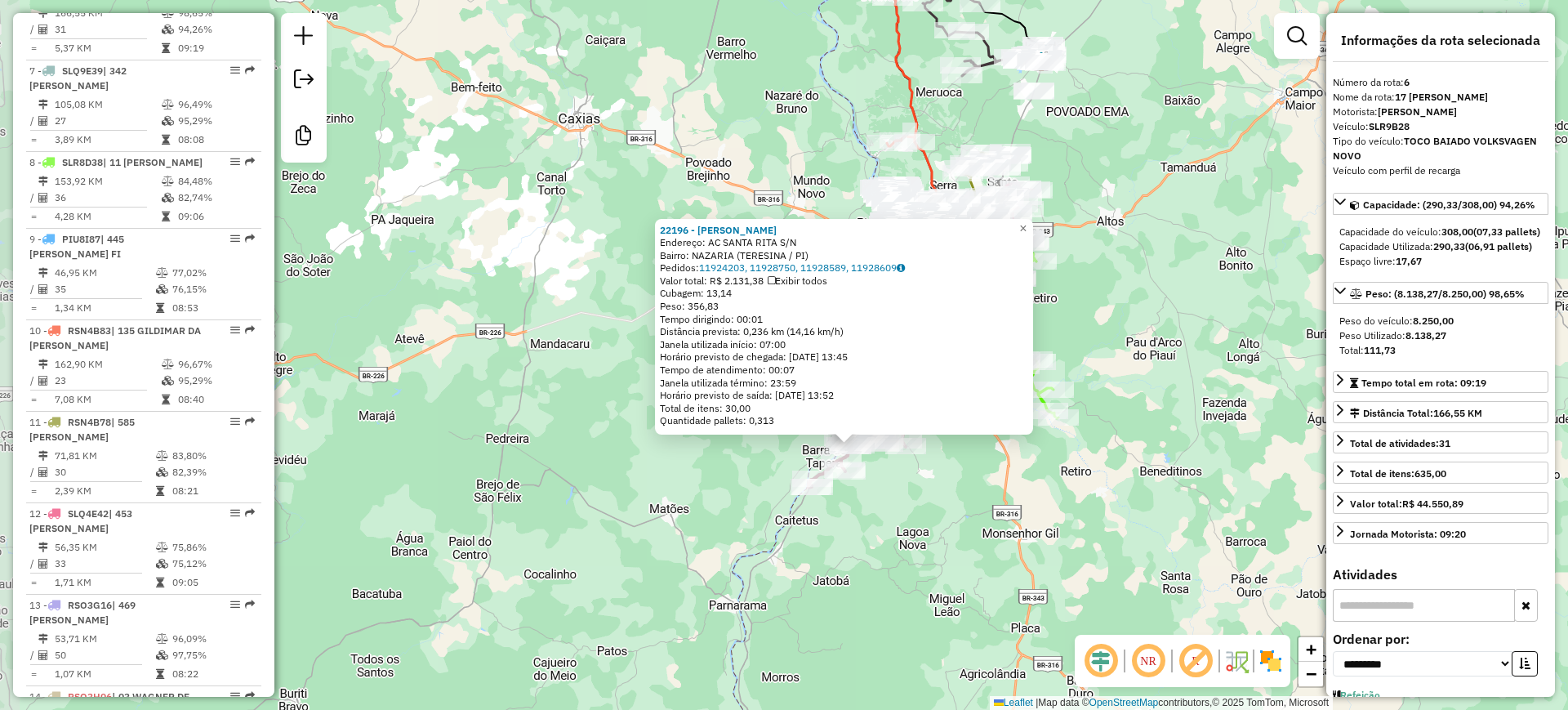
click at [911, 538] on div "22196 - FRANCISCO DAS COSTAS Endereço: AC SANTA RITA S/N Bairro: NAZARIA (TERES…" at bounding box center [784, 355] width 1568 height 710
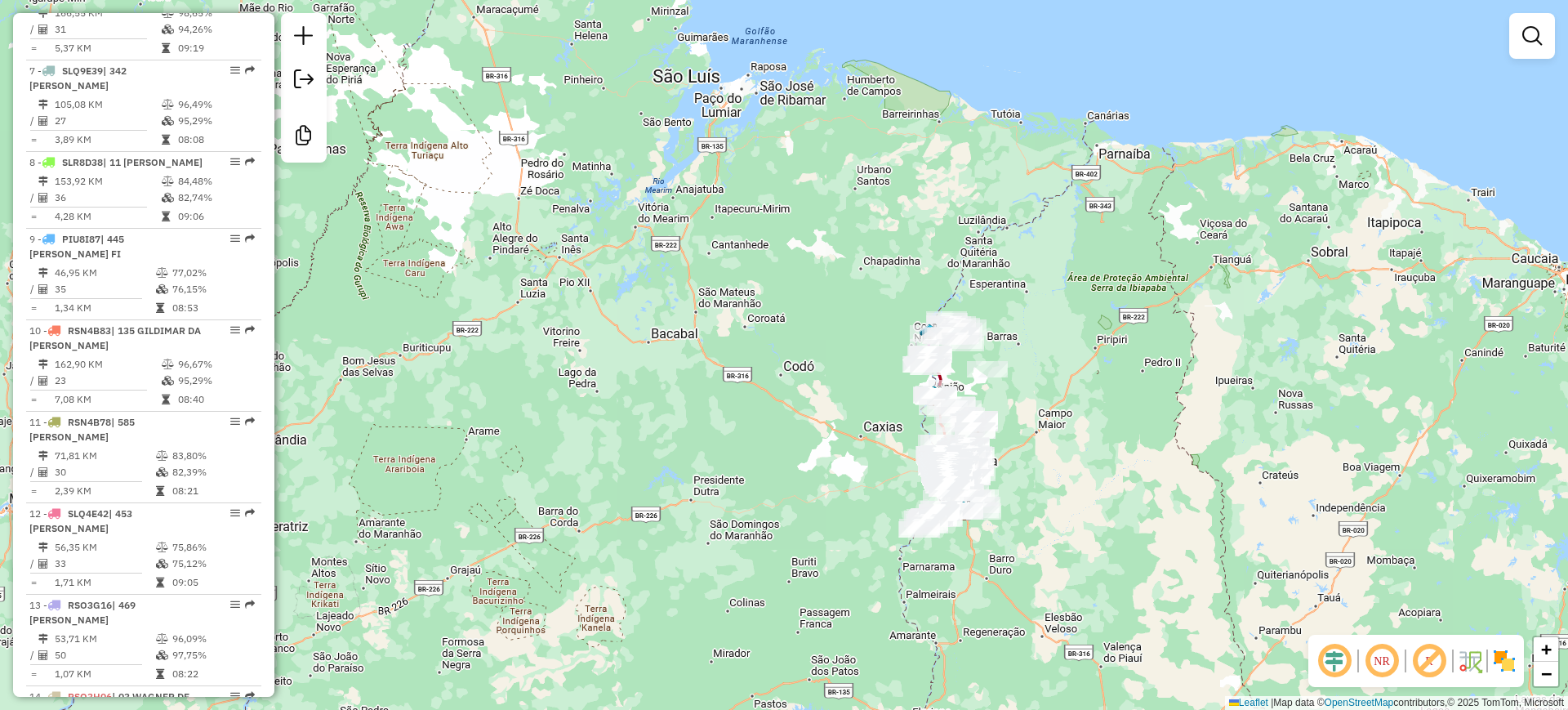
drag, startPoint x: 840, startPoint y: 395, endPoint x: 843, endPoint y: 426, distance: 31.1
click at [841, 420] on div "Janela de atendimento Grade de atendimento Capacidade Transportadoras Veículos …" at bounding box center [784, 355] width 1568 height 710
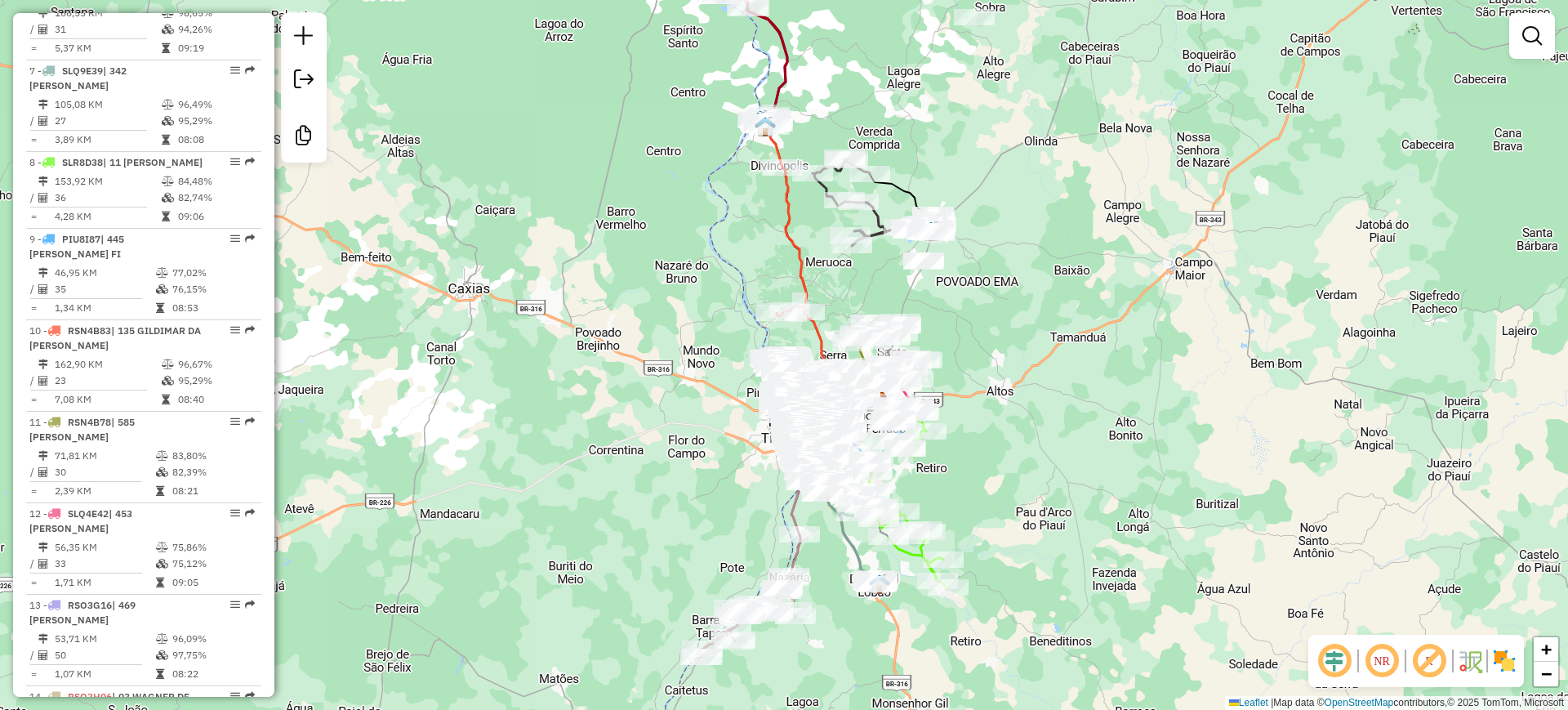
drag, startPoint x: 1020, startPoint y: 454, endPoint x: 1035, endPoint y: 441, distance: 19.8
click at [1210, 455] on div "Janela de atendimento Grade de atendimento Capacidade Transportadoras Veículos …" at bounding box center [784, 355] width 1568 height 710
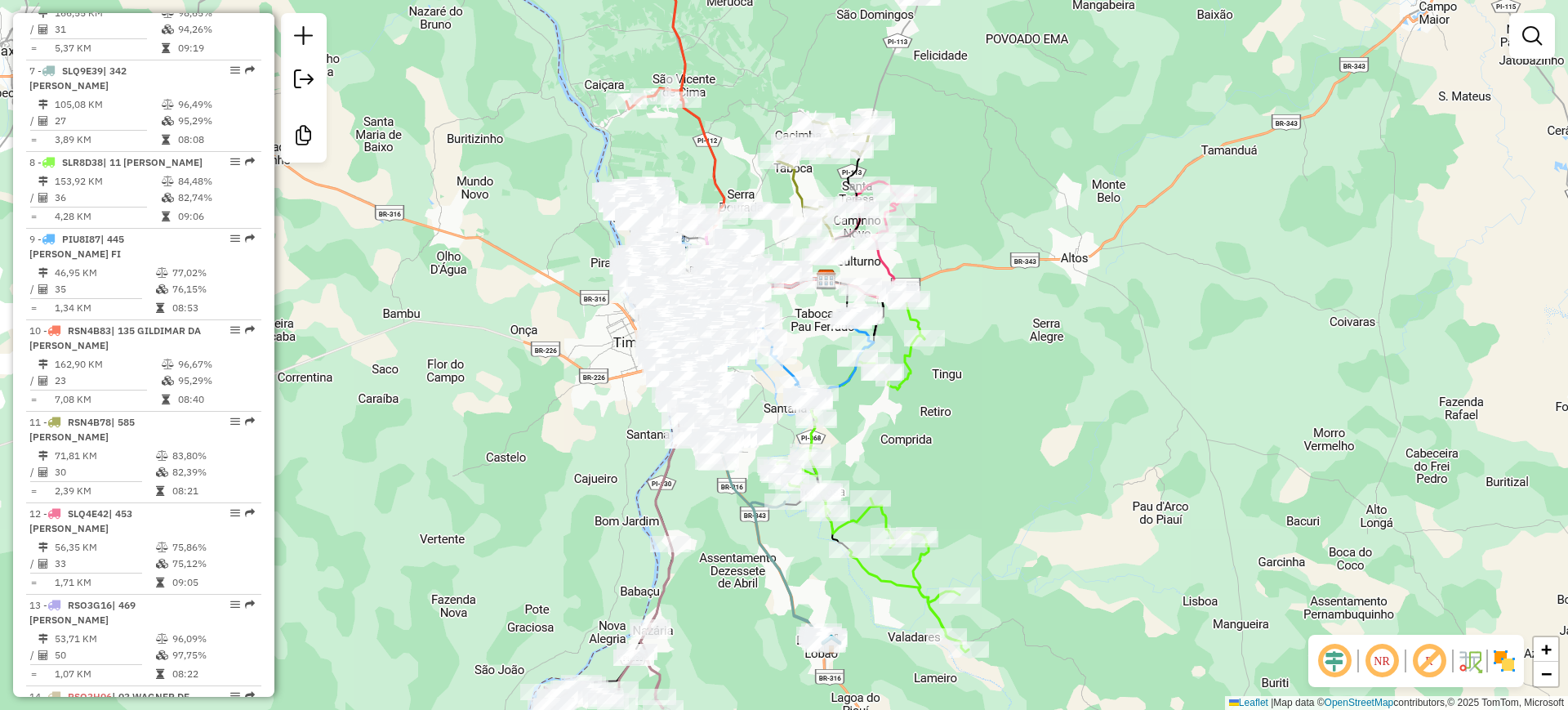
drag, startPoint x: 572, startPoint y: 380, endPoint x: 548, endPoint y: 332, distance: 53.7
click at [548, 332] on div "Janela de atendimento Grade de atendimento Capacidade Transportadoras Veículos …" at bounding box center [784, 355] width 1568 height 710
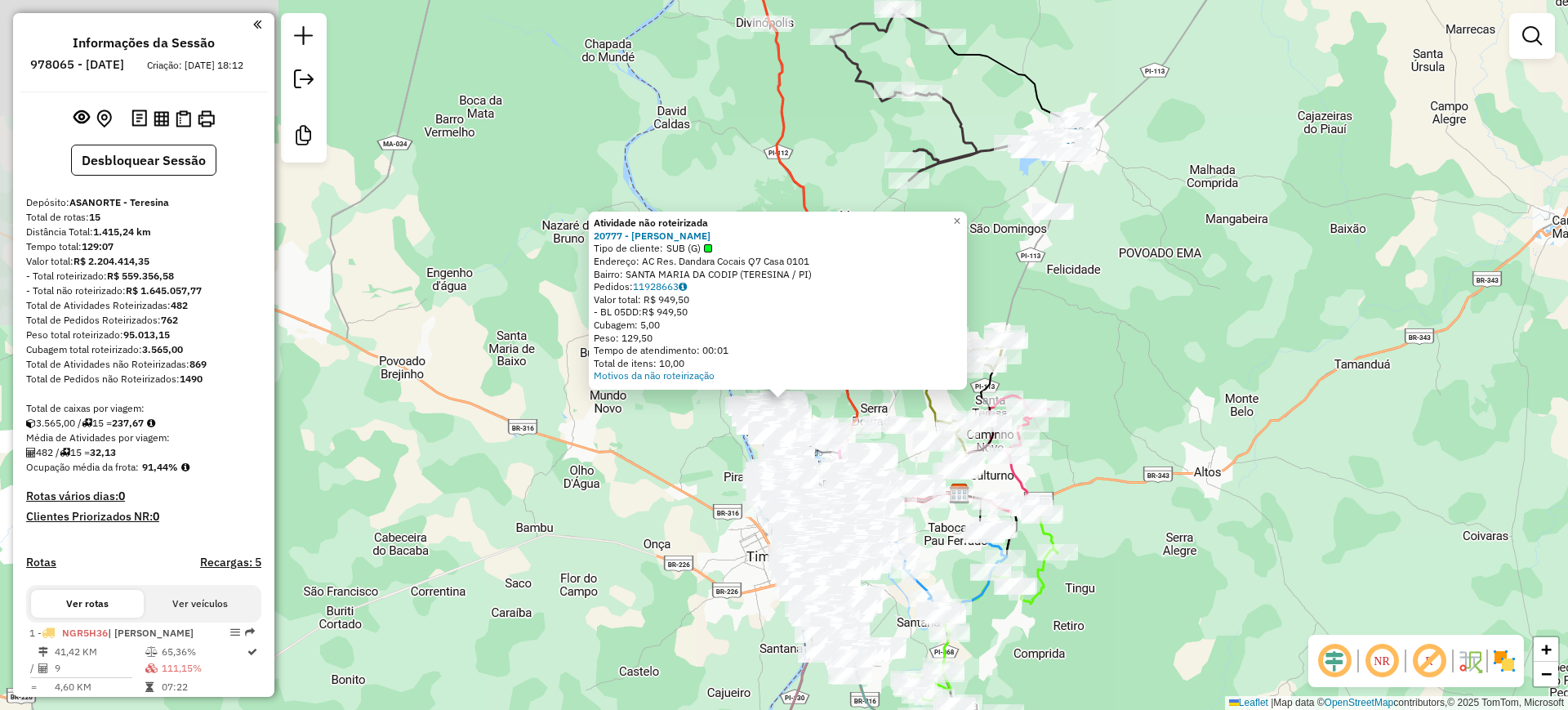
scroll to position [1067, 0]
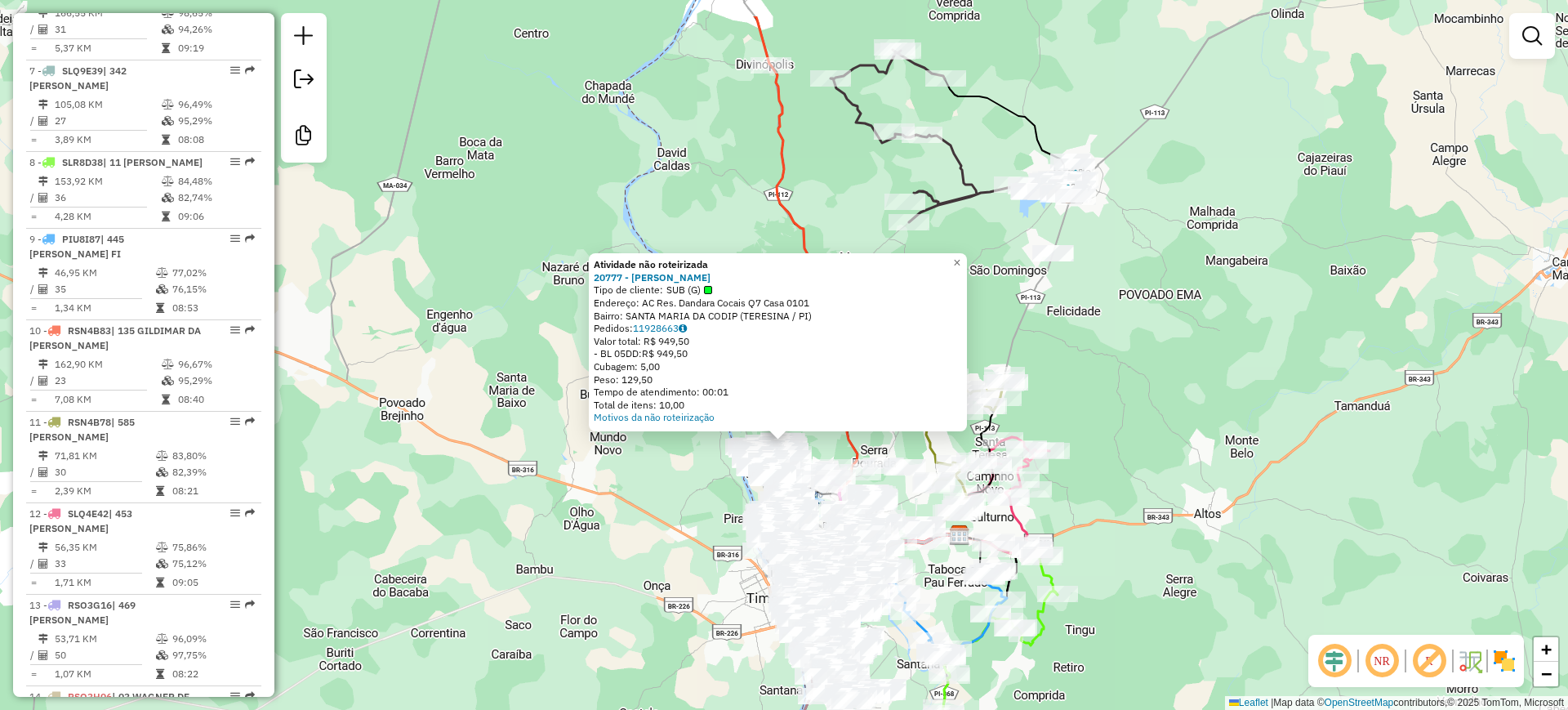
drag, startPoint x: 657, startPoint y: 145, endPoint x: 657, endPoint y: 236, distance: 91.0
click at [657, 237] on div "Atividade não roteirizada 20777 - RAYANE LIMATEIXEIRA Tipo de cliente: SUB (G) …" at bounding box center [784, 355] width 1568 height 710
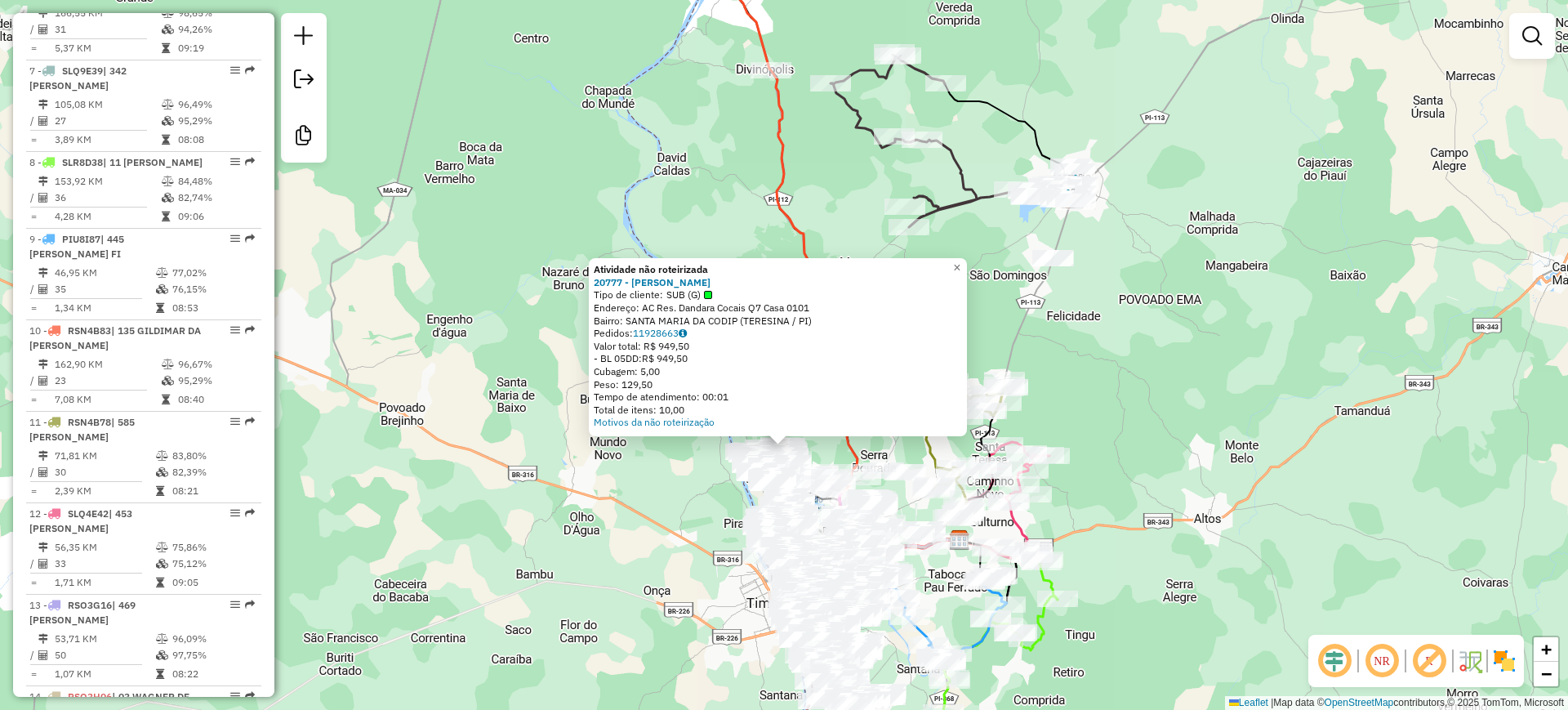
click at [672, 165] on div "Atividade não roteirizada 20777 - RAYANE LIMATEIXEIRA Tipo de cliente: SUB (G) …" at bounding box center [784, 355] width 1568 height 710
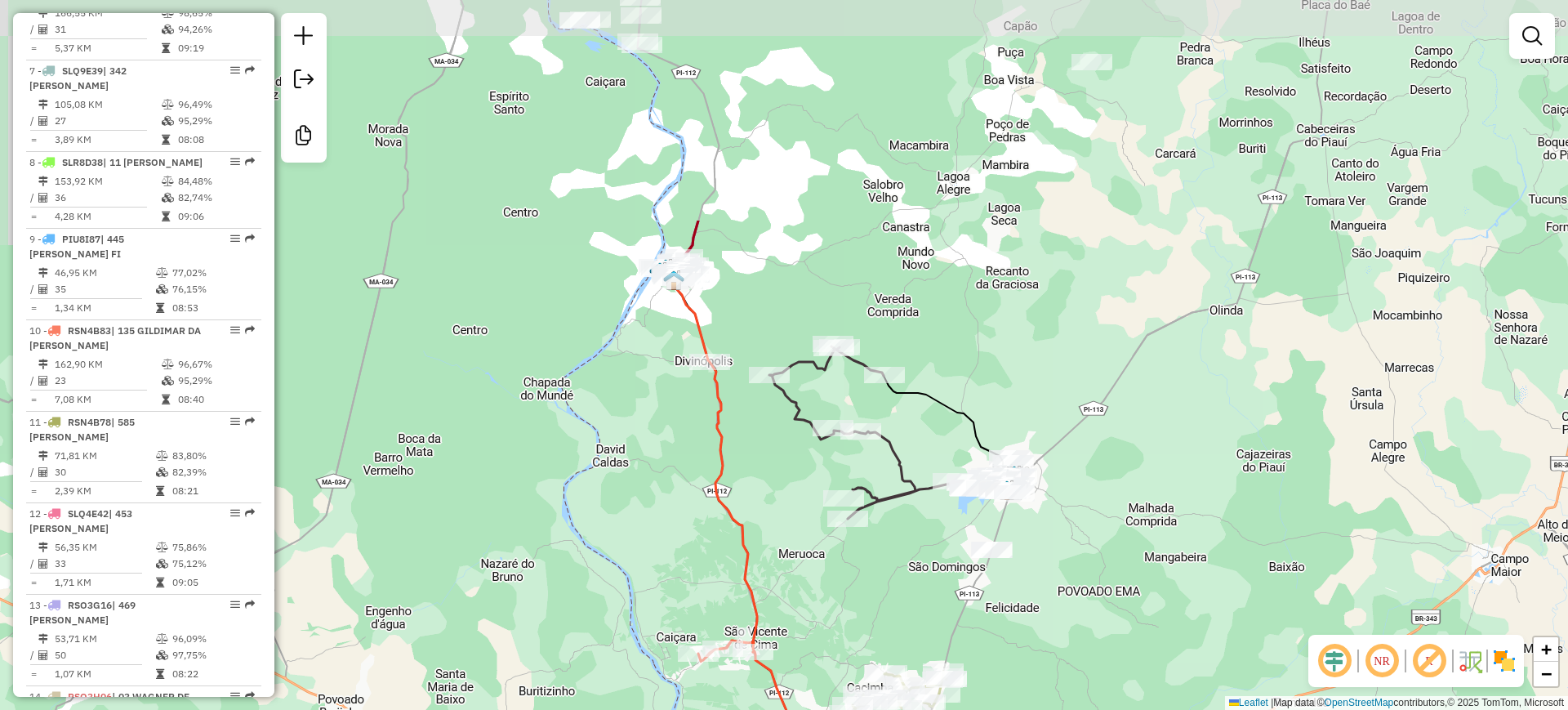
drag, startPoint x: 696, startPoint y: 130, endPoint x: 634, endPoint y: 421, distance: 297.5
click at [634, 421] on div "Janela de atendimento Grade de atendimento Capacidade Transportadoras Veículos …" at bounding box center [784, 355] width 1568 height 710
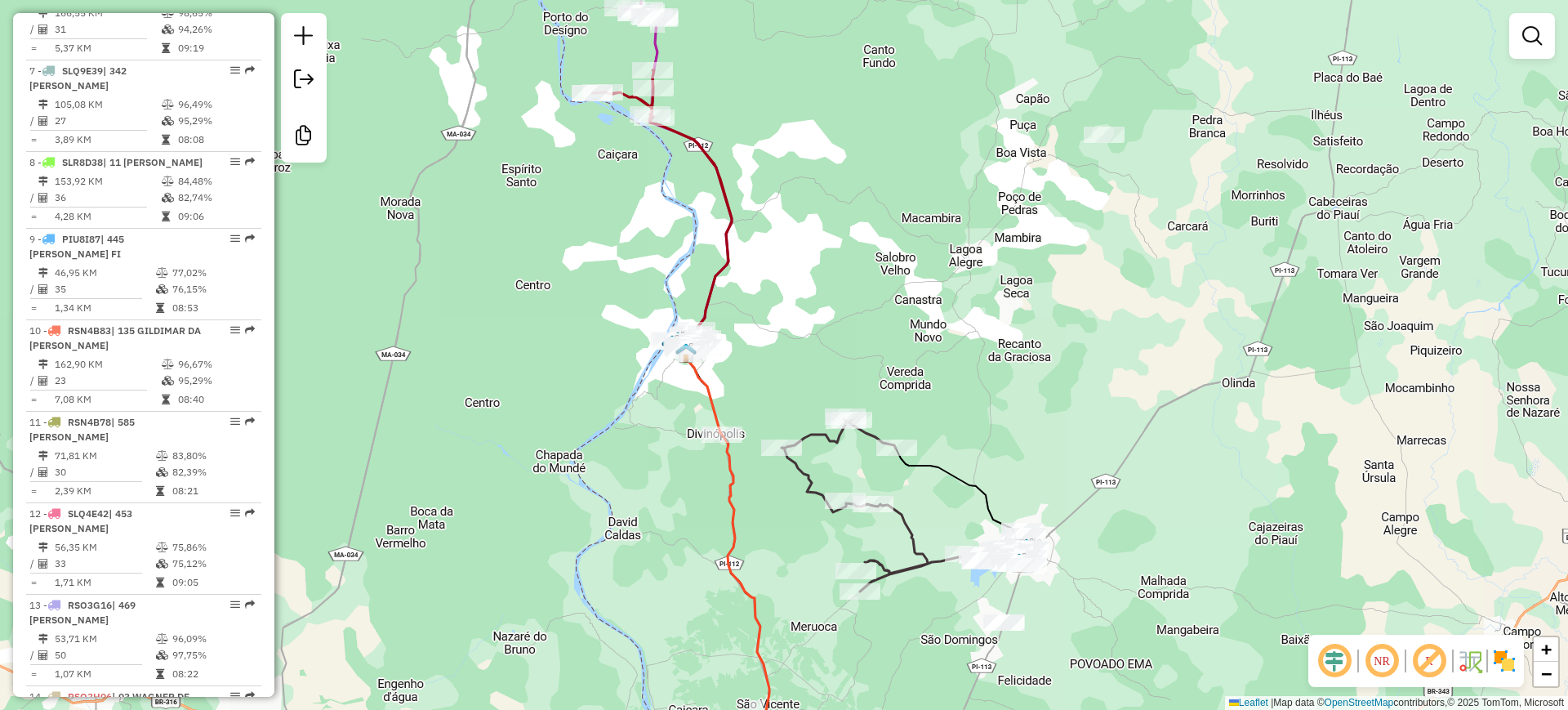
drag, startPoint x: 624, startPoint y: 196, endPoint x: 636, endPoint y: 269, distance: 74.0
click at [636, 269] on div "Janela de atendimento Grade de atendimento Capacidade Transportadoras Veículos …" at bounding box center [784, 355] width 1568 height 710
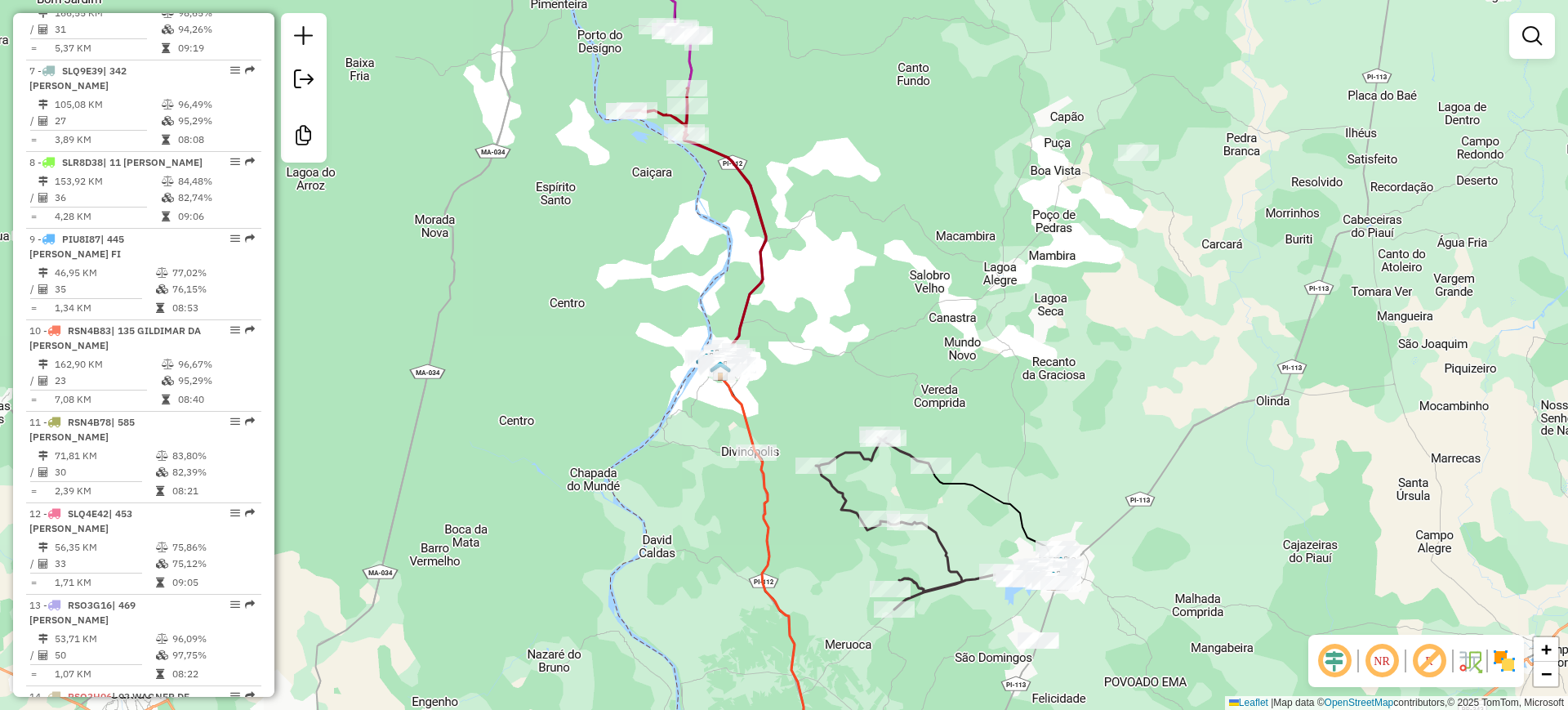
drag, startPoint x: 805, startPoint y: 340, endPoint x: 873, endPoint y: 373, distance: 75.6
click at [873, 373] on div "Janela de atendimento Grade de atendimento Capacidade Transportadoras Veículos …" at bounding box center [784, 355] width 1568 height 710
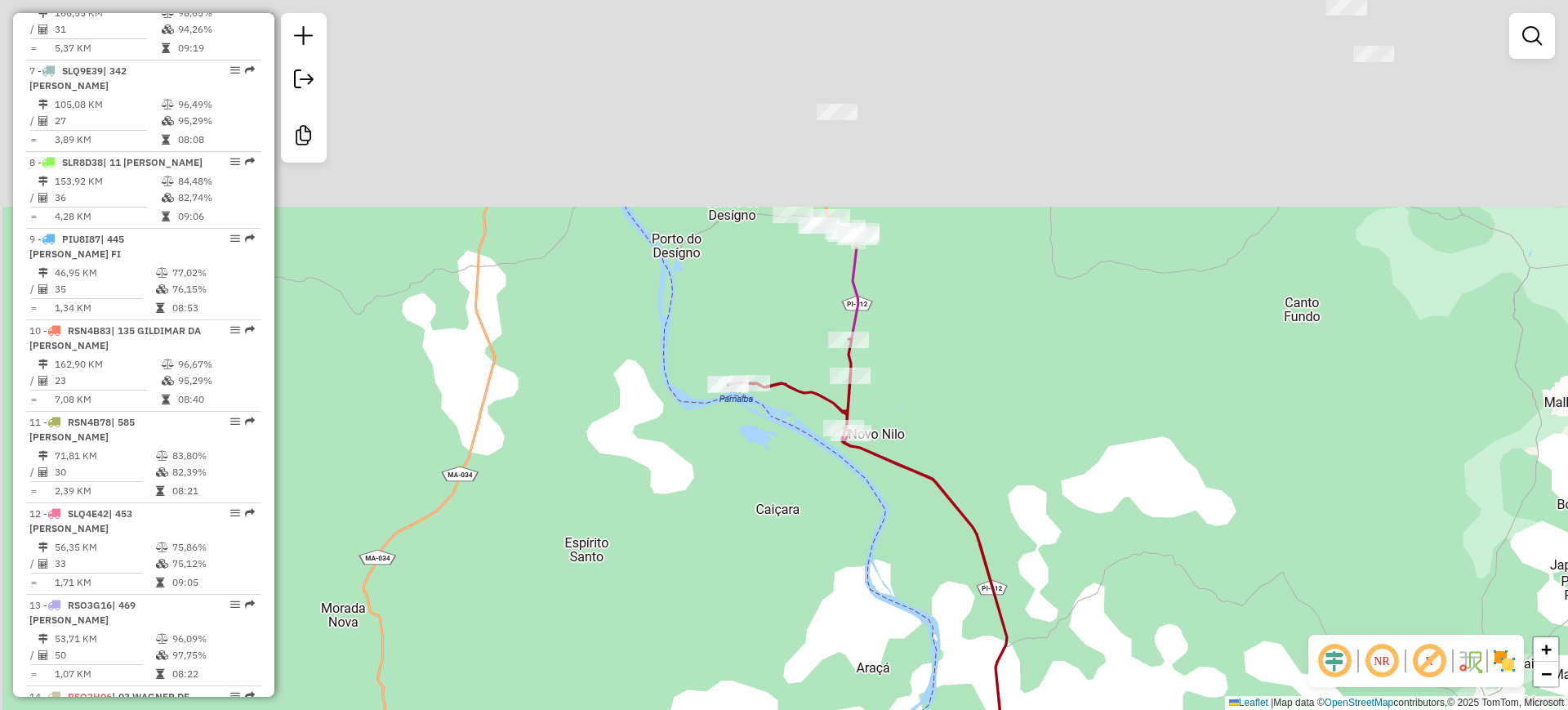
drag, startPoint x: 701, startPoint y: 195, endPoint x: 792, endPoint y: 513, distance: 330.8
click at [792, 513] on div "Janela de atendimento Grade de atendimento Capacidade Transportadoras Veículos …" at bounding box center [784, 355] width 1568 height 710
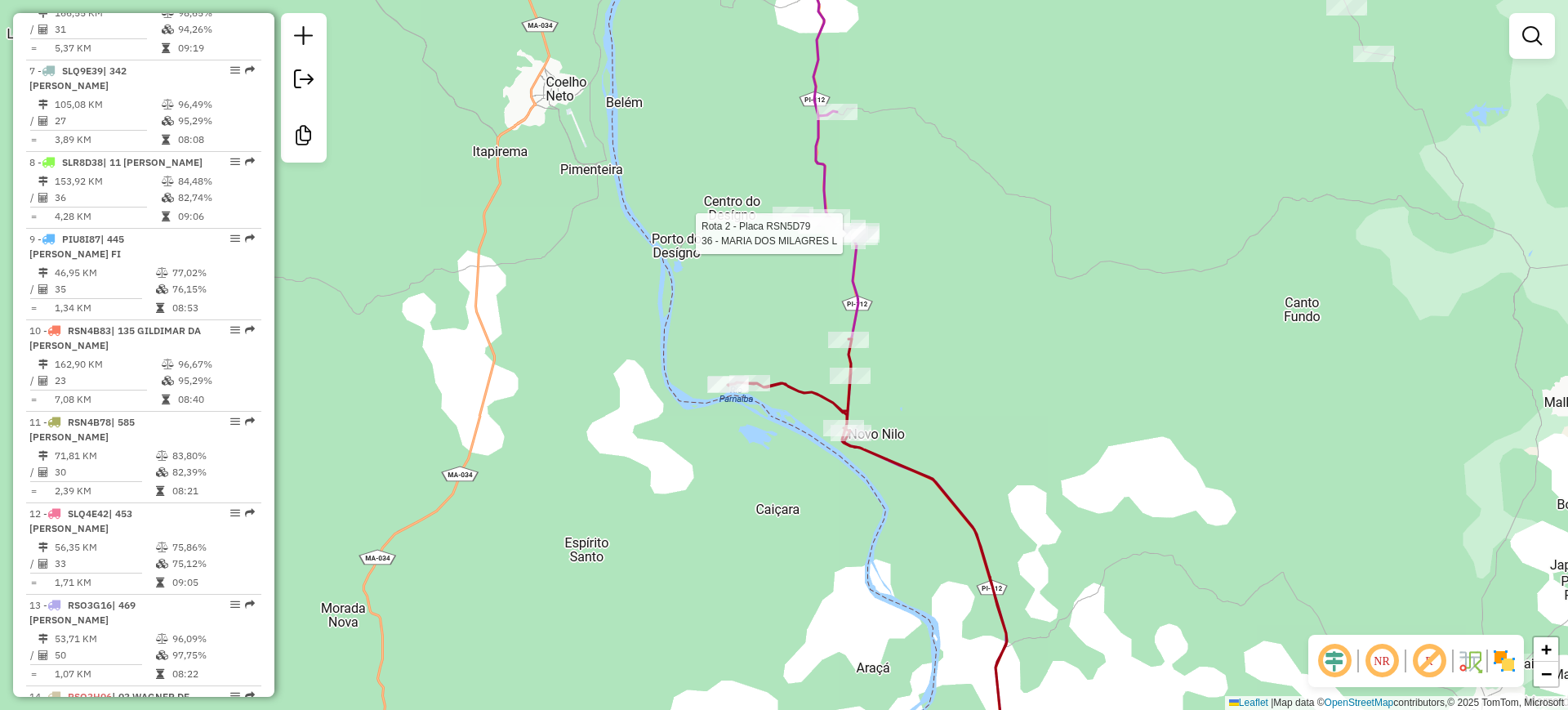
click at [827, 241] on div at bounding box center [847, 234] width 41 height 17
select select "**********"
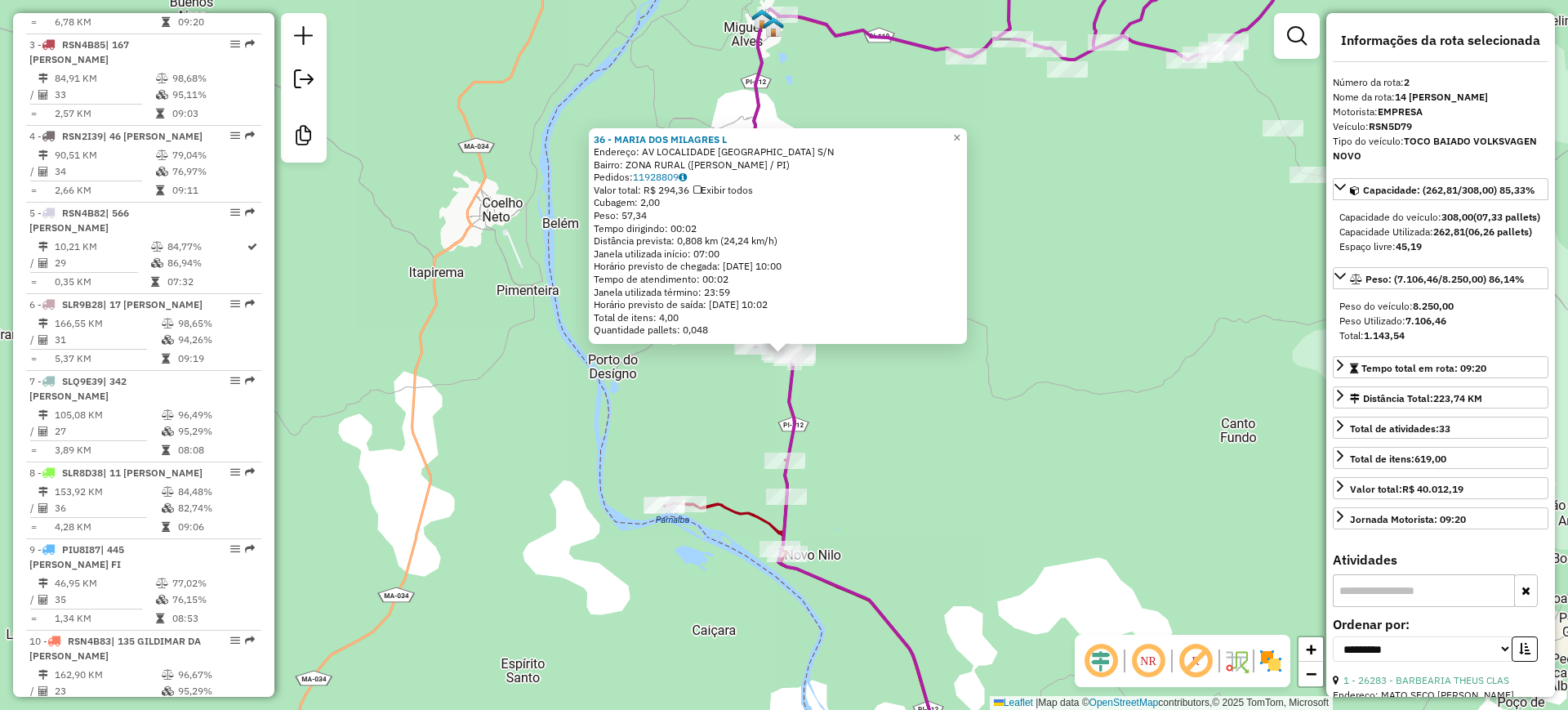
scroll to position [701, 0]
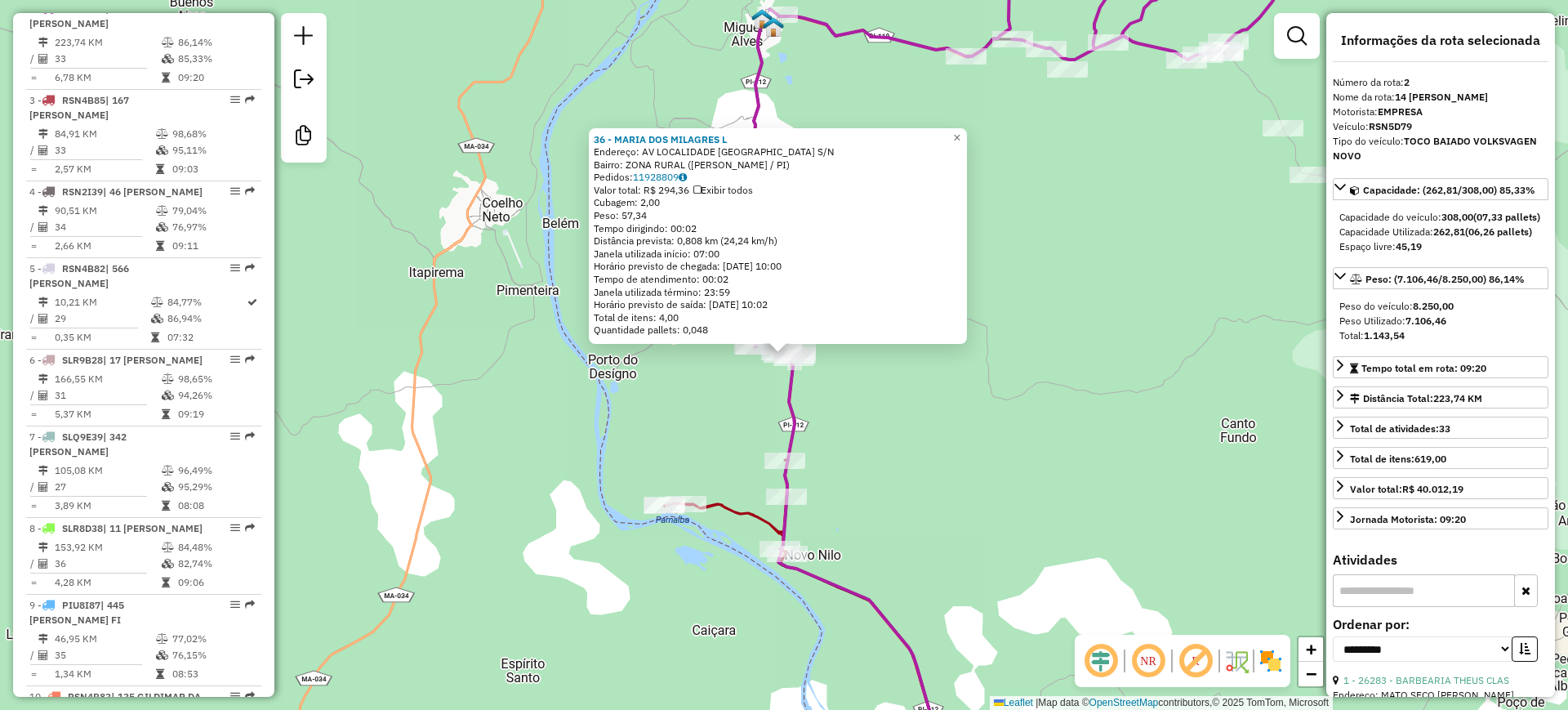
click at [751, 394] on div "36 - MARIA DOS MILAGRES L Endereço: AV LOCALIDADE MATO SECO S/N Bairro: ZONA RU…" at bounding box center [784, 355] width 1568 height 710
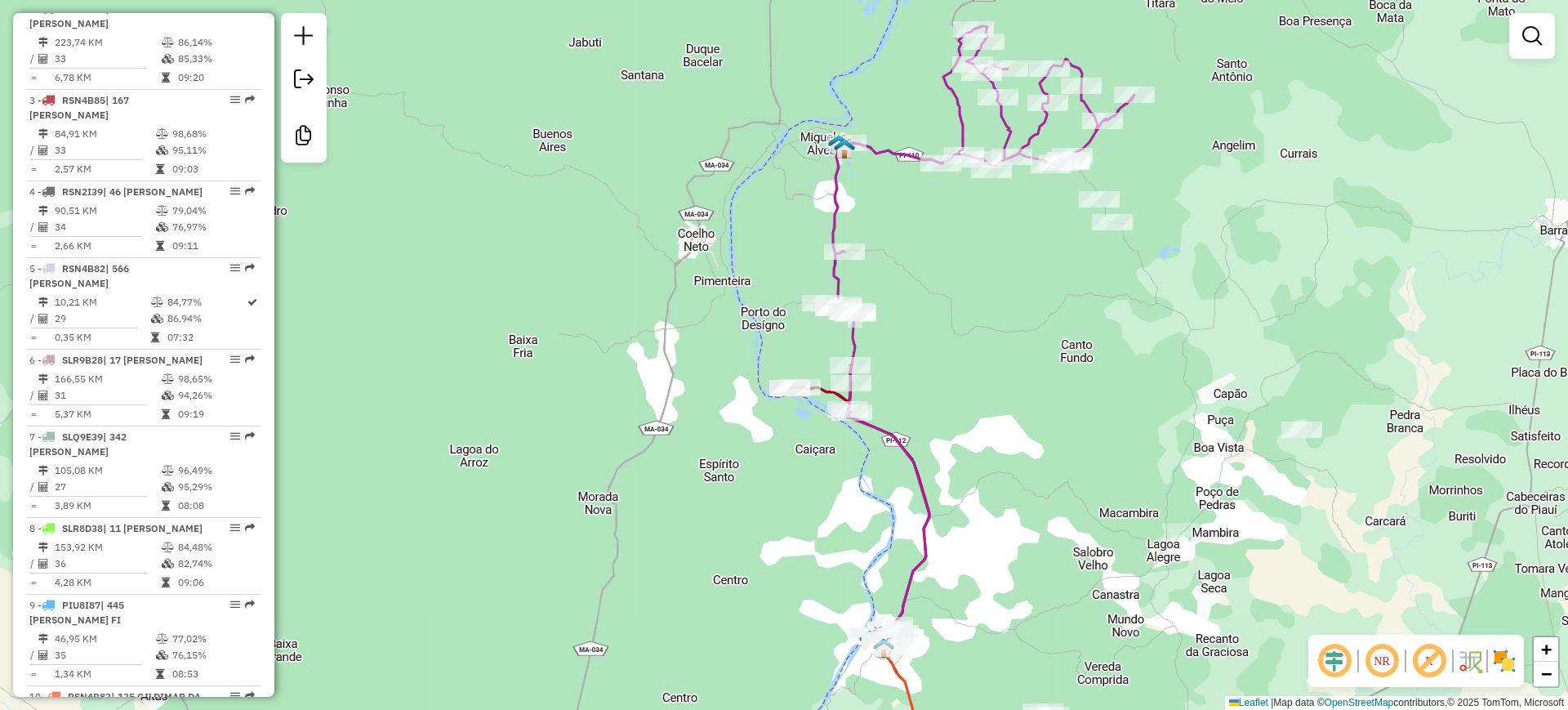
click at [873, 158] on icon at bounding box center [978, 170] width 312 height 288
select select "**********"
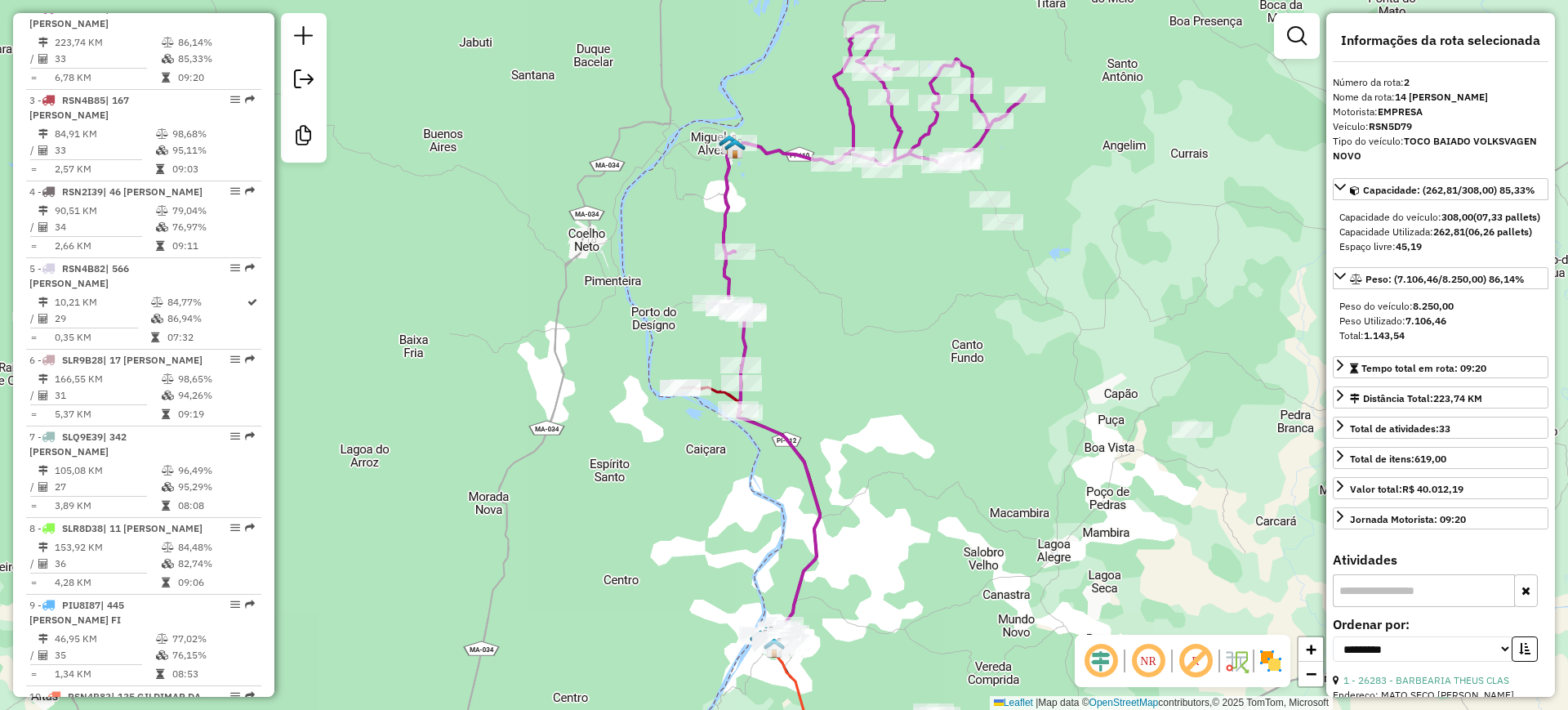
drag, startPoint x: 986, startPoint y: 306, endPoint x: 877, endPoint y: 306, distance: 109.0
click at [877, 306] on div "Janela de atendimento Grade de atendimento Capacidade Transportadoras Veículos …" at bounding box center [784, 355] width 1568 height 710
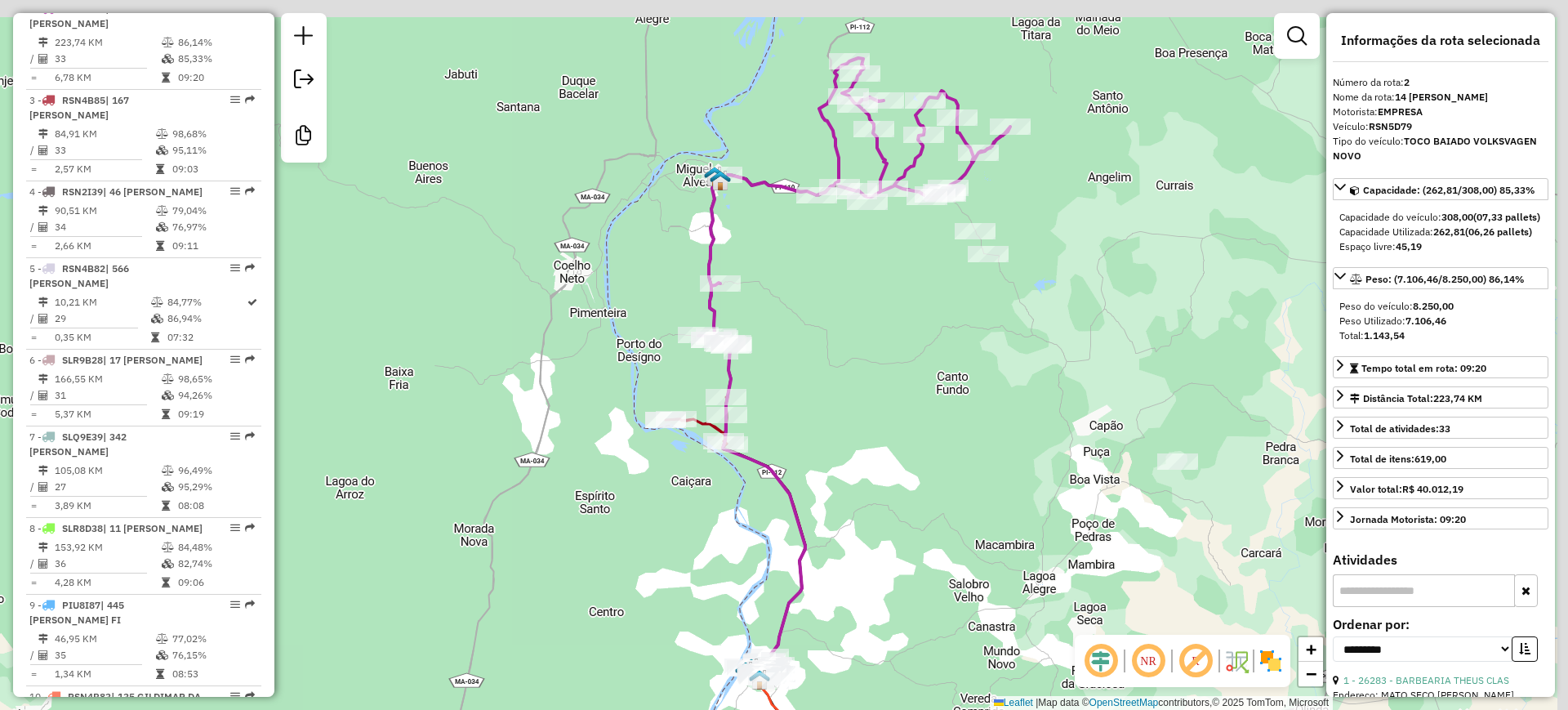
drag, startPoint x: 987, startPoint y: 317, endPoint x: 974, endPoint y: 345, distance: 30.9
click at [974, 345] on div "Janela de atendimento Grade de atendimento Capacidade Transportadoras Veículos …" at bounding box center [784, 355] width 1568 height 710
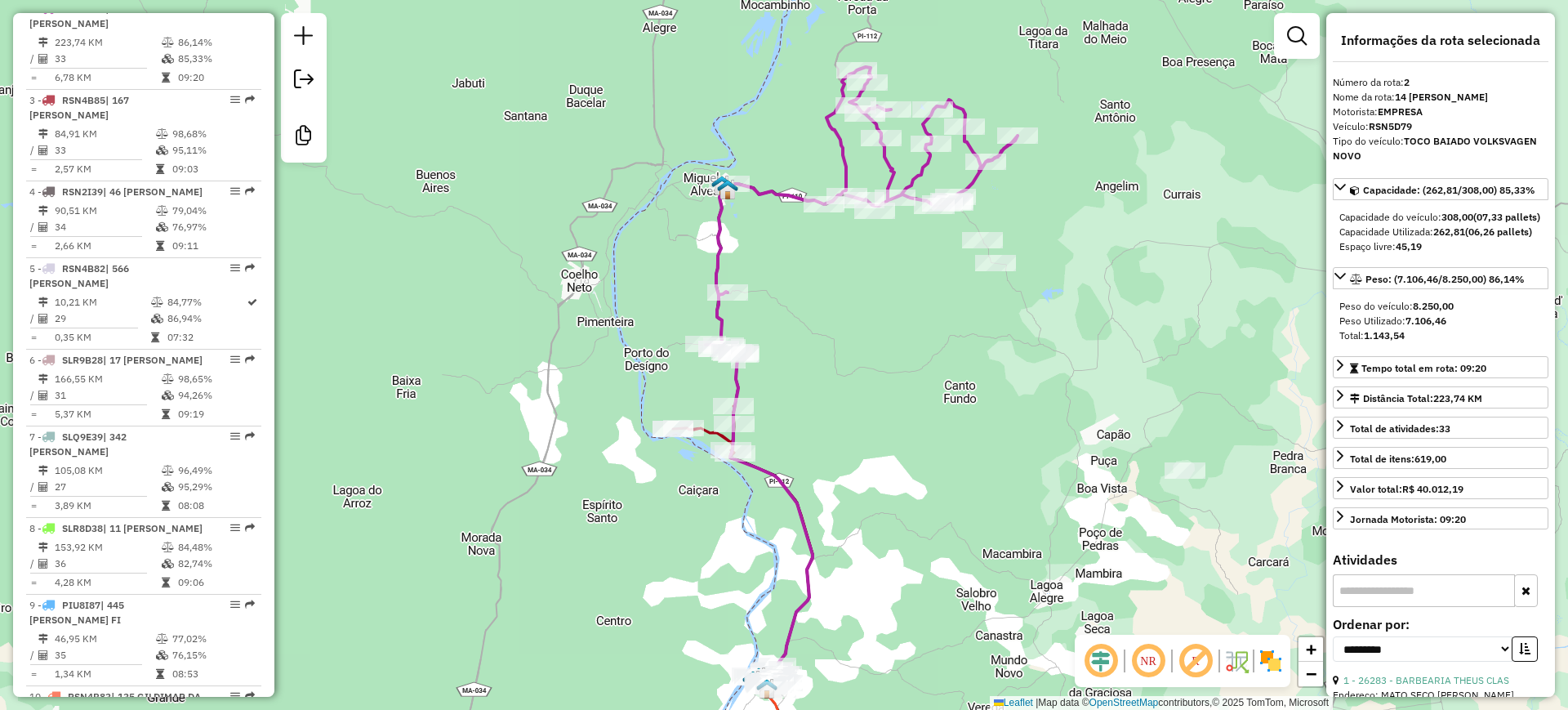
drag, startPoint x: 994, startPoint y: 195, endPoint x: 1001, endPoint y: 203, distance: 10.6
click at [1001, 203] on div "Janela de atendimento Grade de atendimento Capacidade Transportadoras Veículos …" at bounding box center [784, 355] width 1568 height 710
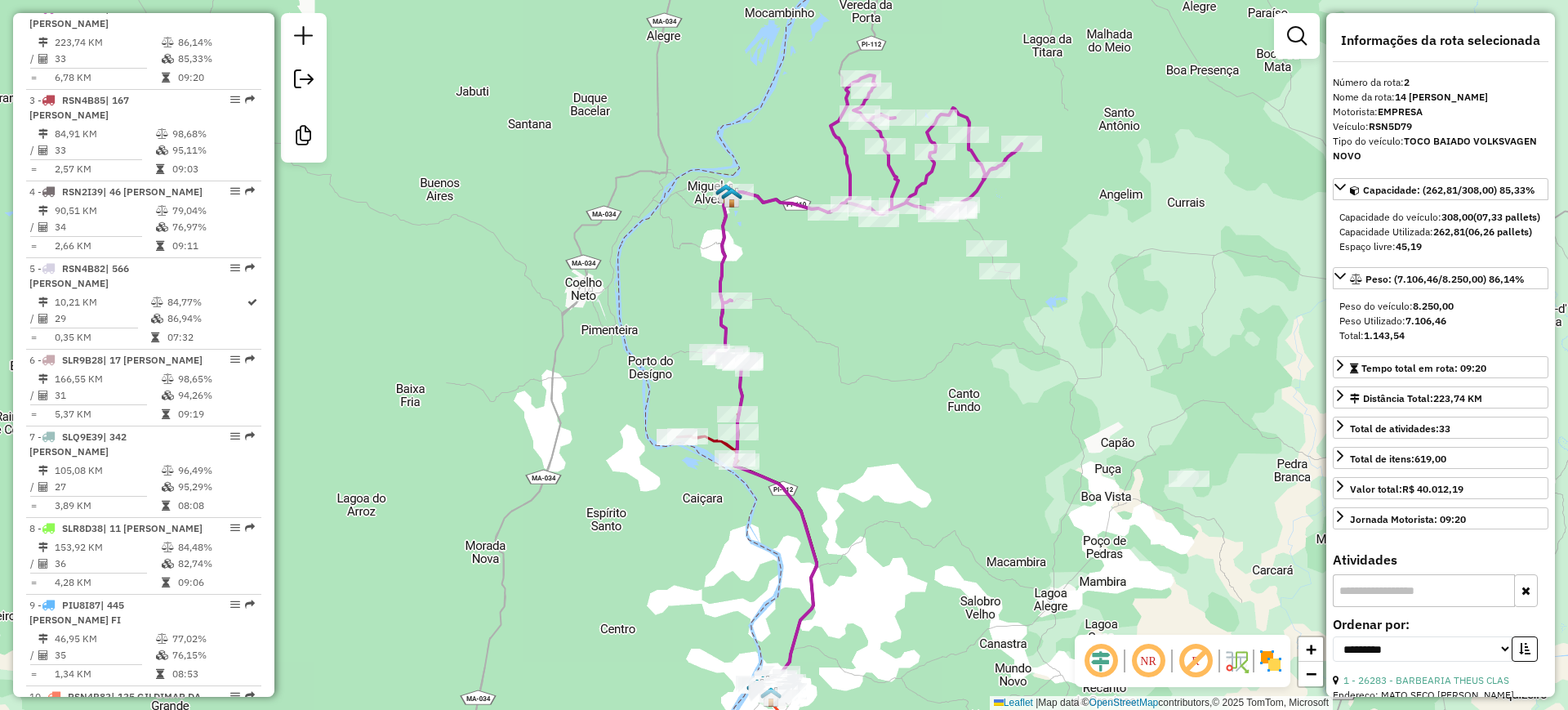
click at [831, 285] on div "Janela de atendimento Grade de atendimento Capacidade Transportadoras Veículos …" at bounding box center [784, 355] width 1568 height 710
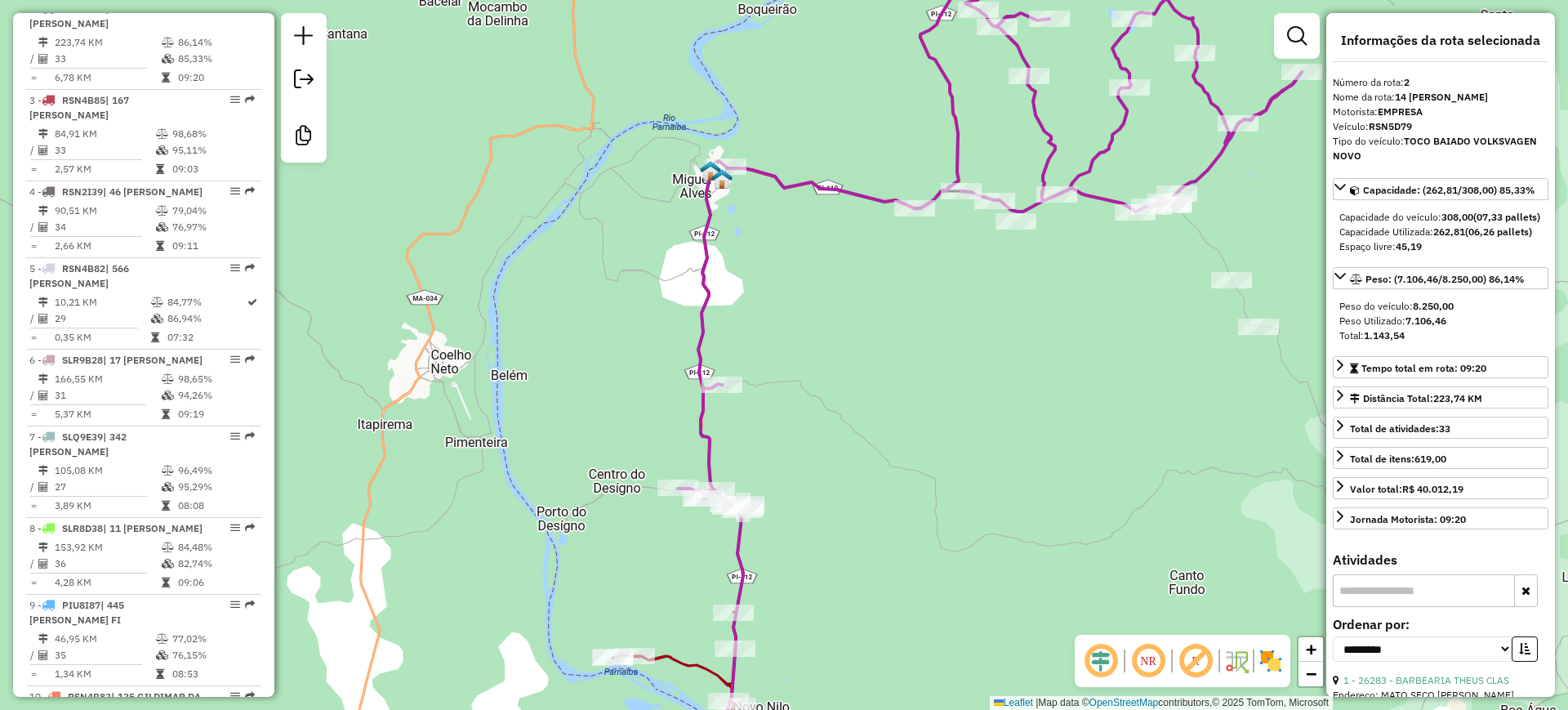
click at [957, 130] on icon at bounding box center [990, 222] width 624 height 577
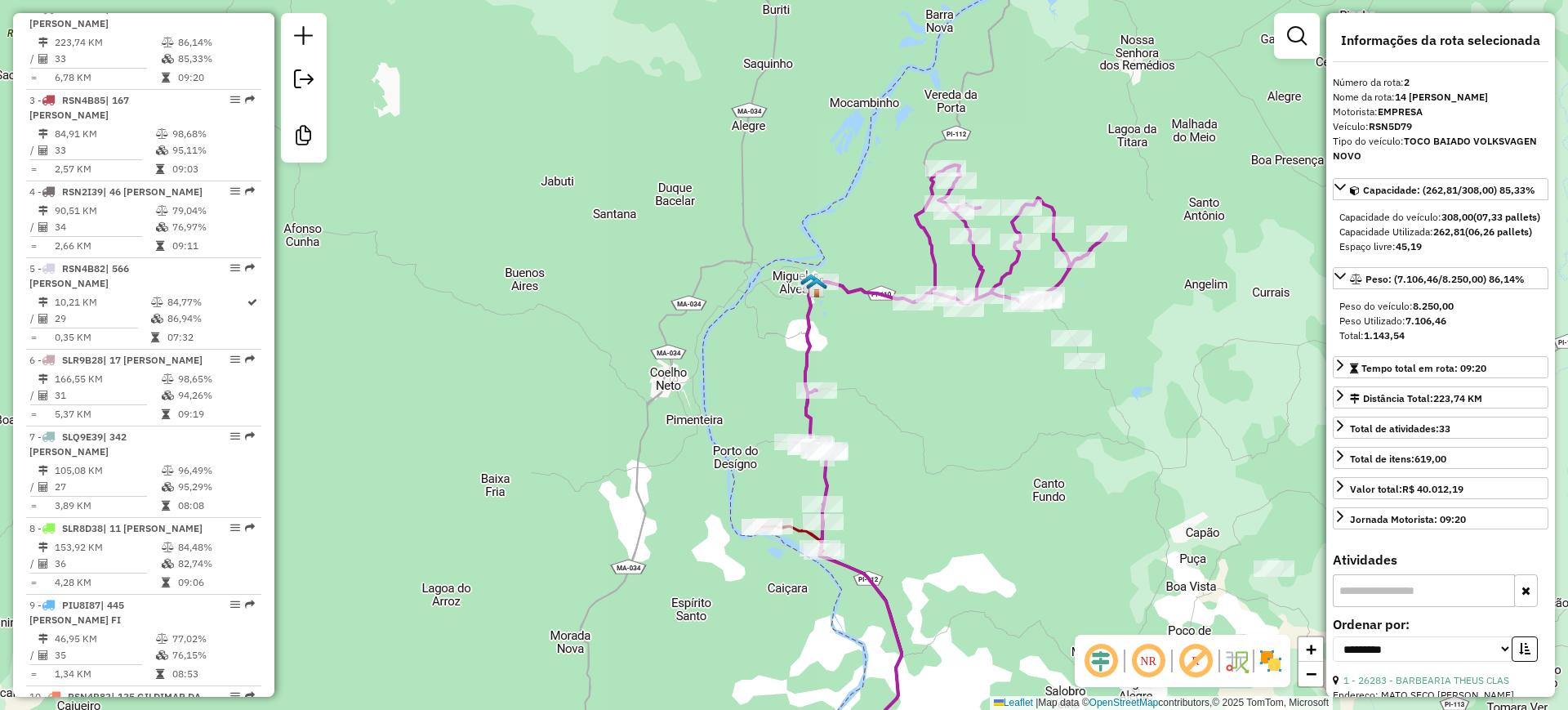
drag, startPoint x: 1022, startPoint y: 401, endPoint x: 918, endPoint y: 431, distance: 108.2
click at [936, 429] on div "Janela de atendimento Grade de atendimento Capacidade Transportadoras Veículos …" at bounding box center [784, 355] width 1568 height 710
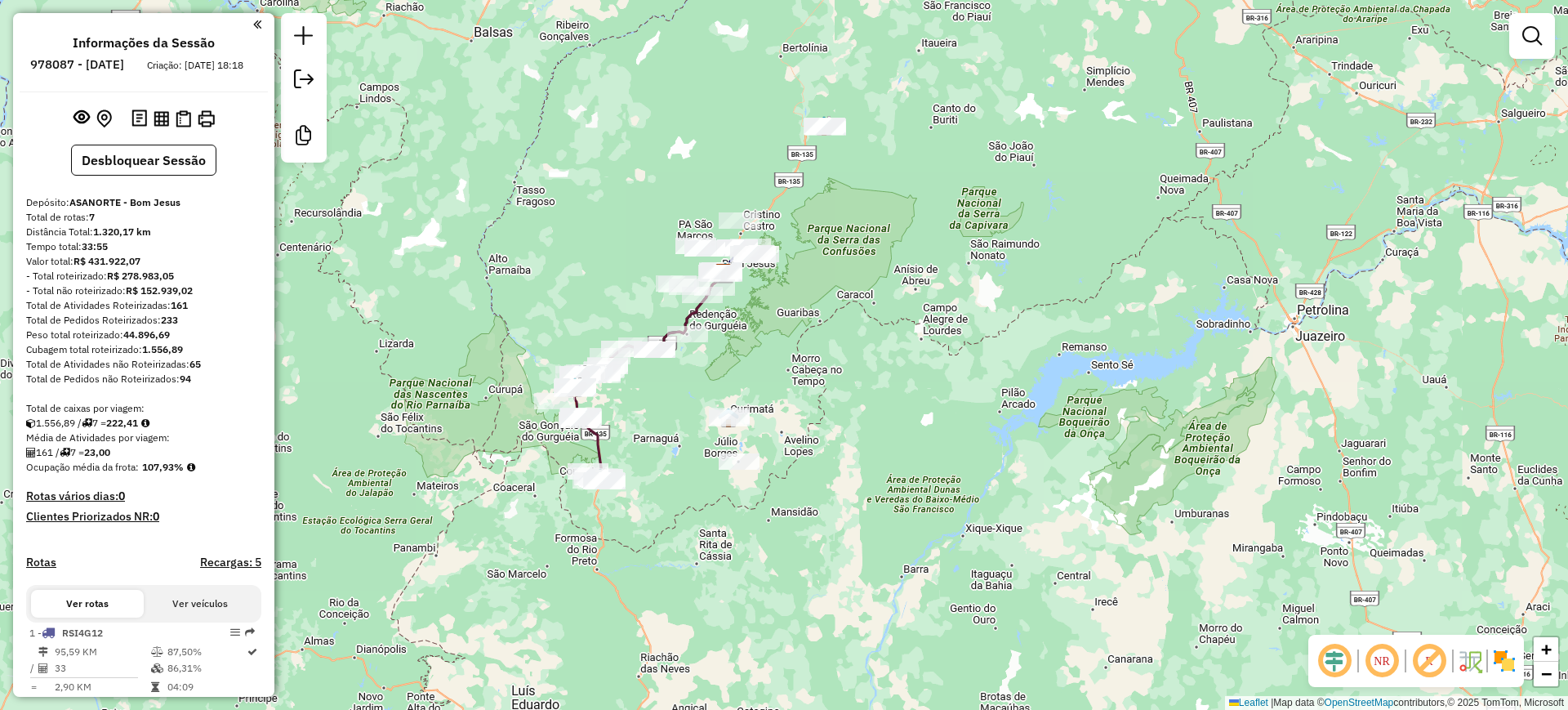
scroll to position [701, 0]
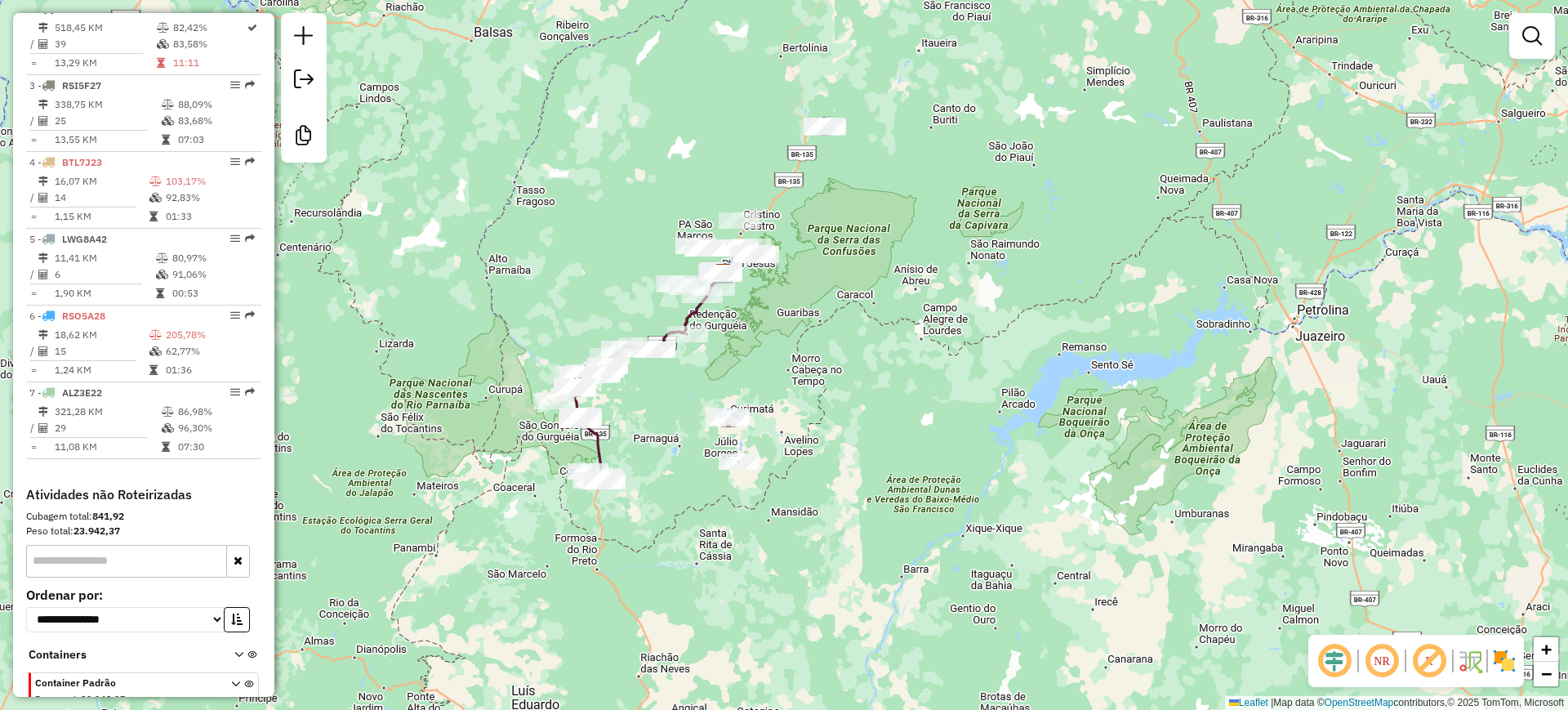
click at [853, 327] on div "Rota 1 - Placa RSI4G12 54 - CLUBE BRILHO DA NOIT Rota 1 - Placa RSI4G12 134 - […" at bounding box center [784, 355] width 1568 height 710
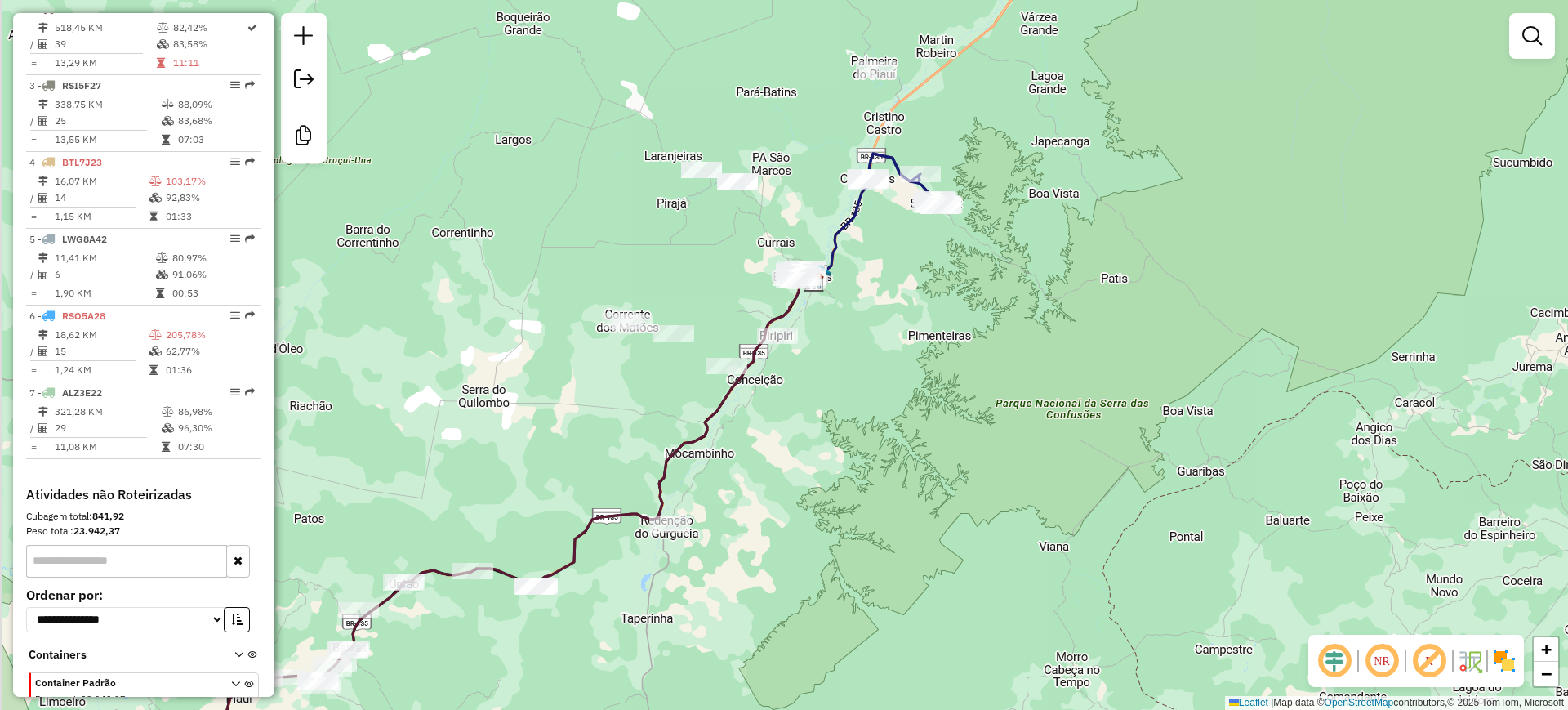
drag, startPoint x: 819, startPoint y: 365, endPoint x: 953, endPoint y: 225, distance: 193.8
click at [953, 233] on div "Janela de atendimento Grade de atendimento Capacidade Transportadoras Veículos …" at bounding box center [784, 355] width 1568 height 710
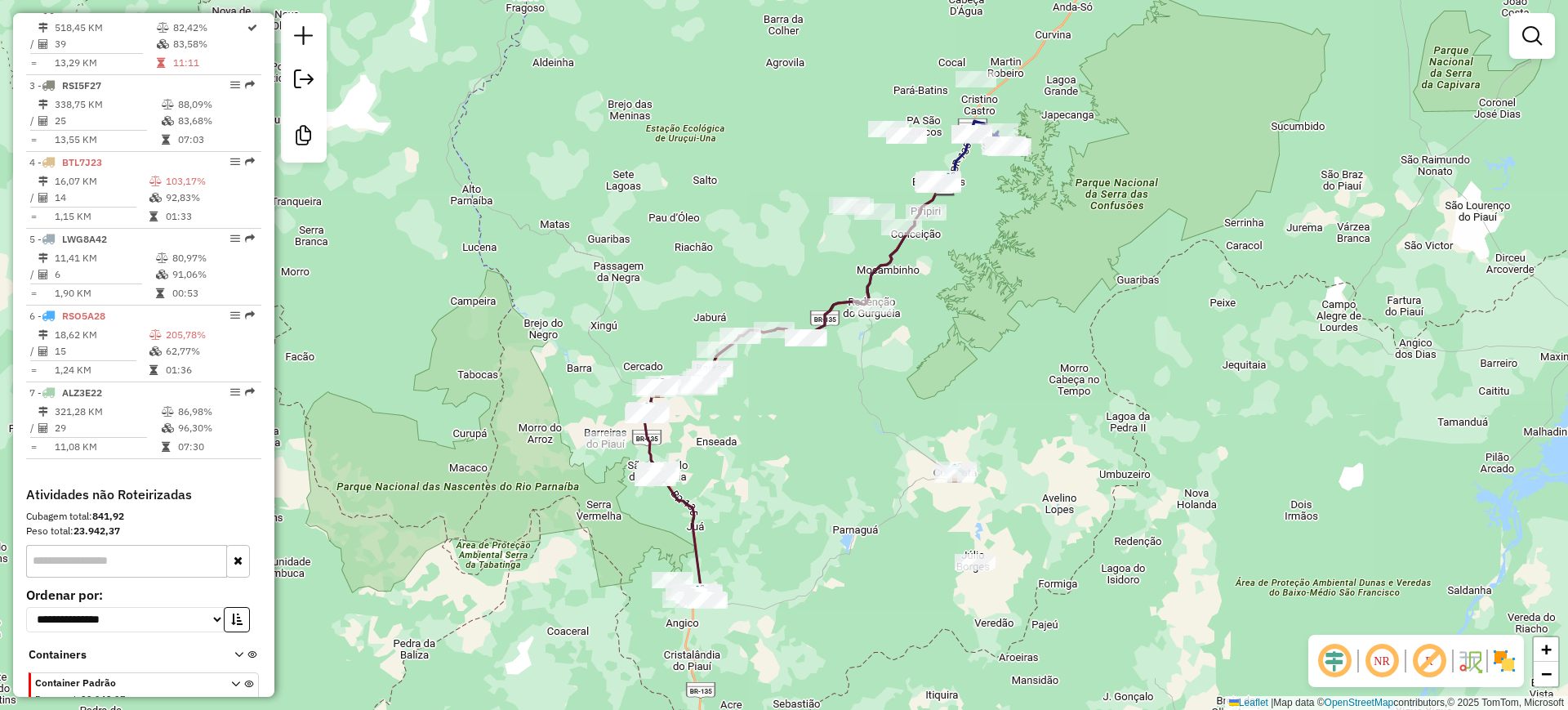
drag, startPoint x: 735, startPoint y: 301, endPoint x: 757, endPoint y: 300, distance: 22.0
click at [757, 300] on div "Janela de atendimento Grade de atendimento Capacidade Transportadoras Veículos …" at bounding box center [784, 355] width 1568 height 710
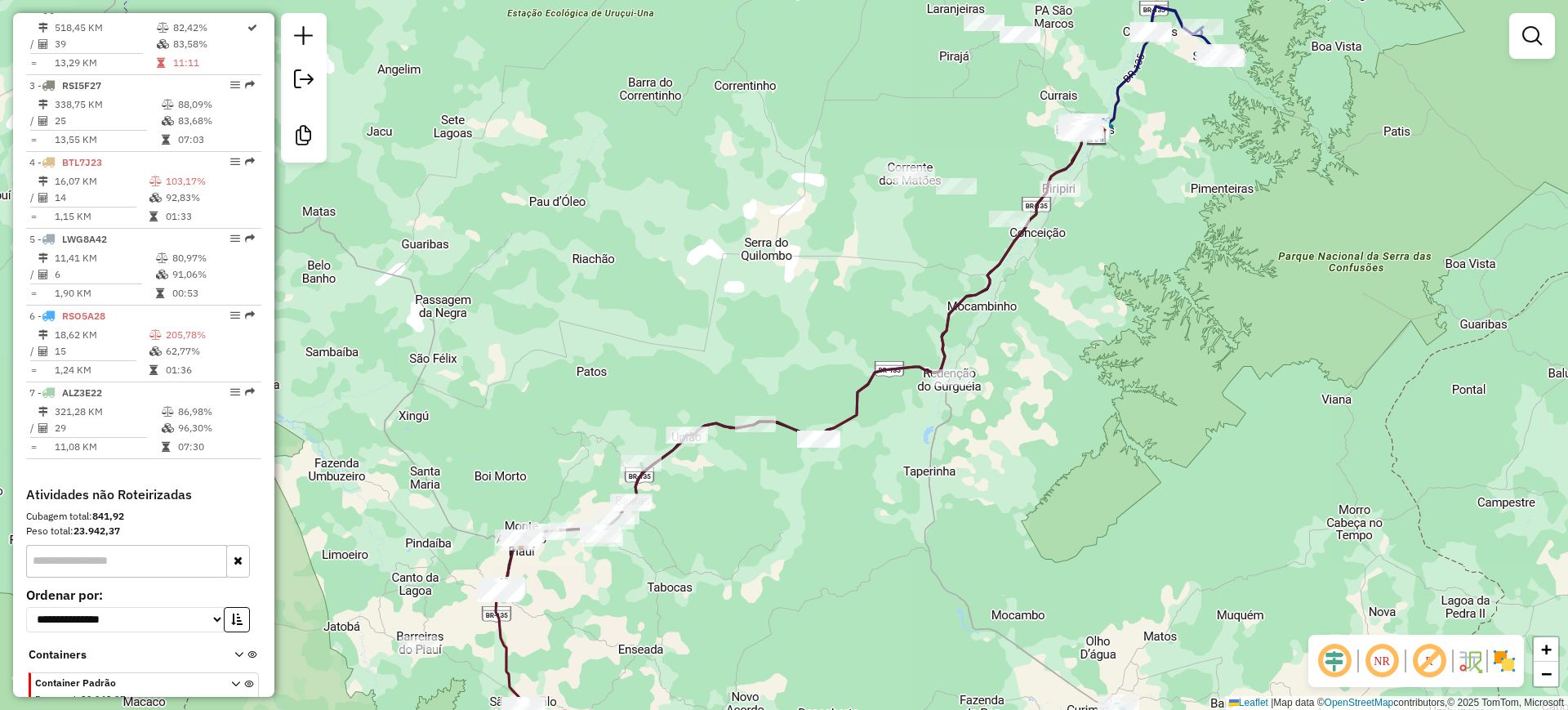
click at [1127, 79] on icon at bounding box center [1157, 71] width 122 height 129
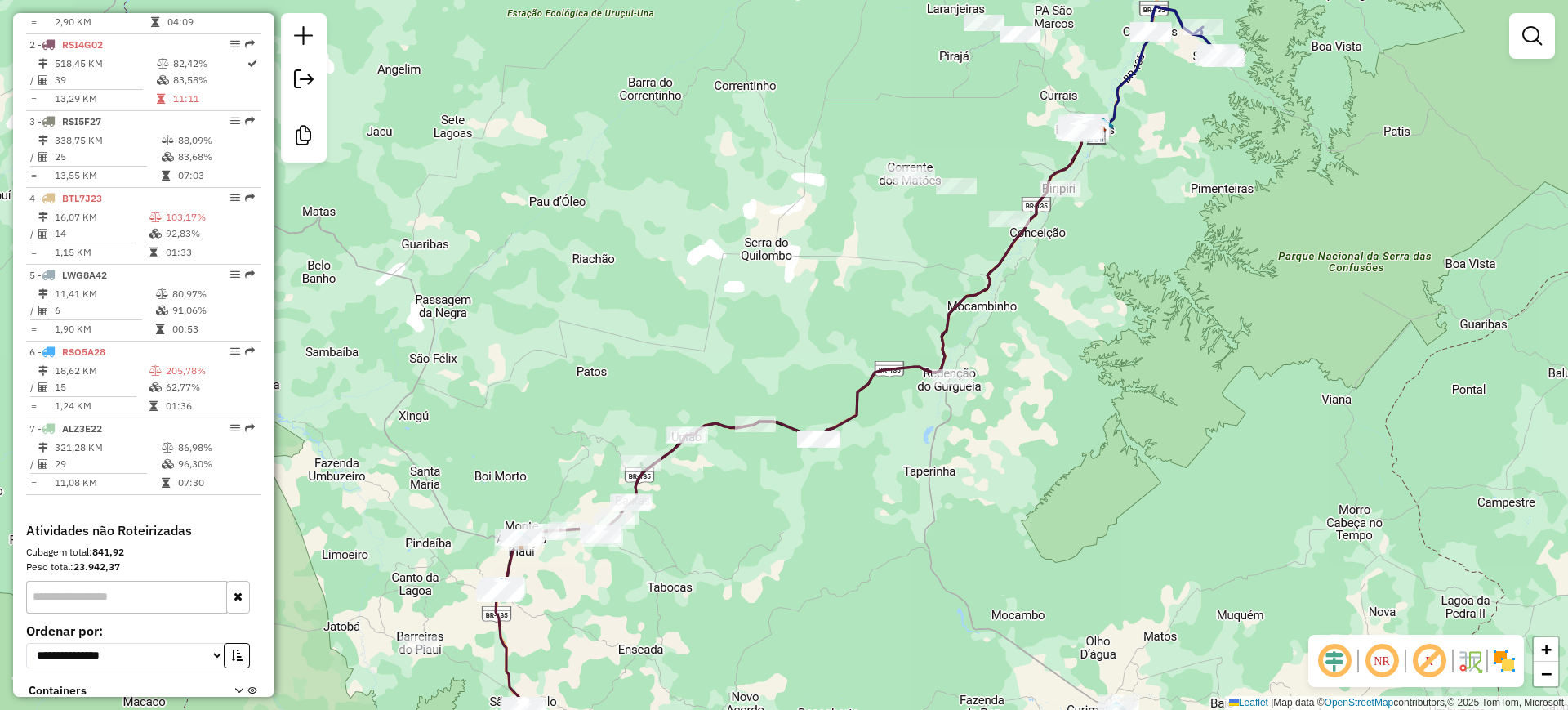
select select "**********"
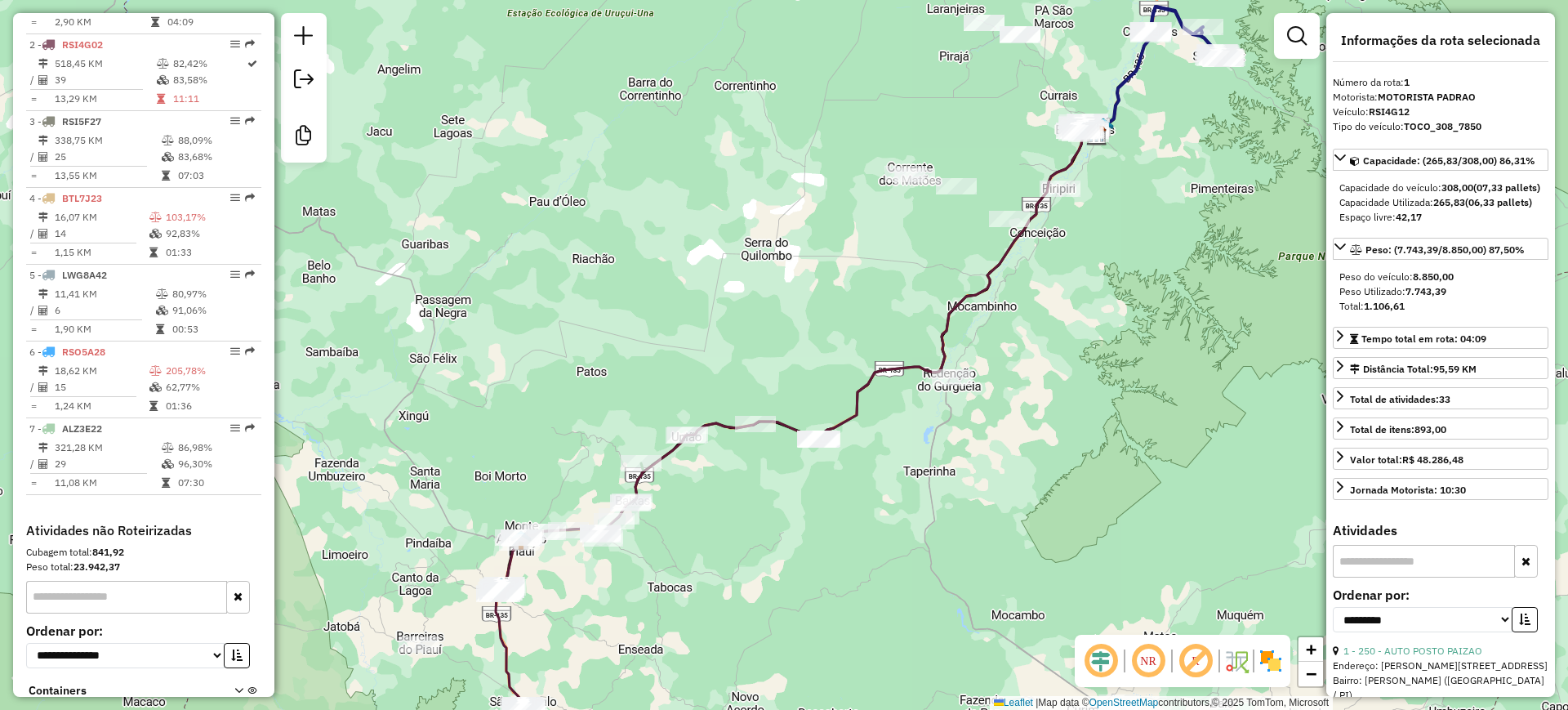
scroll to position [624, 0]
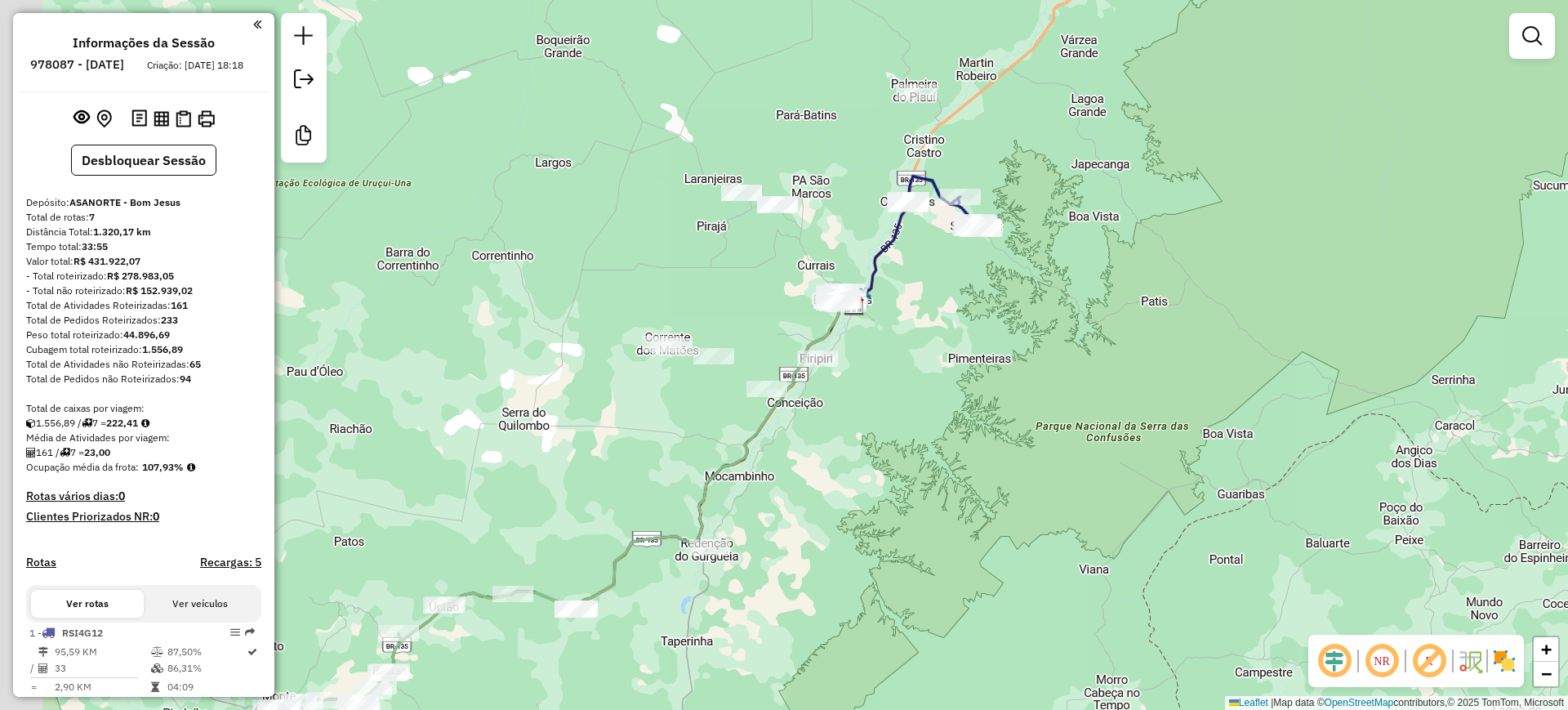
drag, startPoint x: 844, startPoint y: 280, endPoint x: 909, endPoint y: 233, distance: 80.2
click at [909, 233] on icon at bounding box center [914, 241] width 122 height 129
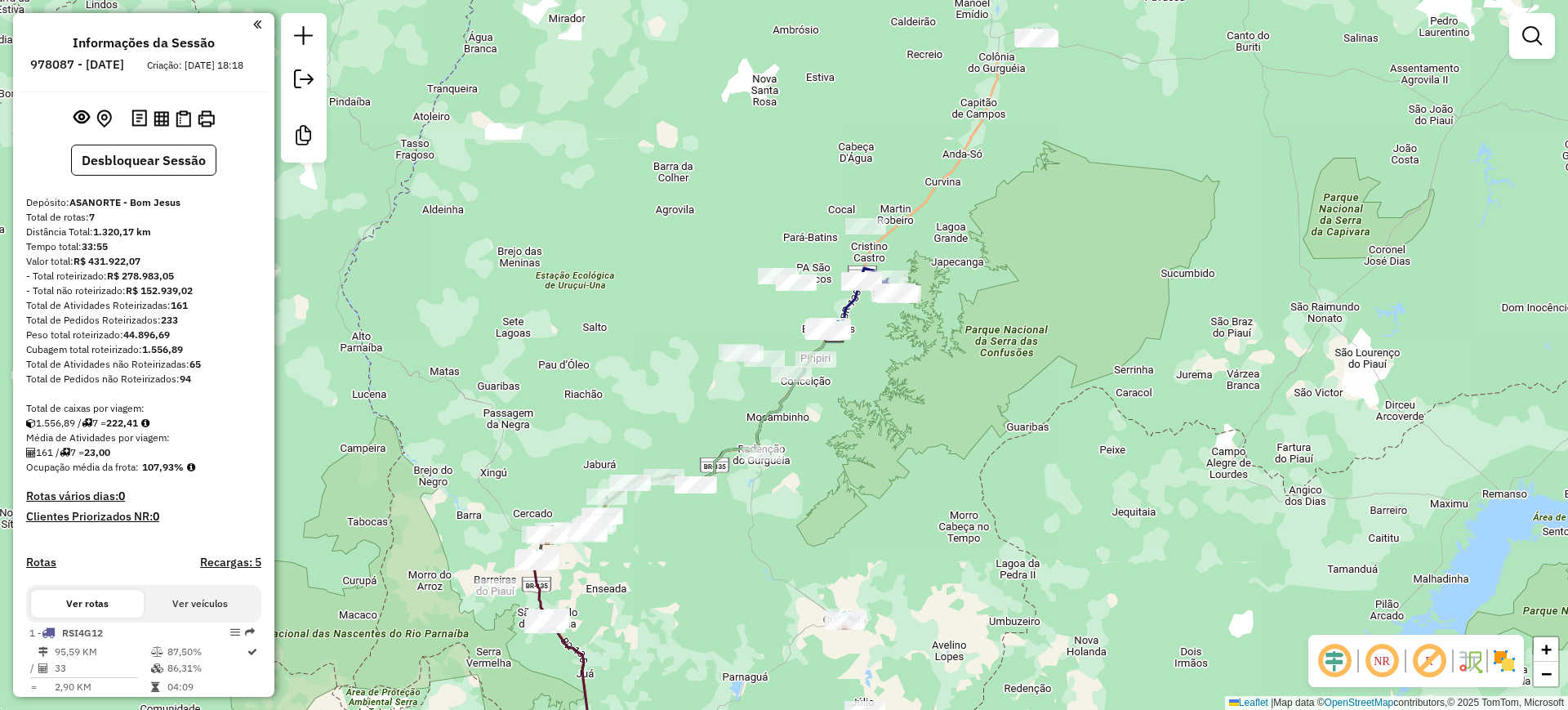
drag, startPoint x: 678, startPoint y: 390, endPoint x: 693, endPoint y: 382, distance: 17.0
click at [690, 383] on div "Janela de atendimento Grade de atendimento Capacidade Transportadoras Veículos …" at bounding box center [784, 355] width 1568 height 710
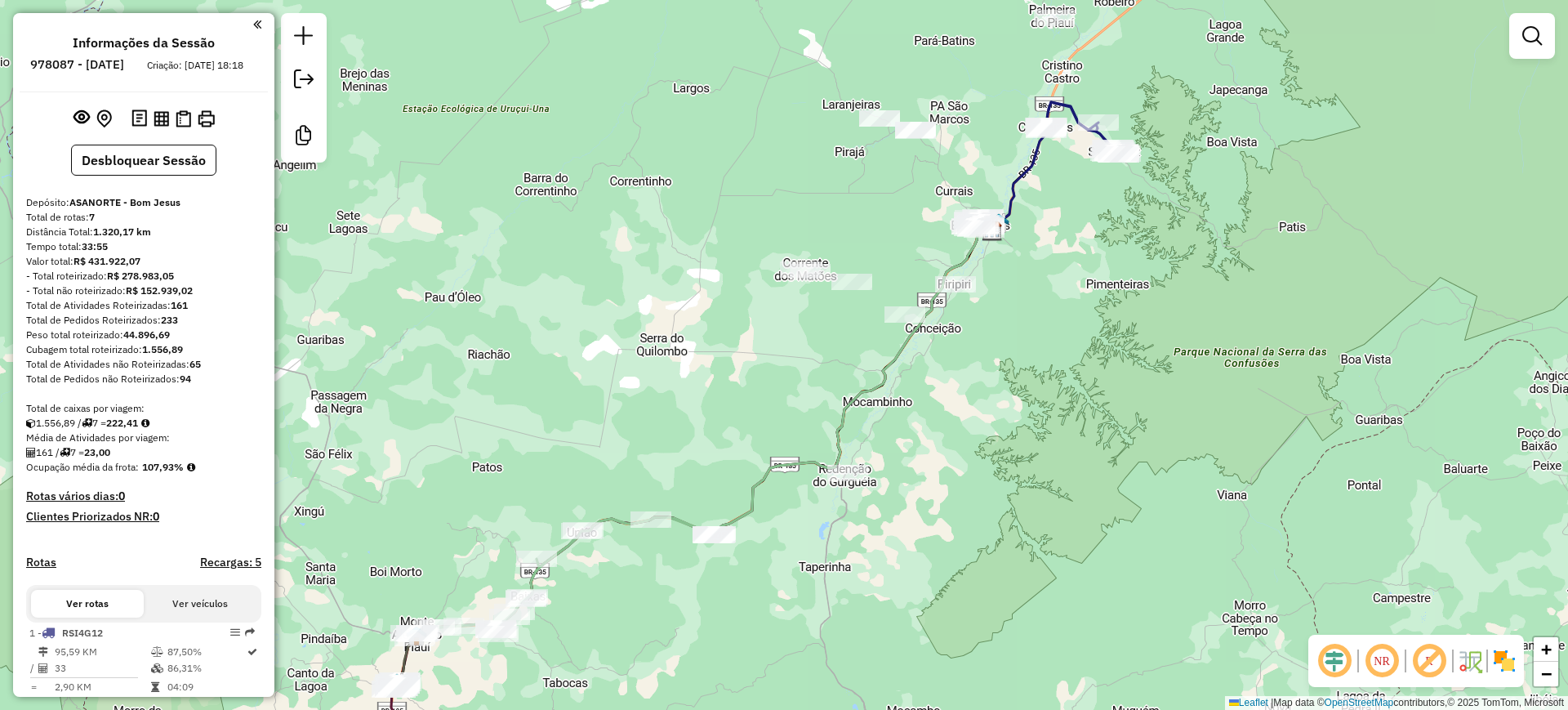
drag, startPoint x: 677, startPoint y: 391, endPoint x: 712, endPoint y: 380, distance: 36.7
click at [678, 362] on div "Janela de atendimento Grade de atendimento Capacidade Transportadoras Veículos …" at bounding box center [784, 355] width 1568 height 710
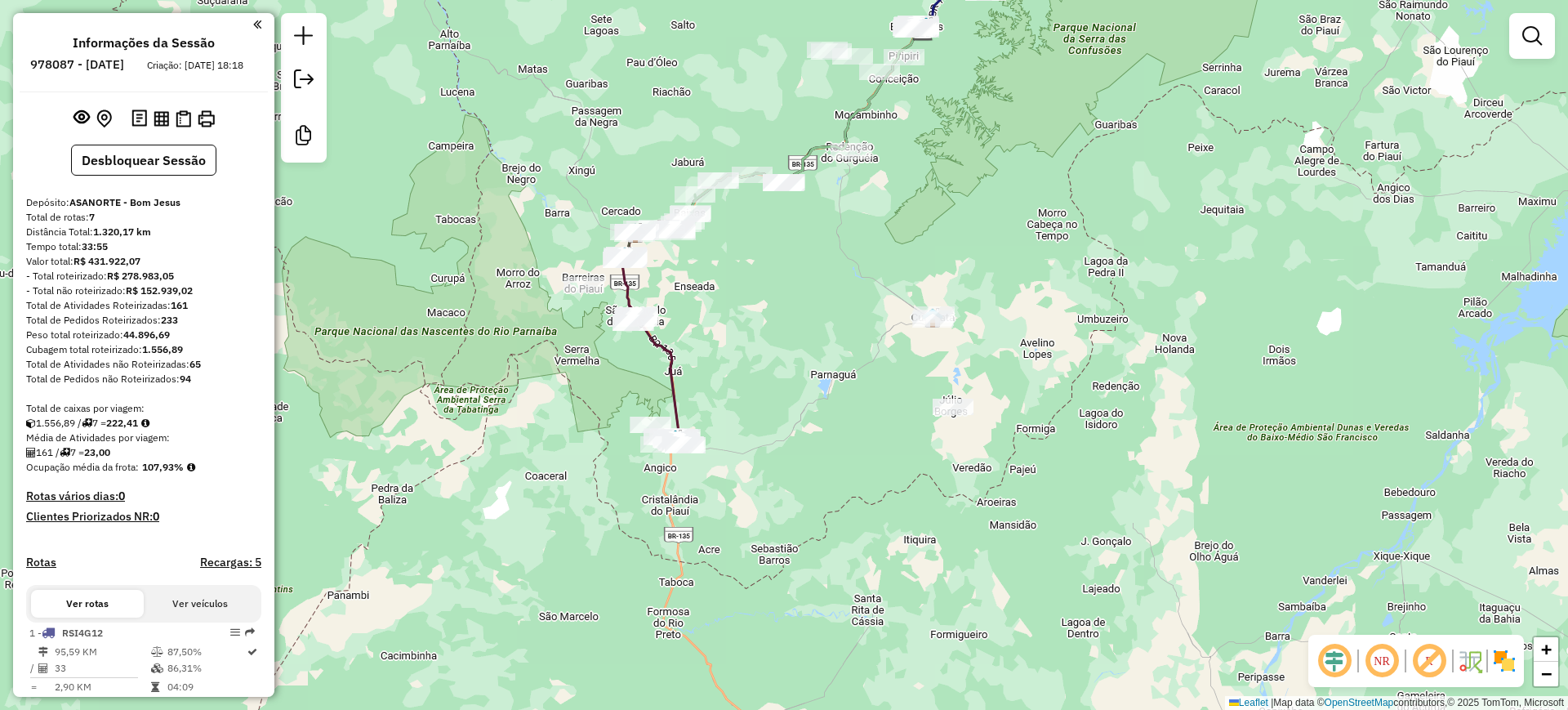
drag, startPoint x: 815, startPoint y: 501, endPoint x: 825, endPoint y: 246, distance: 255.2
click at [825, 246] on div "Janela de atendimento Grade de atendimento Capacidade Transportadoras Veículos …" at bounding box center [784, 355] width 1568 height 710
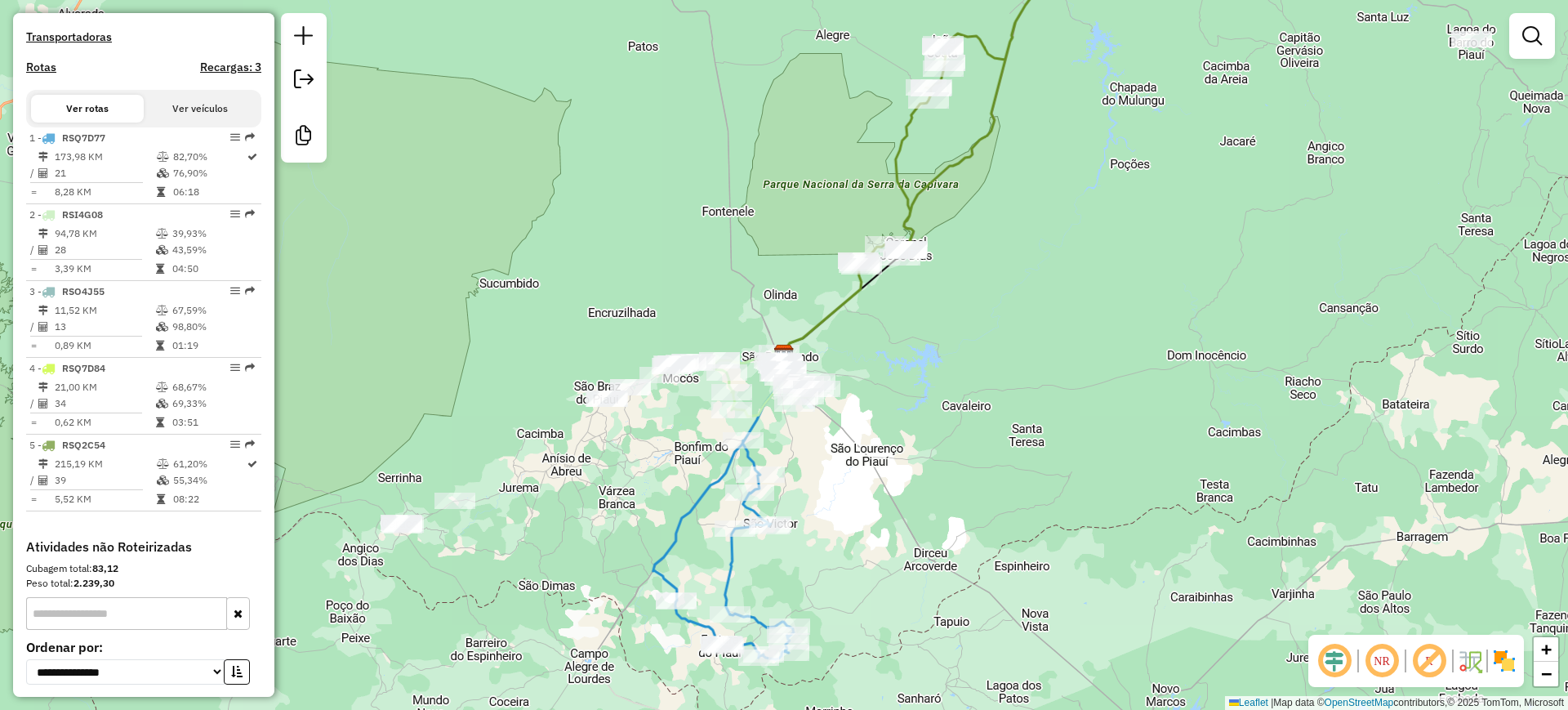
scroll to position [547, 0]
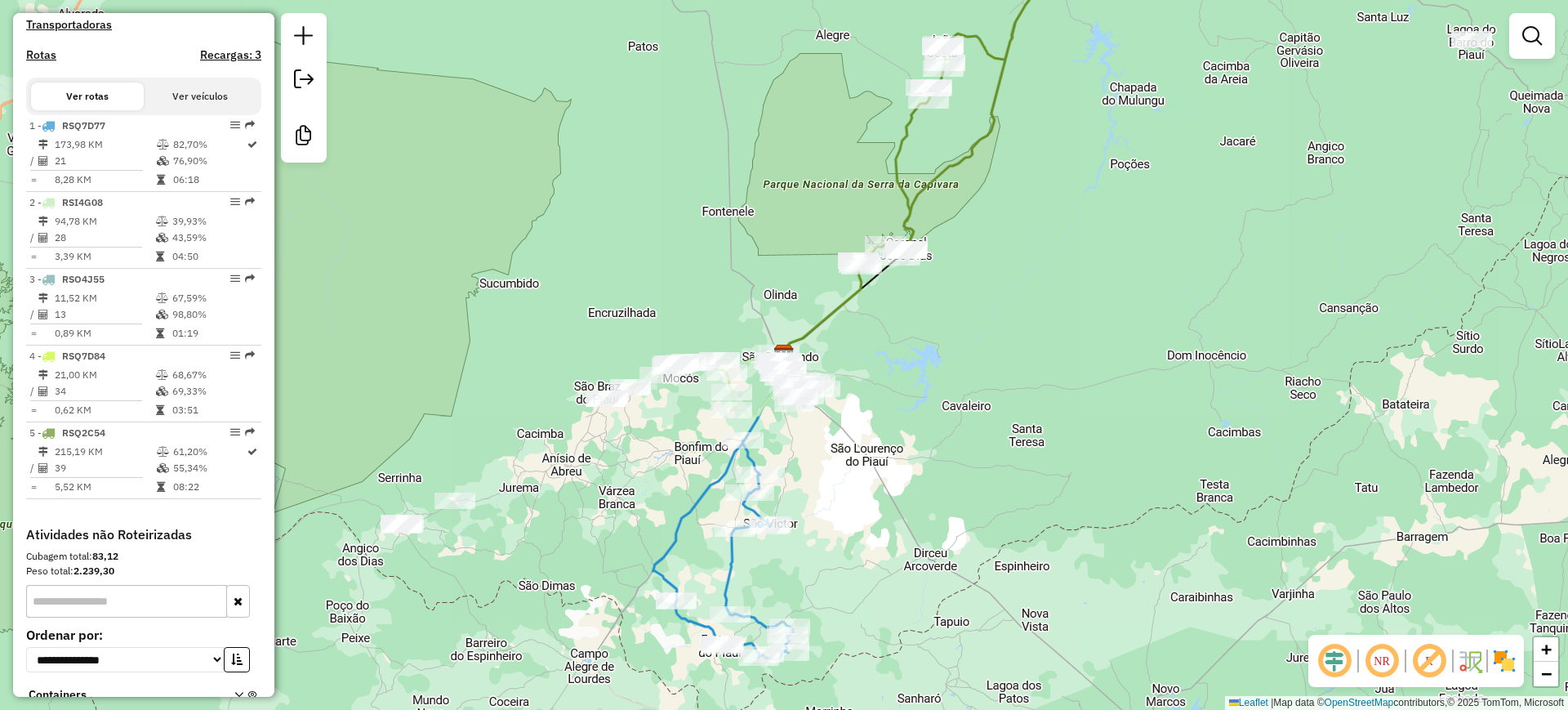
drag, startPoint x: 694, startPoint y: 278, endPoint x: 719, endPoint y: 296, distance: 30.8
click at [718, 295] on div "Janela de atendimento Grade de atendimento Capacidade Transportadoras Veículos …" at bounding box center [784, 355] width 1568 height 710
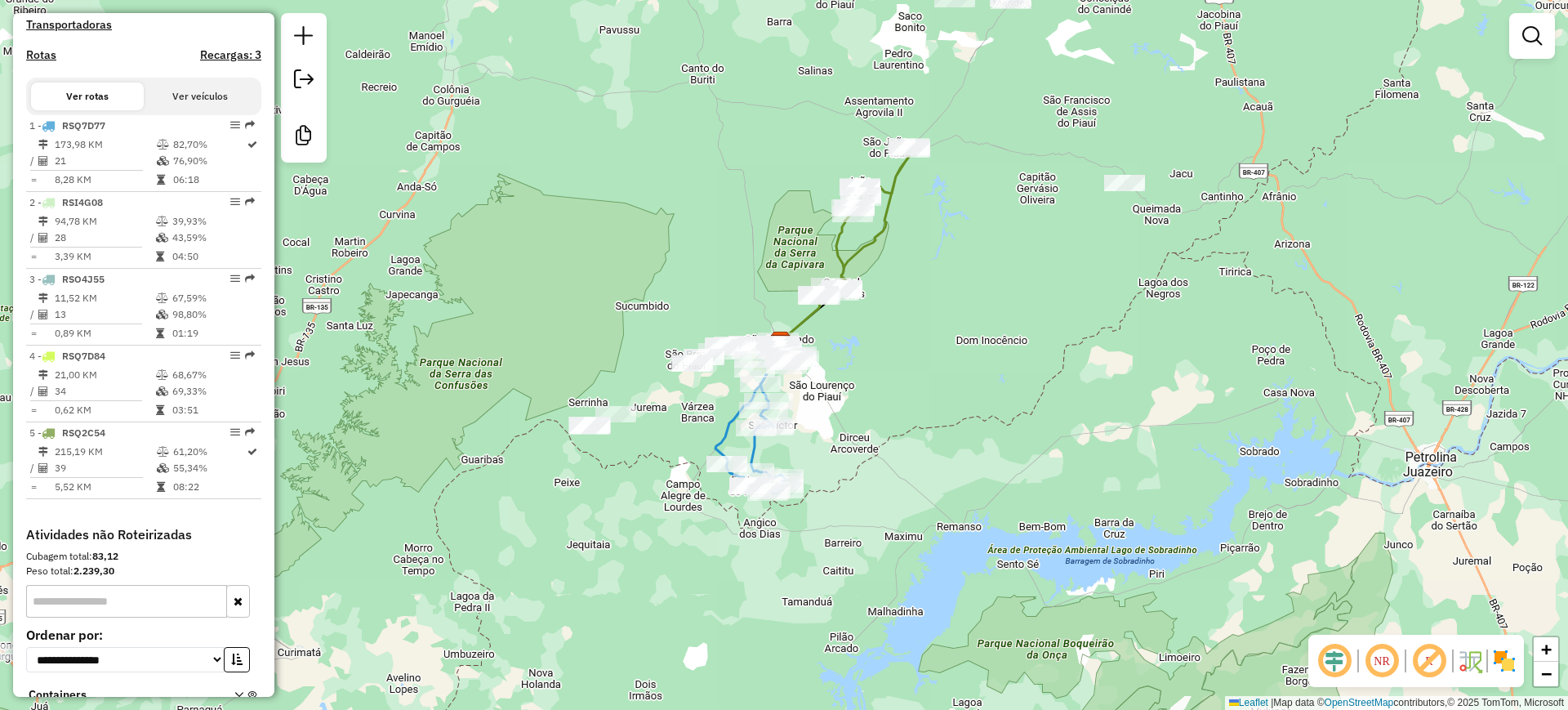
drag, startPoint x: 722, startPoint y: 265, endPoint x: 741, endPoint y: 271, distance: 19.9
click at [741, 271] on div "Janela de atendimento Grade de atendimento Capacidade Transportadoras Veículos …" at bounding box center [784, 355] width 1568 height 710
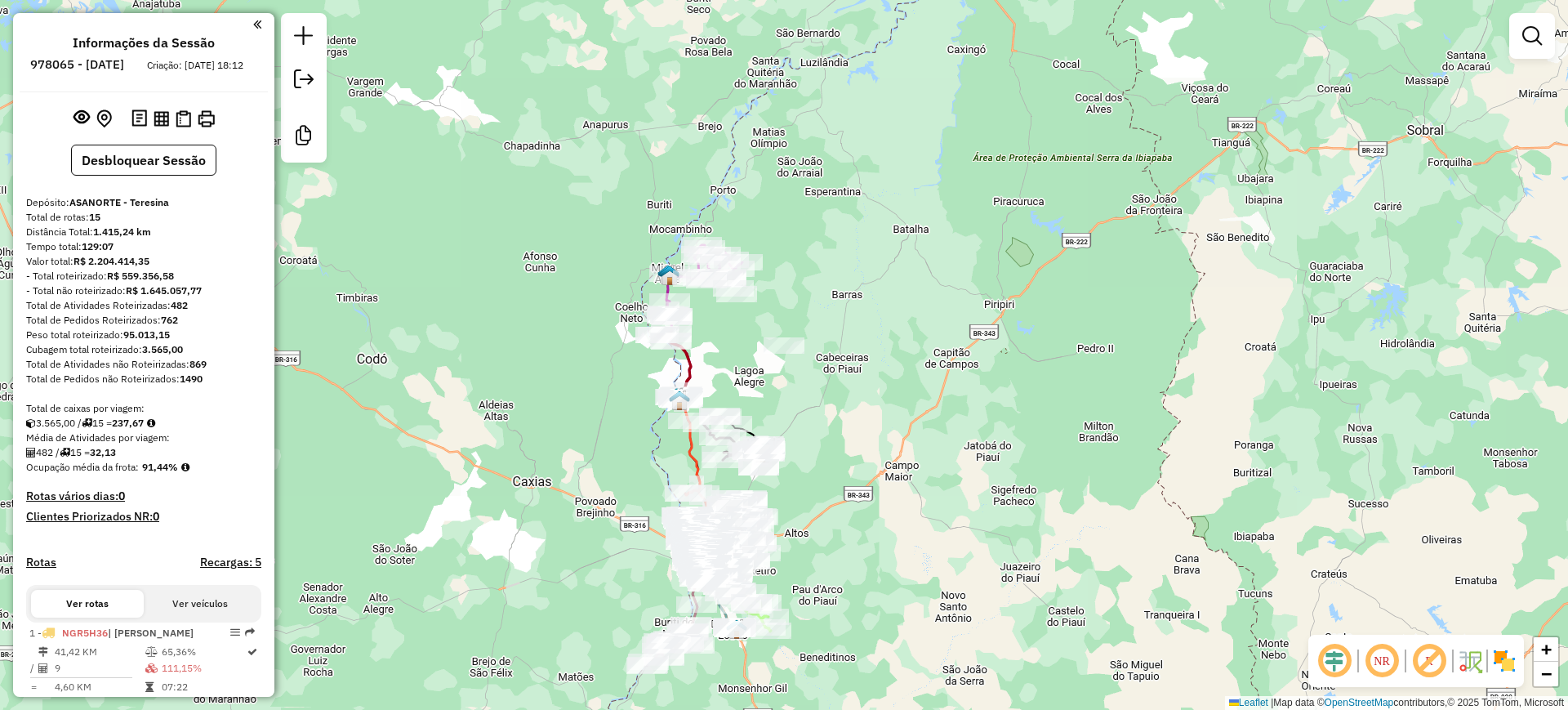
drag, startPoint x: 808, startPoint y: 139, endPoint x: 807, endPoint y: 399, distance: 260.0
click at [807, 399] on div "Janela de atendimento Grade de atendimento Capacidade Transportadoras Veículos …" at bounding box center [784, 355] width 1568 height 710
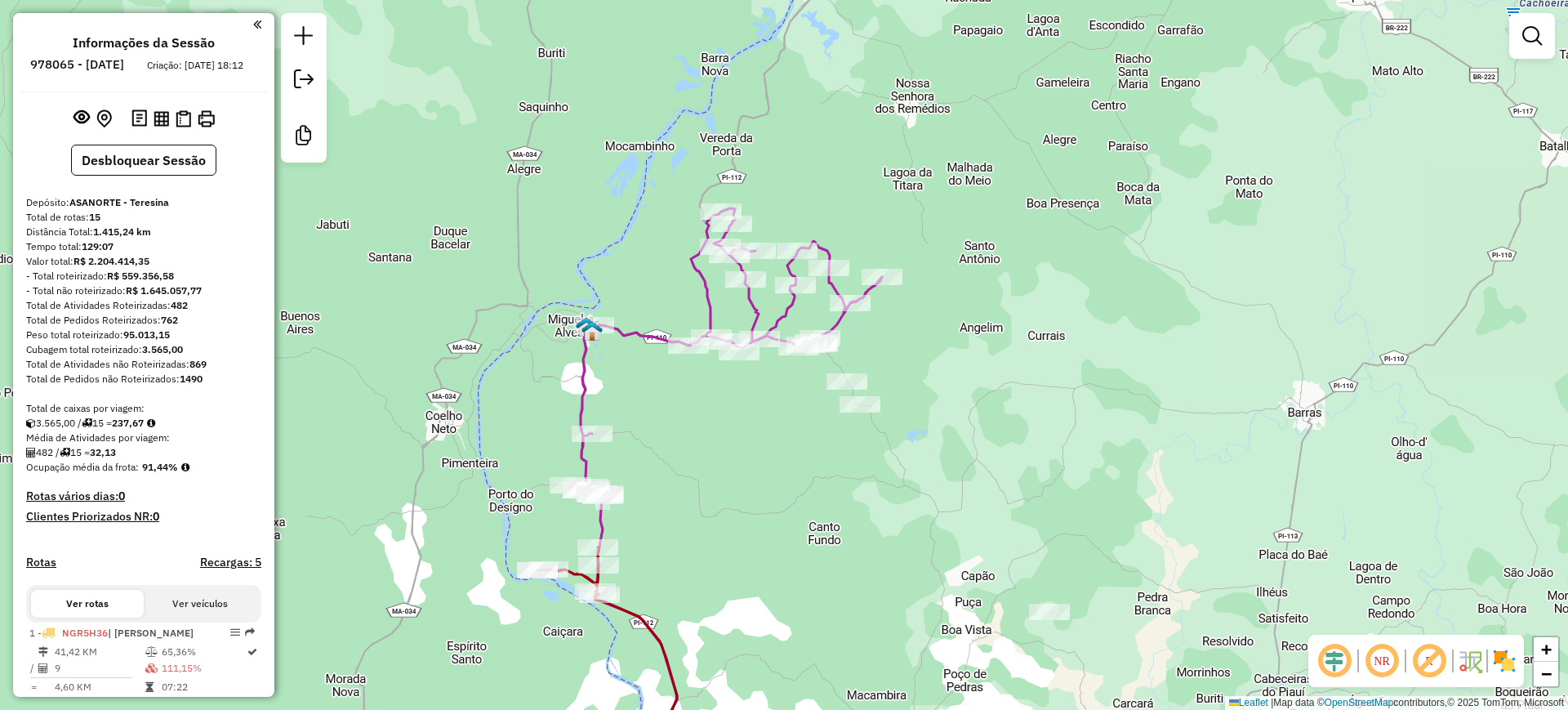
click at [642, 335] on icon at bounding box center [726, 352] width 312 height 288
select select "**********"
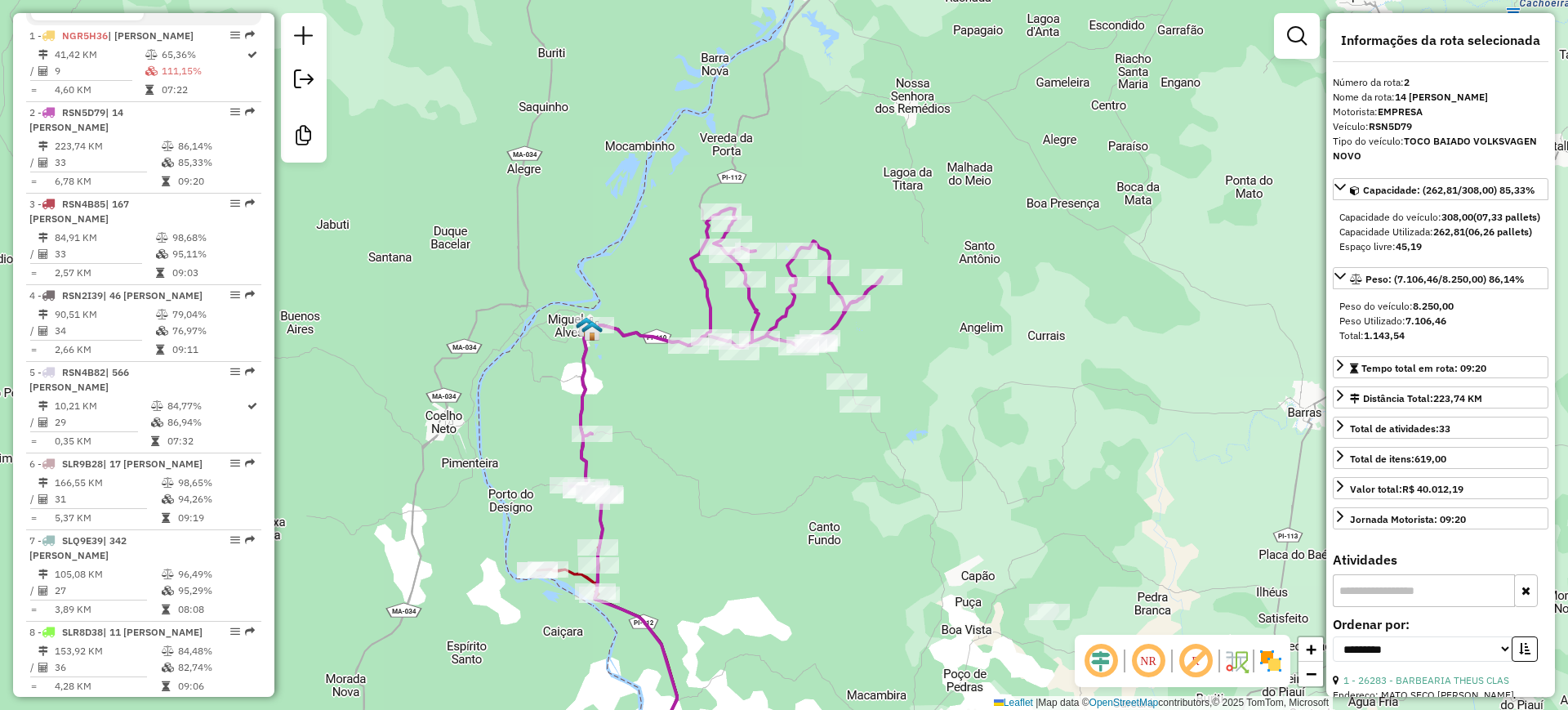
scroll to position [701, 0]
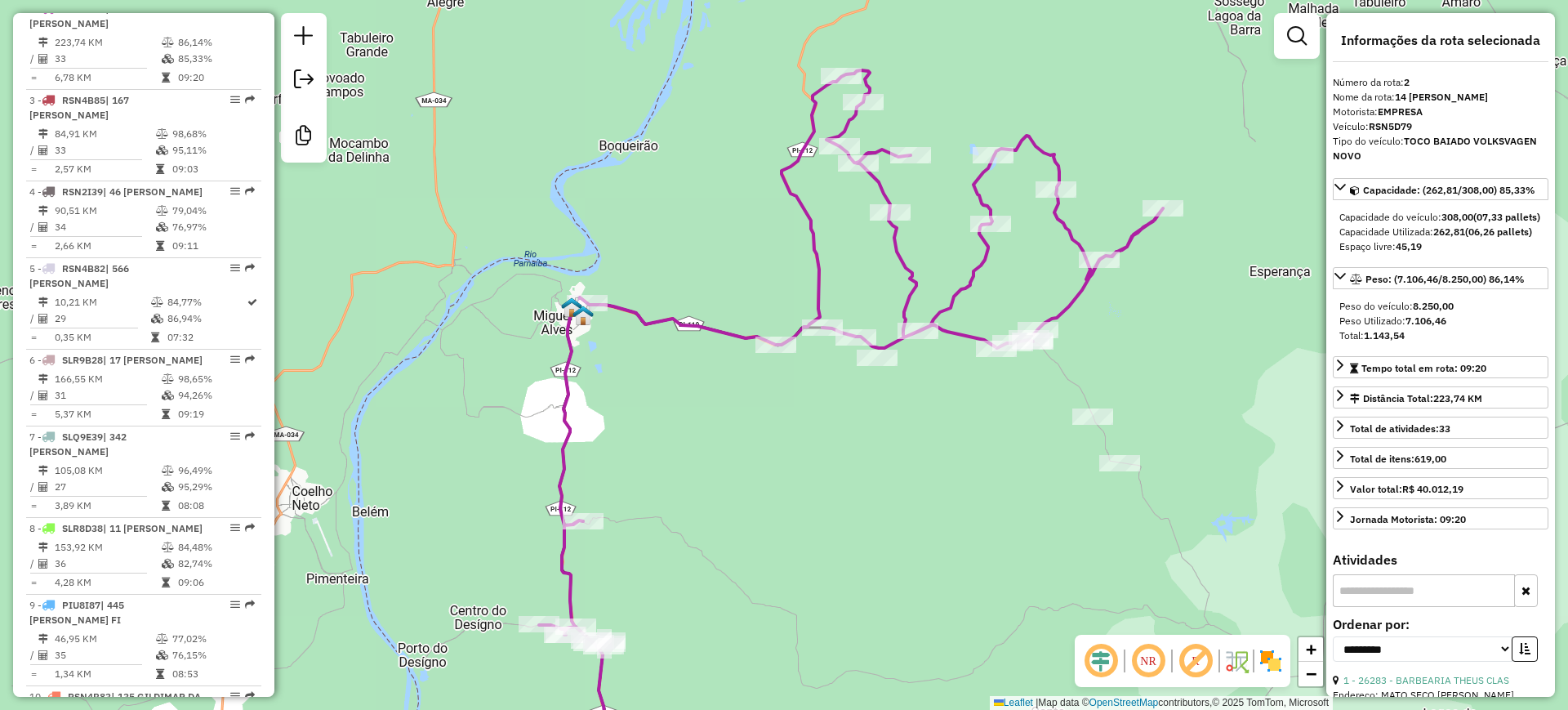
drag, startPoint x: 727, startPoint y: 299, endPoint x: 868, endPoint y: 275, distance: 143.0
click at [868, 275] on div "Janela de atendimento Grade de atendimento Capacidade Transportadoras Veículos …" at bounding box center [784, 355] width 1568 height 710
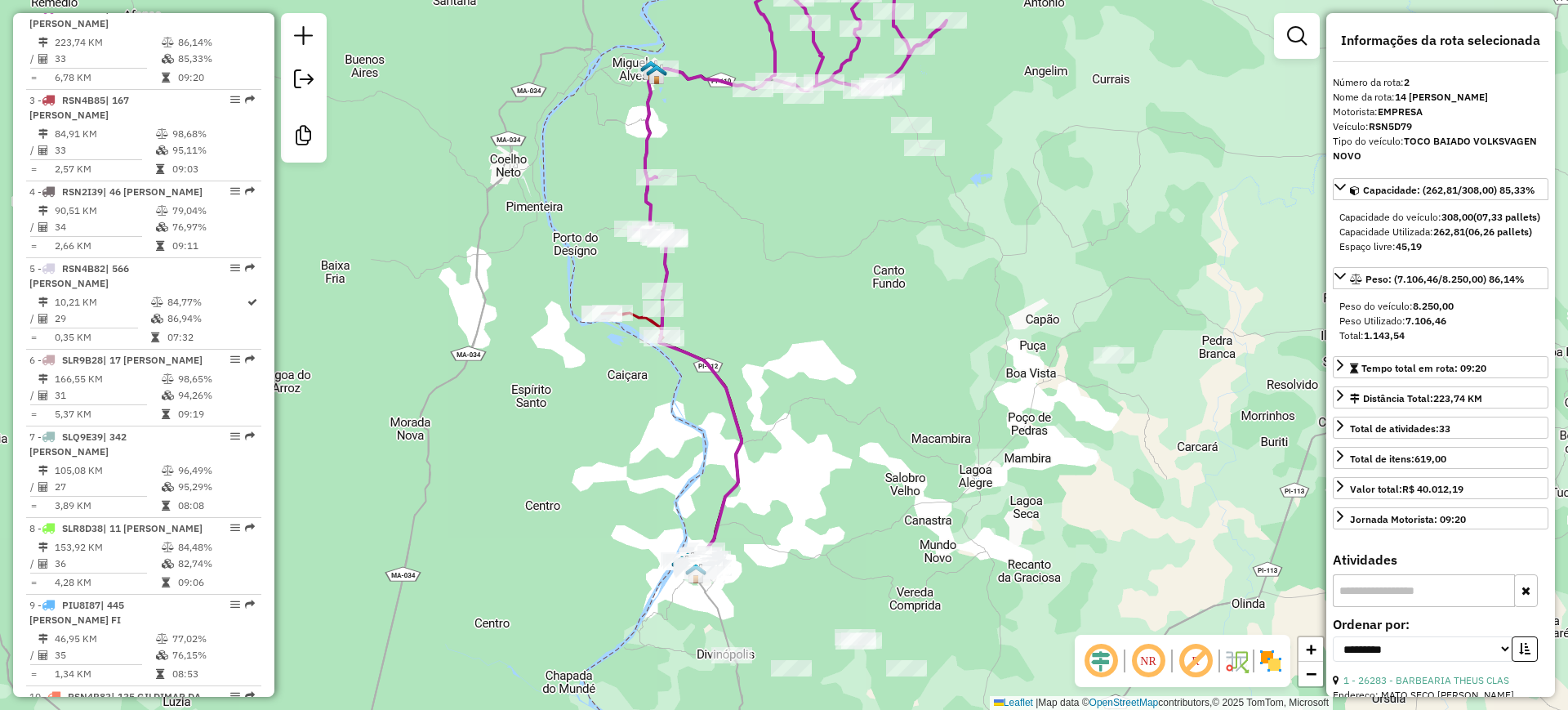
drag, startPoint x: 683, startPoint y: 443, endPoint x: 722, endPoint y: 227, distance: 219.5
click at [722, 227] on div "Janela de atendimento Grade de atendimento Capacidade Transportadoras Veículos …" at bounding box center [784, 355] width 1568 height 710
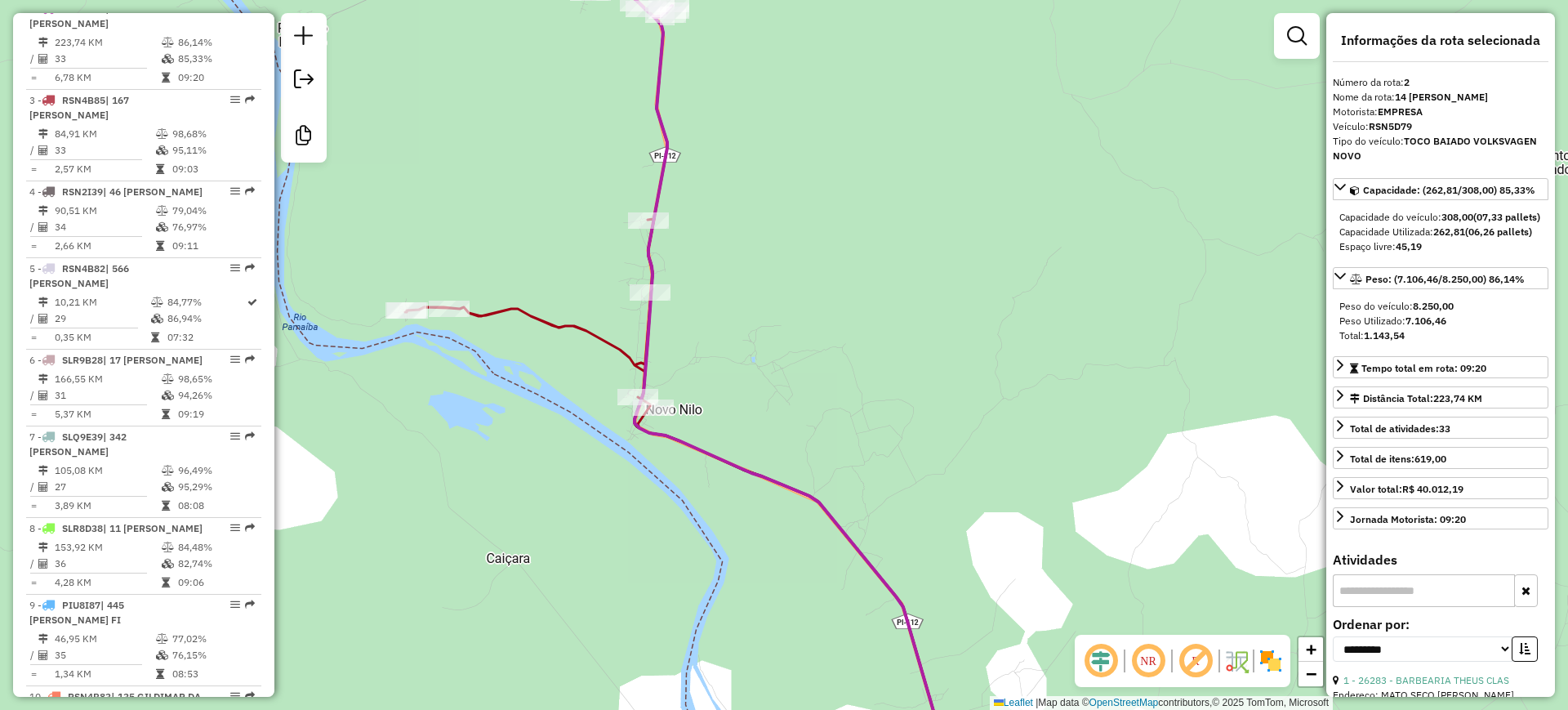
click at [603, 334] on icon at bounding box center [679, 499] width 548 height 562
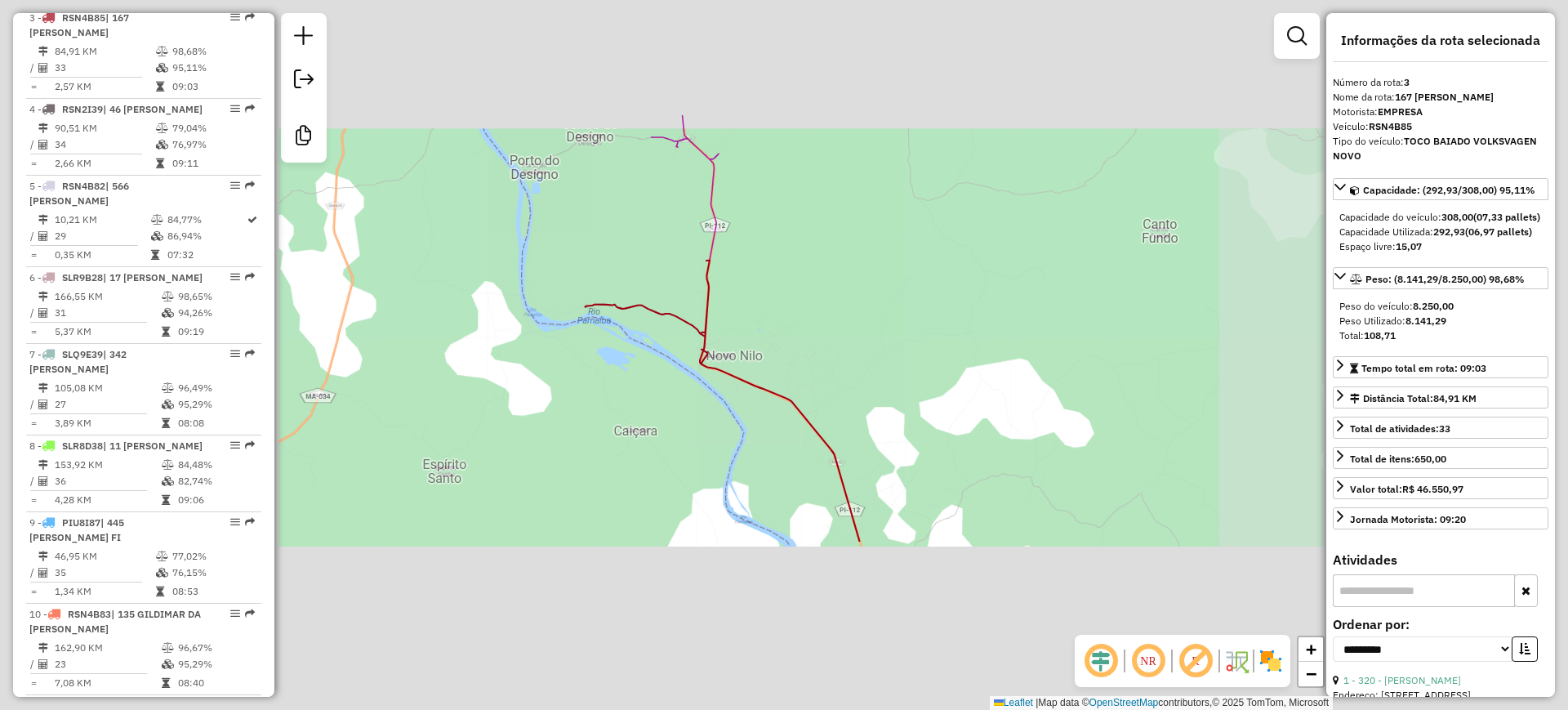
scroll to position [792, 0]
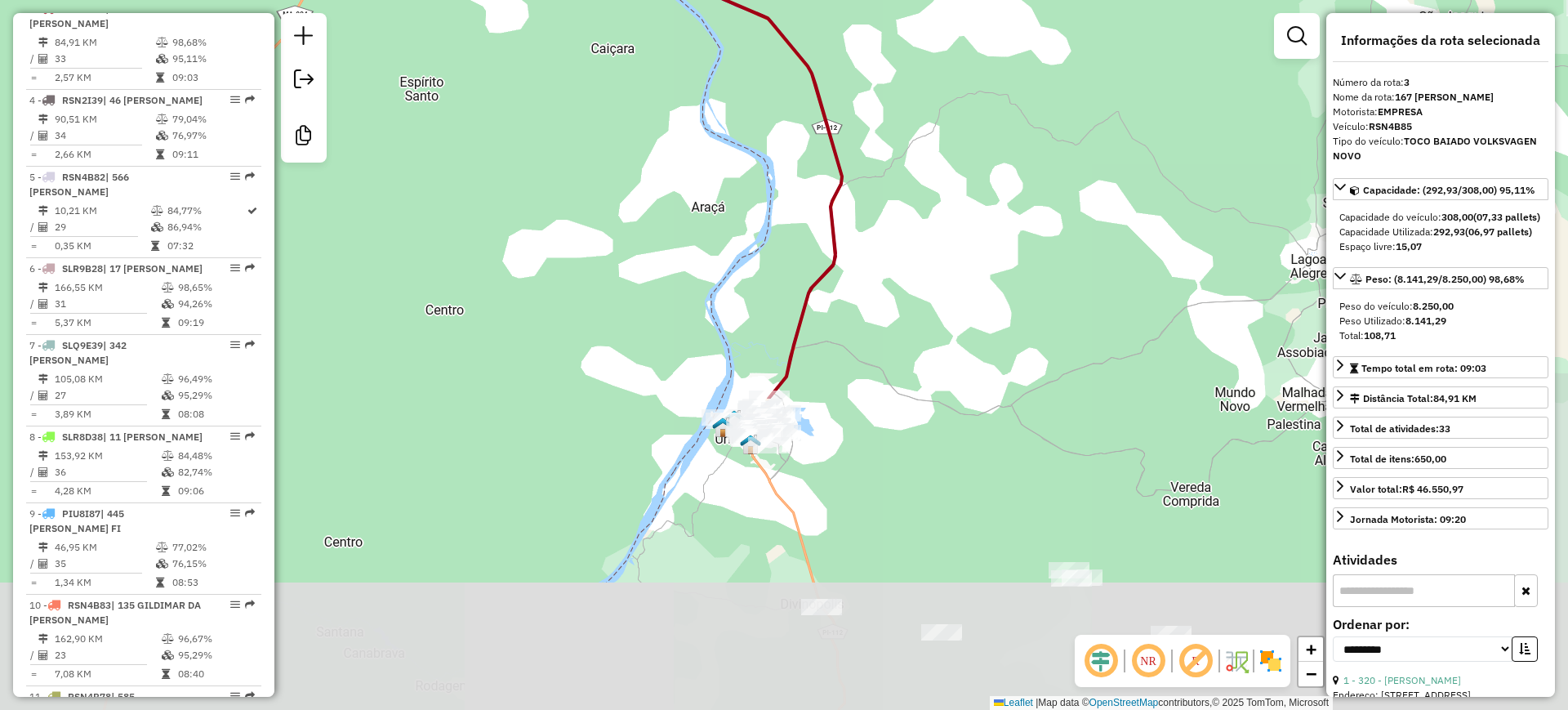
drag, startPoint x: 672, startPoint y: 547, endPoint x: 637, endPoint y: 208, distance: 340.8
click at [636, 166] on div "Janela de atendimento Grade de atendimento Capacidade Transportadoras Veículos …" at bounding box center [784, 355] width 1568 height 710
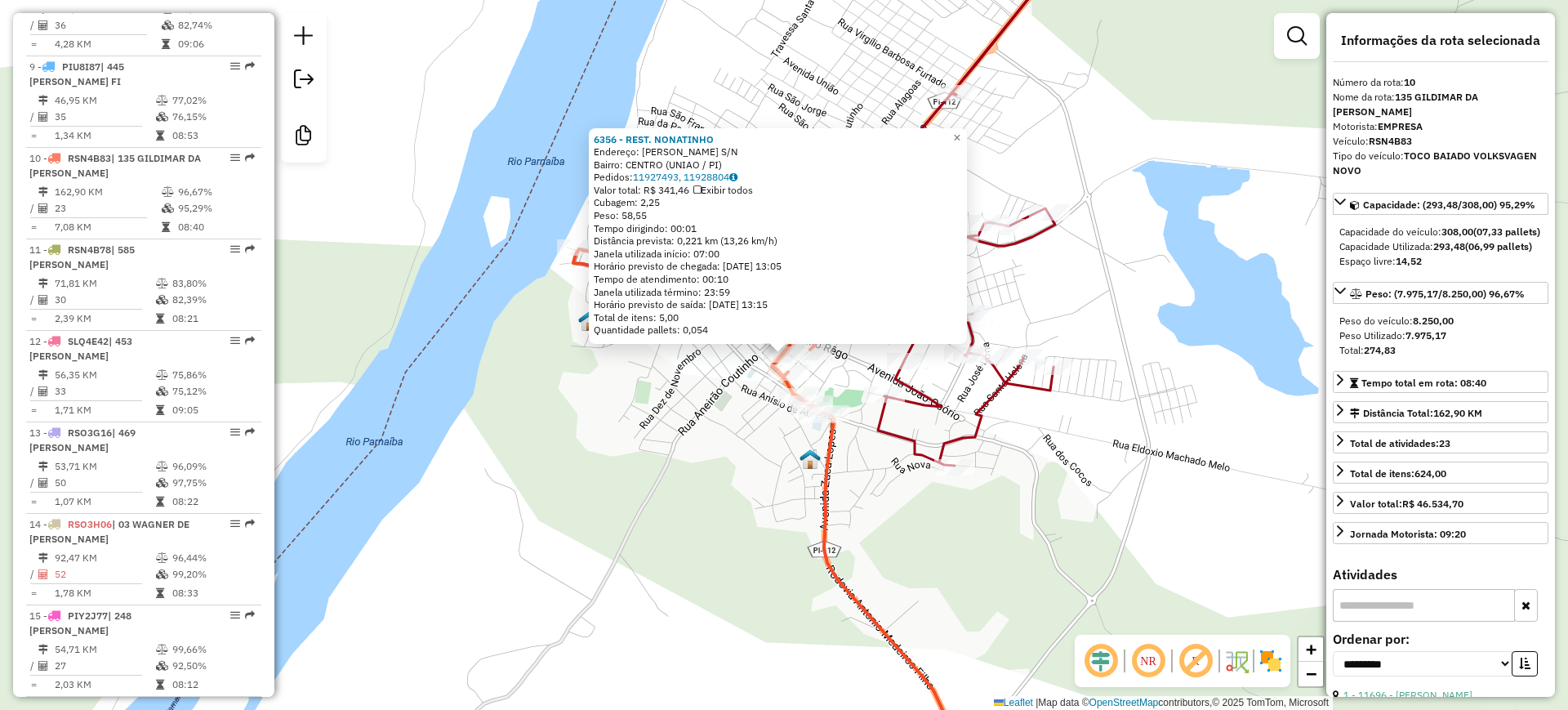
scroll to position [1432, 0]
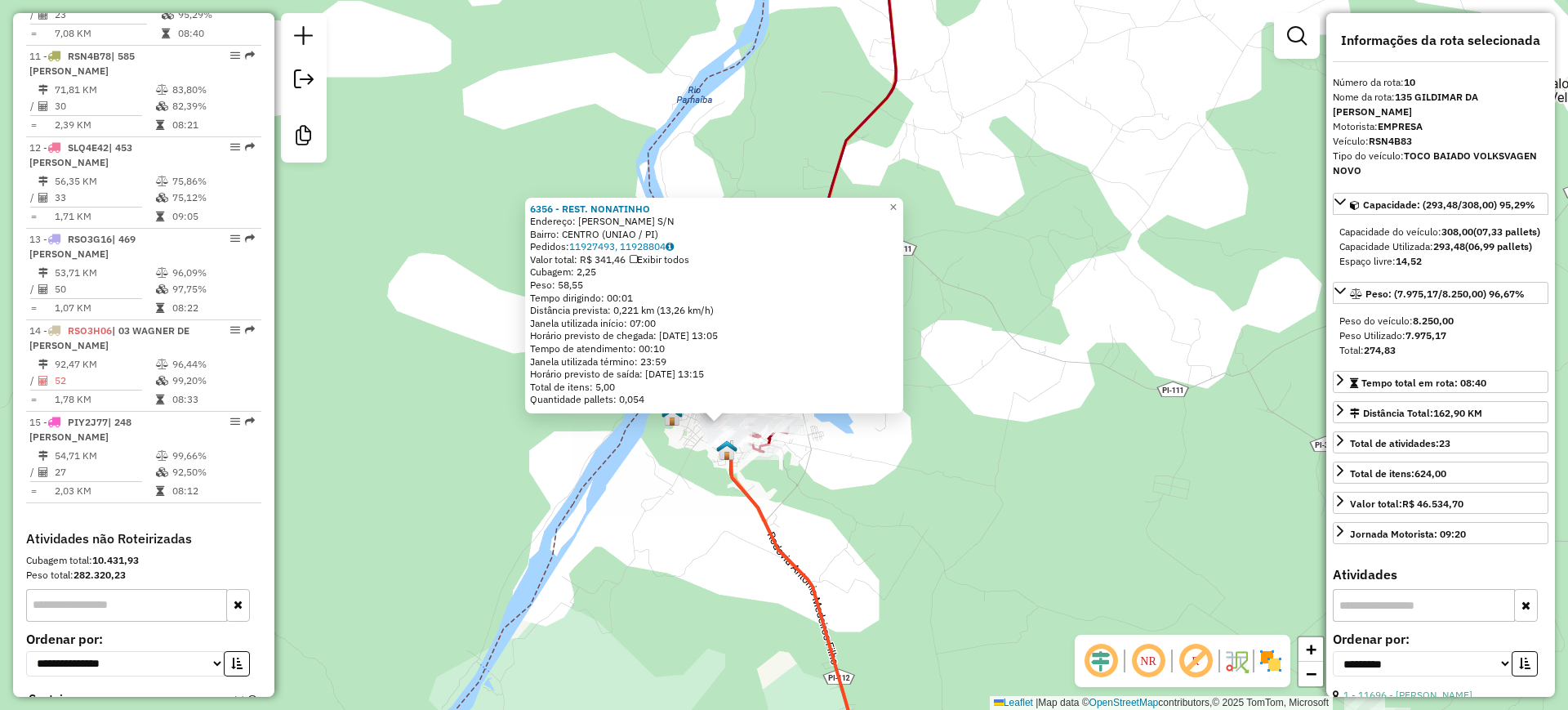
click at [663, 511] on div "6356 - REST. NONATINHO Endereço: TOMAZ GONCALVEZ S/N Bairro: CENTRO (UNIAO / PI…" at bounding box center [784, 355] width 1568 height 710
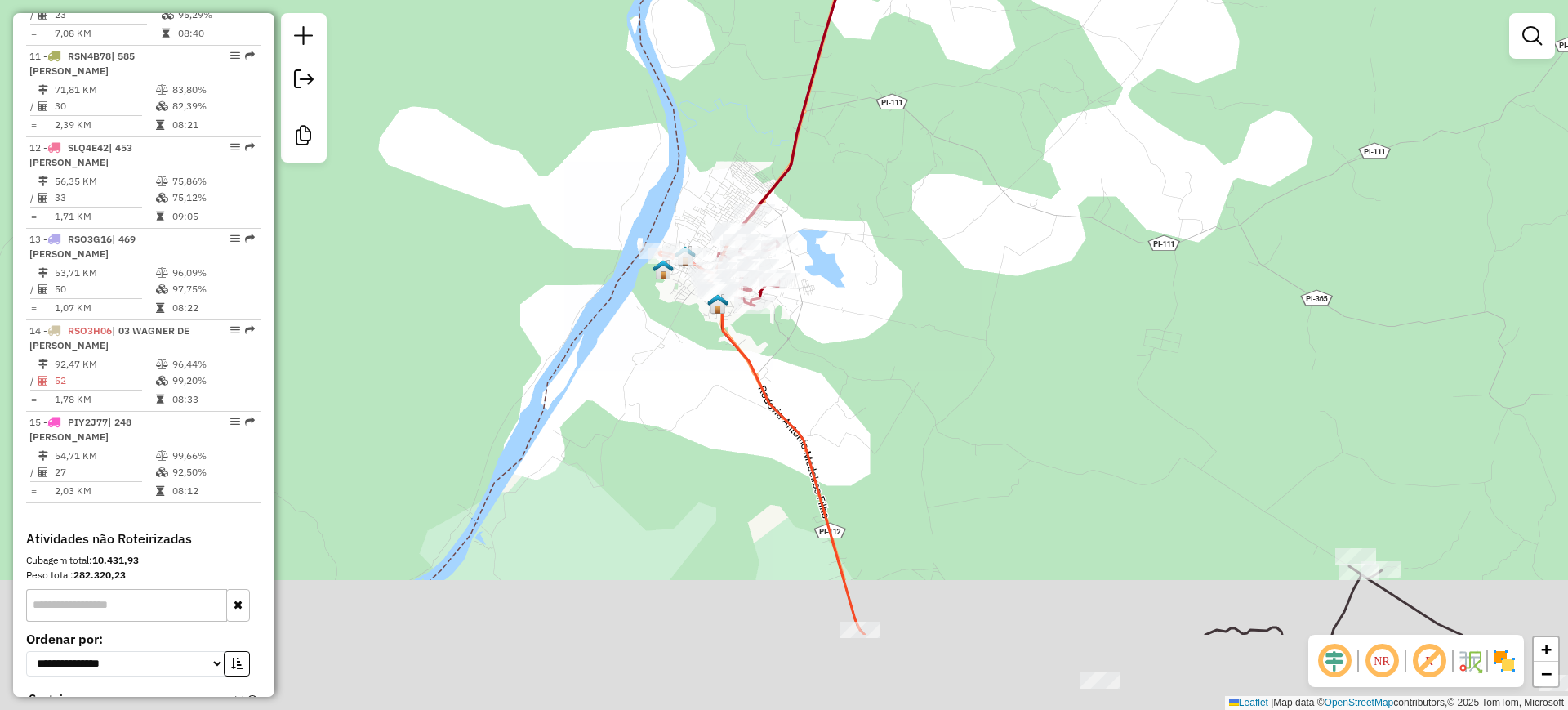
drag, startPoint x: 677, startPoint y: 579, endPoint x: 655, endPoint y: 326, distance: 254.0
click at [653, 331] on div "Janela de atendimento Grade de atendimento Capacidade Transportadoras Veículos …" at bounding box center [784, 355] width 1568 height 710
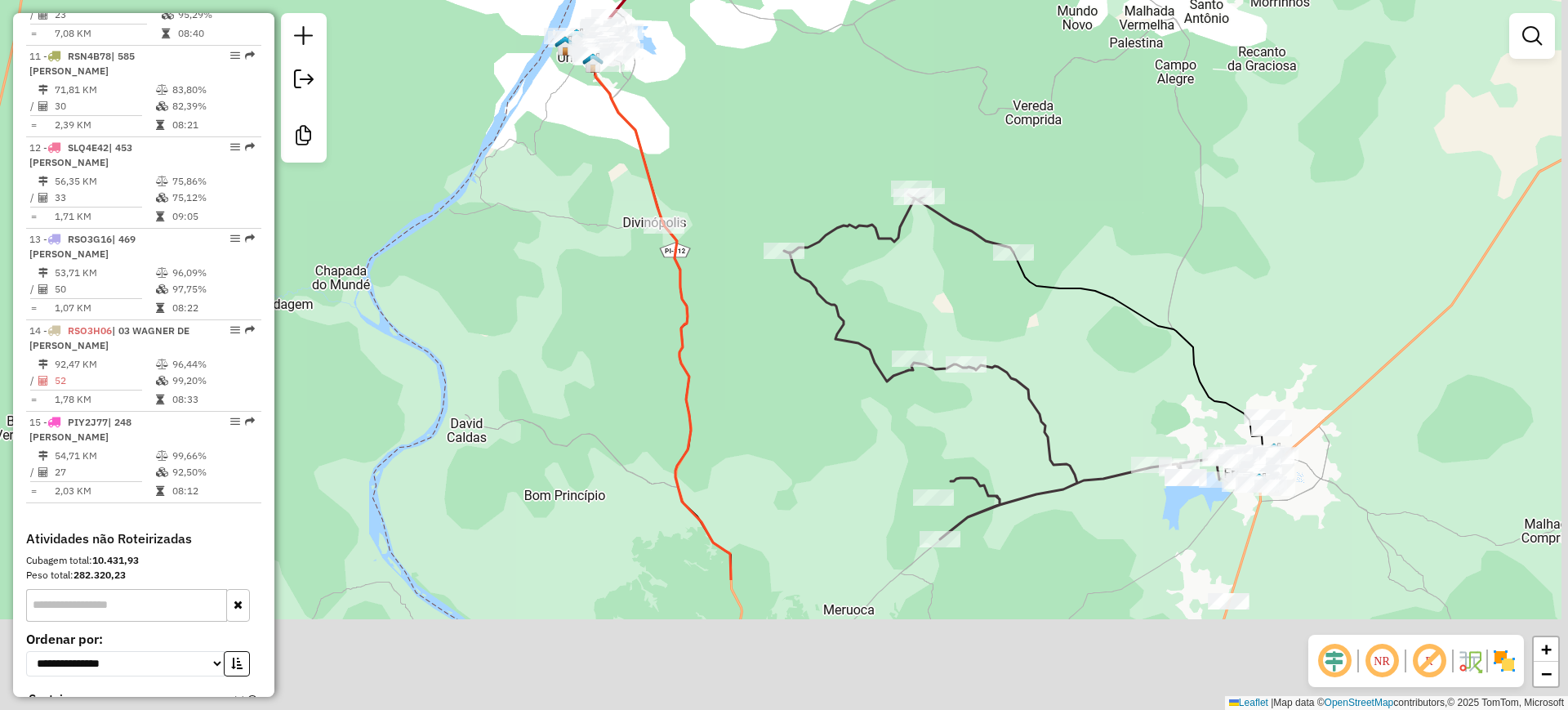
drag, startPoint x: 677, startPoint y: 457, endPoint x: 721, endPoint y: 329, distance: 135.4
click at [585, 261] on div "Janela de atendimento Grade de atendimento Capacidade Transportadoras Veículos …" at bounding box center [784, 355] width 1568 height 710
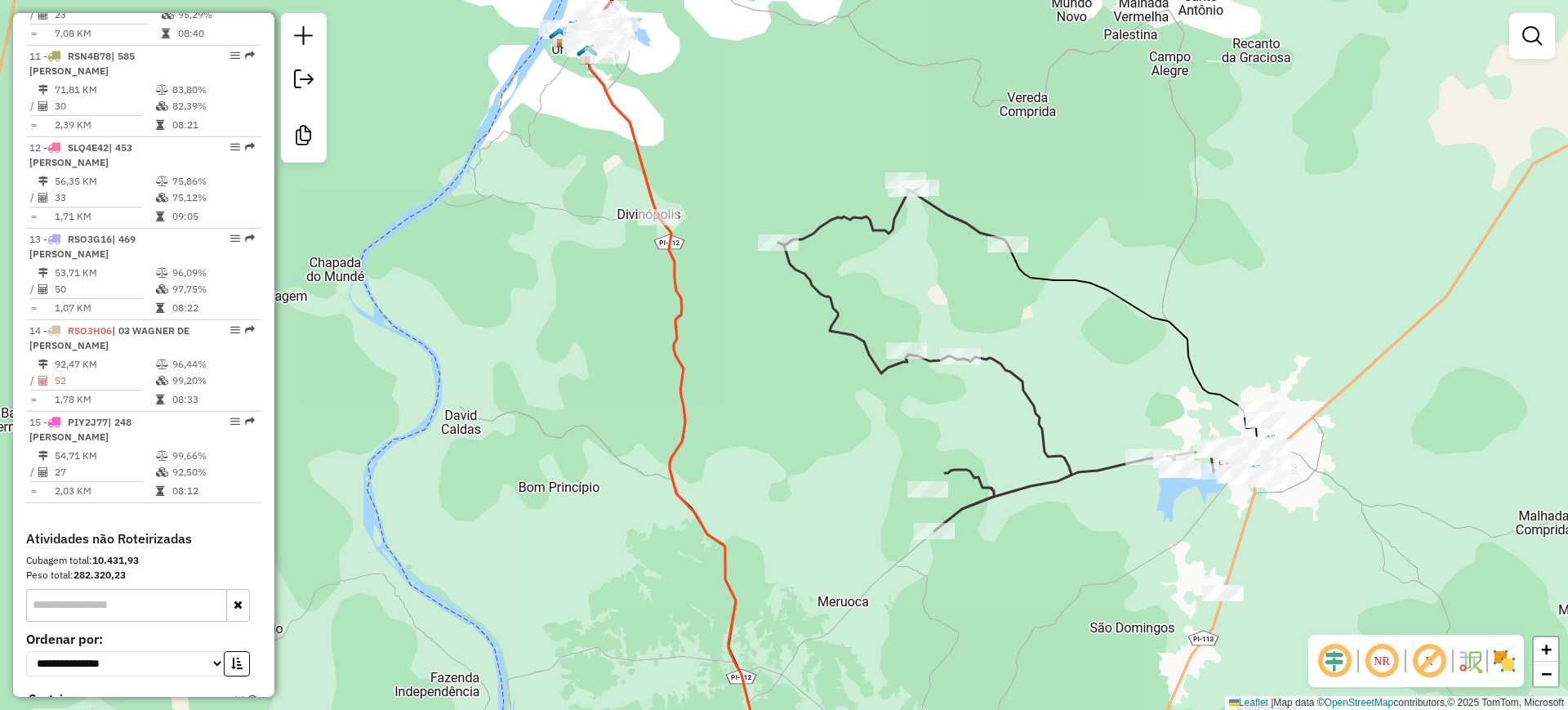
click at [822, 293] on icon at bounding box center [1016, 359] width 477 height 345
select select "**********"
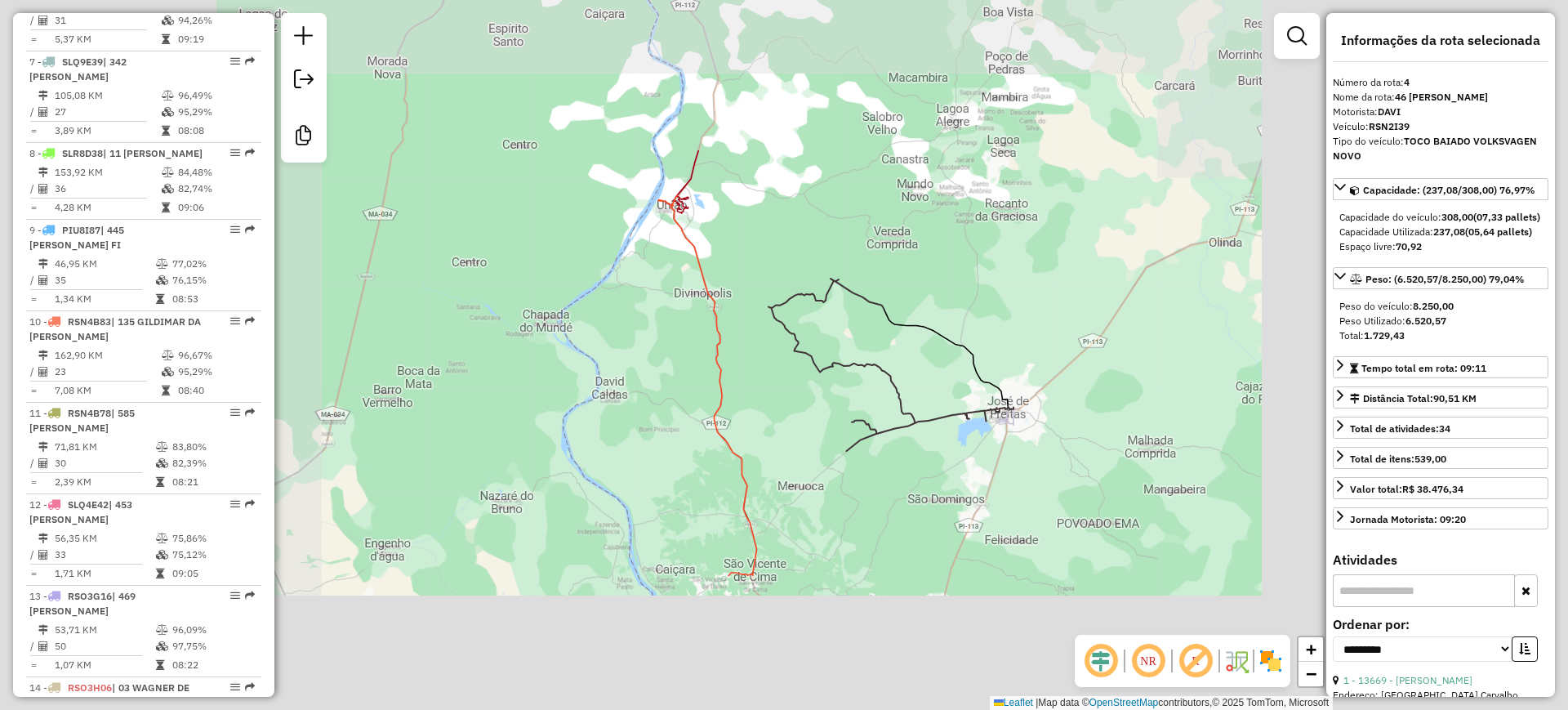
scroll to position [884, 0]
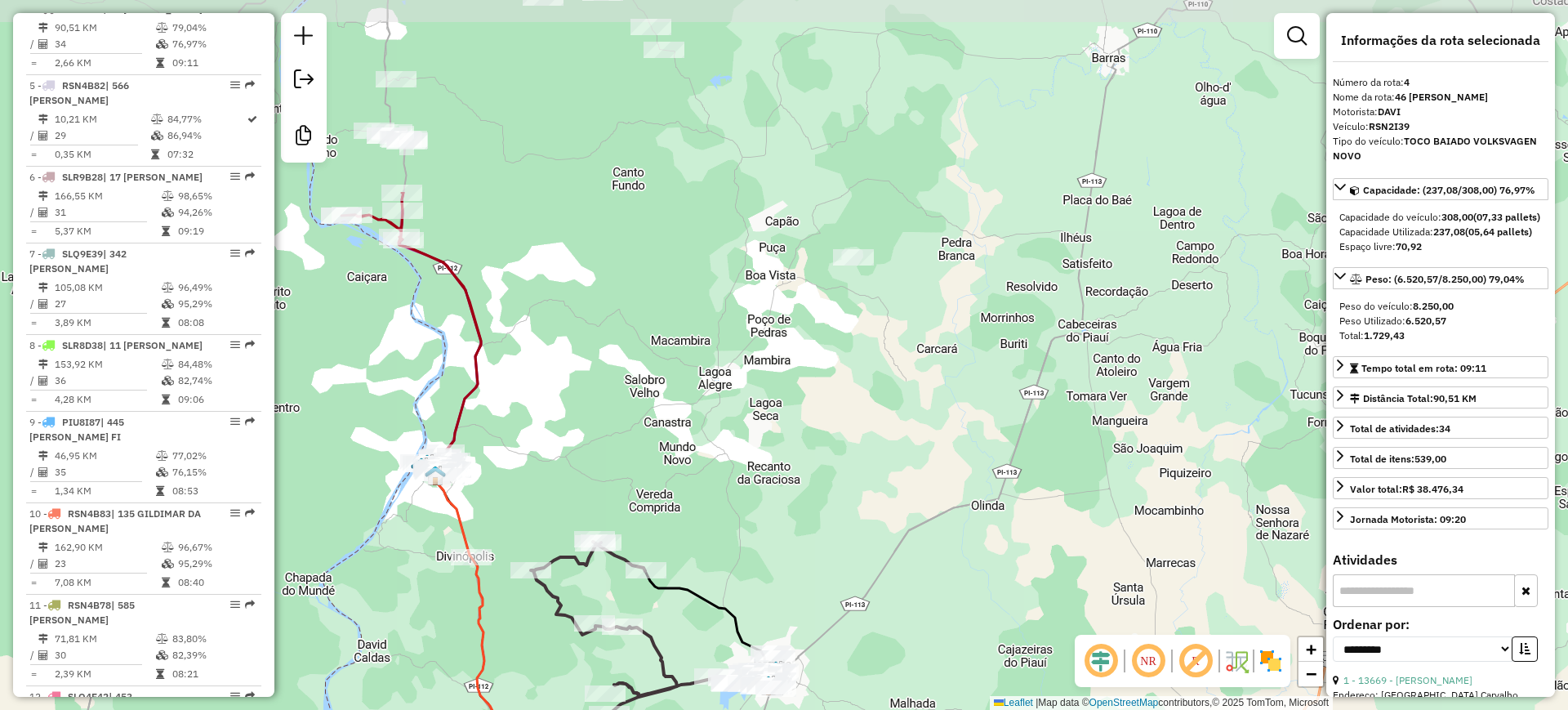
drag, startPoint x: 875, startPoint y: 494, endPoint x: 637, endPoint y: 757, distance: 354.7
click at [637, 709] on html "Aguarde... Pop-up bloqueado! Seu navegador bloqueou automáticamente a abertura …" at bounding box center [784, 355] width 1568 height 710
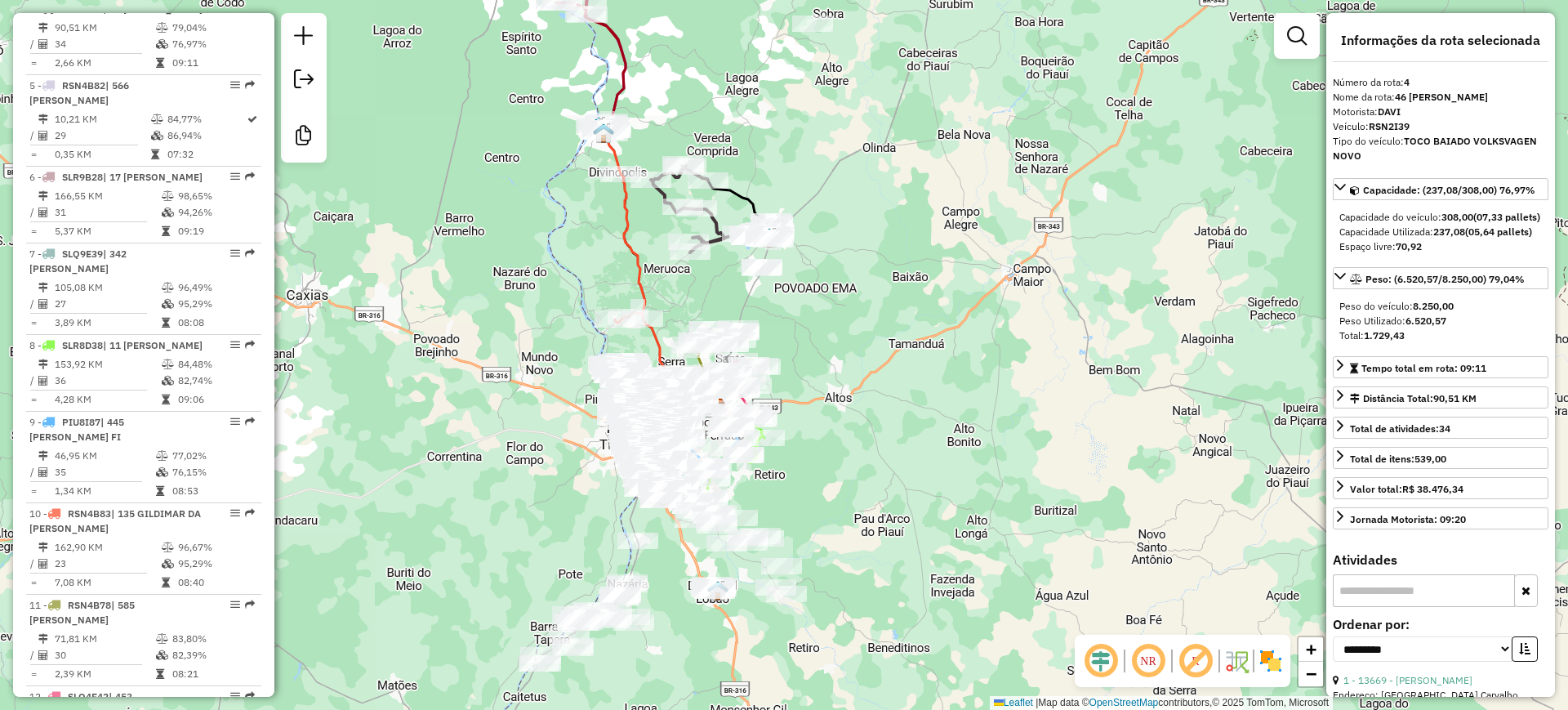
drag, startPoint x: 711, startPoint y: 319, endPoint x: 692, endPoint y: 32, distance: 287.6
click at [692, 32] on div "Janela de atendimento Grade de atendimento Capacidade Transportadoras Veículos …" at bounding box center [784, 355] width 1568 height 710
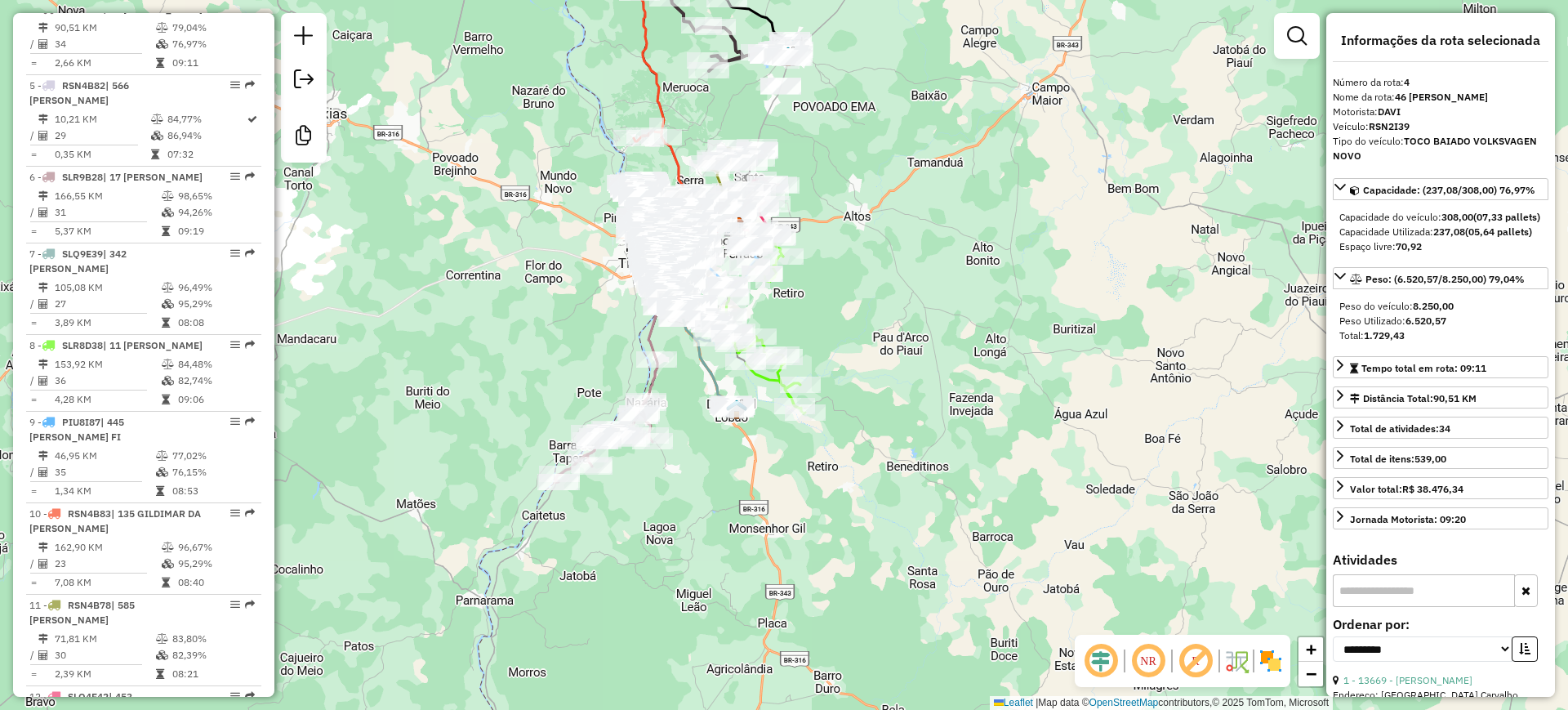
drag, startPoint x: 854, startPoint y: 496, endPoint x: 866, endPoint y: 339, distance: 157.5
click at [866, 339] on div "Janela de atendimento Grade de atendimento Capacidade Transportadoras Veículos …" at bounding box center [784, 355] width 1568 height 710
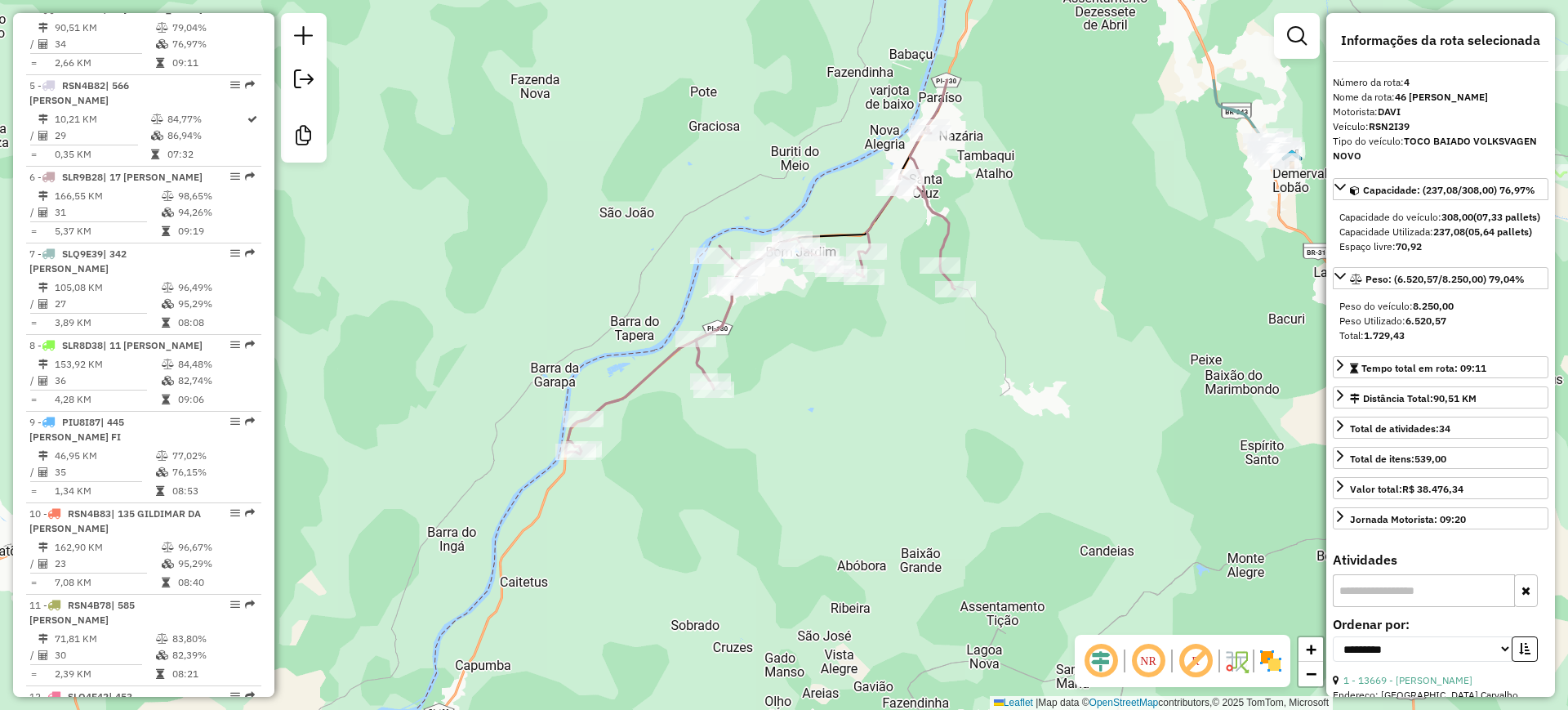
drag, startPoint x: 548, startPoint y: 459, endPoint x: 795, endPoint y: 608, distance: 288.5
click at [795, 608] on div "Janela de atendimento Grade de atendimento Capacidade Transportadoras Veículos …" at bounding box center [784, 355] width 1568 height 710
click at [733, 314] on icon at bounding box center [760, 290] width 389 height 328
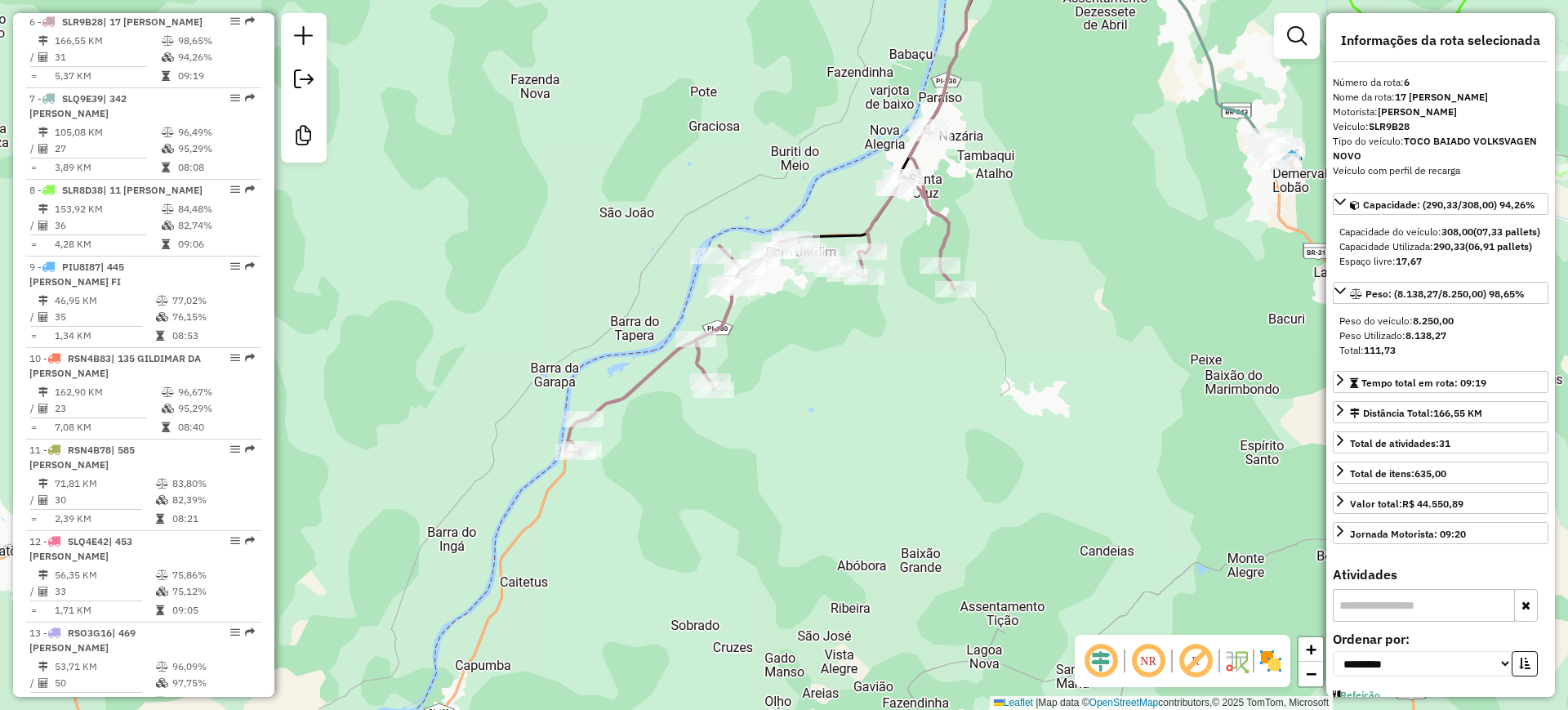
scroll to position [1067, 0]
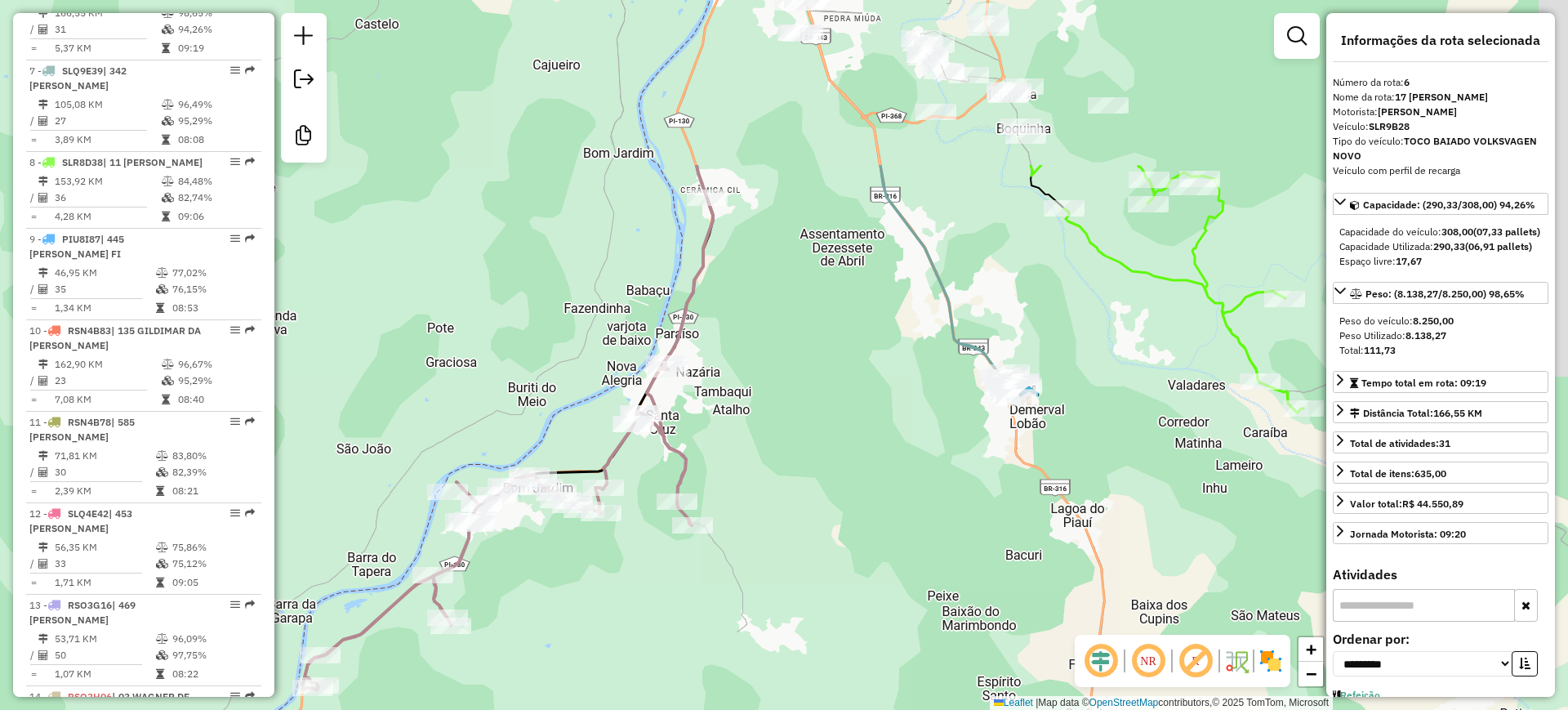
drag, startPoint x: 807, startPoint y: 402, endPoint x: 492, endPoint y: 544, distance: 345.5
click at [518, 553] on div "Janela de atendimento Grade de atendimento Capacidade Transportadoras Veículos …" at bounding box center [784, 355] width 1568 height 710
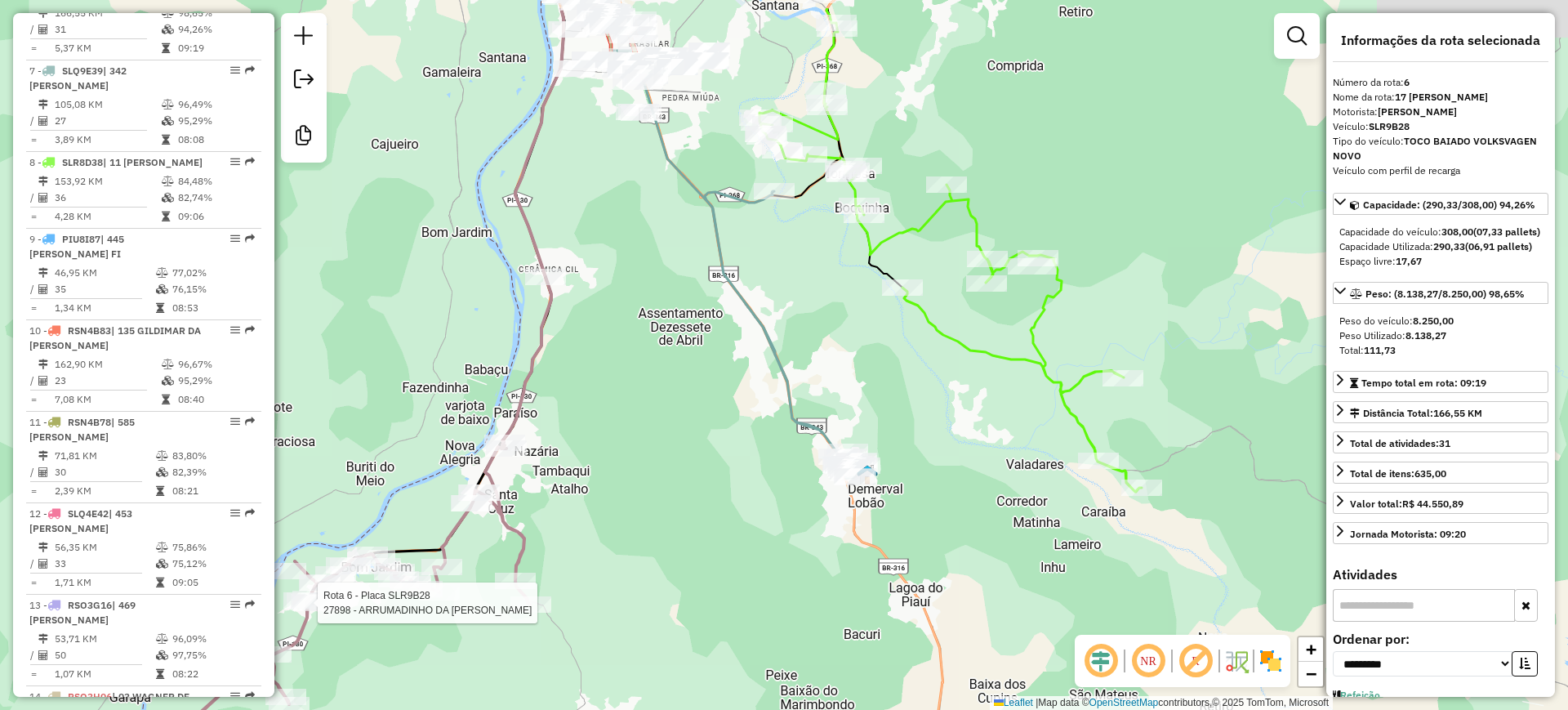
drag, startPoint x: 944, startPoint y: 311, endPoint x: 782, endPoint y: 398, distance: 183.9
click at [782, 398] on icon at bounding box center [735, 271] width 250 height 415
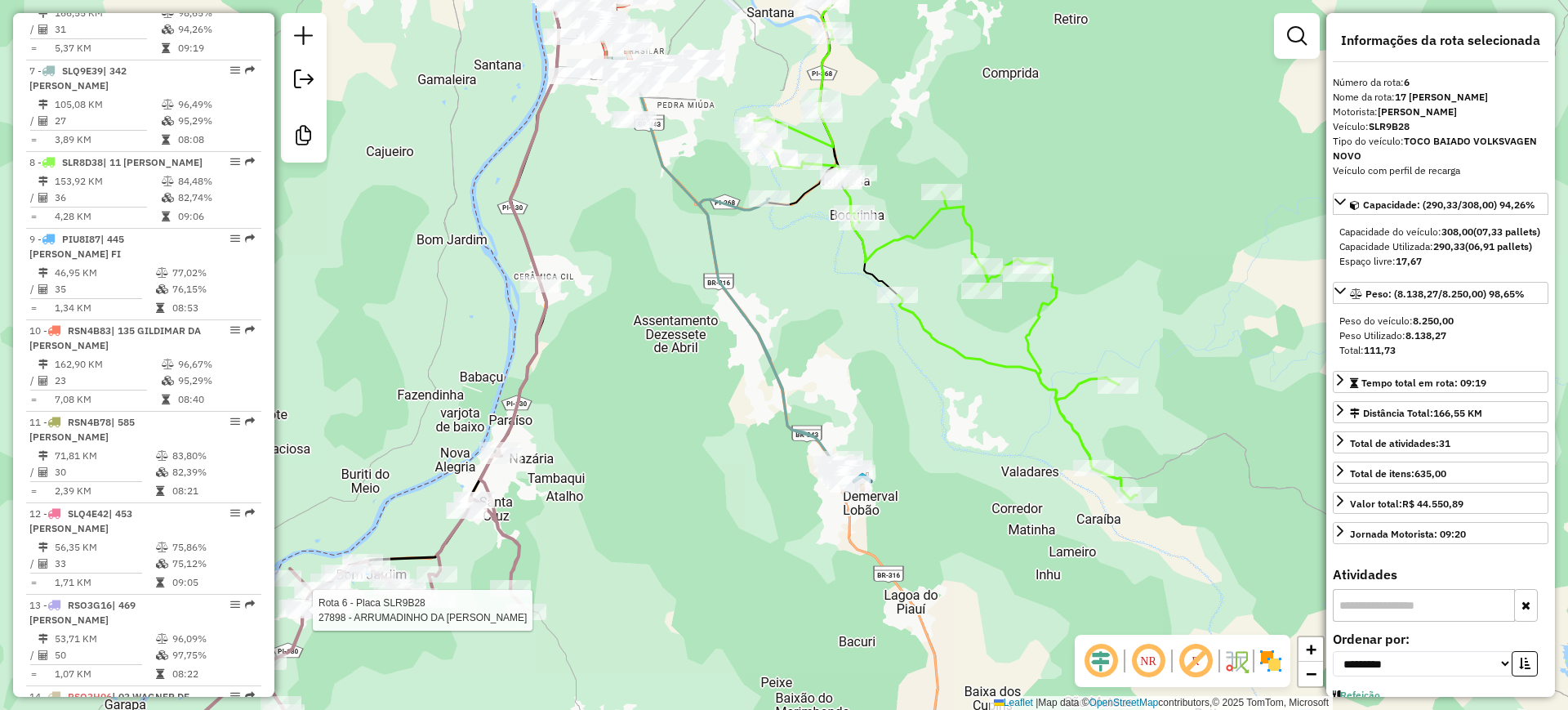
click at [776, 366] on icon at bounding box center [730, 278] width 250 height 415
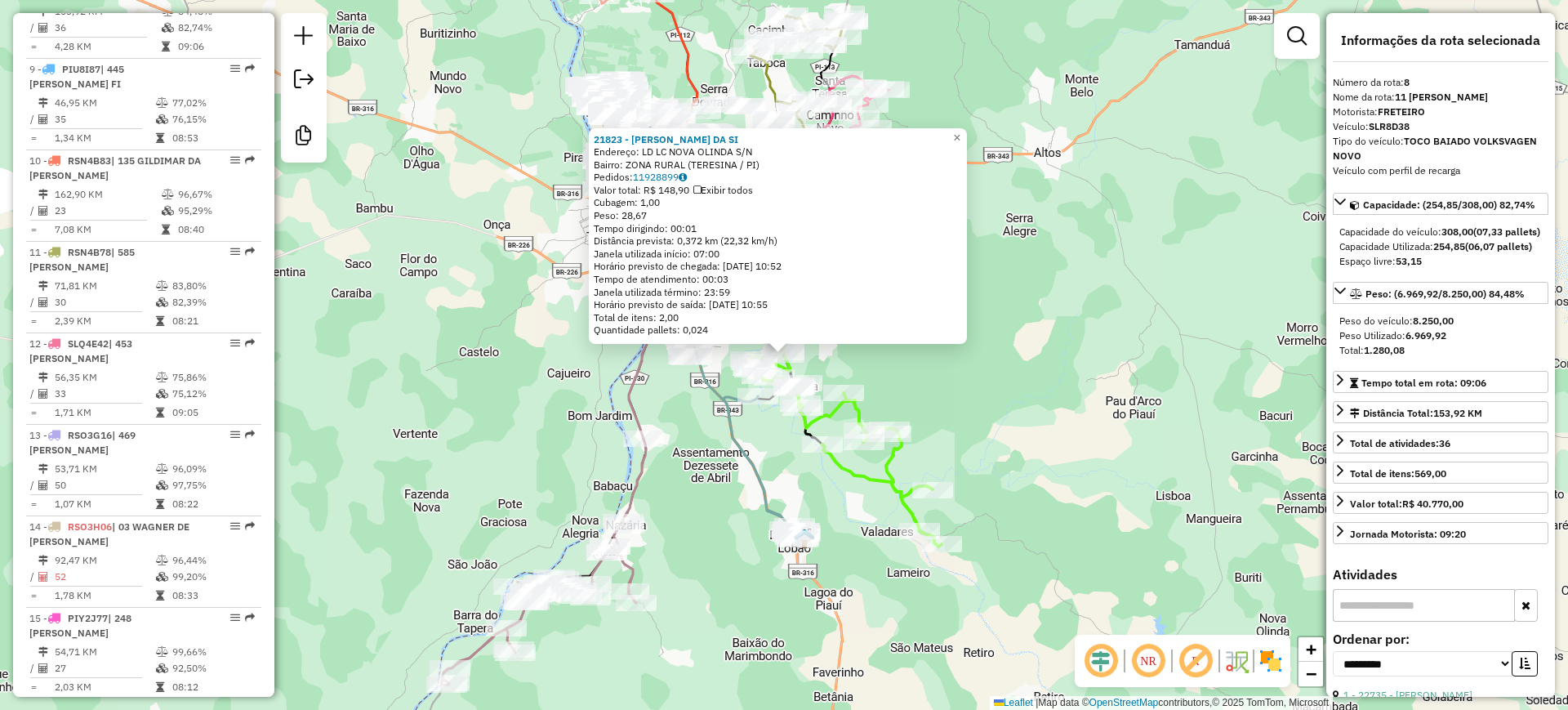
scroll to position [1249, 0]
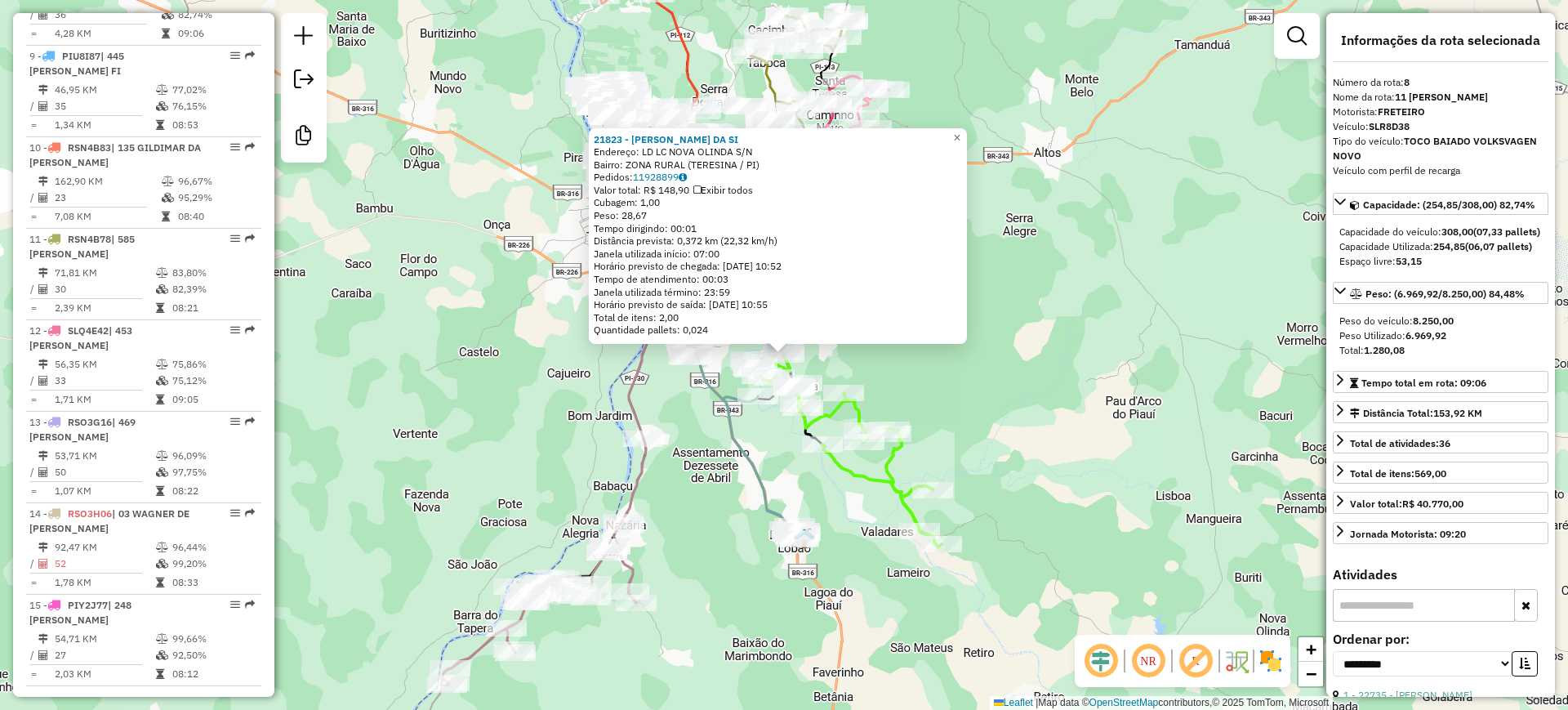
click at [932, 414] on div "21823 - CLEONICE SOUSA DA SI Endereço: LD LC NOVA OLINDA S/N Bairro: ZONA RURAL…" at bounding box center [784, 355] width 1568 height 710
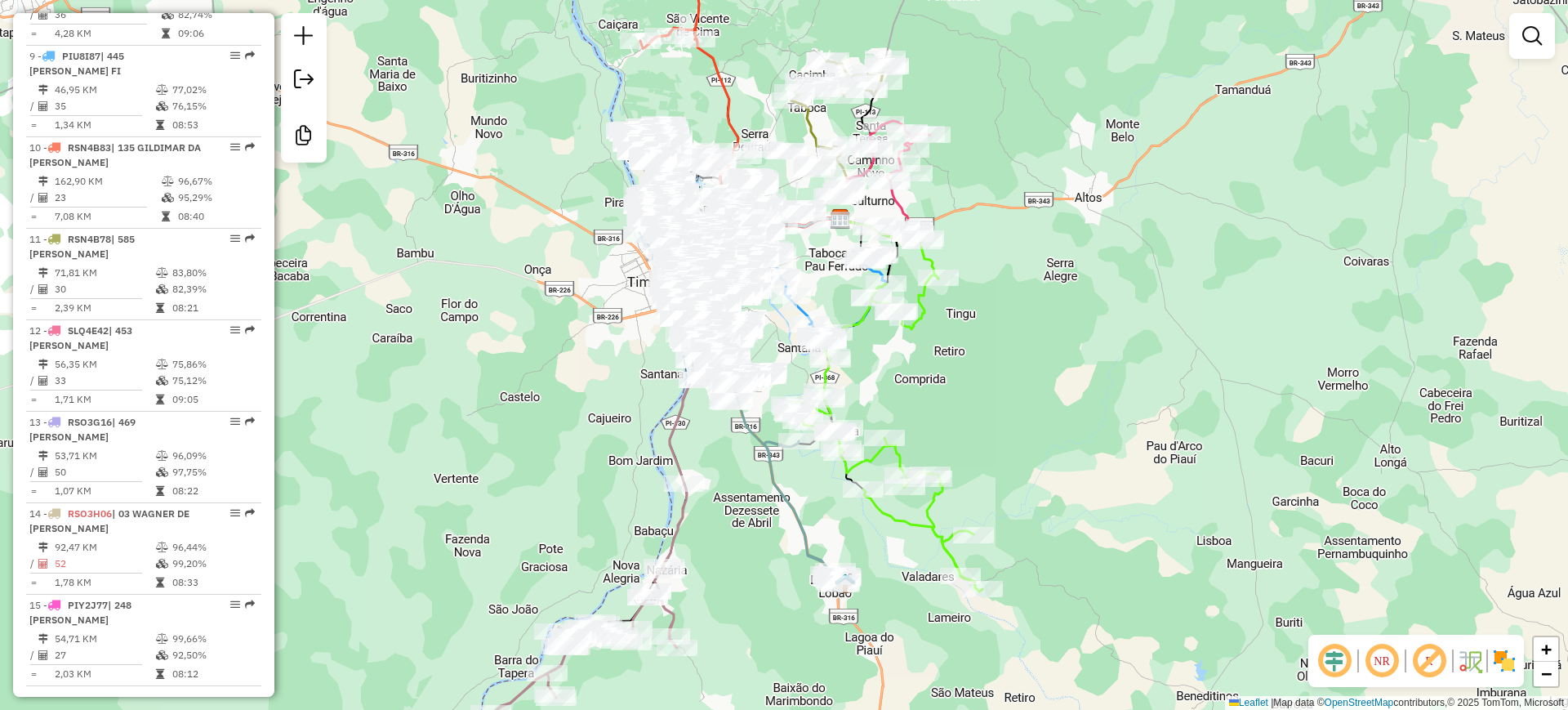
drag, startPoint x: 950, startPoint y: 405, endPoint x: 985, endPoint y: 442, distance: 50.9
click at [1006, 460] on div "Janela de atendimento Grade de atendimento Capacidade Transportadoras Veículos …" at bounding box center [784, 355] width 1568 height 710
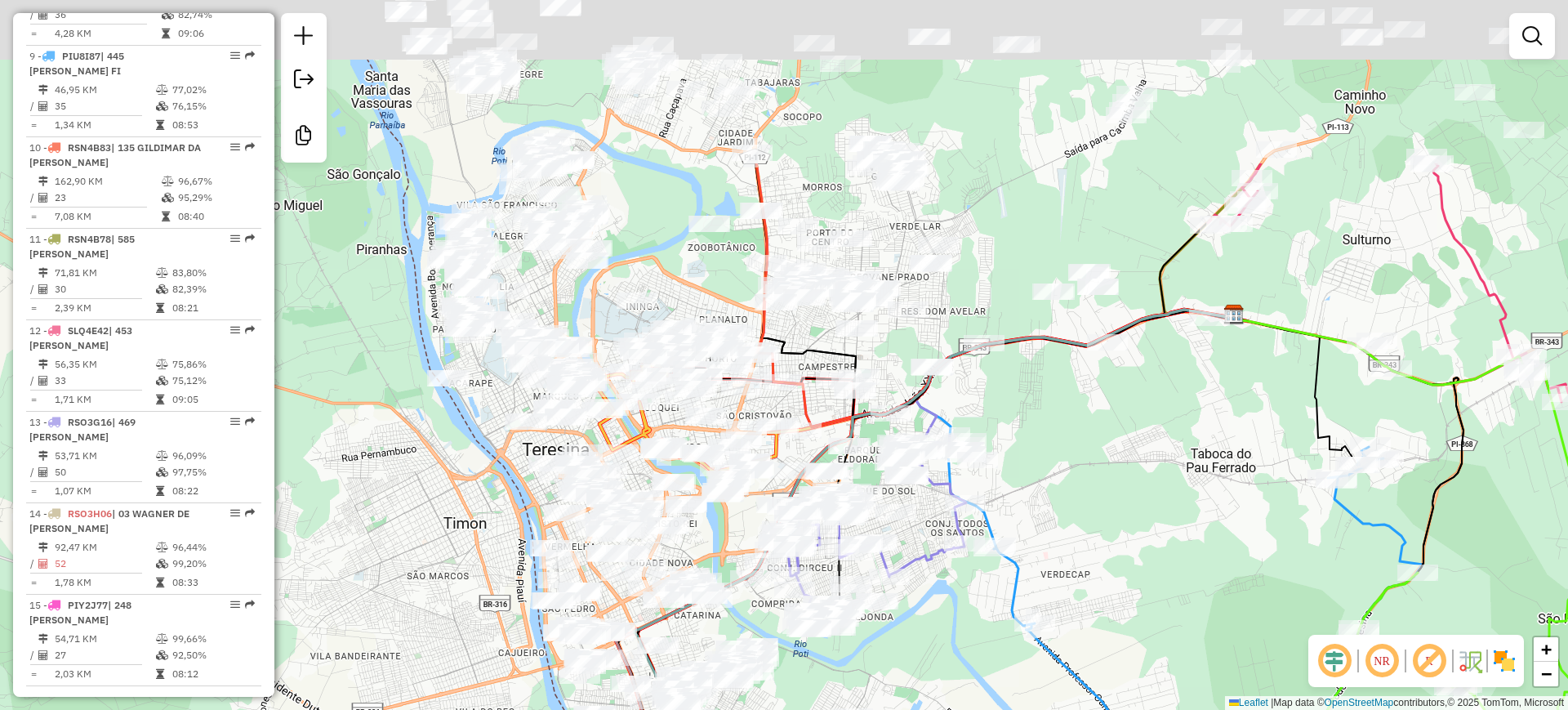
drag, startPoint x: 727, startPoint y: 314, endPoint x: 736, endPoint y: 176, distance: 138.3
click at [742, 549] on div "Janela de atendimento Grade de atendimento Capacidade Transportadoras Veículos …" at bounding box center [784, 355] width 1568 height 710
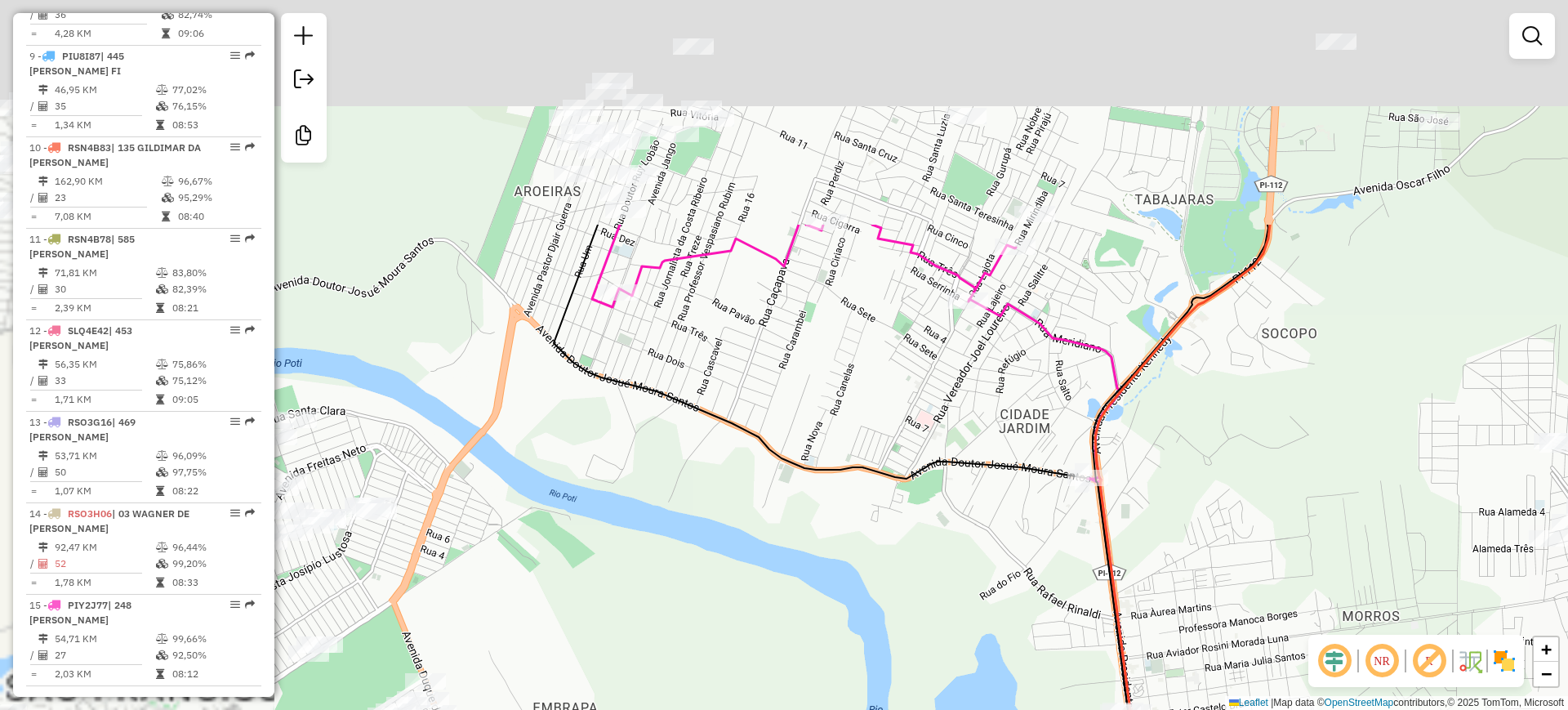
drag, startPoint x: 701, startPoint y: 224, endPoint x: 840, endPoint y: 363, distance: 196.6
click at [932, 460] on icon at bounding box center [849, 651] width 592 height 852
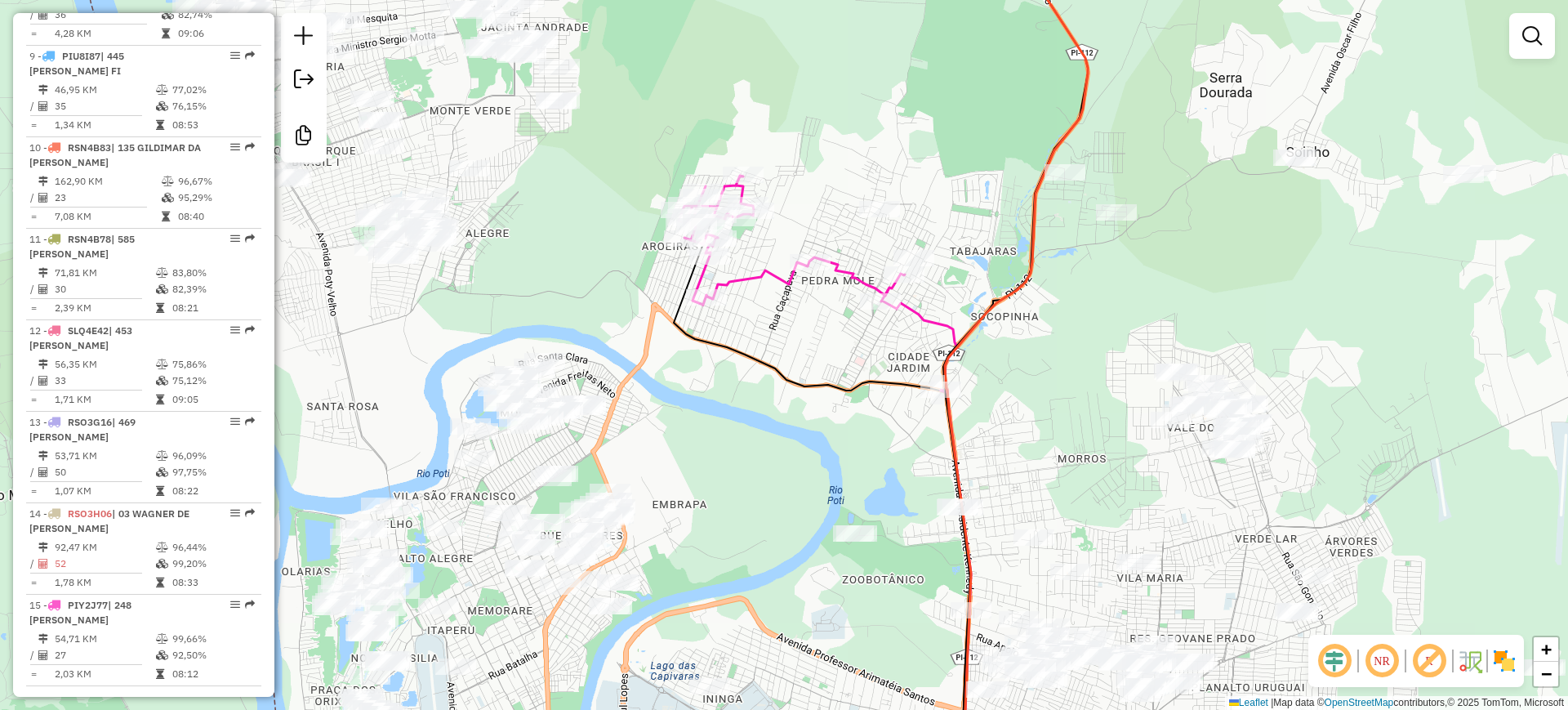
click at [788, 281] on icon at bounding box center [817, 284] width 279 height 216
select select "**********"
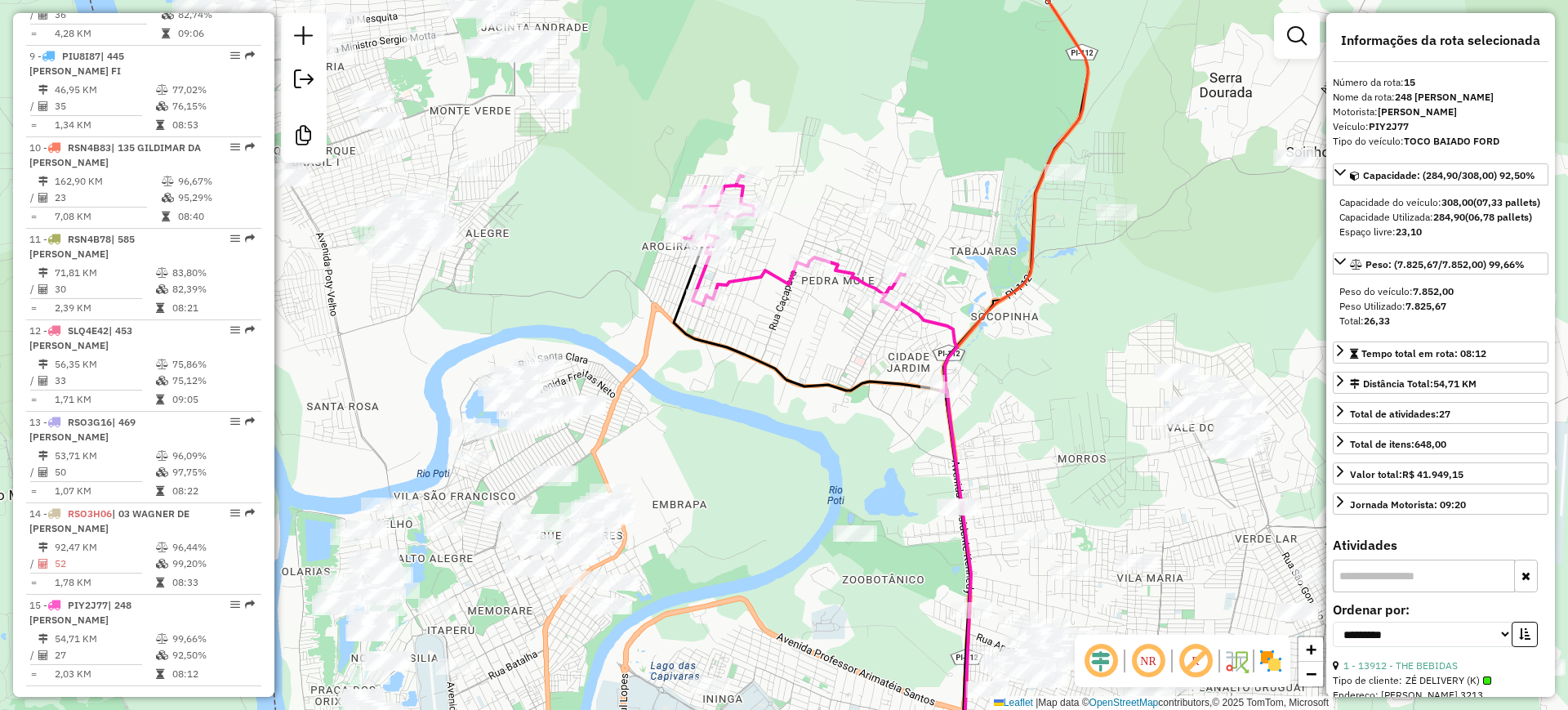
scroll to position [1582, 0]
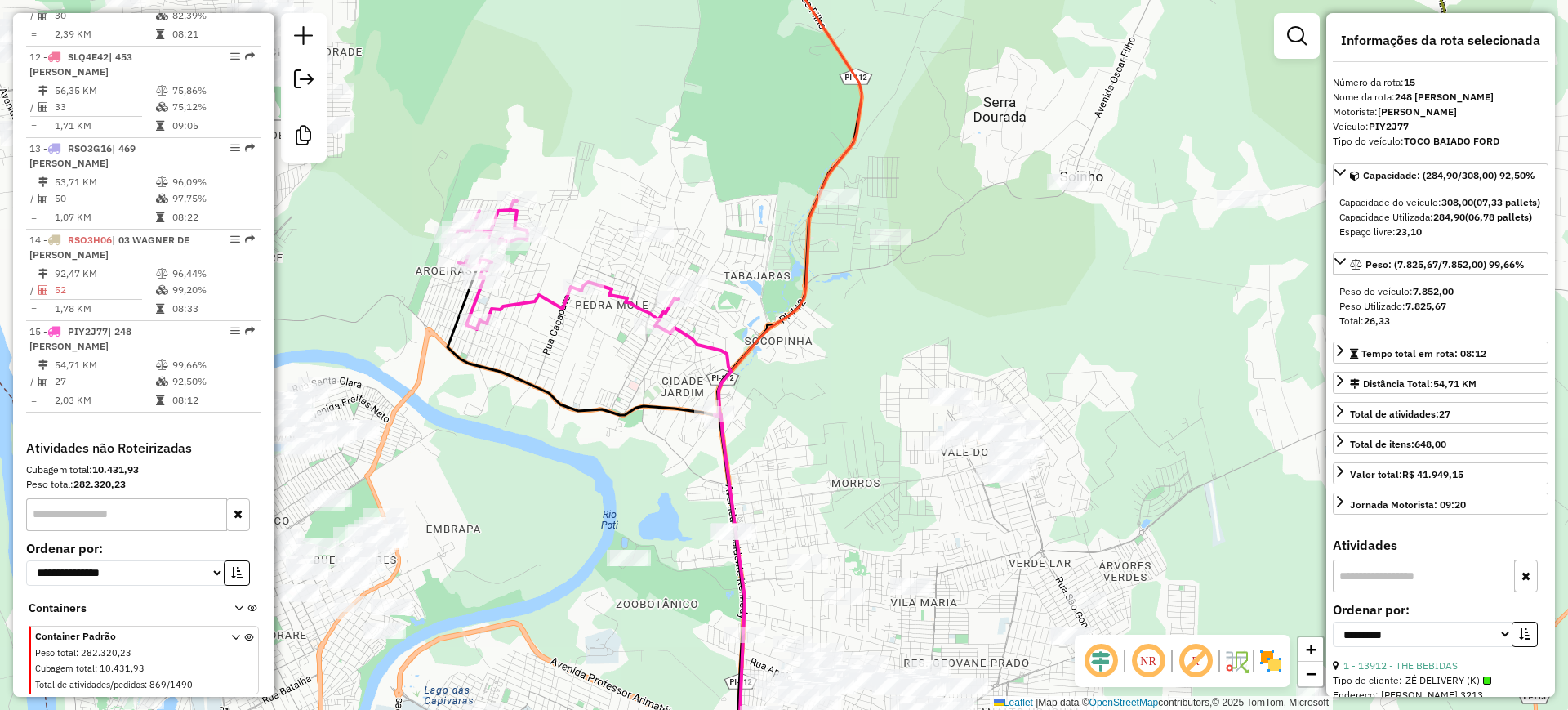
drag, startPoint x: 644, startPoint y: 266, endPoint x: 418, endPoint y: 290, distance: 227.3
click at [418, 290] on div "Janela de atendimento Grade de atendimento Capacidade Transportadoras Veículos …" at bounding box center [784, 355] width 1568 height 710
click at [585, 375] on div "Janela de atendimento Grade de atendimento Capacidade Transportadoras Veículos …" at bounding box center [784, 355] width 1568 height 710
